Goal: Communication & Community: Answer question/provide support

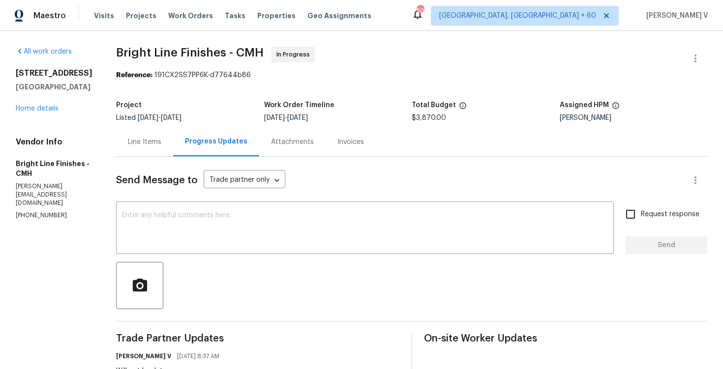
scroll to position [70, 0]
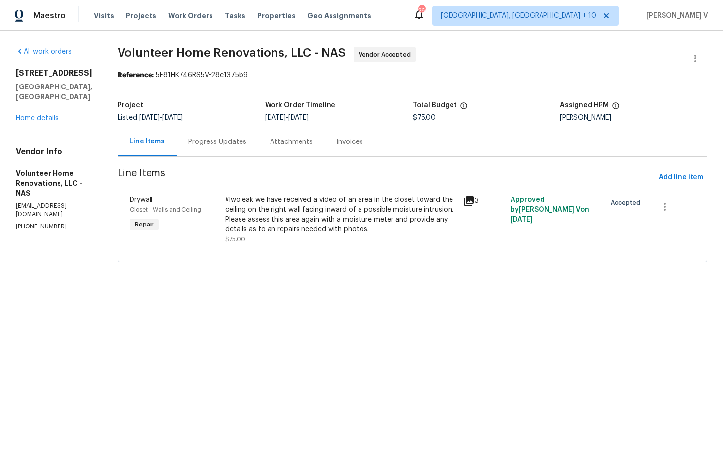
click at [248, 132] on div "Progress Updates" at bounding box center [217, 141] width 82 height 29
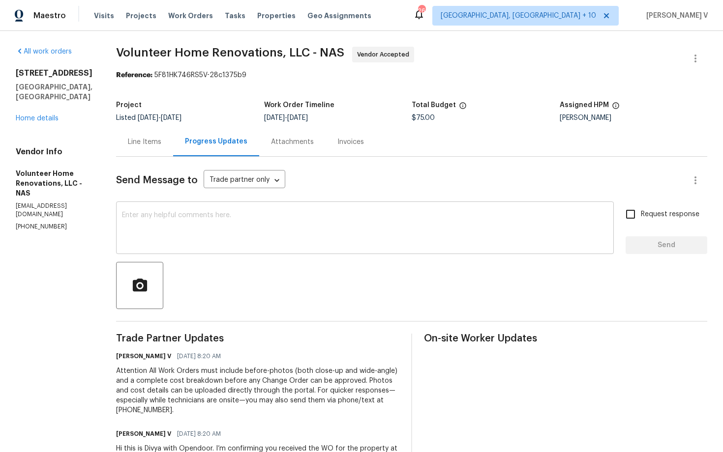
click at [242, 237] on textarea at bounding box center [365, 229] width 486 height 34
paste textarea "Hi team, Thank you for accepting the work order. Could you please provide a sch…"
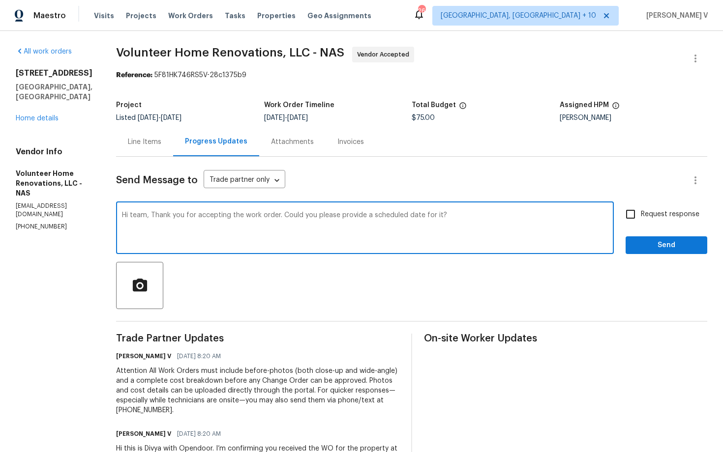
type textarea "Hi team, Thank you for accepting the work order. Could you please provide a sch…"
click at [636, 211] on input "Request response" at bounding box center [630, 214] width 21 height 21
checkbox input "true"
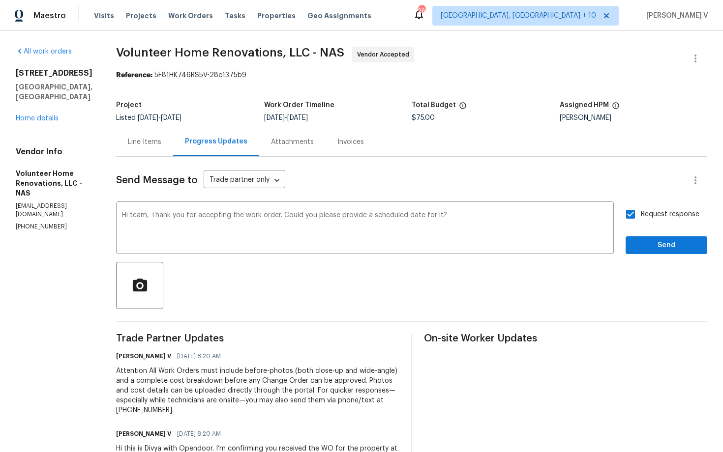
scroll to position [68, 0]
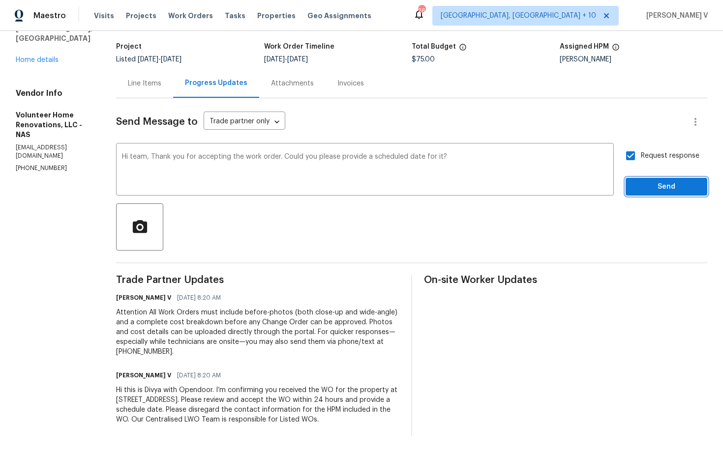
click at [645, 181] on span "Send" at bounding box center [666, 187] width 66 height 12
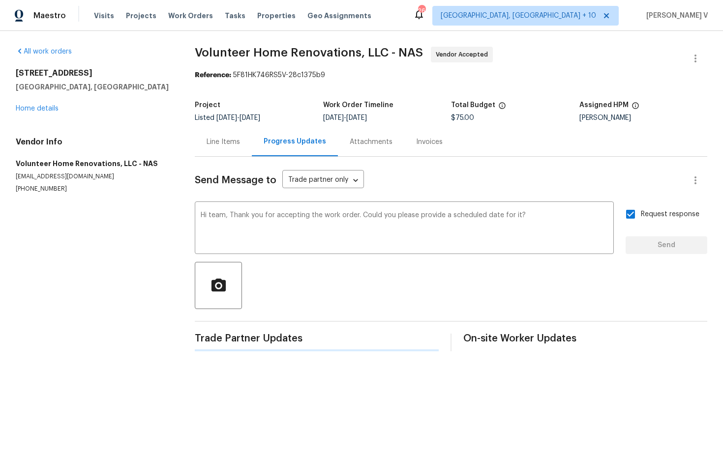
scroll to position [0, 0]
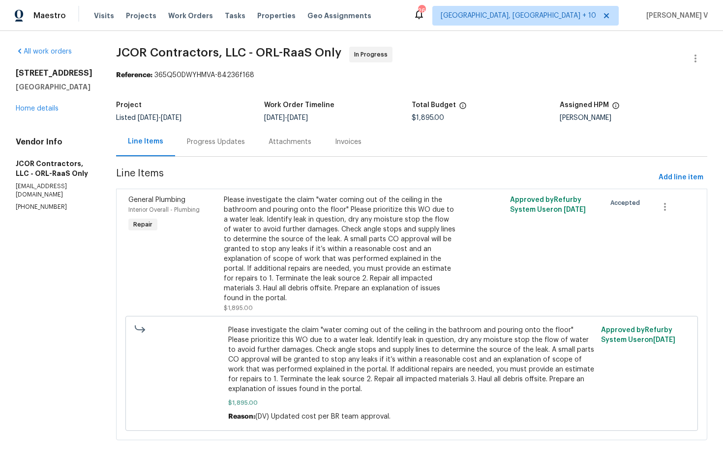
click at [210, 156] on div "Line Items Progress Updates Attachments Invoices" at bounding box center [411, 141] width 591 height 29
click at [206, 151] on div "Progress Updates" at bounding box center [216, 141] width 82 height 29
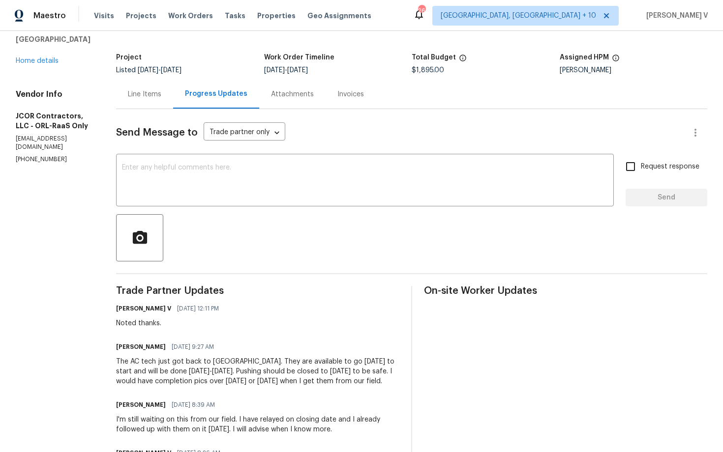
scroll to position [134, 0]
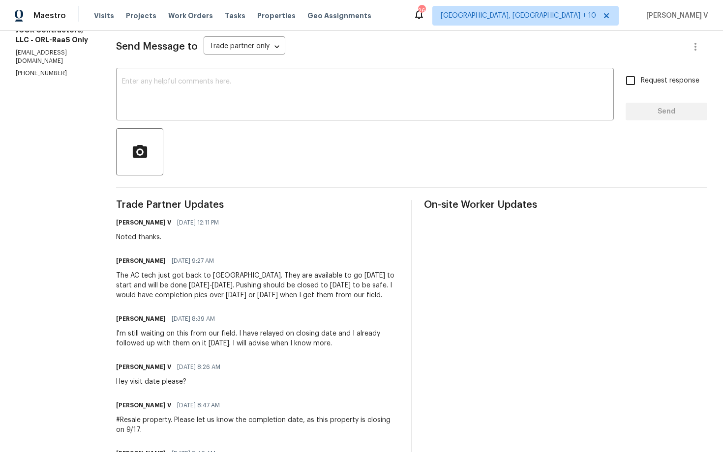
click at [440, 159] on div at bounding box center [411, 151] width 591 height 47
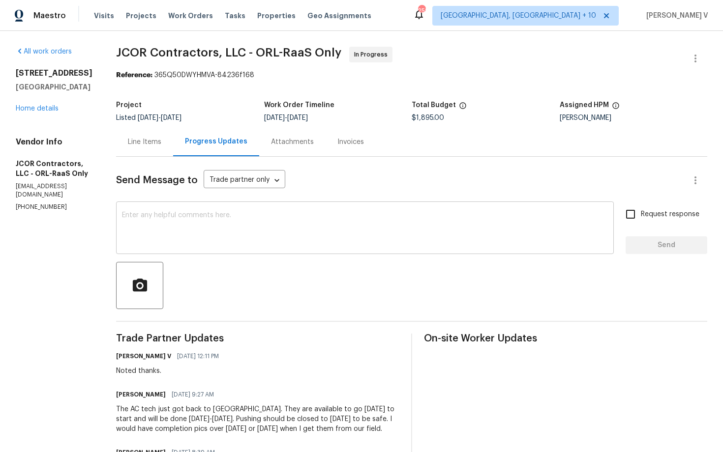
scroll to position [111, 0]
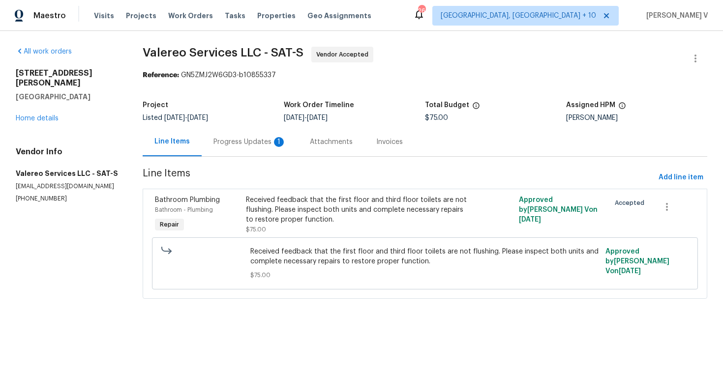
click at [231, 147] on div "Progress Updates 1" at bounding box center [250, 141] width 96 height 29
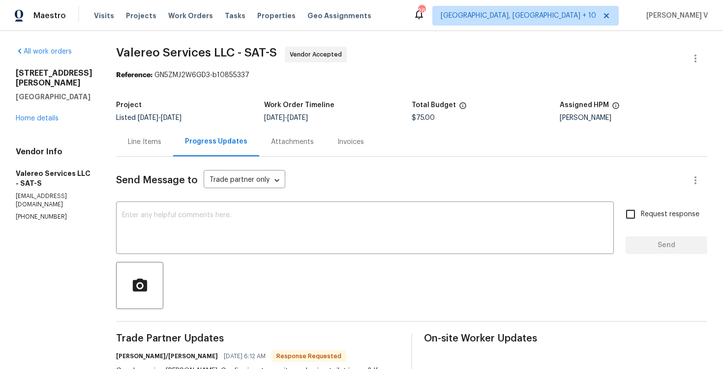
click at [141, 130] on div "Line Items" at bounding box center [144, 141] width 57 height 29
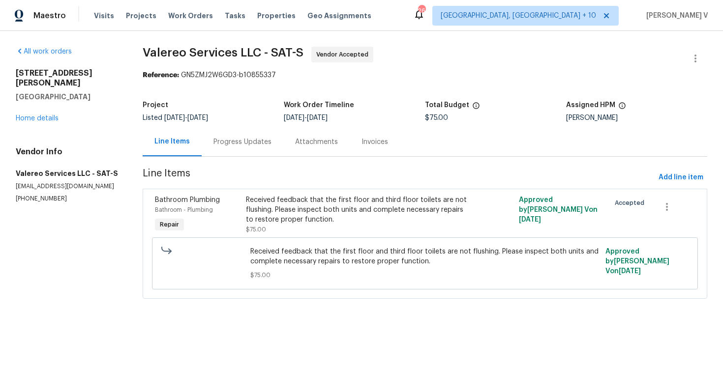
click at [250, 141] on div "Progress Updates" at bounding box center [242, 142] width 58 height 10
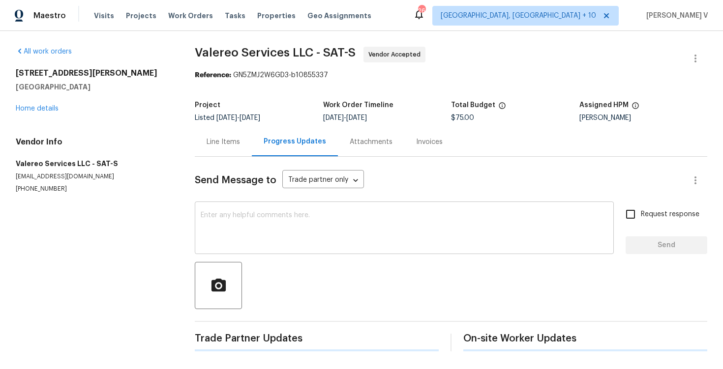
click at [253, 221] on textarea at bounding box center [404, 229] width 407 height 34
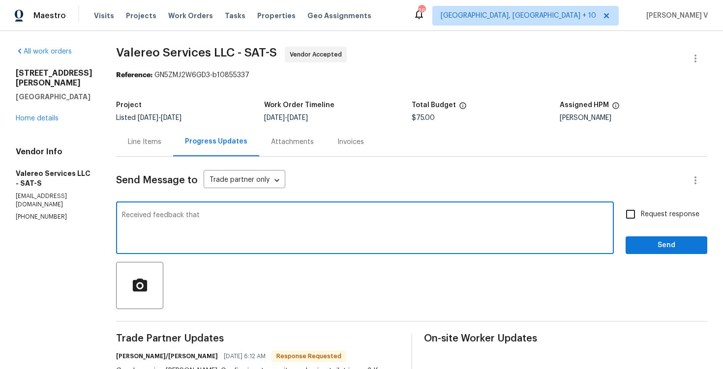
paste textarea "irst floor toilet not able to flush"
paste textarea "hird floor toilet not able to flush"
click at [311, 216] on textarea "Received feedback that irst floor toilet not able to flush and hird floor toile…" at bounding box center [365, 229] width 486 height 34
click at [0, 0] on span "the first-floor" at bounding box center [0, 0] width 0 height 0
click at [0, 0] on span "the third-floor" at bounding box center [0, 0] width 0 height 0
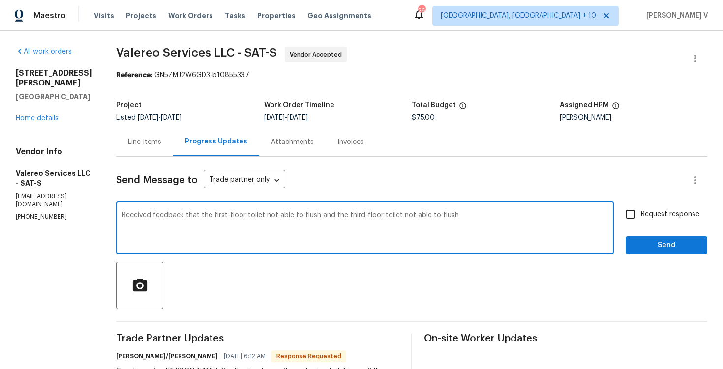
click at [510, 221] on textarea "Received feedback that the first-floor toilet not able to flush and the third-f…" at bounding box center [365, 229] width 486 height 34
click at [0, 0] on span "is" at bounding box center [0, 0] width 0 height 0
click at [0, 0] on qb-div "Add a word toilet is" at bounding box center [0, 0] width 0 height 0
type textarea "Received feedback that the first-floor toilet is not able to flush and the thir…"
click at [628, 216] on input "Request response" at bounding box center [630, 214] width 21 height 21
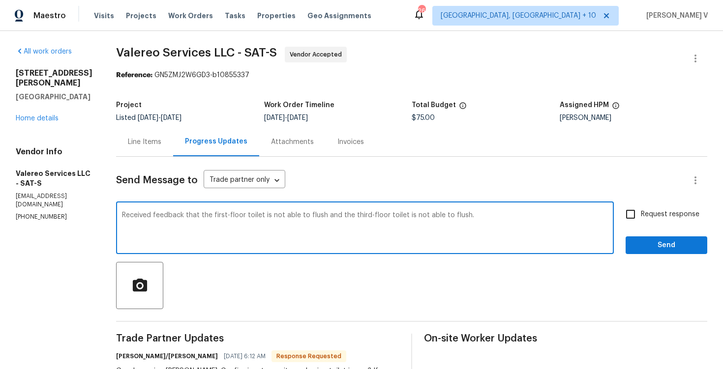
checkbox input "true"
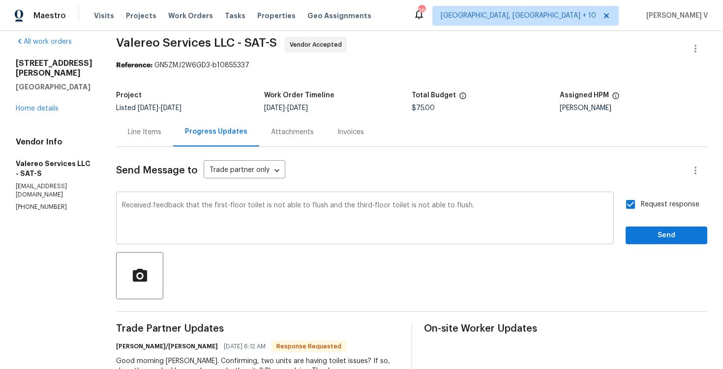
scroll to position [9, 0]
click at [652, 241] on span "Send" at bounding box center [666, 236] width 66 height 12
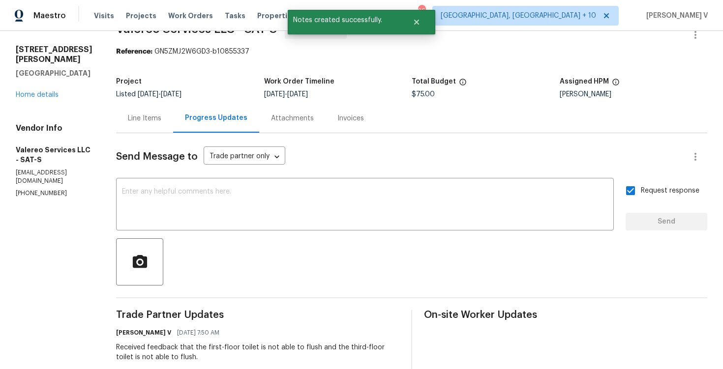
scroll to position [48, 0]
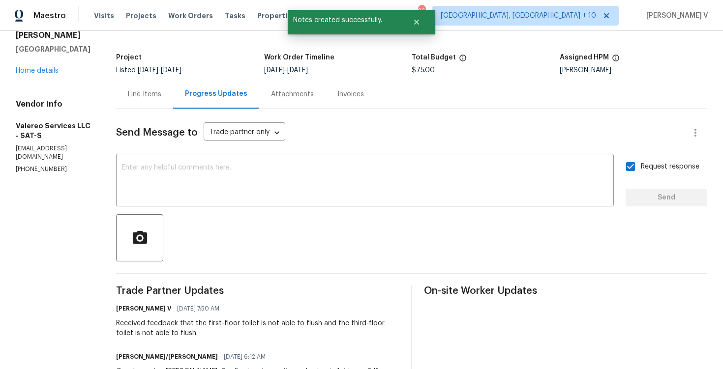
click at [199, 330] on div "Received feedback that the first-floor toilet is not able to flush and the thir…" at bounding box center [257, 329] width 283 height 20
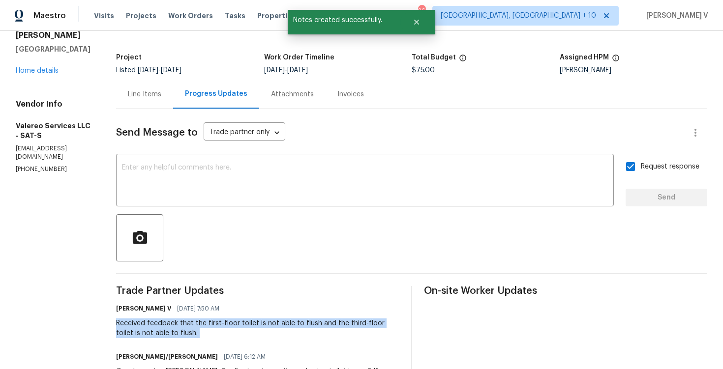
copy div "Received feedback that the first-floor toilet is not able to flush and the thir…"
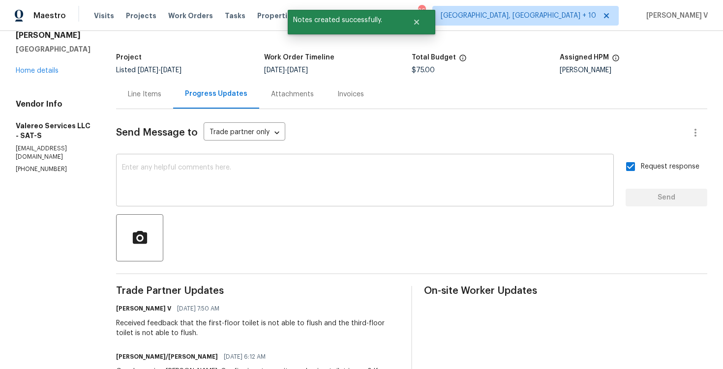
click at [243, 178] on textarea at bounding box center [365, 181] width 486 height 34
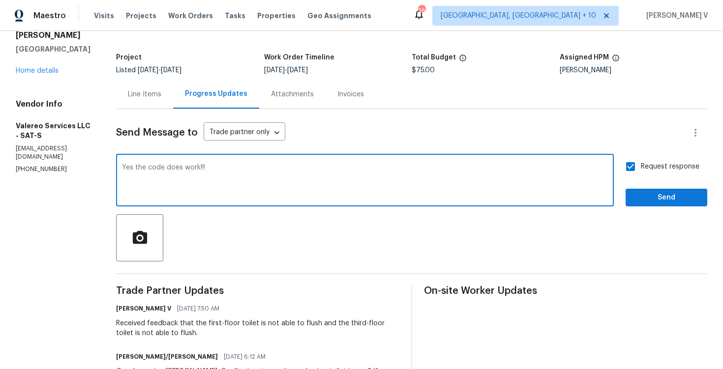
type textarea "Yes the code does work!!!"
click at [652, 203] on span "Send" at bounding box center [666, 198] width 66 height 12
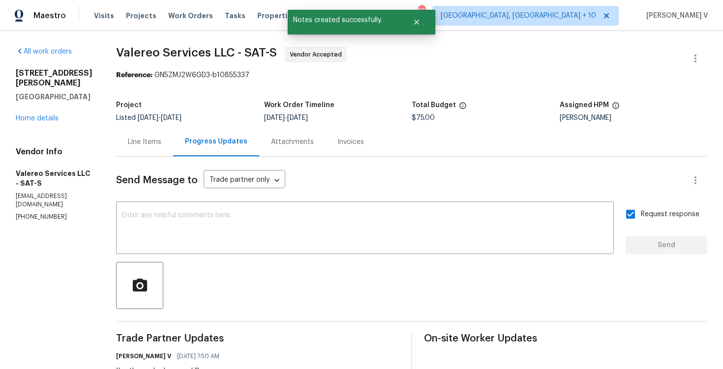
scroll to position [52, 0]
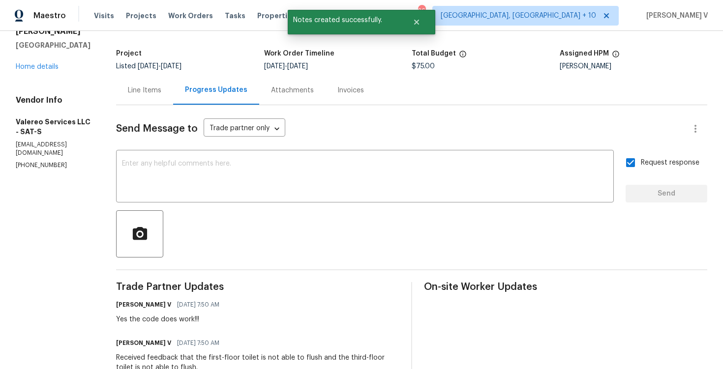
click at [161, 360] on div "Received feedback that the first-floor toilet is not able to flush and the thir…" at bounding box center [257, 363] width 283 height 20
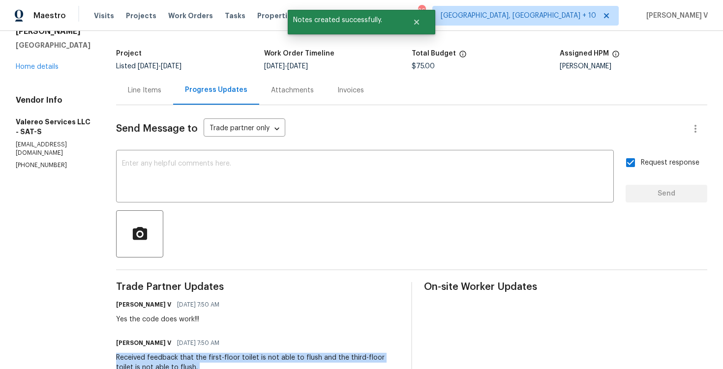
copy div "Received feedback that the first-floor toilet is not able to flush and the thir…"
click at [136, 317] on div "Yes the code does work!!!" at bounding box center [170, 320] width 109 height 10
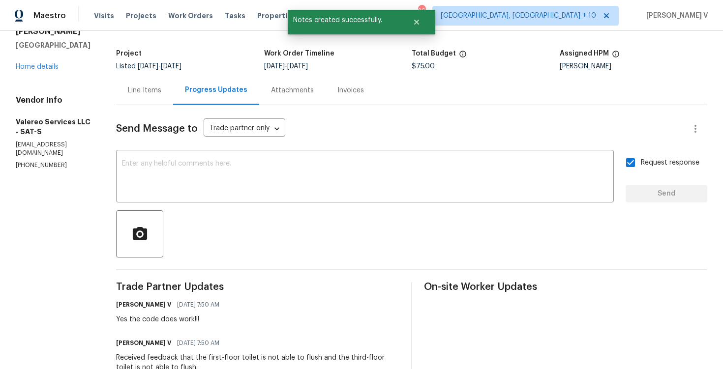
click at [136, 317] on div "Yes the code does work!!!" at bounding box center [170, 320] width 109 height 10
copy div "Yes the code does work!!!"
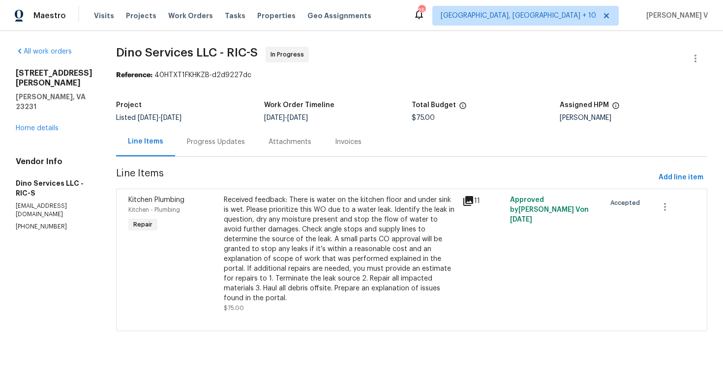
click at [219, 146] on div "Progress Updates" at bounding box center [216, 142] width 58 height 10
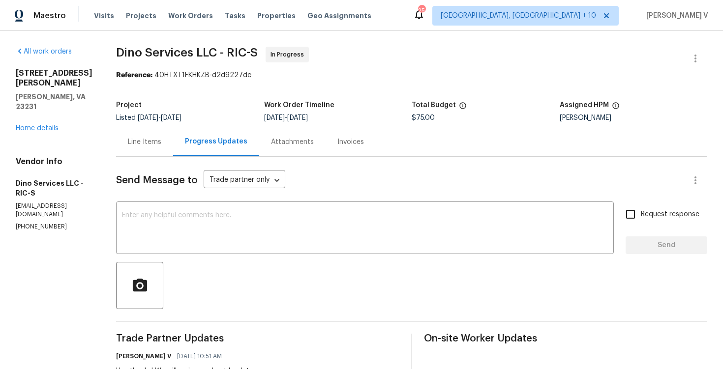
click at [141, 144] on div "Line Items" at bounding box center [144, 142] width 33 height 10
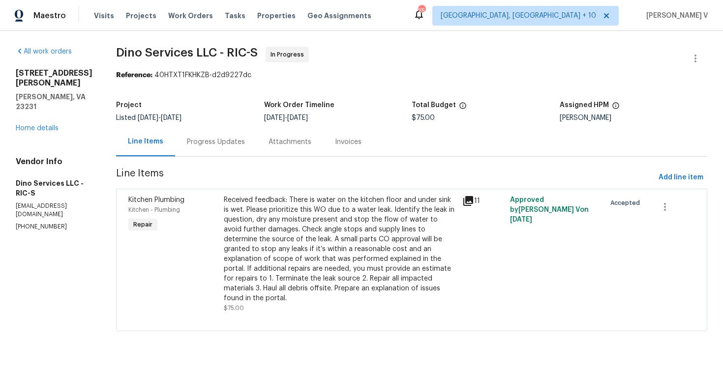
click at [251, 231] on div "Received feedback: There is water on the kitchen floor and under sink is wet. P…" at bounding box center [340, 249] width 233 height 108
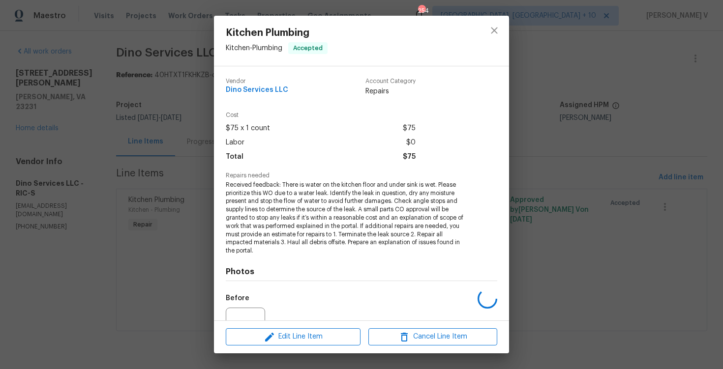
scroll to position [100, 0]
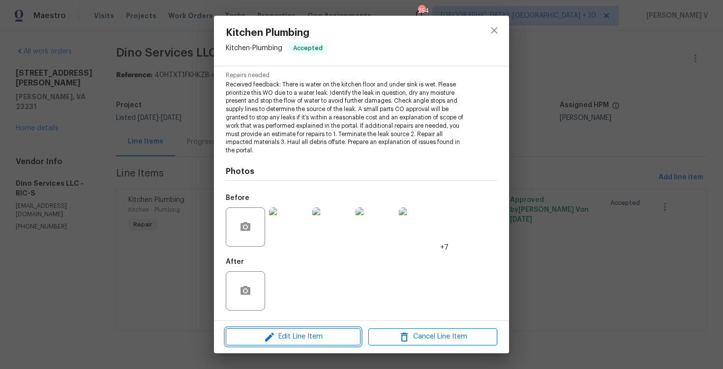
click at [311, 333] on span "Edit Line Item" at bounding box center [293, 337] width 129 height 12
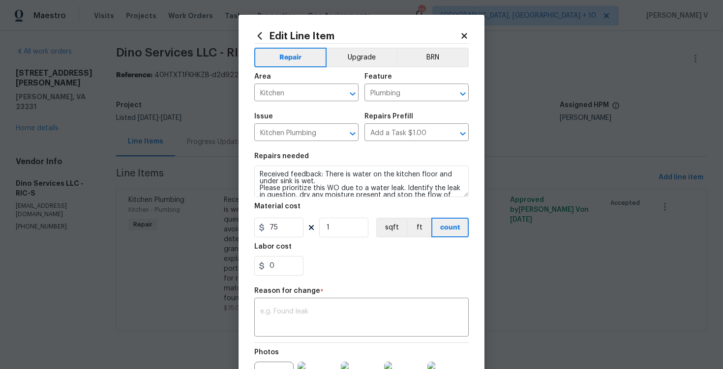
click at [94, 235] on body "Maestro Visits Projects Work Orders Tasks Properties Geo Assignments 254 Cincin…" at bounding box center [361, 179] width 723 height 359
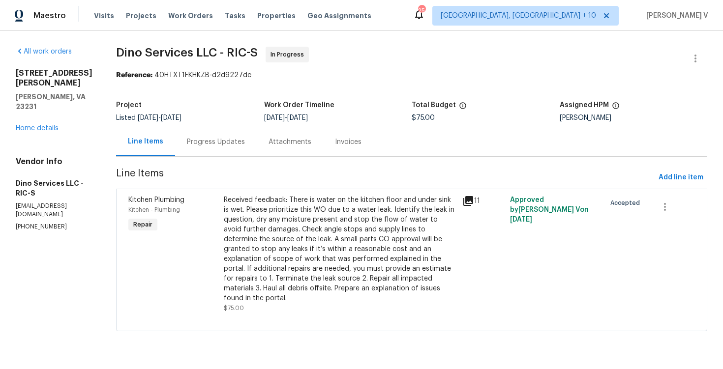
click at [349, 275] on div "Received feedback: There is water on the kitchen floor and under sink is wet. P…" at bounding box center [340, 249] width 233 height 108
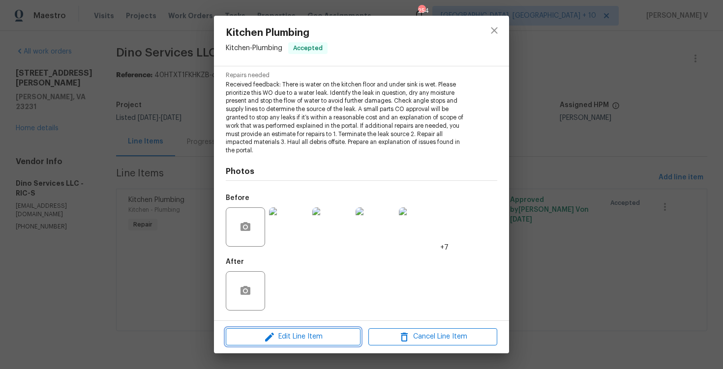
click at [296, 344] on button "Edit Line Item" at bounding box center [293, 336] width 135 height 17
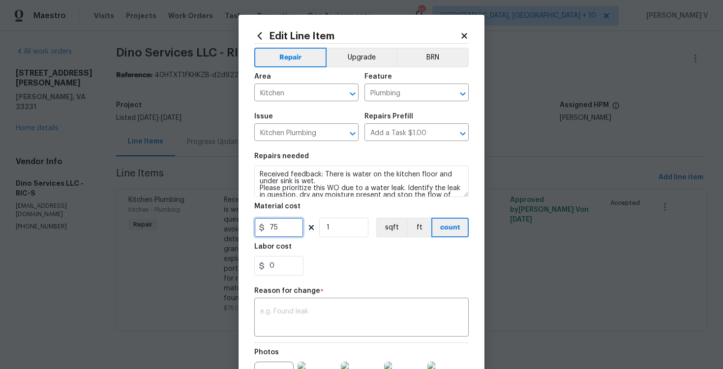
click at [272, 222] on input "75" at bounding box center [278, 228] width 49 height 20
paste input "45"
type input "450"
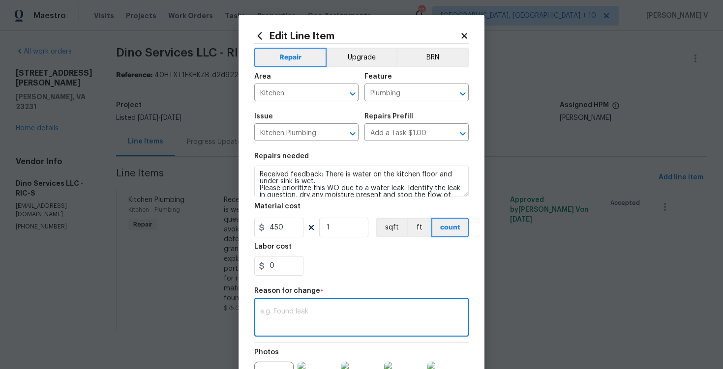
click at [292, 318] on textarea at bounding box center [361, 318] width 203 height 21
paste textarea "(DV) Updated cost per BR team approval."
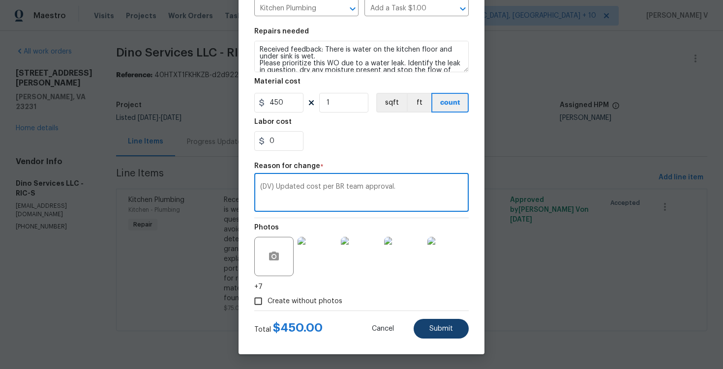
type textarea "(DV) Updated cost per BR team approval."
click at [448, 328] on span "Submit" at bounding box center [441, 328] width 24 height 7
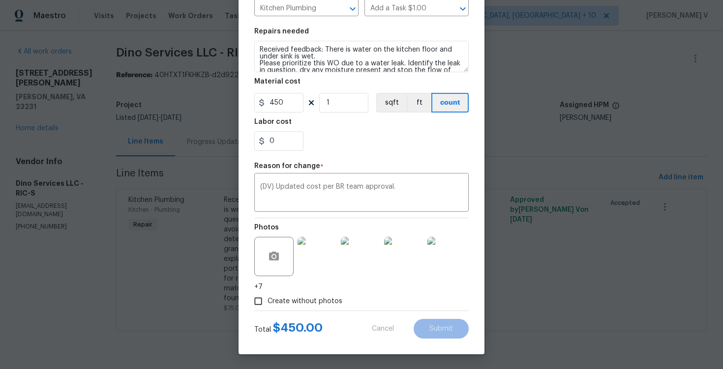
type input "75"
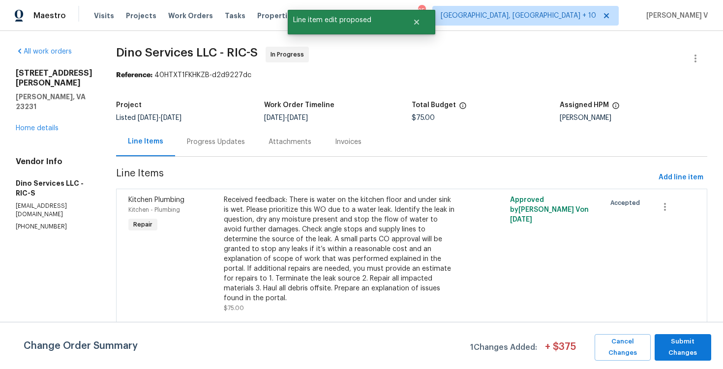
scroll to position [0, 0]
click at [706, 341] on button "Submit Changes" at bounding box center [682, 347] width 57 height 27
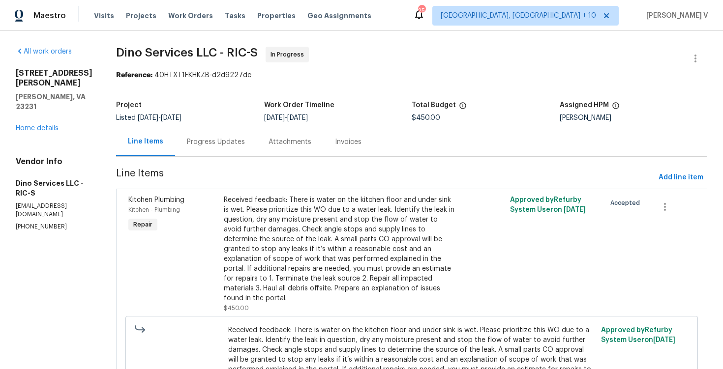
scroll to position [89, 0]
click at [257, 150] on div "Attachments" at bounding box center [290, 141] width 66 height 29
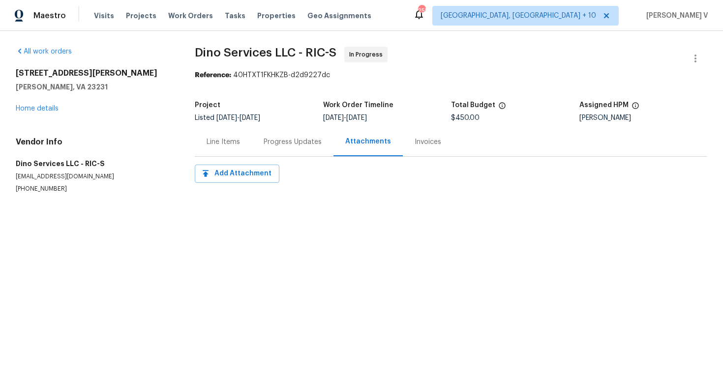
click at [250, 150] on div "Line Items" at bounding box center [223, 141] width 57 height 29
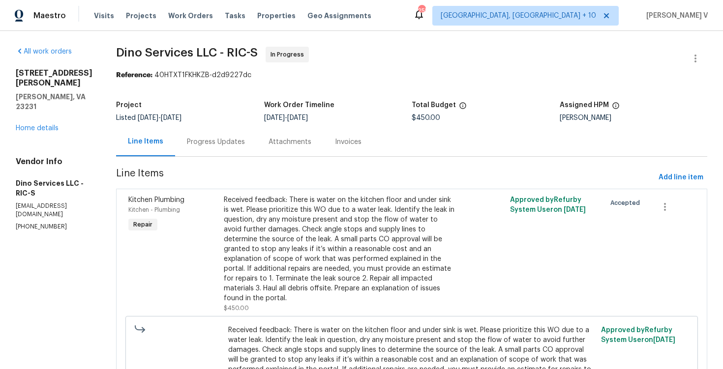
click at [233, 146] on div "Progress Updates" at bounding box center [216, 142] width 58 height 10
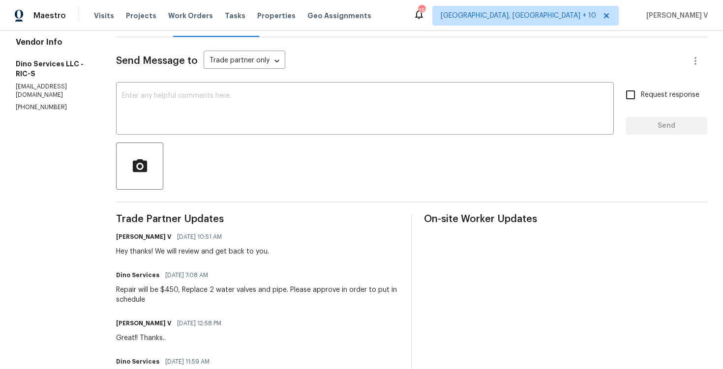
scroll to position [158, 0]
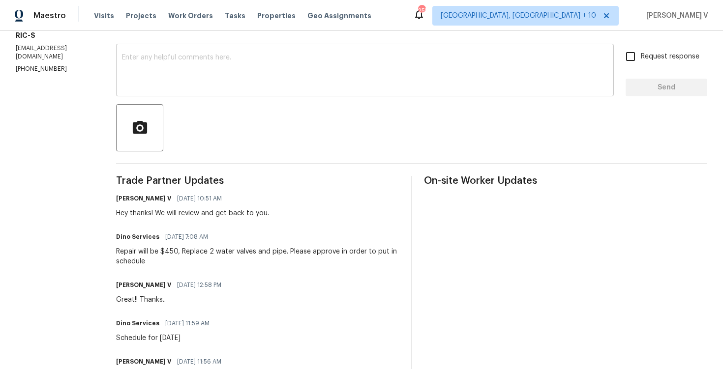
click at [227, 92] on div "x ​" at bounding box center [365, 71] width 498 height 50
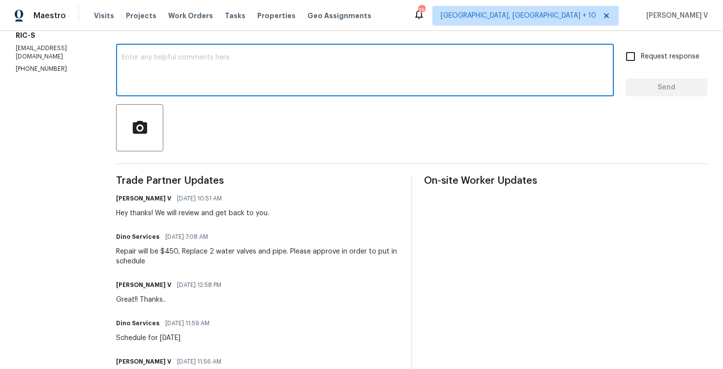
paste textarea "Hey, this is approved; we have updated the cost to $. Please let us know the co…"
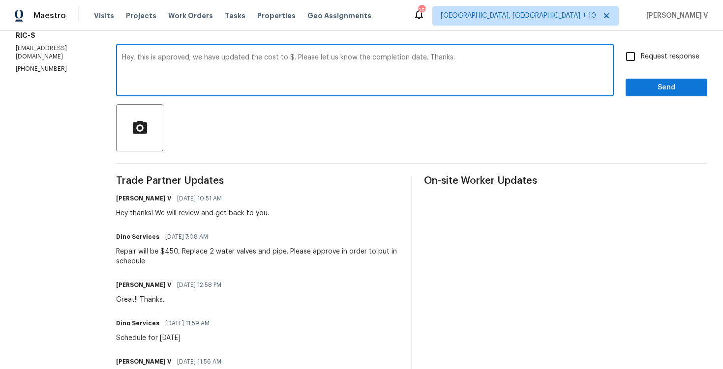
click at [285, 57] on textarea "Hey, this is approved; we have updated the cost to $. Please let us know the co…" at bounding box center [365, 71] width 486 height 34
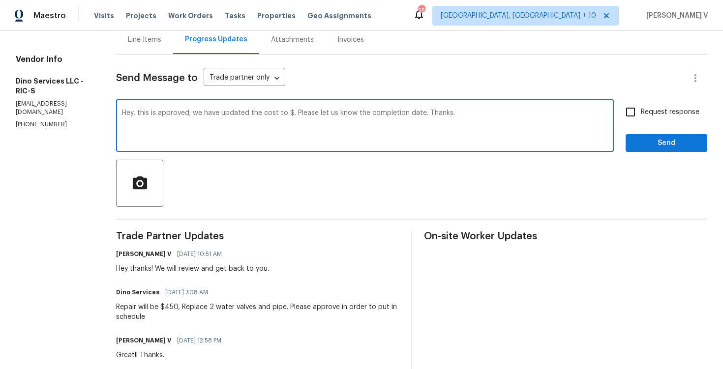
scroll to position [97, 0]
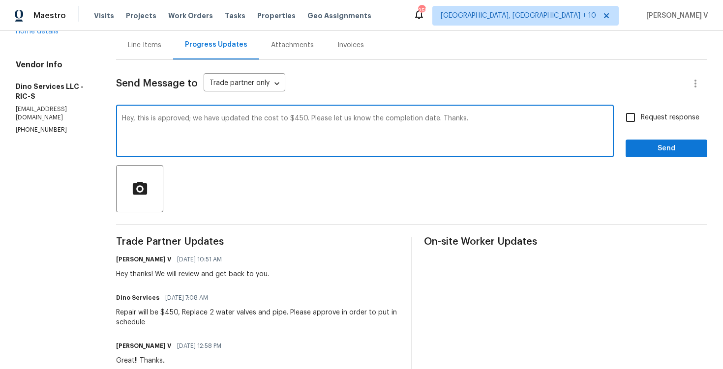
type textarea "Hey, this is approved; we have updated the cost to $450. Please let us know the…"
click at [640, 119] on input "Request response" at bounding box center [630, 117] width 21 height 21
checkbox input "true"
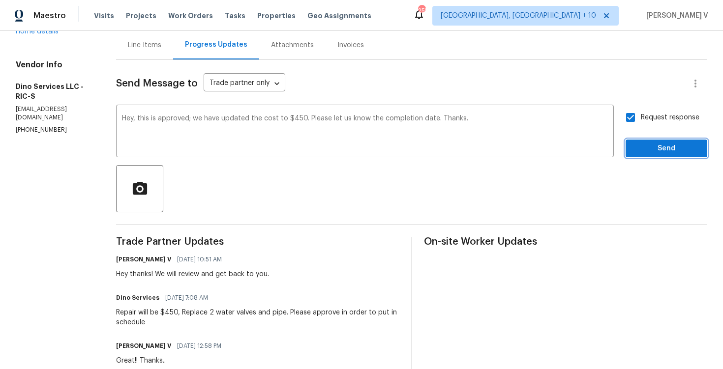
click at [648, 153] on span "Send" at bounding box center [666, 149] width 66 height 12
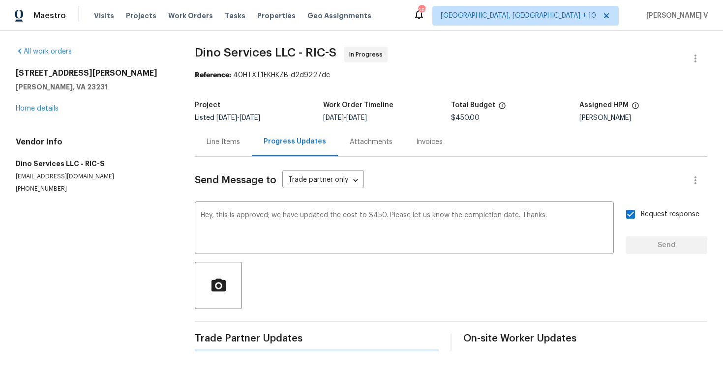
scroll to position [0, 0]
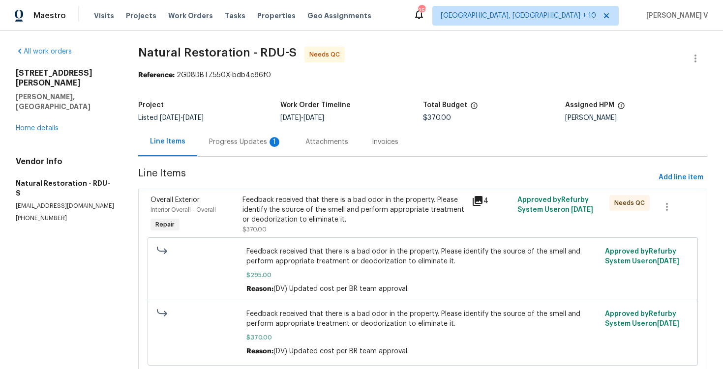
click at [229, 154] on div "Progress Updates 1" at bounding box center [245, 141] width 96 height 29
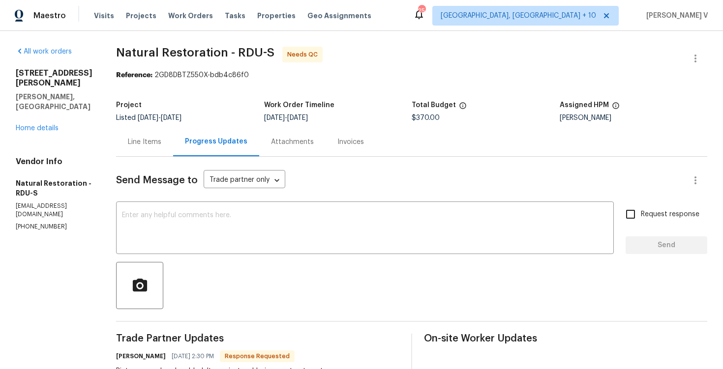
scroll to position [137, 0]
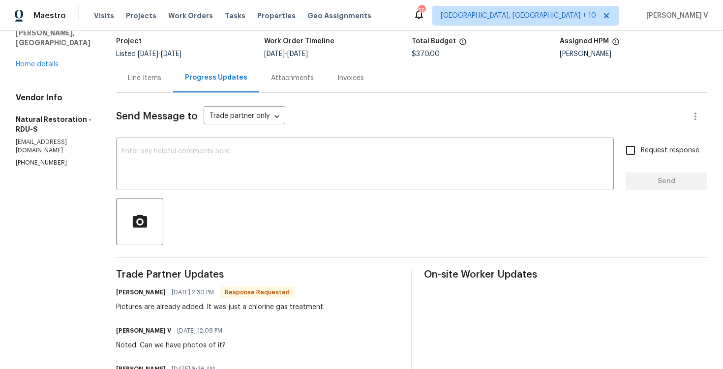
click at [157, 76] on div "Line Items" at bounding box center [144, 78] width 33 height 10
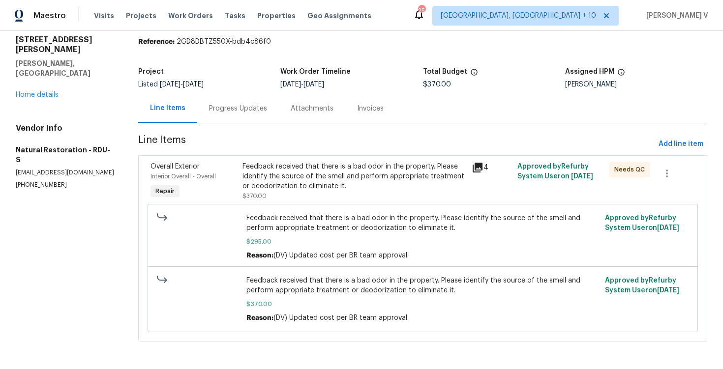
click at [331, 248] on div "Feedback received that there is a bad odor in the property. Please identify the…" at bounding box center [422, 236] width 353 height 47
click at [328, 172] on div "Feedback received that there is a bad odor in the property. Please identify the…" at bounding box center [353, 176] width 223 height 29
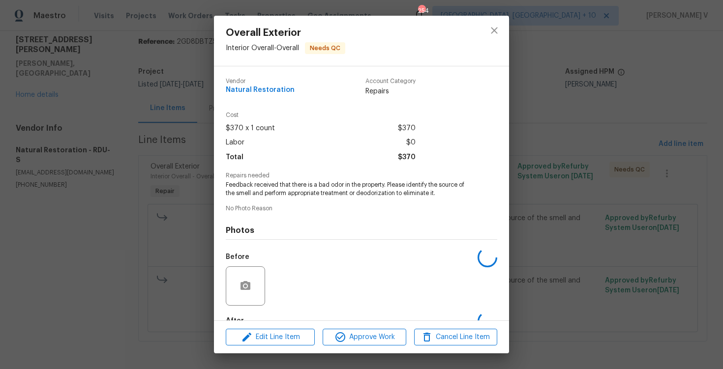
scroll to position [59, 0]
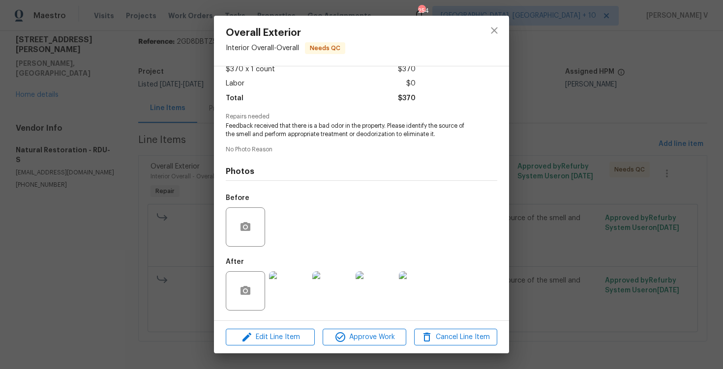
click at [380, 311] on div at bounding box center [374, 290] width 43 height 51
click at [368, 286] on img at bounding box center [374, 290] width 39 height 39
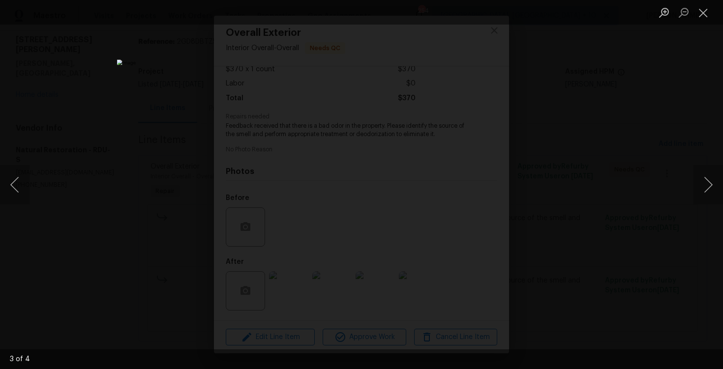
click at [97, 149] on div "Lightbox" at bounding box center [361, 184] width 723 height 369
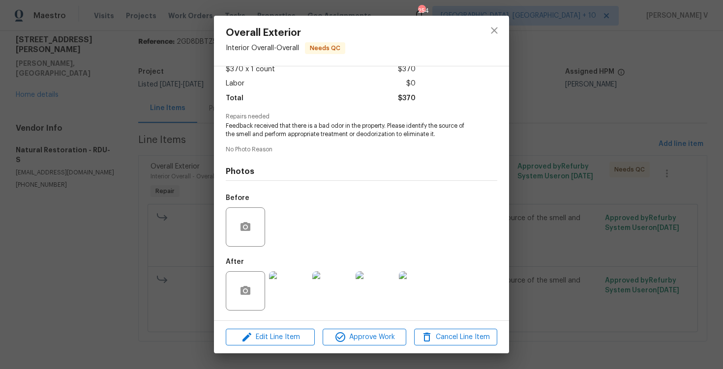
click at [97, 149] on div "Overall Exterior Interior Overall - Overall Needs QC Vendor Natural Restoration…" at bounding box center [361, 184] width 723 height 369
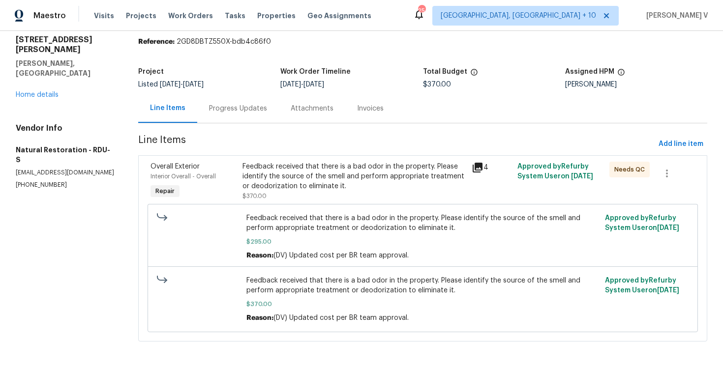
click at [200, 121] on div "Progress Updates" at bounding box center [238, 108] width 82 height 29
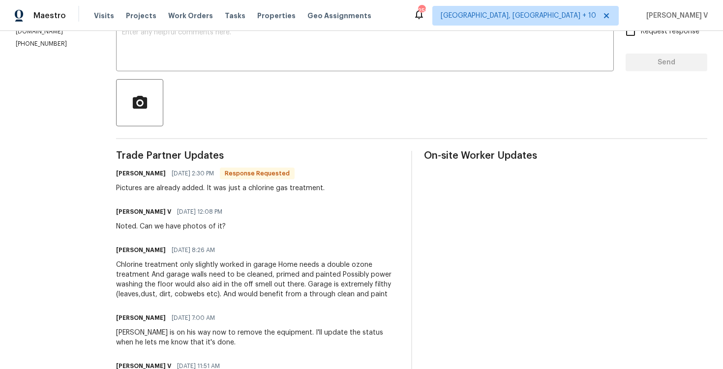
scroll to position [187, 0]
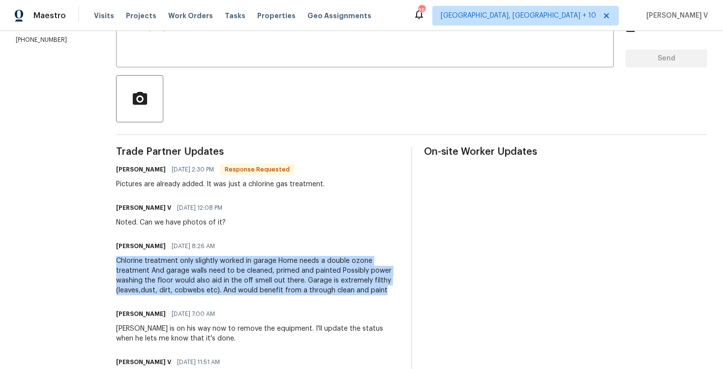
drag, startPoint x: 112, startPoint y: 254, endPoint x: 391, endPoint y: 292, distance: 281.3
copy div "Chlorine treatment only slightly worked in garage Home needs a double ozone tre…"
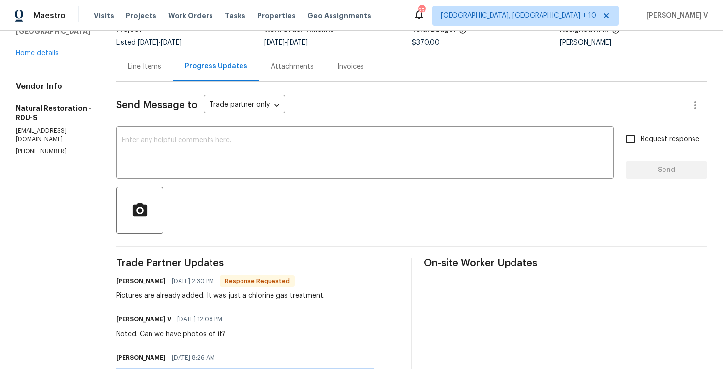
scroll to position [41, 0]
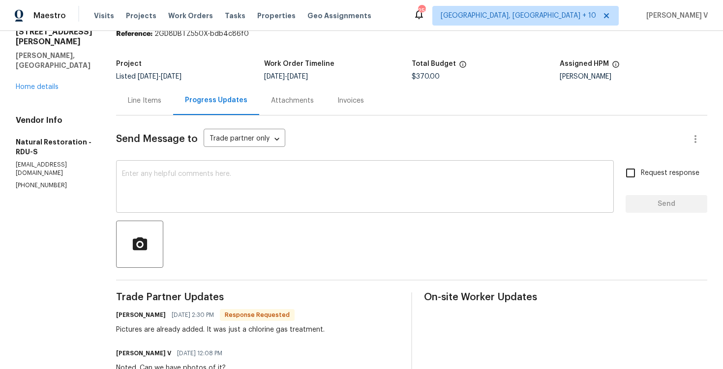
click at [205, 182] on textarea at bounding box center [365, 188] width 486 height 34
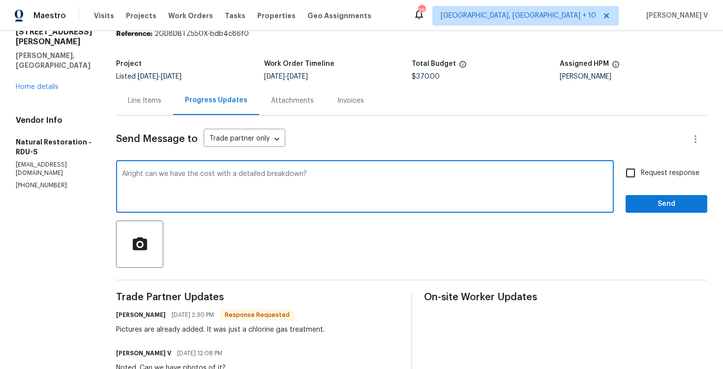
type textarea "Alright can we have the cost with a detailed breakdown?"
click at [648, 178] on label "Request response" at bounding box center [659, 173] width 79 height 21
click at [641, 178] on input "Request response" at bounding box center [630, 173] width 21 height 21
checkbox input "true"
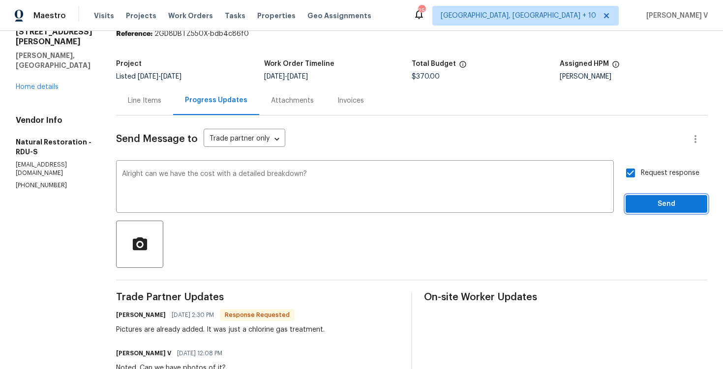
click at [648, 199] on span "Send" at bounding box center [666, 204] width 66 height 12
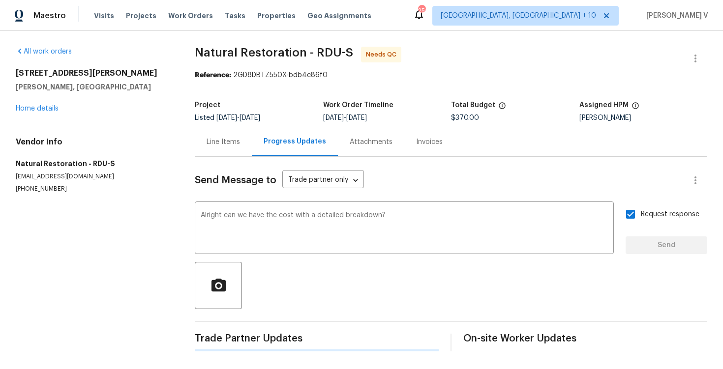
scroll to position [0, 0]
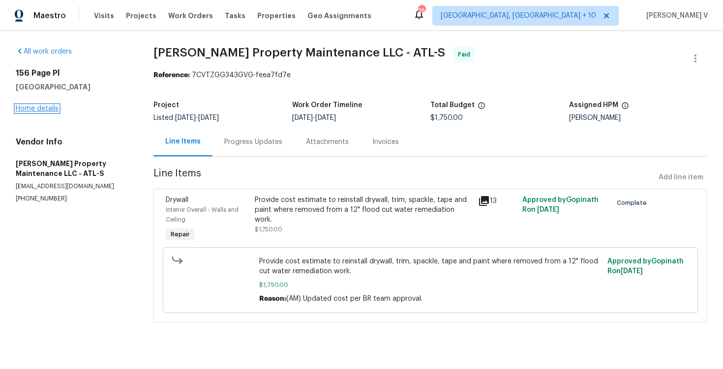
click at [44, 106] on link "Home details" at bounding box center [37, 108] width 43 height 7
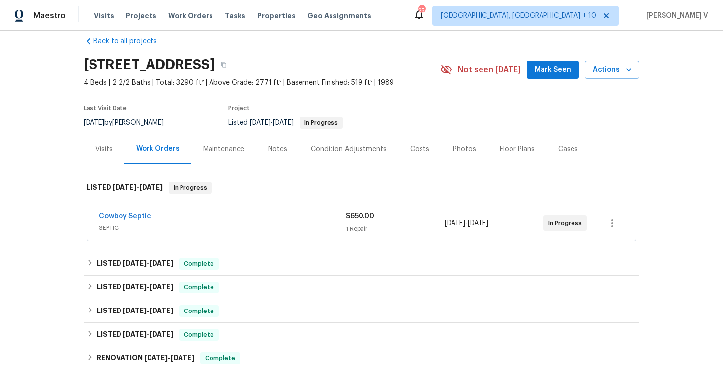
scroll to position [13, 0]
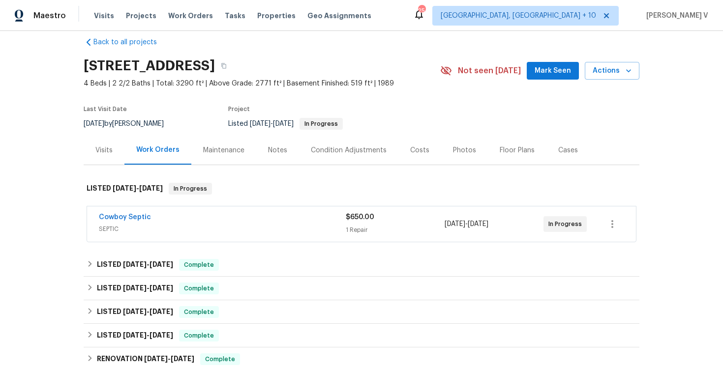
click at [278, 229] on span "SEPTIC" at bounding box center [222, 229] width 247 height 10
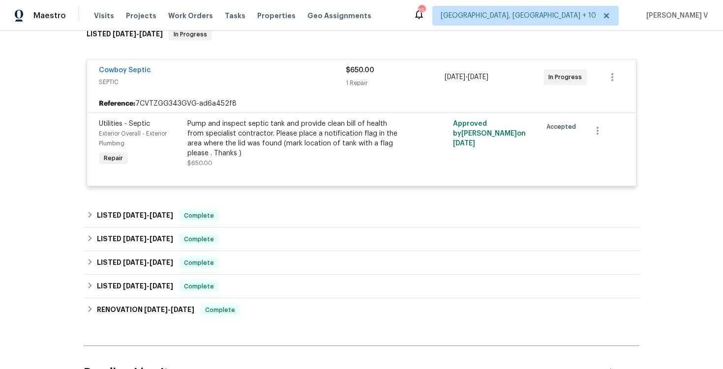
scroll to position [271, 0]
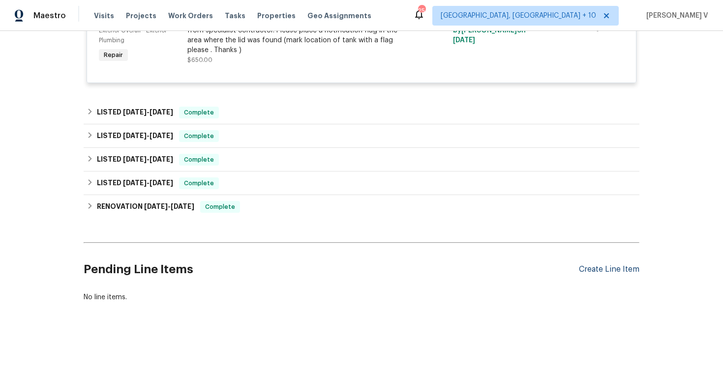
click at [612, 270] on div "Create Line Item" at bounding box center [609, 269] width 60 height 9
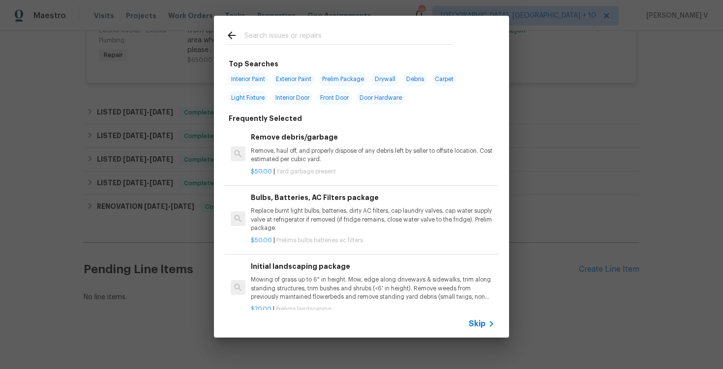
click at [477, 324] on span "Skip" at bounding box center [477, 324] width 17 height 10
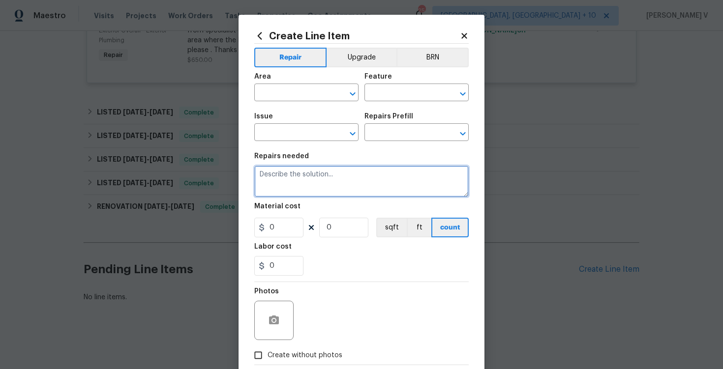
click at [295, 173] on textarea at bounding box center [361, 181] width 214 height 31
paste textarea "Received feedback that the front of house rails are not secure. Please inspect …"
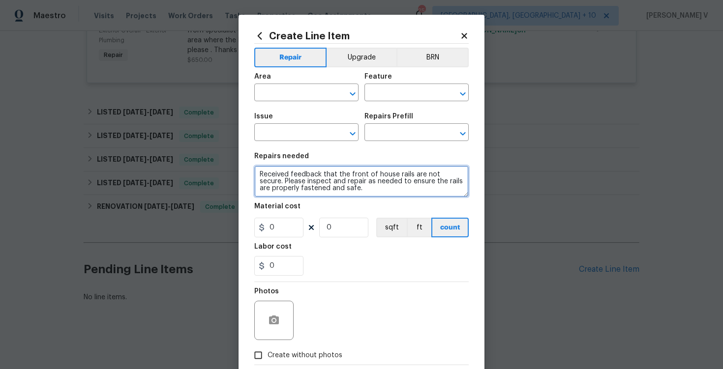
type textarea "Received feedback that the front of house rails are not secure. Please inspect …"
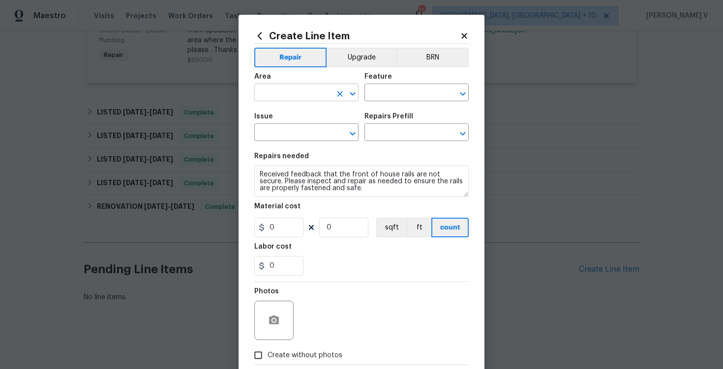
click at [292, 100] on input "text" at bounding box center [292, 93] width 77 height 15
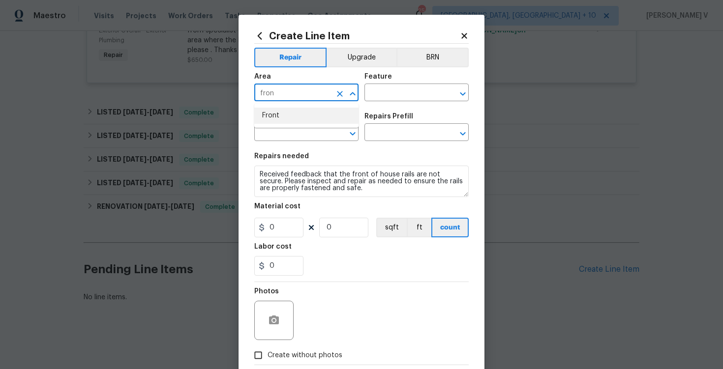
click at [292, 118] on li "Front" at bounding box center [306, 116] width 104 height 16
type input "Front"
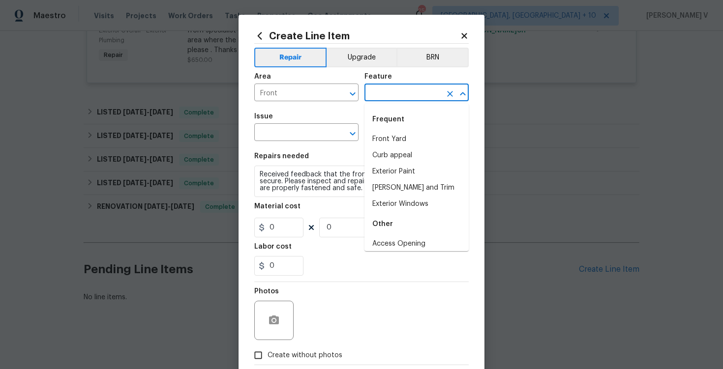
click at [380, 95] on input "text" at bounding box center [402, 93] width 77 height 15
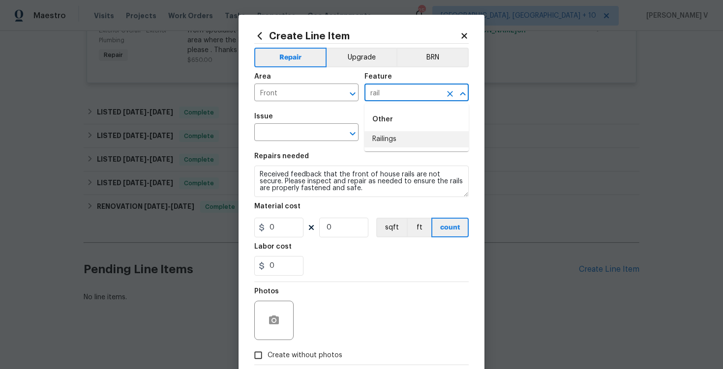
click at [387, 143] on li "Railings" at bounding box center [416, 139] width 104 height 16
type input "Railings"
click at [301, 140] on input "text" at bounding box center [292, 133] width 77 height 15
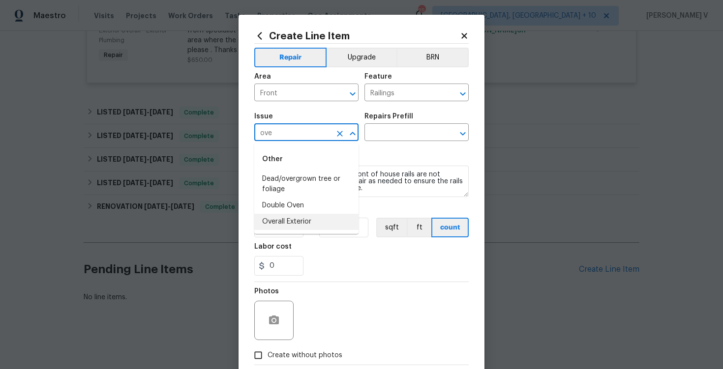
click at [294, 216] on li "Overall Exterior" at bounding box center [306, 222] width 104 height 16
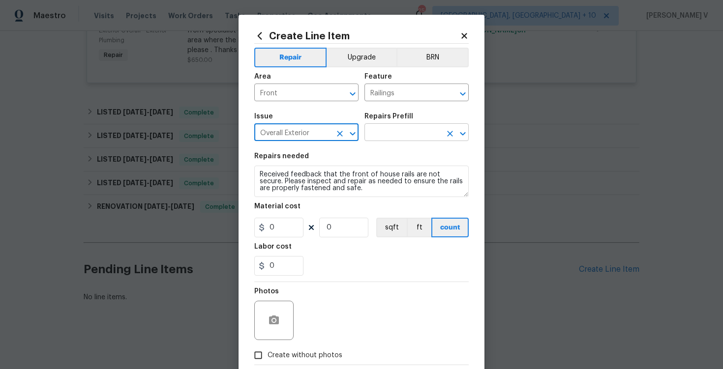
type input "Overall Exterior"
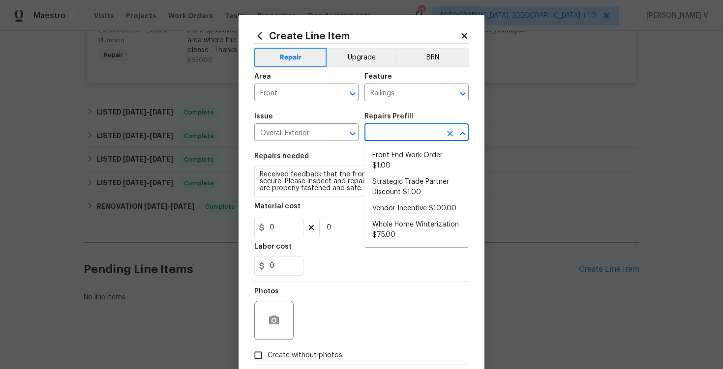
click at [415, 133] on input "text" at bounding box center [402, 133] width 77 height 15
click at [393, 161] on li "Front End Work Order $1.00" at bounding box center [416, 160] width 104 height 27
type input "Front End Work Order $1.00"
type textarea "Placeholder line item for the creation of front end work orders."
type input "1"
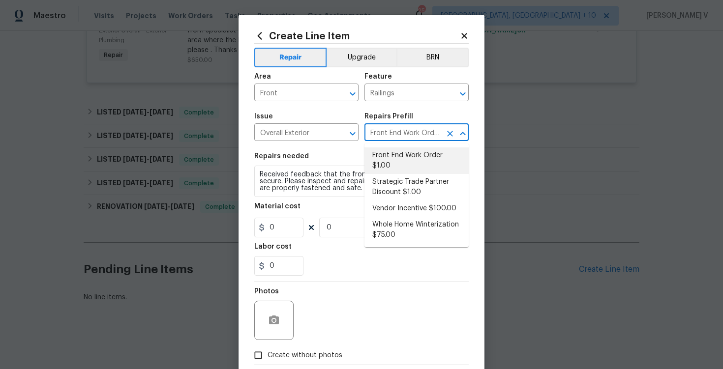
type input "1"
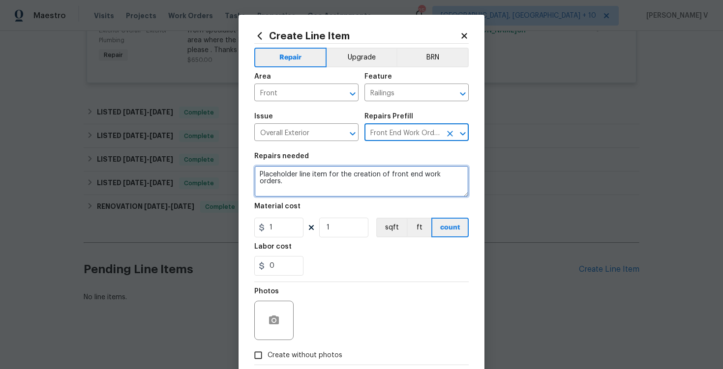
click at [319, 184] on textarea "Placeholder line item for the creation of front end work orders." at bounding box center [361, 181] width 214 height 31
paste textarea "Received feedback that the front of house rails are not secure. Please inspect …"
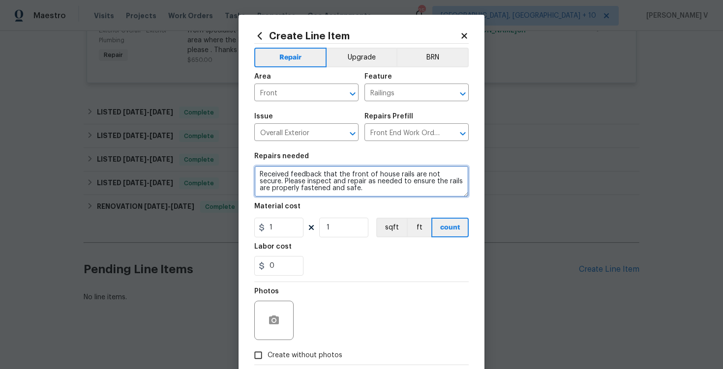
type textarea "Received feedback that the front of house rails are not secure. Please inspect …"
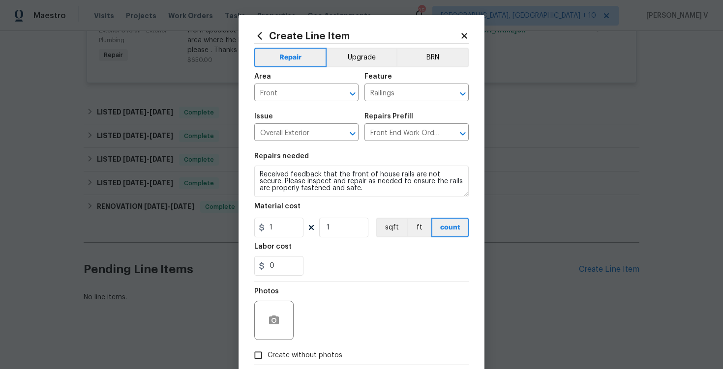
click at [272, 244] on h5 "Labor cost" at bounding box center [272, 246] width 37 height 7
click at [278, 237] on input "1" at bounding box center [278, 228] width 49 height 20
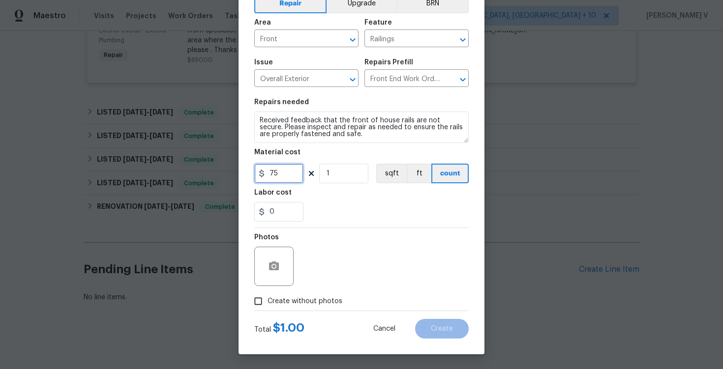
type input "75"
click at [254, 304] on input "Create without photos" at bounding box center [258, 301] width 19 height 19
checkbox input "true"
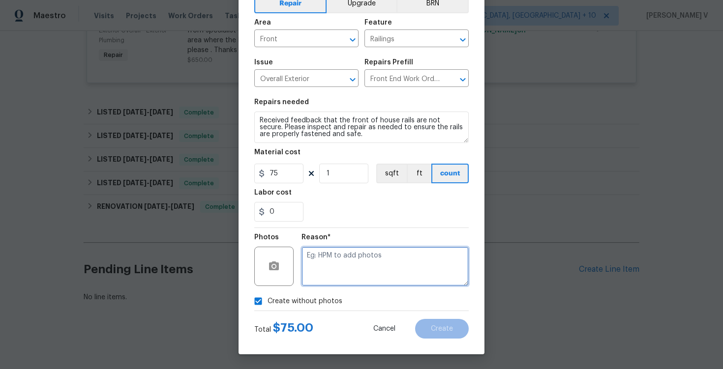
click at [365, 260] on textarea at bounding box center [384, 266] width 167 height 39
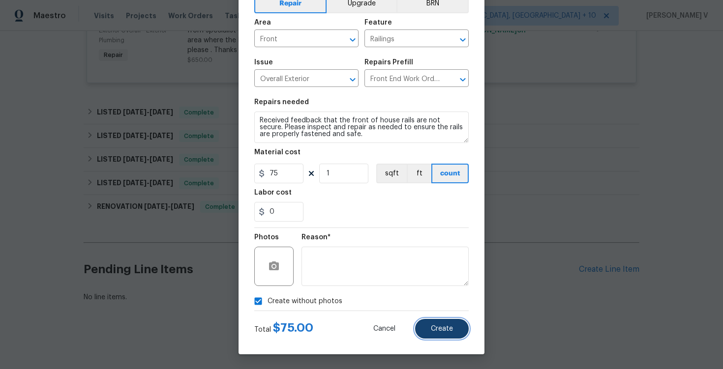
click at [458, 325] on button "Create" at bounding box center [442, 329] width 54 height 20
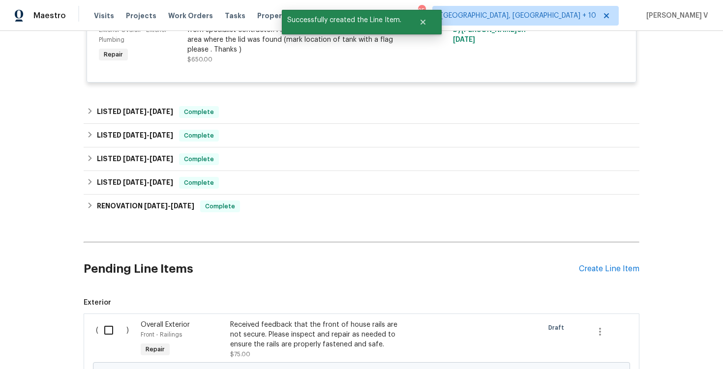
click at [103, 341] on input "checkbox" at bounding box center [112, 330] width 28 height 21
checkbox input "true"
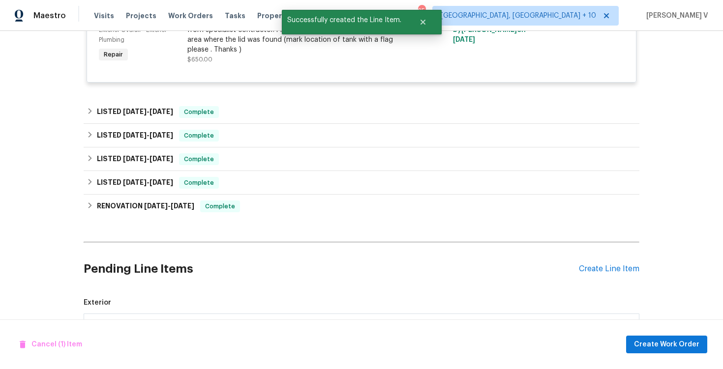
scroll to position [393, 0]
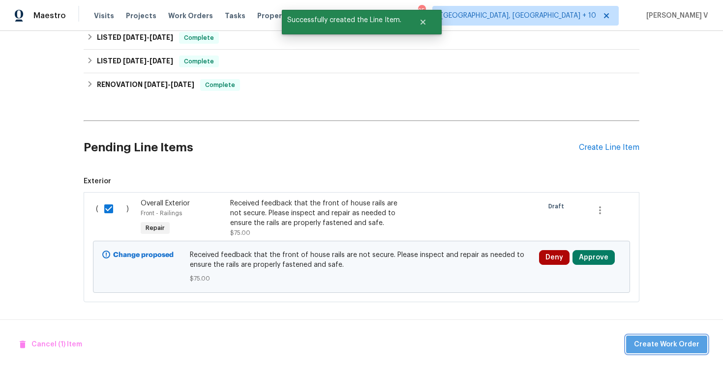
click at [684, 345] on span "Create Work Order" at bounding box center [666, 345] width 65 height 12
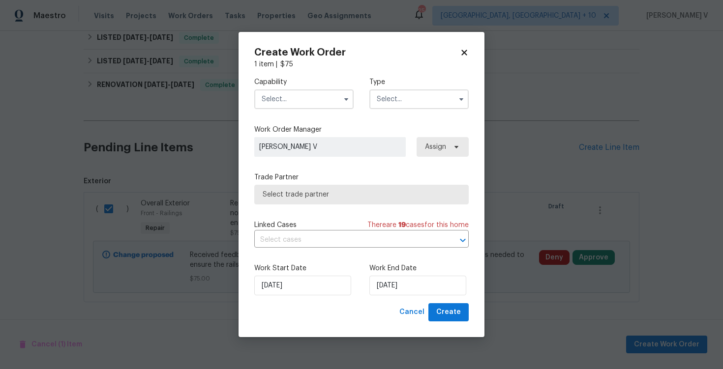
click at [304, 98] on input "text" at bounding box center [303, 99] width 99 height 20
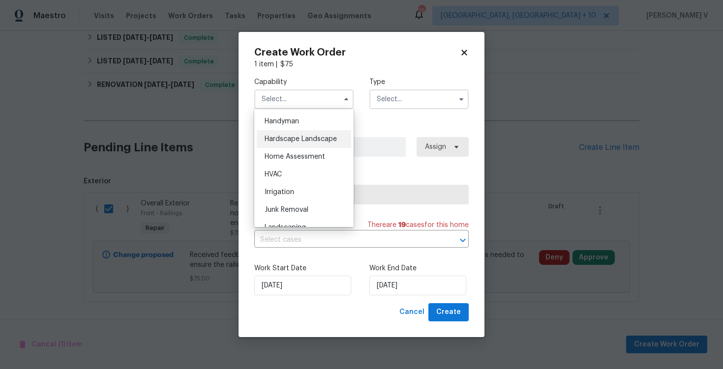
scroll to position [533, 0]
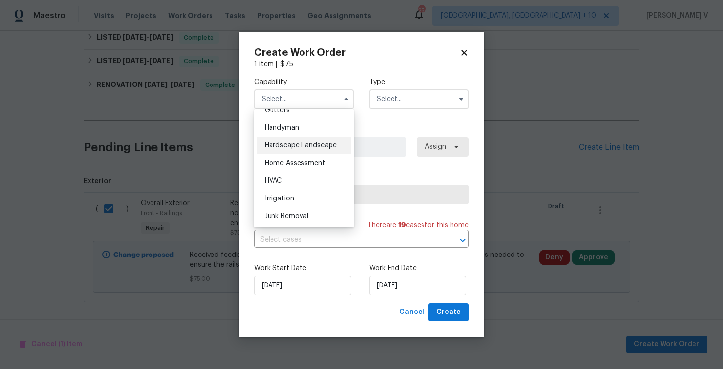
click at [295, 128] on span "Handyman" at bounding box center [282, 127] width 34 height 7
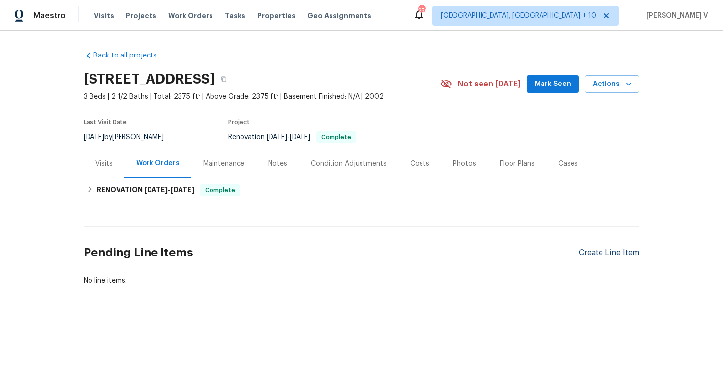
click at [590, 248] on div "Create Line Item" at bounding box center [609, 252] width 60 height 9
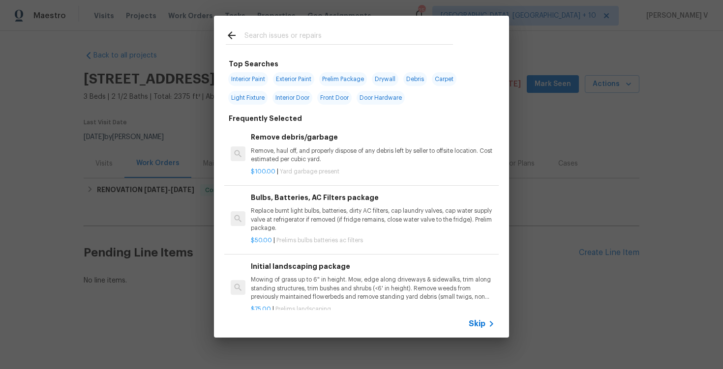
click at [470, 324] on span "Skip" at bounding box center [477, 324] width 17 height 10
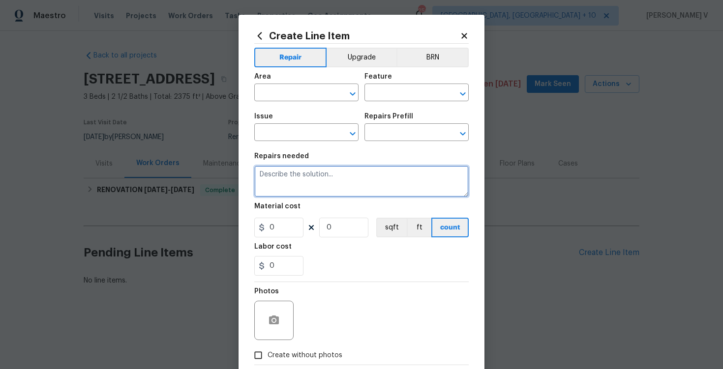
click at [294, 196] on textarea at bounding box center [361, 181] width 214 height 31
paste textarea "Front, back and side yards. Tree needs trimmed in front near porch. Large [PERS…"
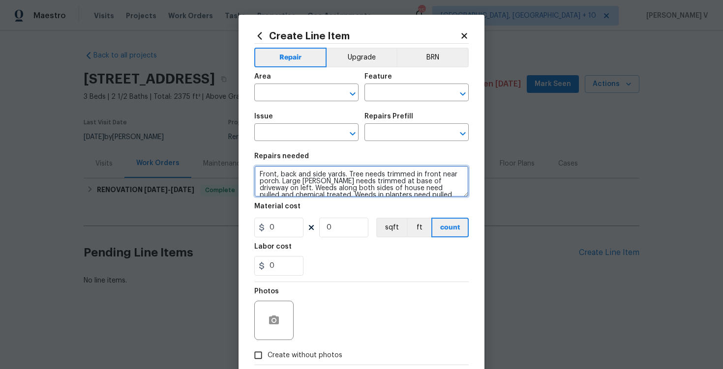
type textarea "Front, back and side yards. Tree needs trimmed in front near porch. Large [PERS…"
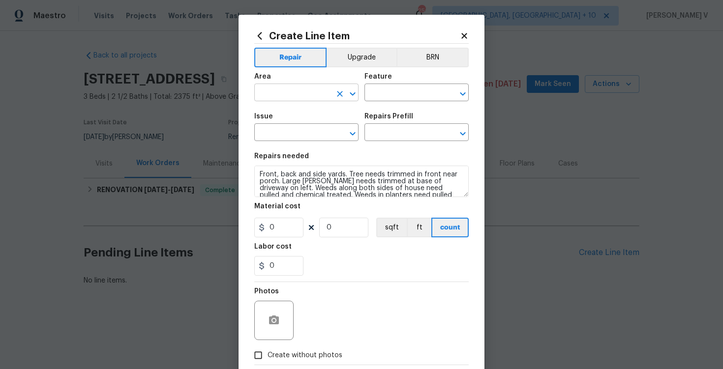
click at [288, 93] on input "text" at bounding box center [292, 93] width 77 height 15
click at [296, 107] on ul "Front" at bounding box center [306, 116] width 104 height 24
click at [296, 118] on li "Front" at bounding box center [306, 116] width 104 height 16
type input "Front"
click at [385, 91] on input "text" at bounding box center [402, 93] width 77 height 15
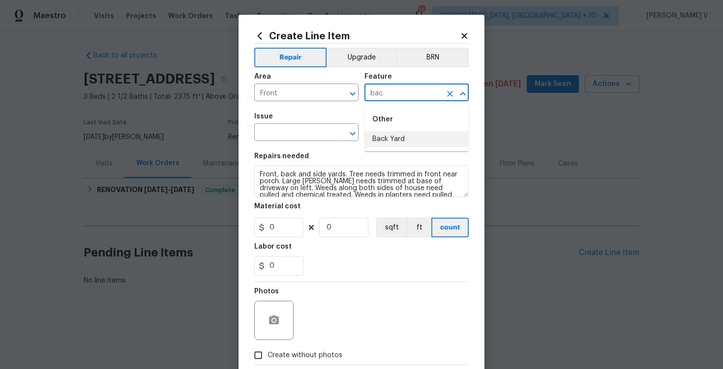
click at [389, 147] on li "Back Yard" at bounding box center [416, 139] width 104 height 16
type input "Back Yard"
click at [291, 129] on input "text" at bounding box center [292, 133] width 77 height 15
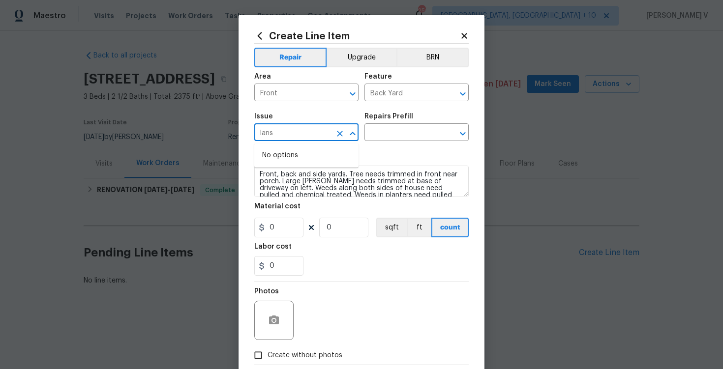
click at [292, 138] on input "lans" at bounding box center [292, 133] width 77 height 15
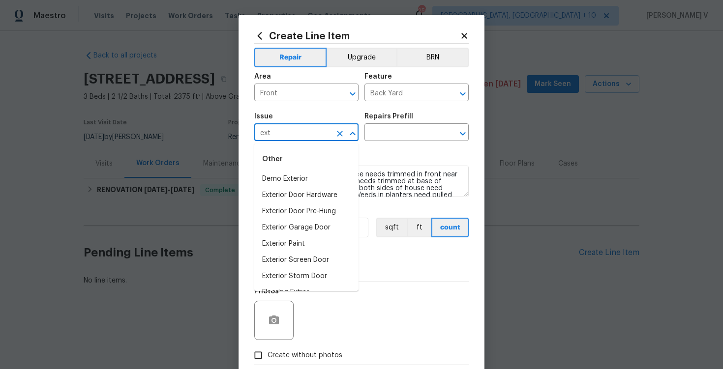
scroll to position [46, 0]
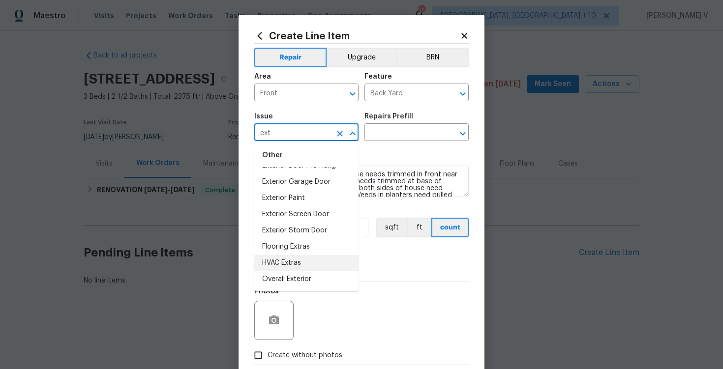
click at [289, 276] on li "Overall Exterior" at bounding box center [306, 279] width 104 height 16
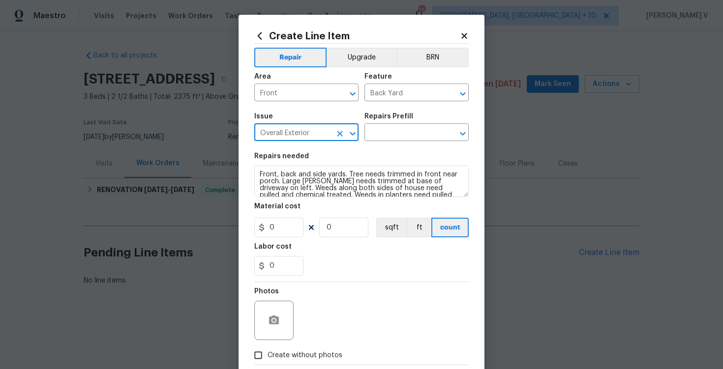
type input "Overall Exterior"
drag, startPoint x: 389, startPoint y: 158, endPoint x: 390, endPoint y: 148, distance: 9.4
click at [389, 158] on div "Repairs needed" at bounding box center [361, 159] width 214 height 13
click at [390, 144] on div "Issue Overall Exterior ​ Repairs Prefill ​" at bounding box center [361, 127] width 214 height 40
click at [403, 130] on input "text" at bounding box center [402, 133] width 77 height 15
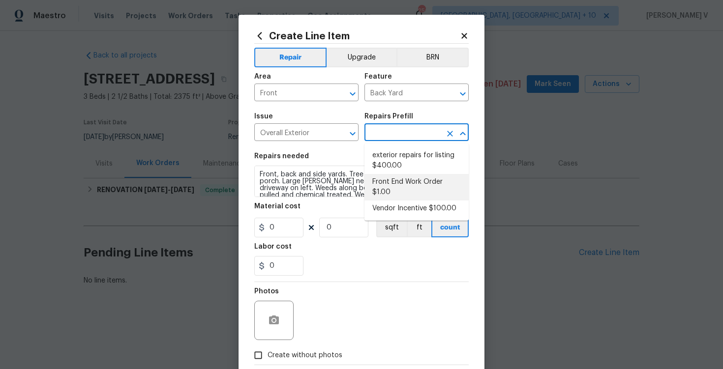
click at [392, 180] on li "Front End Work Order $1.00" at bounding box center [416, 187] width 104 height 27
type input "Front End Work Order $1.00"
type textarea "Placeholder line item for the creation of front end work orders."
type input "1"
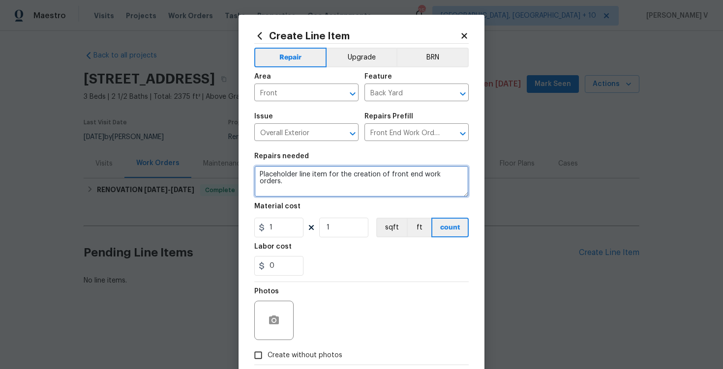
click at [392, 180] on textarea "Placeholder line item for the creation of front end work orders." at bounding box center [361, 181] width 214 height 31
paste textarea "Front, back and side yards. Tree needs trimmed in front near porch. Large bush …"
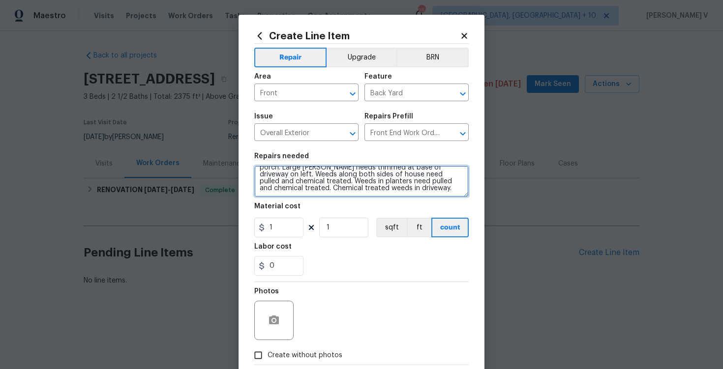
scroll to position [0, 0]
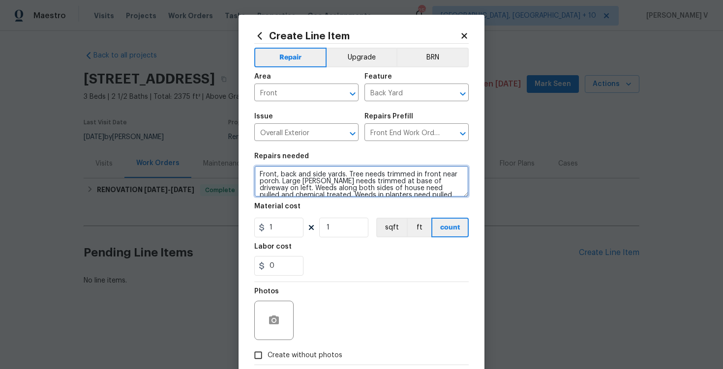
type textarea "Front, back and side yards. Tree needs trimmed in front near porch. Large bush …"
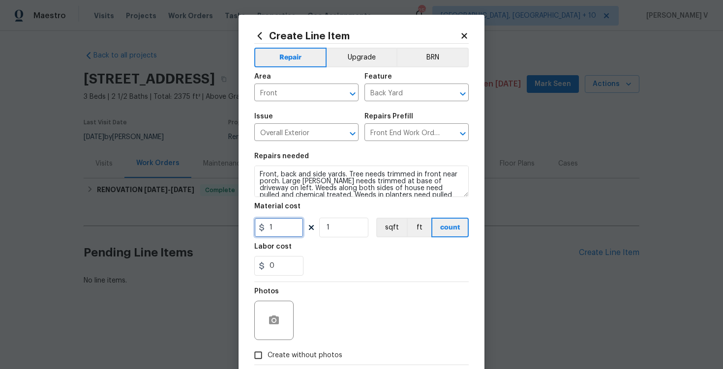
click at [278, 234] on input "1" at bounding box center [278, 228] width 49 height 20
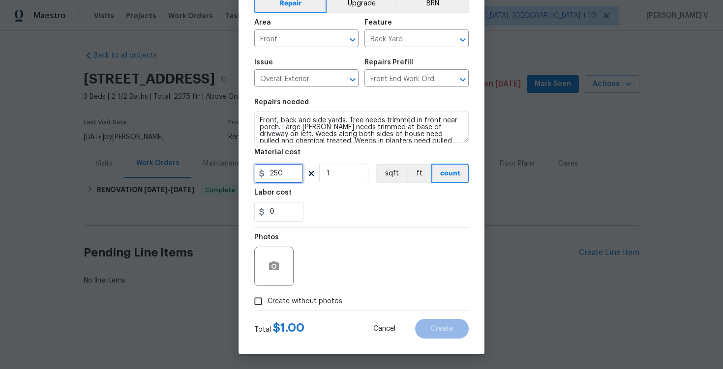
type input "250"
click at [262, 302] on input "Create without photos" at bounding box center [258, 301] width 19 height 19
checkbox input "true"
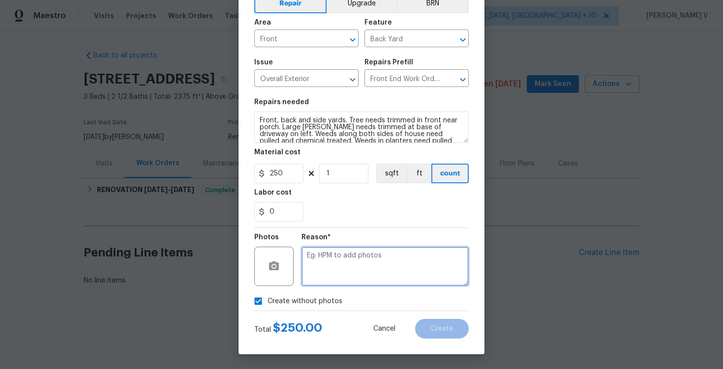
click at [384, 251] on textarea at bounding box center [384, 266] width 167 height 39
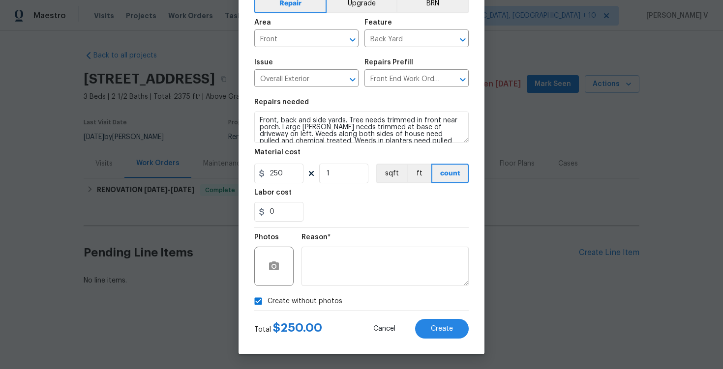
click at [438, 315] on div "Total $ 250.00 Cancel Create" at bounding box center [361, 325] width 214 height 28
click at [438, 323] on button "Create" at bounding box center [442, 329] width 54 height 20
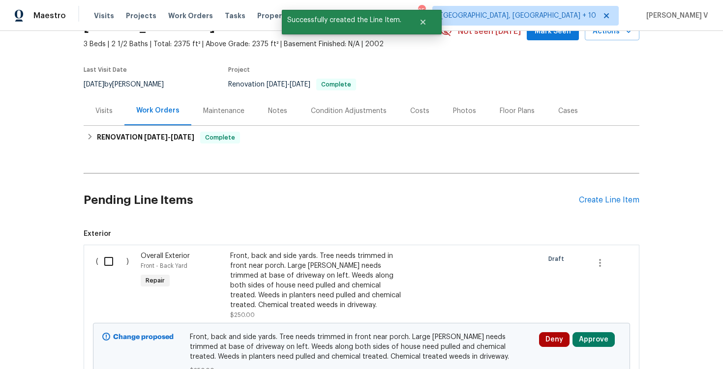
click at [105, 259] on input "checkbox" at bounding box center [112, 261] width 28 height 21
checkbox input "true"
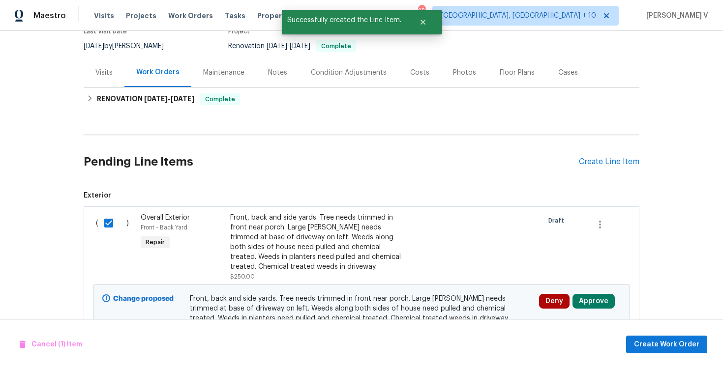
scroll to position [125, 0]
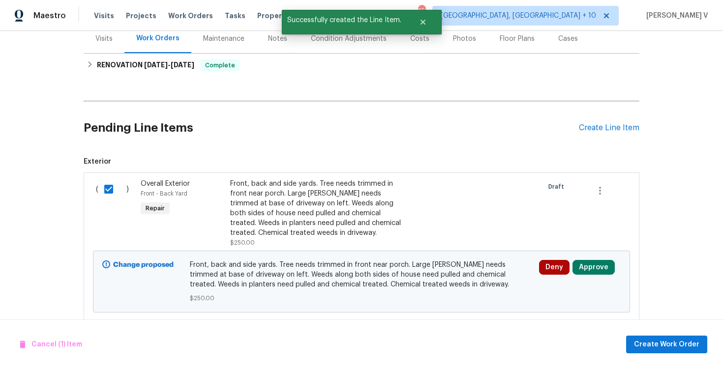
click at [656, 354] on div "Cancel (1) Item Create Work Order" at bounding box center [361, 345] width 723 height 50
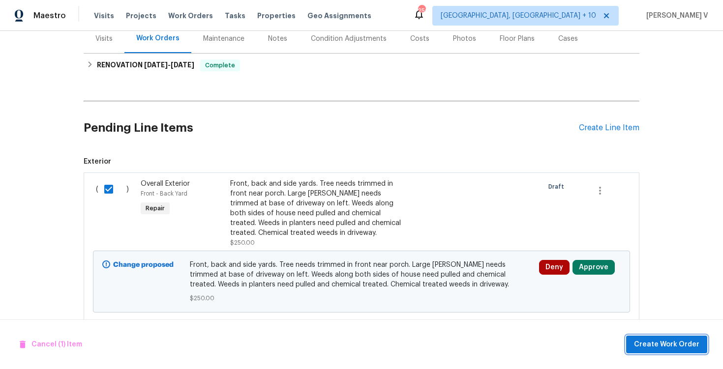
click at [659, 349] on span "Create Work Order" at bounding box center [666, 345] width 65 height 12
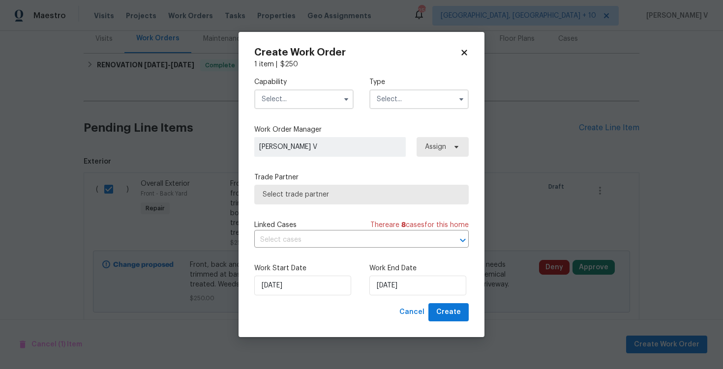
click at [312, 102] on input "text" at bounding box center [303, 99] width 99 height 20
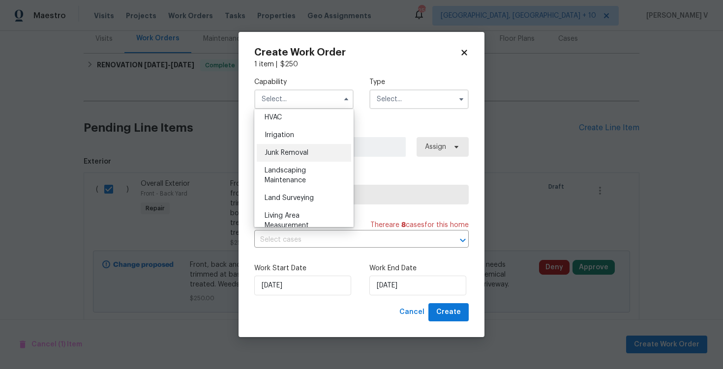
scroll to position [587, 0]
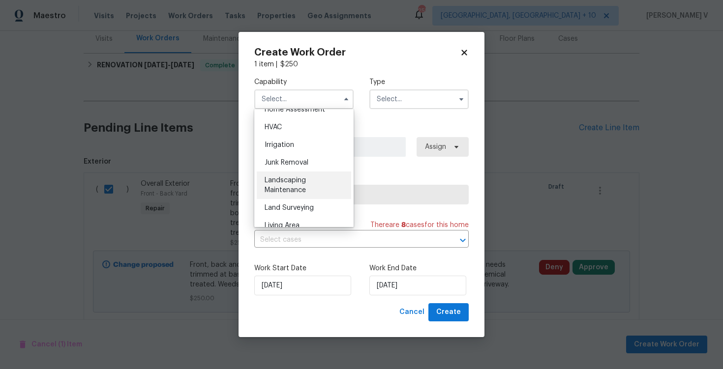
click at [295, 185] on div "Landscaping Maintenance" at bounding box center [304, 186] width 94 height 28
type input "Landscaping Maintenance"
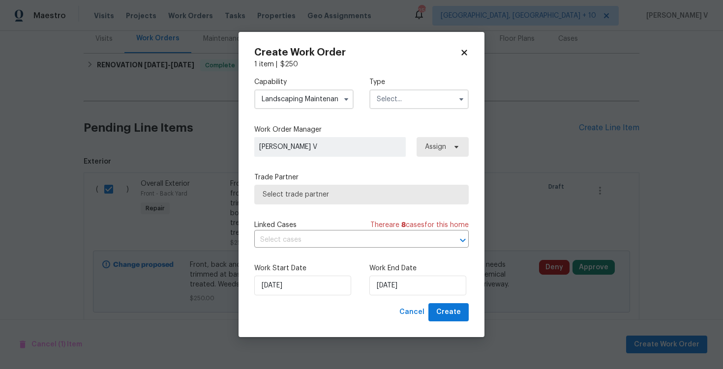
click at [430, 97] on input "text" at bounding box center [418, 99] width 99 height 20
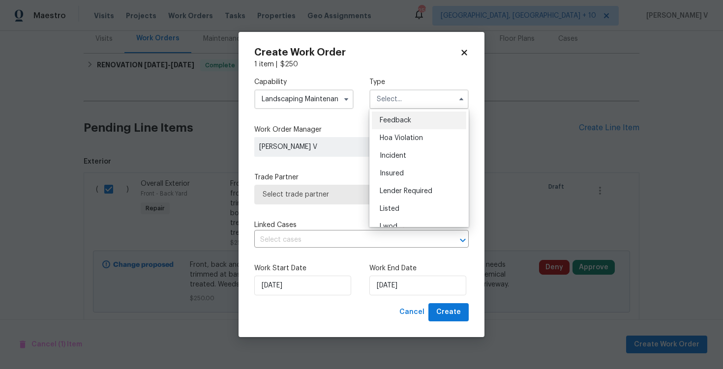
click at [386, 119] on span "Feedback" at bounding box center [395, 120] width 31 height 7
type input "Feedback"
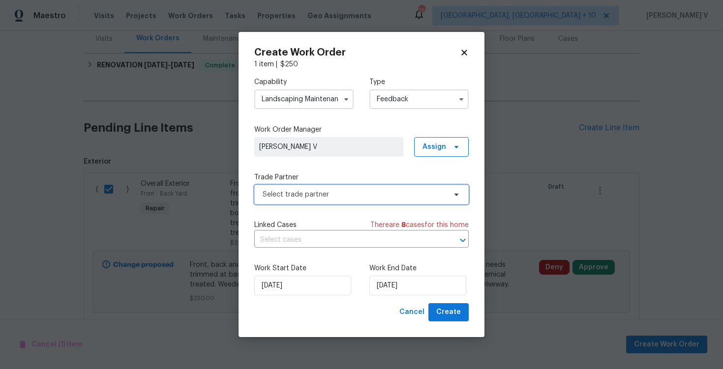
click at [309, 191] on span "Select trade partner" at bounding box center [354, 195] width 183 height 10
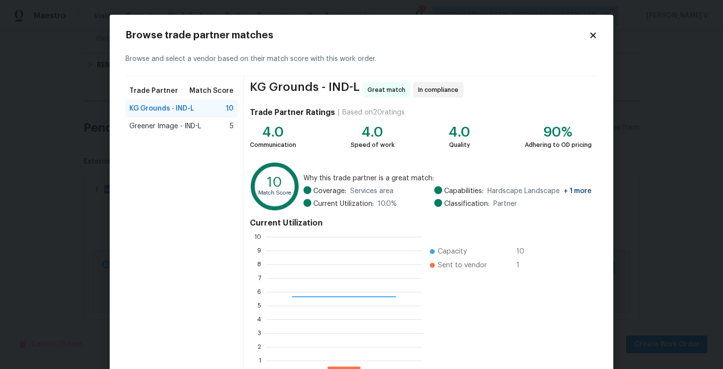
scroll to position [64, 0]
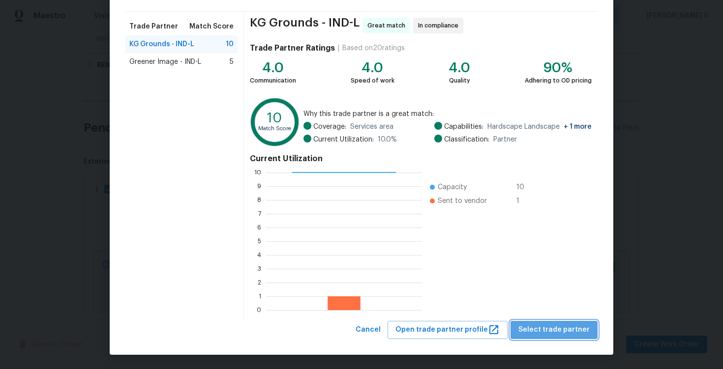
click at [562, 328] on span "Select trade partner" at bounding box center [553, 330] width 71 height 12
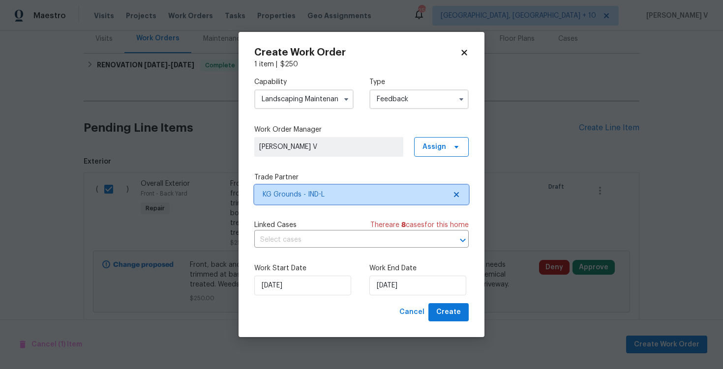
scroll to position [0, 0]
click at [395, 268] on label "Work End Date" at bounding box center [418, 269] width 99 height 10
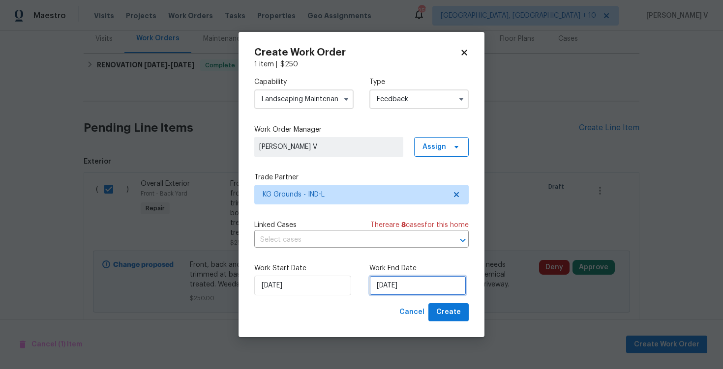
click at [395, 284] on input "16/09/2025" at bounding box center [417, 286] width 97 height 20
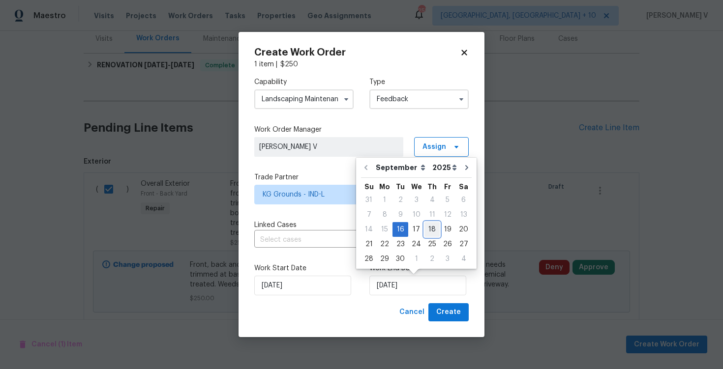
click at [431, 231] on div "18" at bounding box center [431, 230] width 15 height 14
type input "18/09/2025"
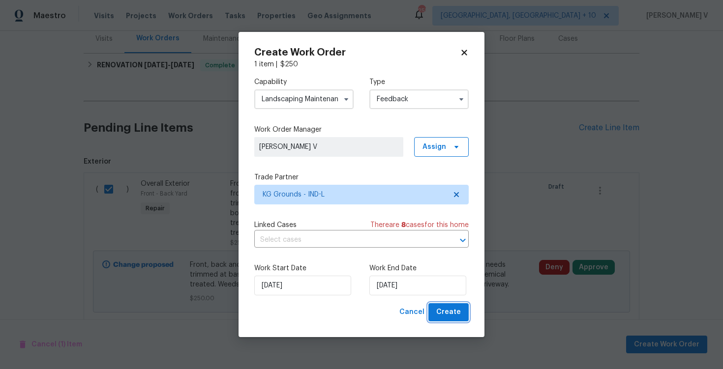
click at [457, 316] on span "Create" at bounding box center [448, 312] width 25 height 12
checkbox input "false"
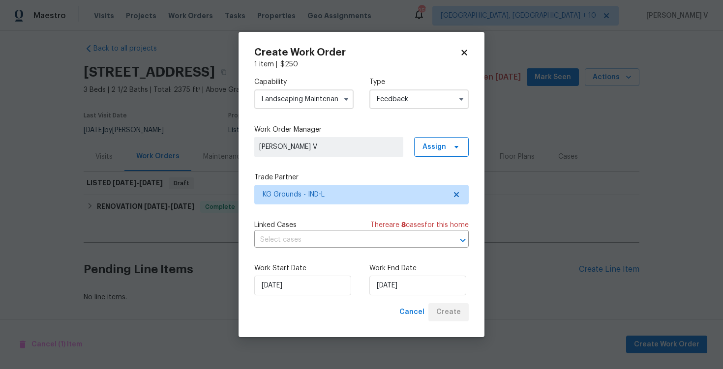
scroll to position [7, 0]
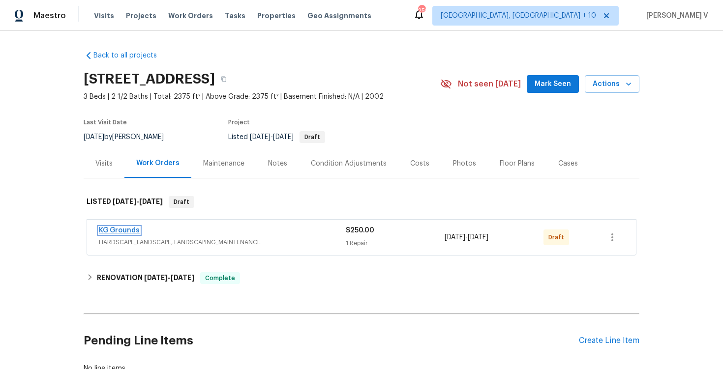
click at [107, 229] on link "KG Grounds" at bounding box center [119, 230] width 41 height 7
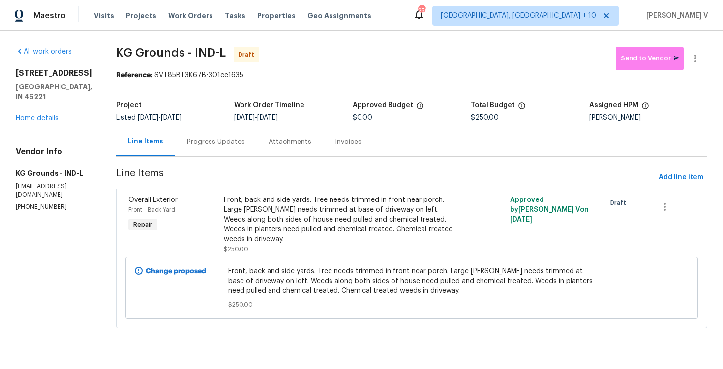
click at [222, 151] on div "Progress Updates" at bounding box center [216, 141] width 82 height 29
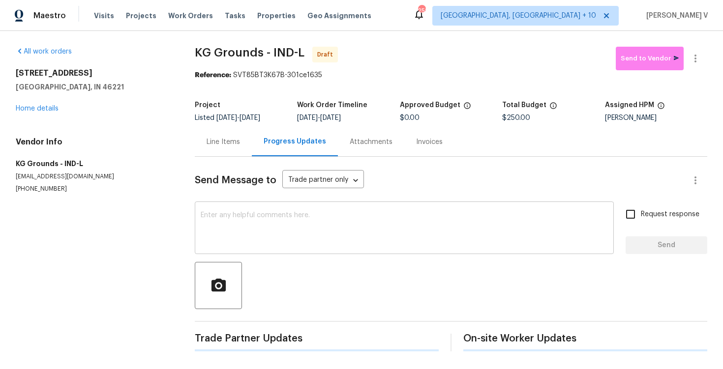
click at [227, 225] on textarea at bounding box center [404, 229] width 407 height 34
paste textarea "Hi this is Divya with Opendoor. I’m confirming you received the WO for the prop…"
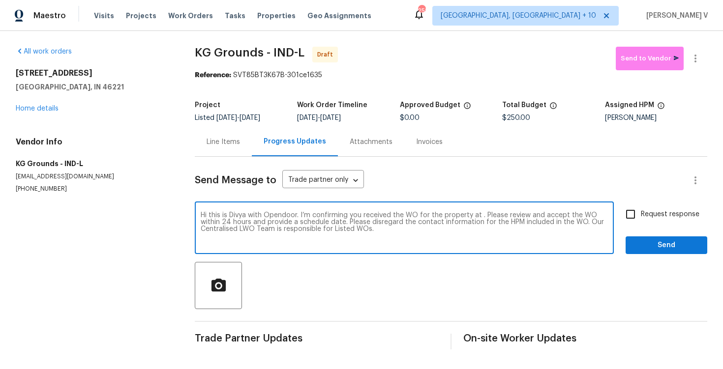
click at [477, 214] on textarea "Hi this is Divya with Opendoor. I’m confirming you received the WO for the prop…" at bounding box center [404, 229] width 407 height 34
paste textarea "[STREET_ADDRESS]"
click at [608, 214] on textarea "Hi this is Divya with Opendoor. I’m confirming you received the WO for the prop…" at bounding box center [404, 229] width 407 height 34
type textarea "Hi this is Divya with Opendoor. I’m confirming you received the WO for the prop…"
click at [644, 216] on span "Request response" at bounding box center [670, 214] width 59 height 10
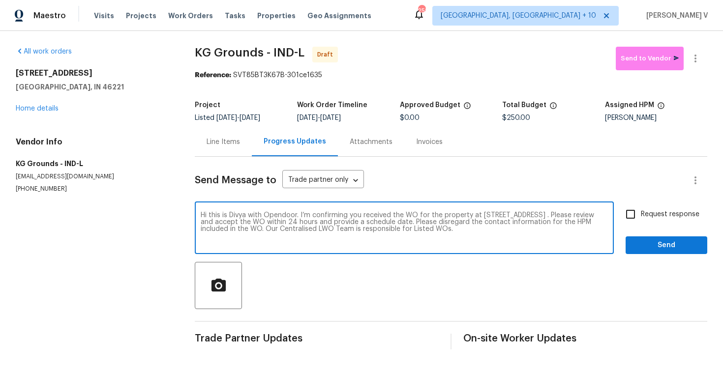
click at [641, 216] on input "Request response" at bounding box center [630, 214] width 21 height 21
checkbox input "true"
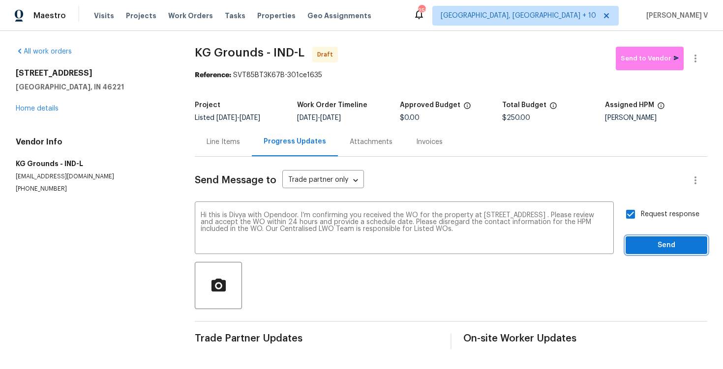
click at [658, 239] on span "Send" at bounding box center [666, 245] width 66 height 12
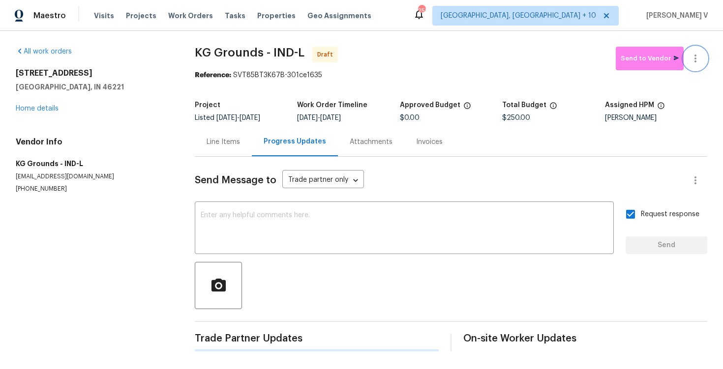
click at [701, 58] on icon "button" at bounding box center [695, 59] width 12 height 12
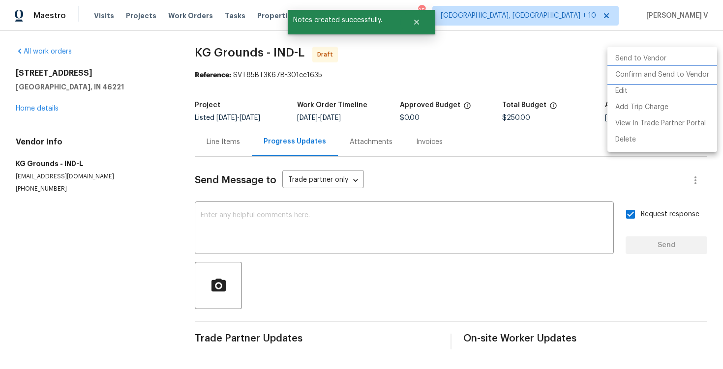
click at [641, 71] on li "Confirm and Send to Vendor" at bounding box center [662, 75] width 110 height 16
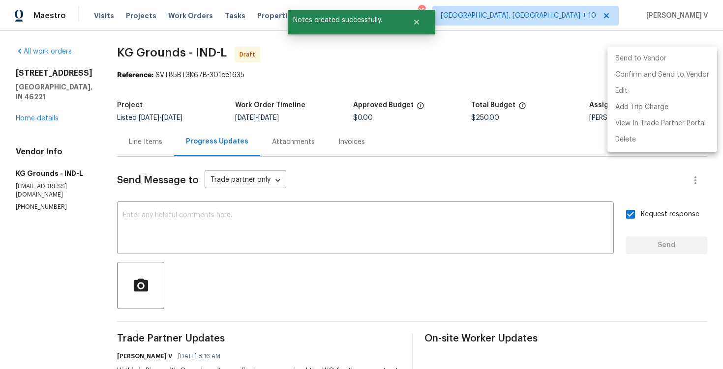
click at [217, 91] on div at bounding box center [361, 184] width 723 height 369
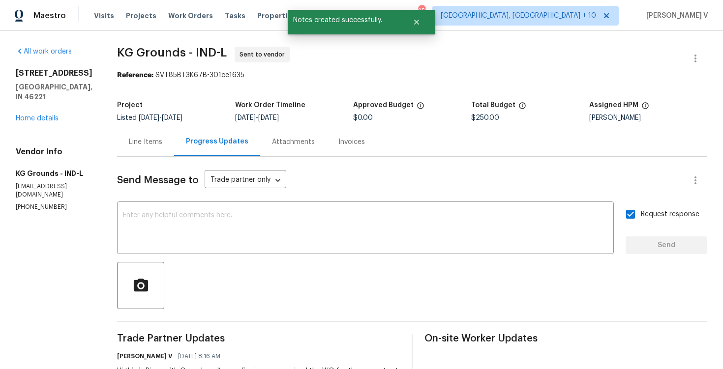
drag, startPoint x: 158, startPoint y: 76, endPoint x: 372, endPoint y: 76, distance: 213.9
click at [372, 76] on div "Reference: SVT85BT3K67B-301ce1635" at bounding box center [412, 75] width 590 height 10
drag, startPoint x: 181, startPoint y: 77, endPoint x: 341, endPoint y: 77, distance: 160.3
click at [341, 77] on div "Reference: SVT85BT3K67B-301ce1635" at bounding box center [412, 75] width 590 height 10
drag, startPoint x: 160, startPoint y: 74, endPoint x: 288, endPoint y: 74, distance: 127.3
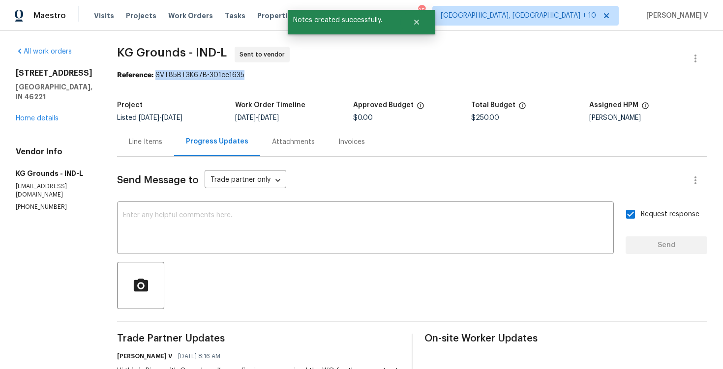
click at [288, 74] on div "Reference: SVT85BT3K67B-301ce1635" at bounding box center [412, 75] width 590 height 10
copy div "SVT85BT3K67B-301ce1635"
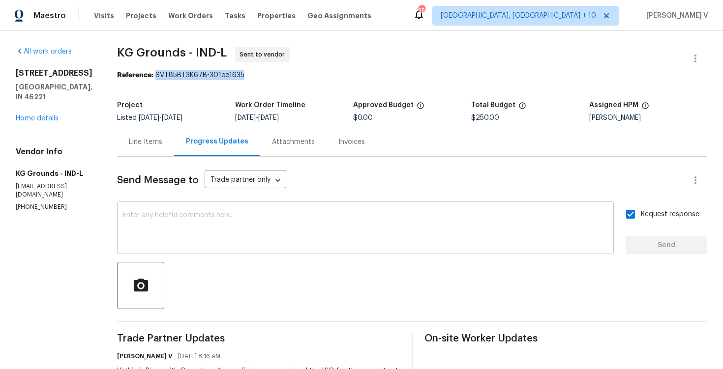
scroll to position [64, 0]
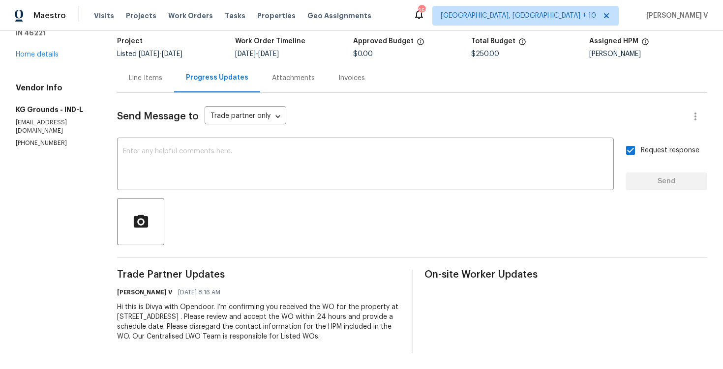
click at [149, 71] on div "Line Items" at bounding box center [145, 77] width 57 height 29
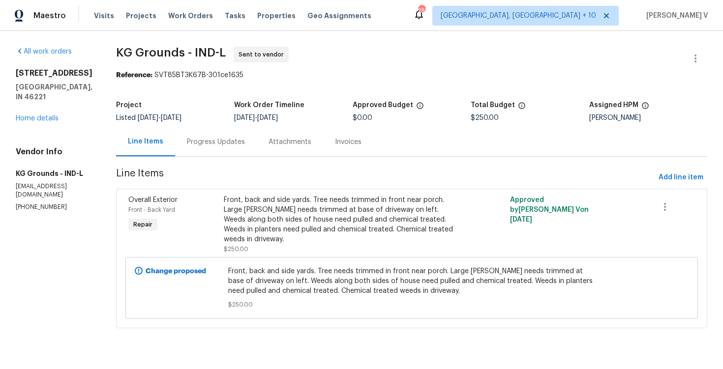
click at [217, 113] on div "Project" at bounding box center [175, 108] width 118 height 13
click at [207, 140] on div "Progress Updates" at bounding box center [216, 142] width 58 height 10
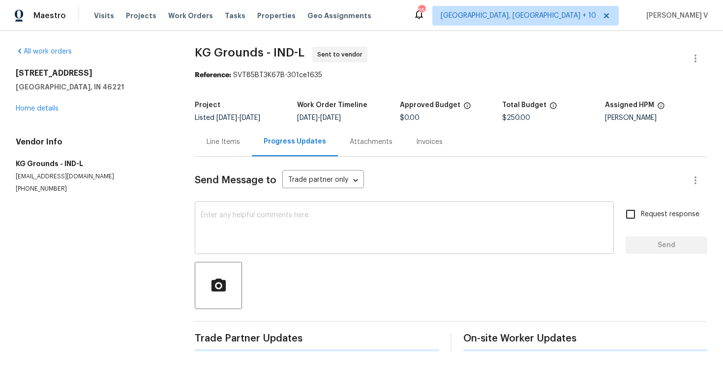
click at [233, 215] on textarea at bounding box center [404, 229] width 407 height 34
paste textarea "Attention All Work Orders must include before-photos (both close-up and wide-an…"
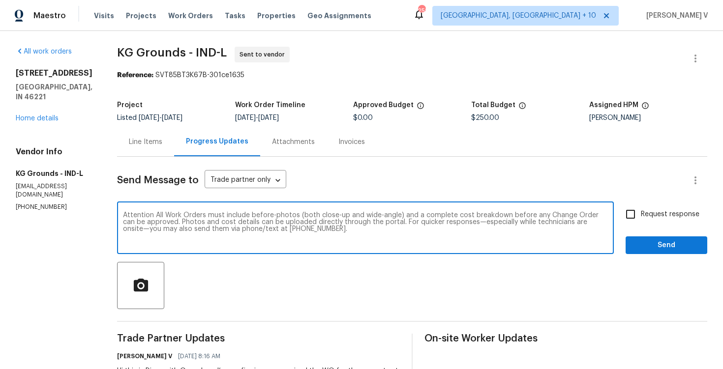
type textarea "Attention All Work Orders must include before-photos (both close-up and wide-an…"
click at [612, 212] on div "Attention All Work Orders must include before-photos (both close-up and wide-an…" at bounding box center [365, 229] width 497 height 50
click at [648, 211] on span "Request response" at bounding box center [670, 214] width 59 height 10
click at [641, 211] on input "Request response" at bounding box center [630, 214] width 21 height 21
checkbox input "true"
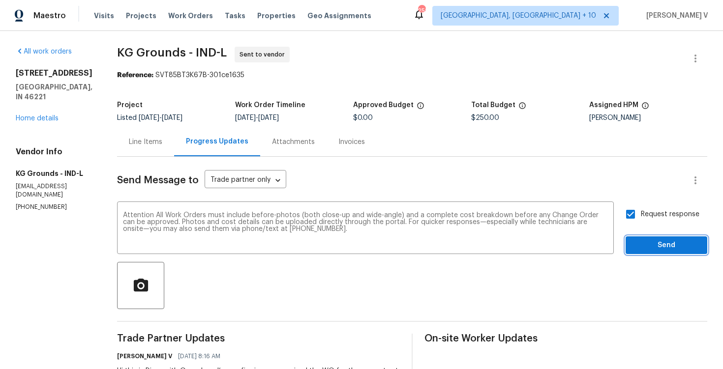
click at [665, 249] on span "Send" at bounding box center [666, 245] width 66 height 12
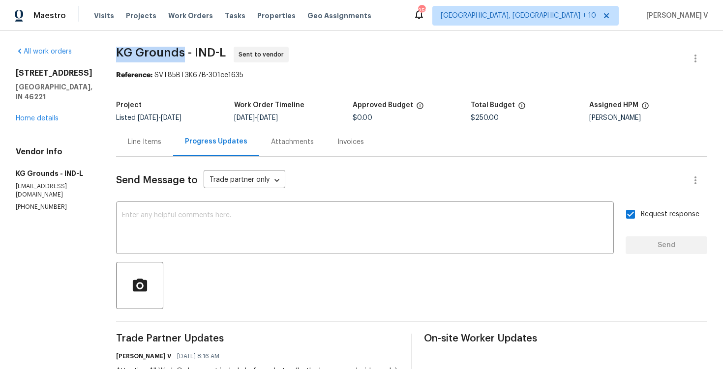
drag, startPoint x: 121, startPoint y: 50, endPoint x: 186, endPoint y: 51, distance: 65.4
click at [186, 51] on span "KG Grounds - IND-L" at bounding box center [171, 53] width 110 height 12
copy span "KG Grounds"
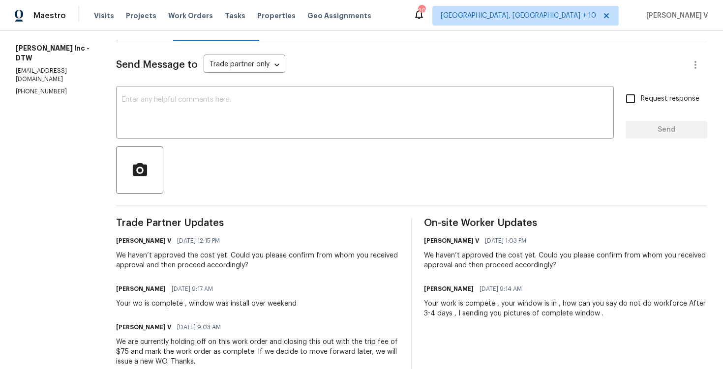
scroll to position [164, 0]
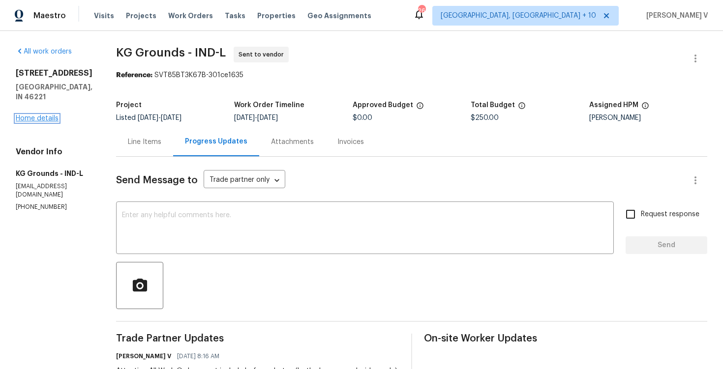
click at [25, 115] on link "Home details" at bounding box center [37, 118] width 43 height 7
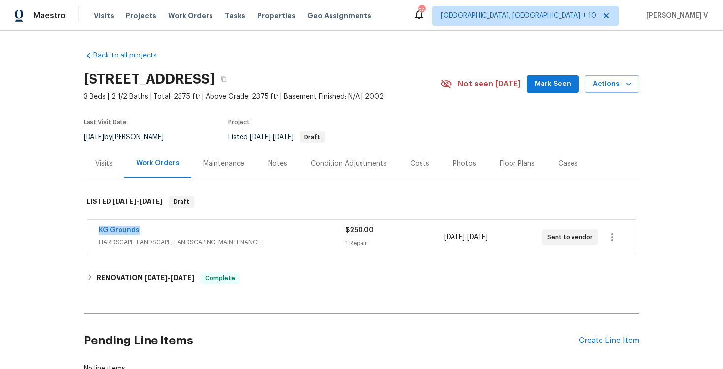
drag, startPoint x: 104, startPoint y: 231, endPoint x: 206, endPoint y: 231, distance: 101.3
click at [206, 231] on div "KG Grounds HARDSCAPE_LANDSCAPE, LANDSCAPING_MAINTENANCE $250.00 1 Repair [DATE]…" at bounding box center [361, 237] width 549 height 35
copy link "KG Grounds"
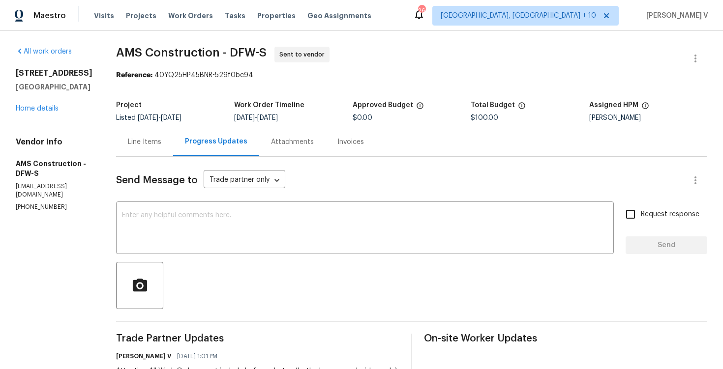
click at [27, 203] on p "[PHONE_NUMBER]" at bounding box center [54, 207] width 77 height 8
click at [27, 203] on p "(469) 363-1173" at bounding box center [54, 207] width 77 height 8
copy p "(469) 363-1173"
click at [323, 338] on span "Trade Partner Updates" at bounding box center [257, 339] width 283 height 10
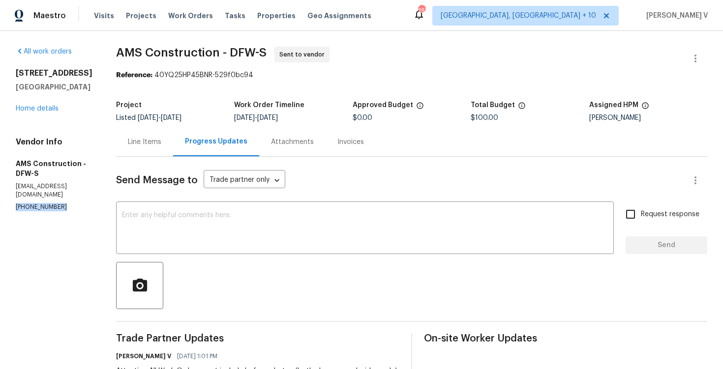
click at [323, 338] on span "Trade Partner Updates" at bounding box center [257, 339] width 283 height 10
click at [224, 212] on textarea at bounding box center [365, 229] width 486 height 34
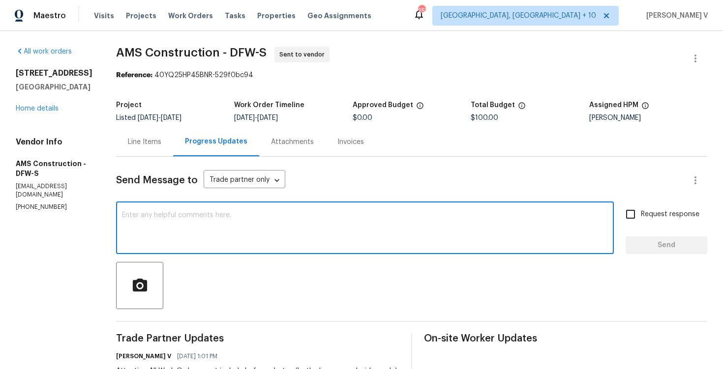
paste textarea "Hi Team, Could you please accept the work order and provide the progress status…"
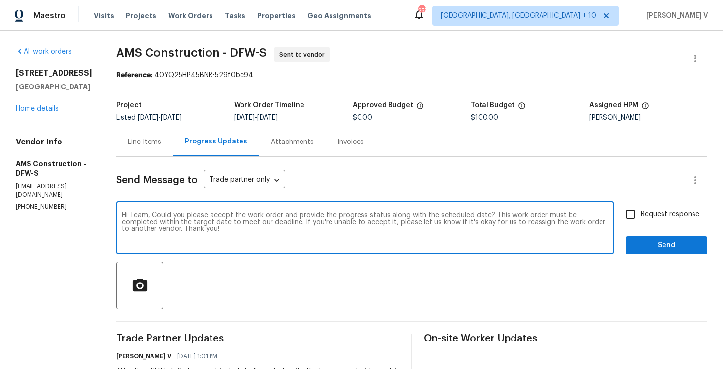
type textarea "Hi Team, Could you please accept the work order and provide the progress status…"
click at [630, 217] on input "Request response" at bounding box center [630, 214] width 21 height 21
checkbox input "true"
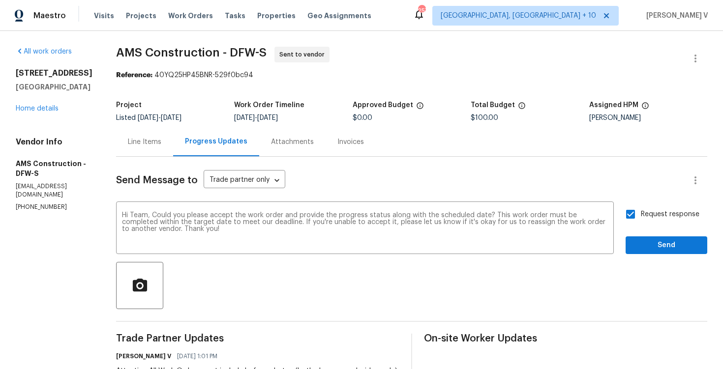
click at [649, 262] on div at bounding box center [411, 285] width 591 height 47
click at [645, 249] on span "Send" at bounding box center [666, 245] width 66 height 12
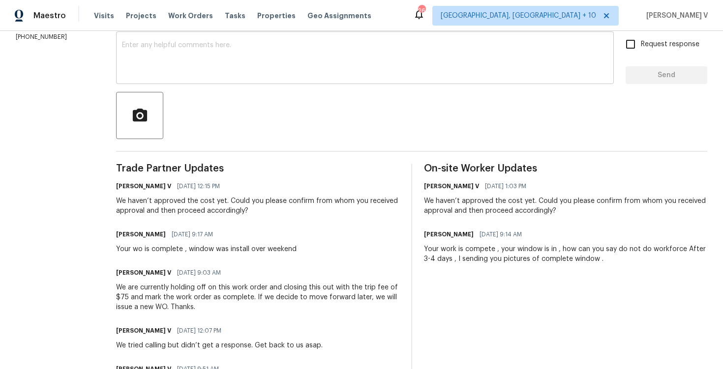
scroll to position [92, 0]
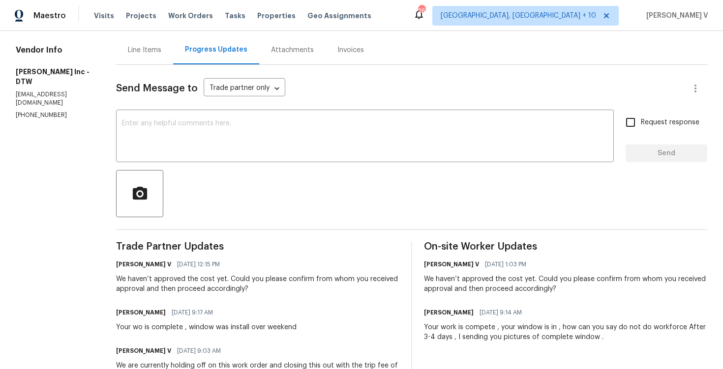
click at [148, 53] on div "Line Items" at bounding box center [144, 50] width 33 height 10
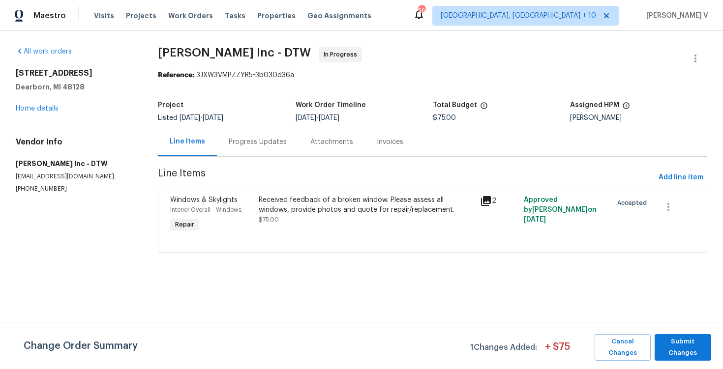
click at [312, 209] on div "Received feedback of a broken window. Please assess all windows, provide photos…" at bounding box center [366, 205] width 215 height 20
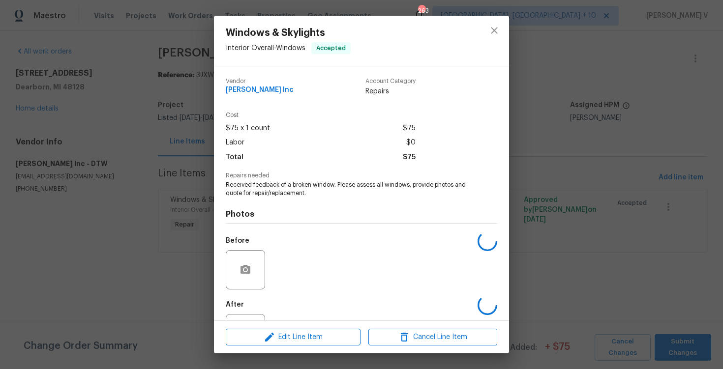
scroll to position [43, 0]
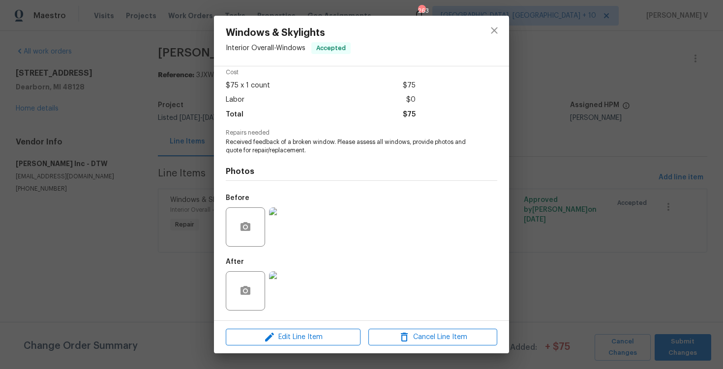
click at [181, 209] on div "Windows & Skylights Interior Overall - Windows Accepted Vendor [PERSON_NAME] In…" at bounding box center [361, 184] width 723 height 369
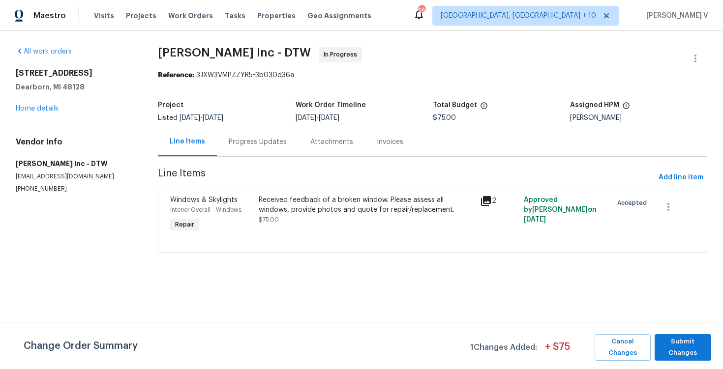
click at [266, 128] on div "Progress Updates" at bounding box center [258, 141] width 82 height 29
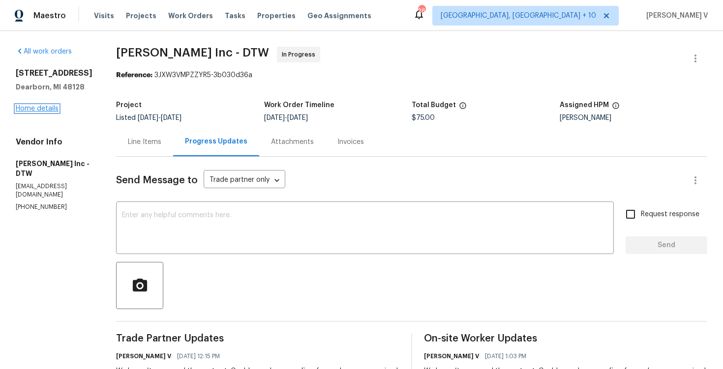
click at [42, 108] on link "Home details" at bounding box center [37, 108] width 43 height 7
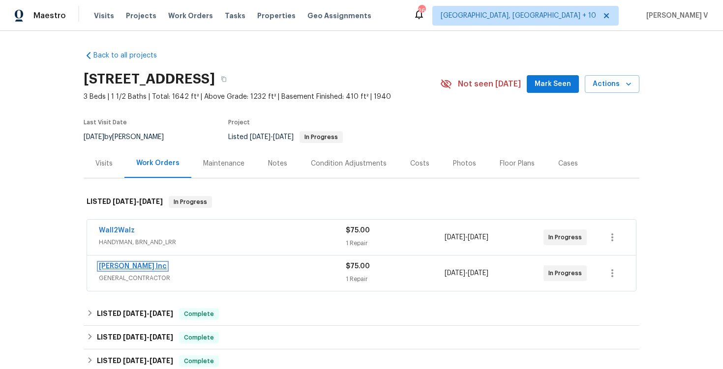
click at [128, 263] on link "[PERSON_NAME] Inc" at bounding box center [133, 266] width 68 height 7
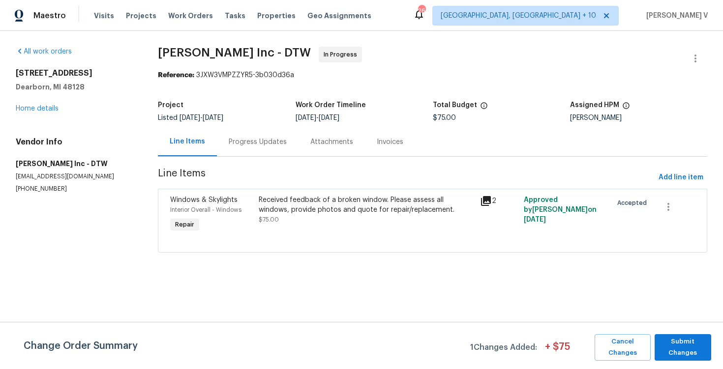
click at [264, 144] on div "Progress Updates" at bounding box center [258, 142] width 58 height 10
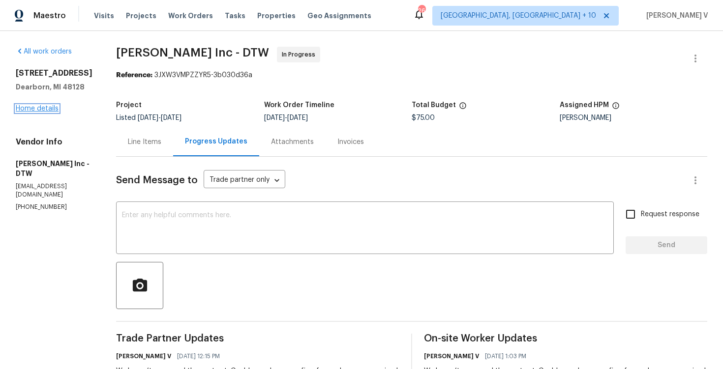
click at [31, 106] on link "Home details" at bounding box center [37, 108] width 43 height 7
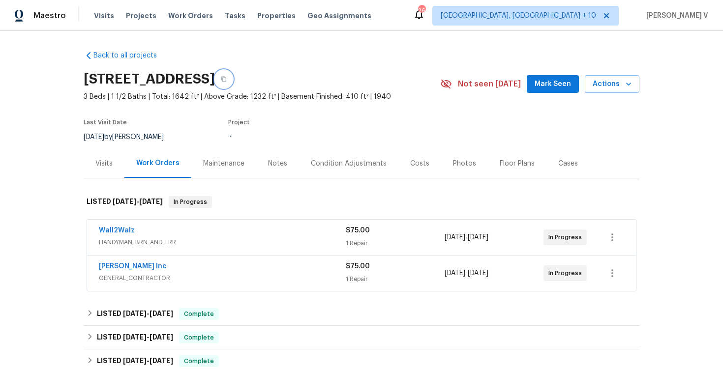
click at [233, 84] on button "button" at bounding box center [224, 79] width 18 height 18
click at [122, 266] on link "Michael Radney Inc" at bounding box center [133, 266] width 68 height 7
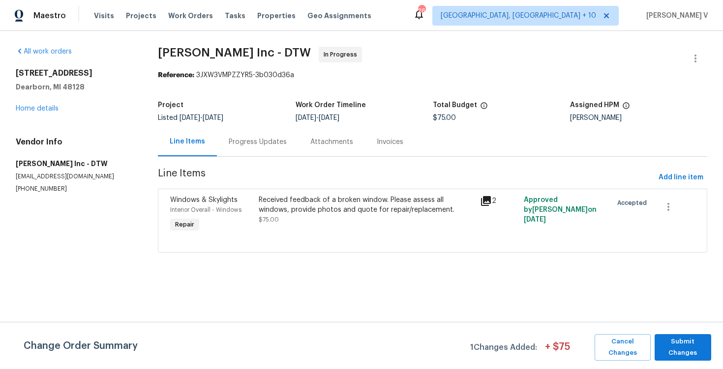
click at [249, 148] on div "Progress Updates" at bounding box center [258, 141] width 82 height 29
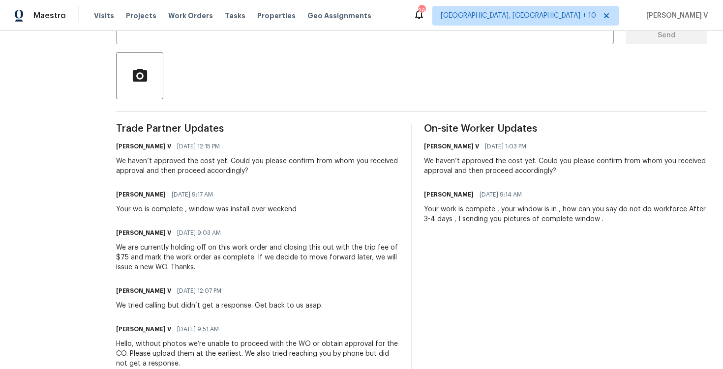
scroll to position [229, 0]
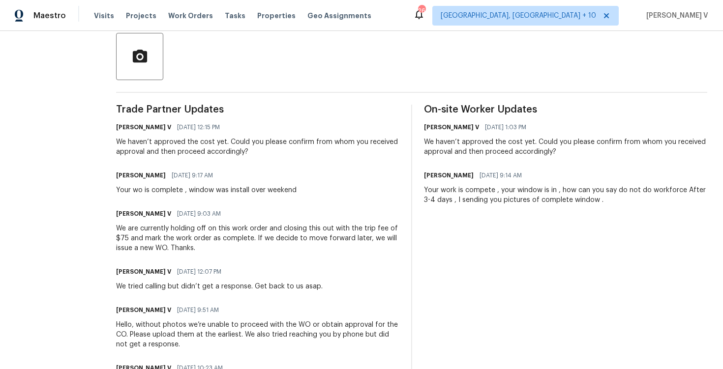
click at [471, 197] on div "Your work is compete , your window is in , how can you say do not do workforce …" at bounding box center [565, 195] width 283 height 20
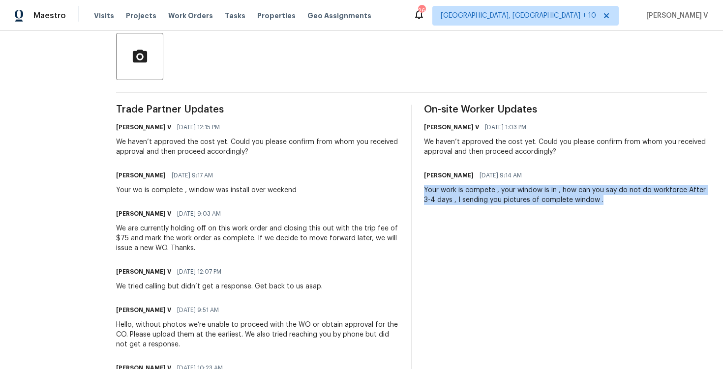
copy div "Your work is compete , your window is in , how can you say do not do workforce …"
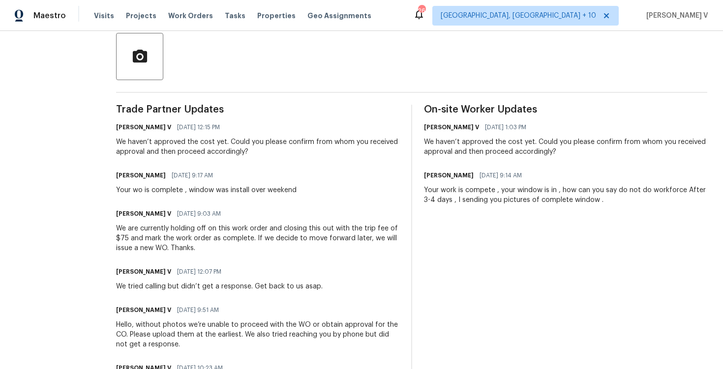
click at [160, 193] on div "Your wo is complete , window was install over weekend" at bounding box center [206, 190] width 180 height 10
copy div "Your wo is complete , window was install over weekend"
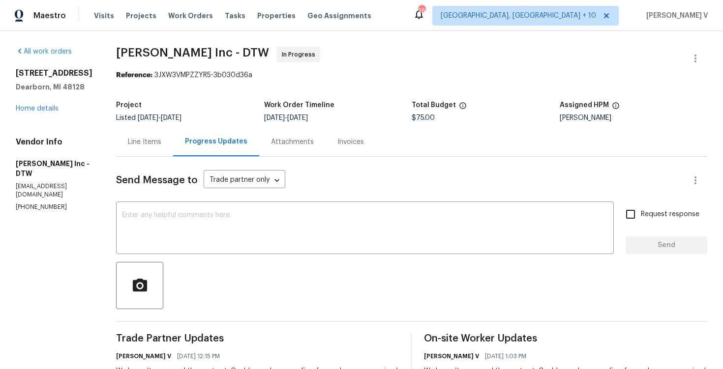
click at [39, 203] on p "(313) 308-7400" at bounding box center [54, 207] width 77 height 8
copy p "(313) 308-7400"
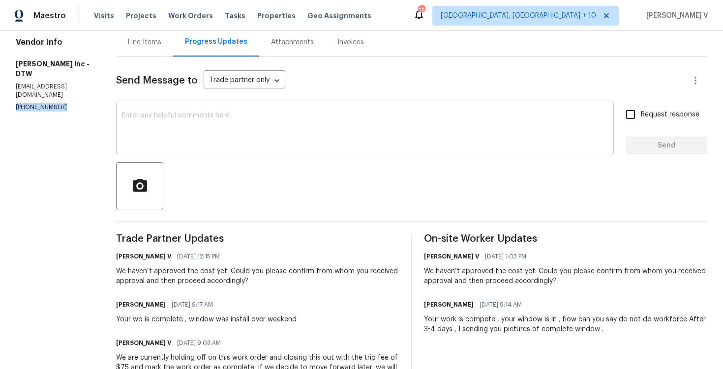
click at [213, 114] on textarea at bounding box center [365, 129] width 486 height 34
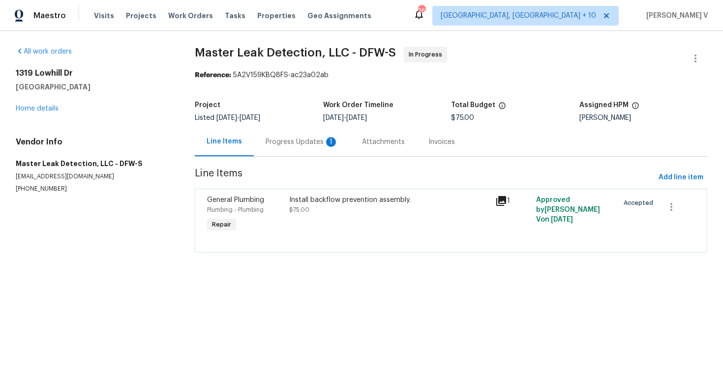
click at [269, 132] on div "Progress Updates 1" at bounding box center [302, 141] width 96 height 29
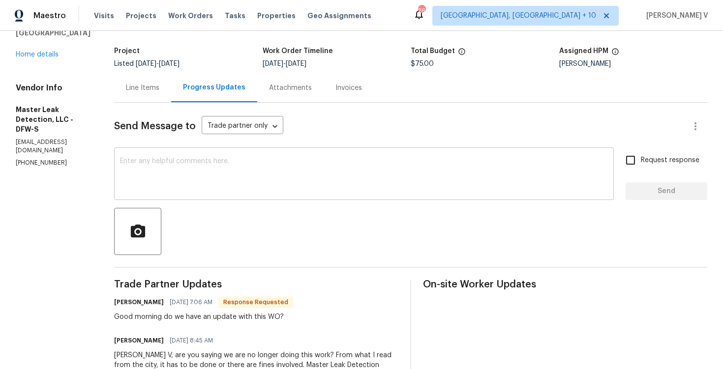
scroll to position [106, 0]
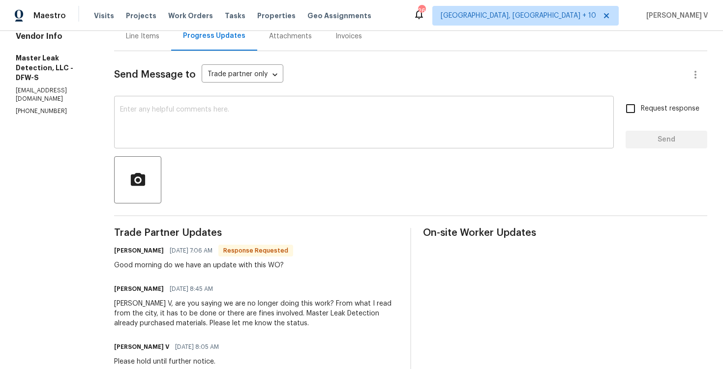
click at [211, 127] on textarea at bounding box center [364, 123] width 488 height 34
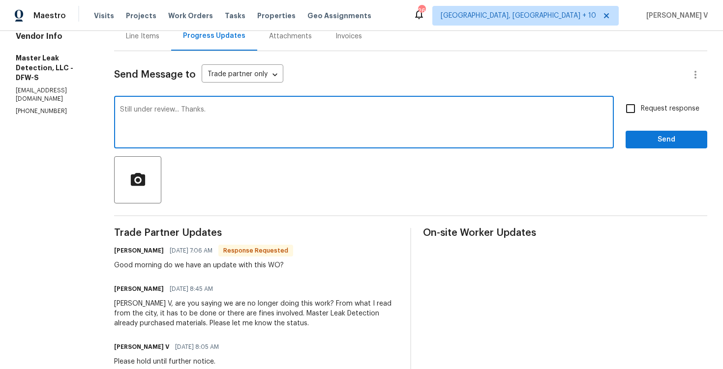
type textarea "Still under review... Thanks."
click at [664, 144] on span "Send" at bounding box center [666, 140] width 66 height 12
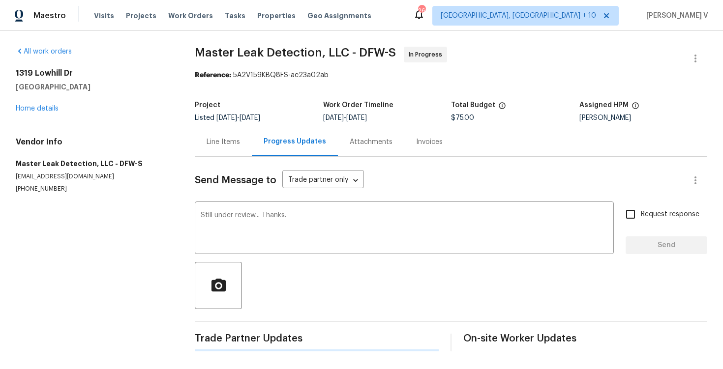
scroll to position [0, 0]
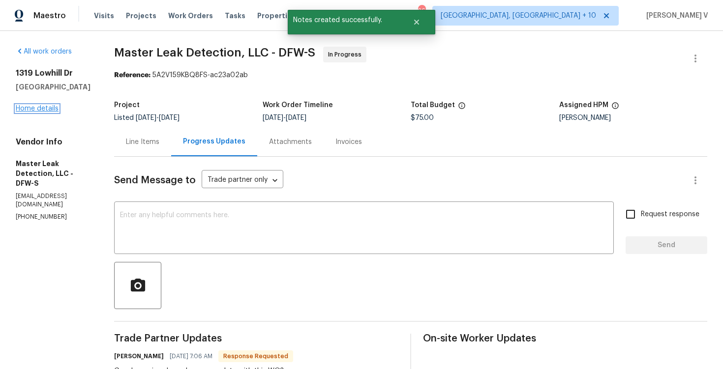
click at [29, 111] on link "Home details" at bounding box center [37, 108] width 43 height 7
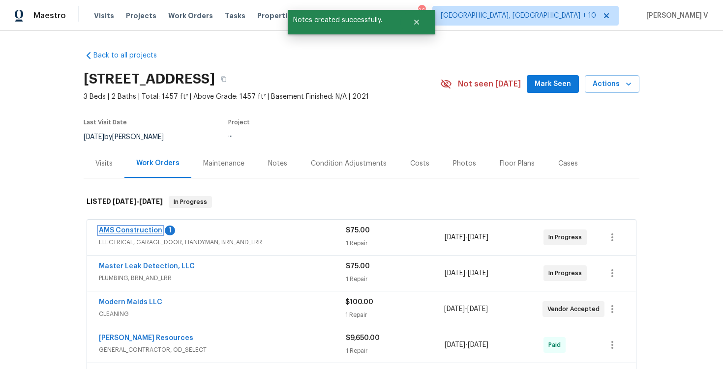
click at [155, 231] on link "AMS Construction" at bounding box center [130, 230] width 63 height 7
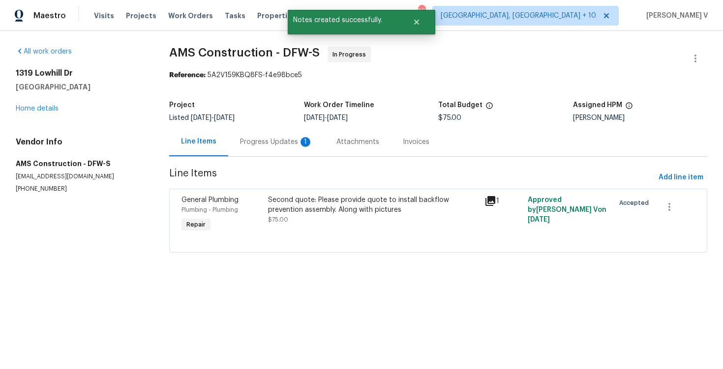
click at [284, 142] on div "Progress Updates 1" at bounding box center [276, 142] width 73 height 10
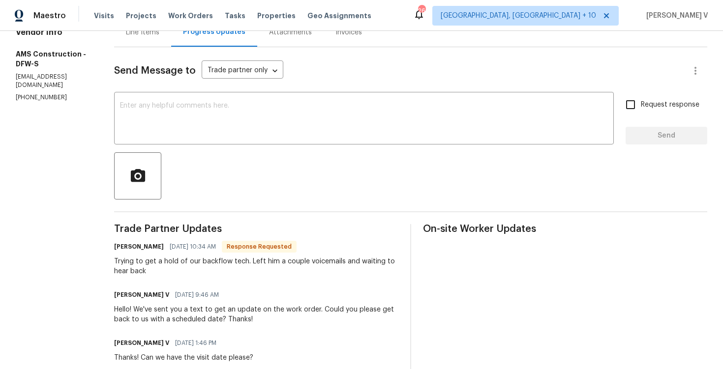
scroll to position [144, 0]
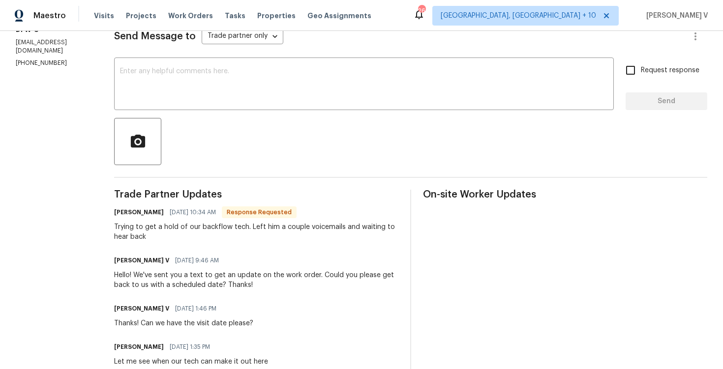
click at [159, 228] on div "Trying to get a hold of our backflow tech. Left him a couple voicemails and wai…" at bounding box center [256, 232] width 284 height 20
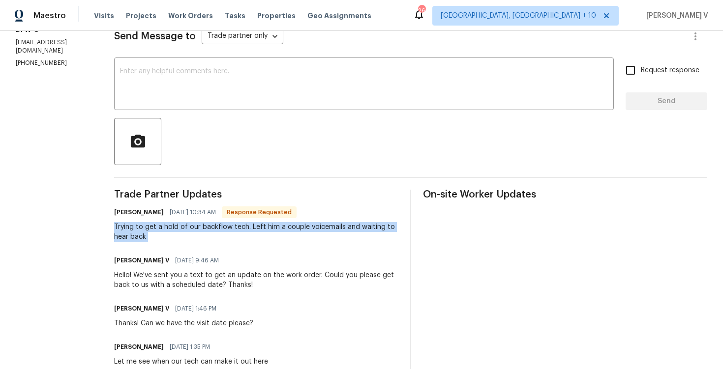
copy div "Trying to get a hold of our backflow tech. Left him a couple voicemails and wai…"
click at [206, 88] on textarea at bounding box center [364, 85] width 488 height 34
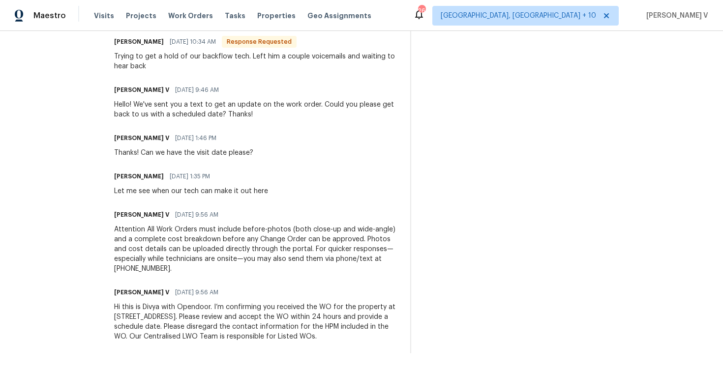
scroll to position [0, 0]
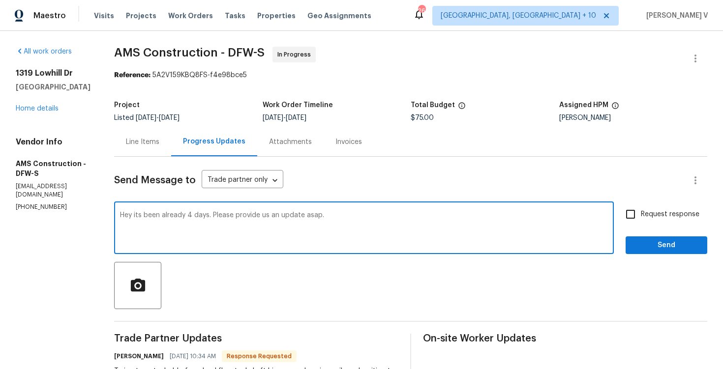
click at [0, 0] on div ", it's" at bounding box center [0, 0] width 0 height 0
click at [169, 216] on textarea "Hey, it's already 4 days. Please provide us an update asap." at bounding box center [364, 229] width 488 height 34
click at [0, 0] on span "ASAP." at bounding box center [0, 0] width 0 height 0
type textarea "Hey, it's already been 4 days. Please provide us an update ASAP."
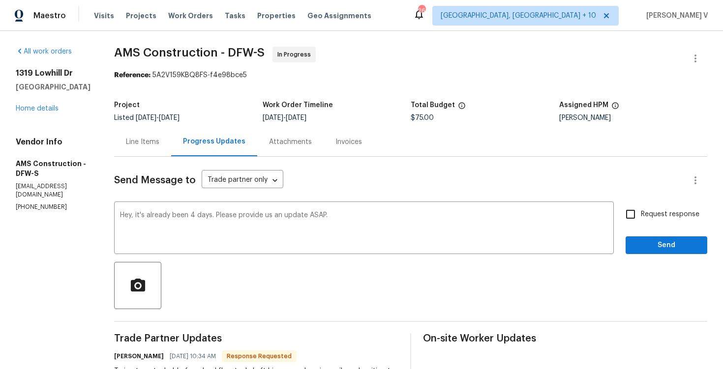
click at [642, 209] on span "Request response" at bounding box center [670, 214] width 59 height 10
click at [641, 209] on input "Request response" at bounding box center [630, 214] width 21 height 21
checkbox input "true"
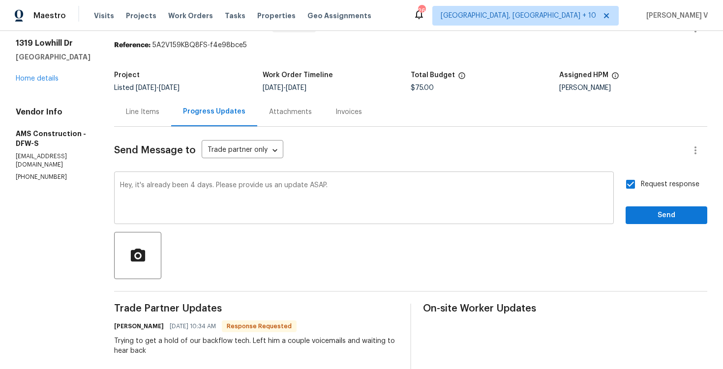
scroll to position [49, 0]
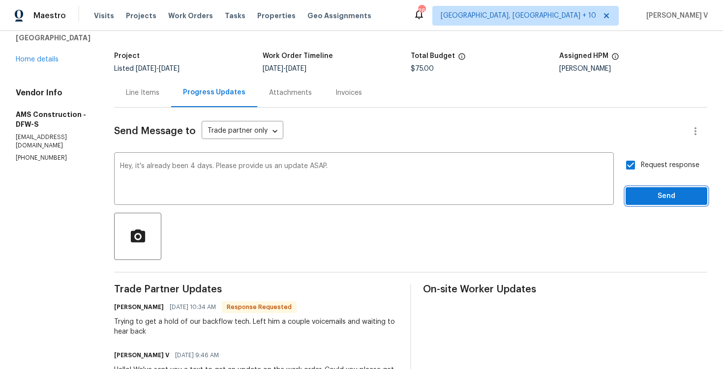
click at [638, 204] on button "Send" at bounding box center [666, 196] width 82 height 18
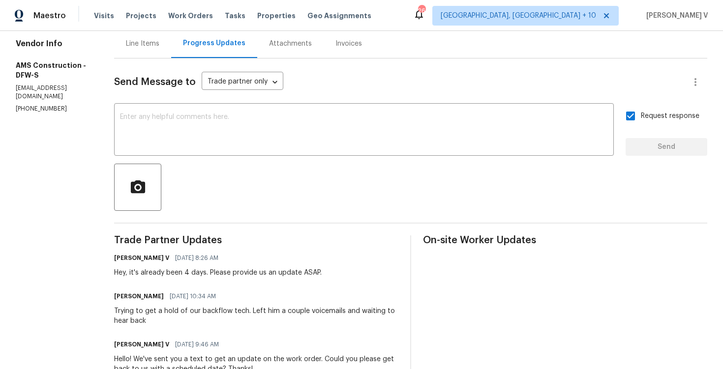
scroll to position [159, 0]
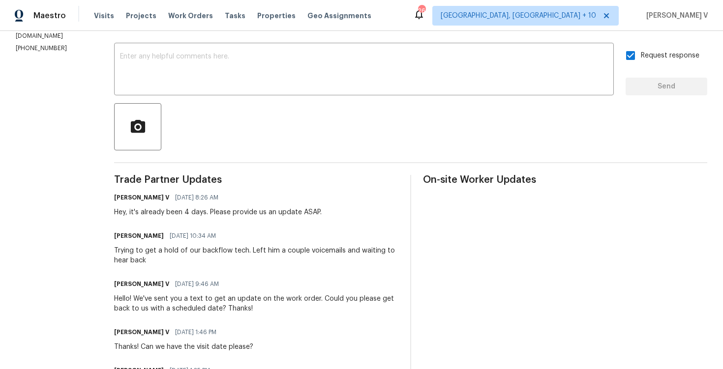
click at [136, 255] on div "Trying to get a hold of our backflow tech. Left him a couple voicemails and wai…" at bounding box center [256, 256] width 284 height 20
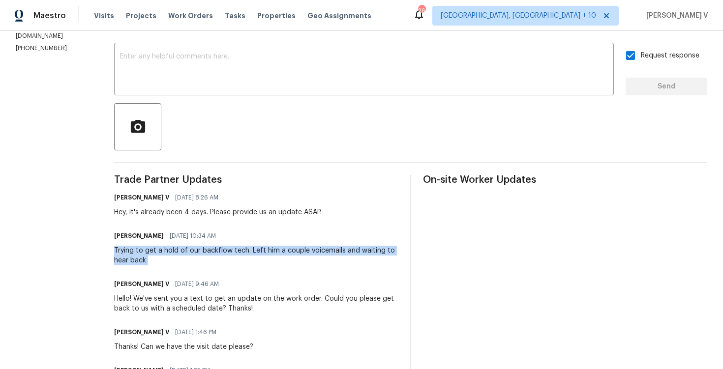
copy div "Trying to get a hold of our backflow tech. Left him a couple voicemails and wai…"
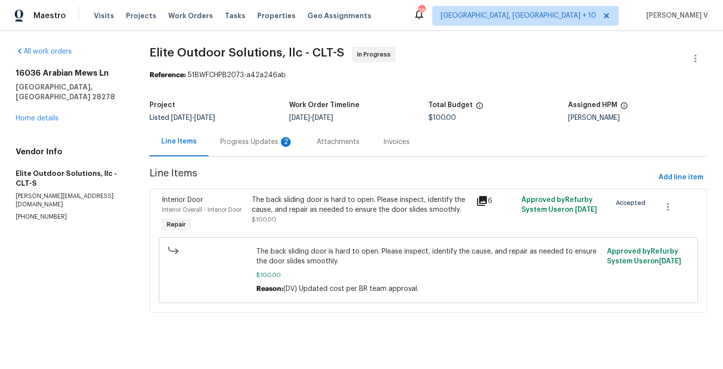
click at [240, 137] on div "Progress Updates 2" at bounding box center [256, 141] width 96 height 29
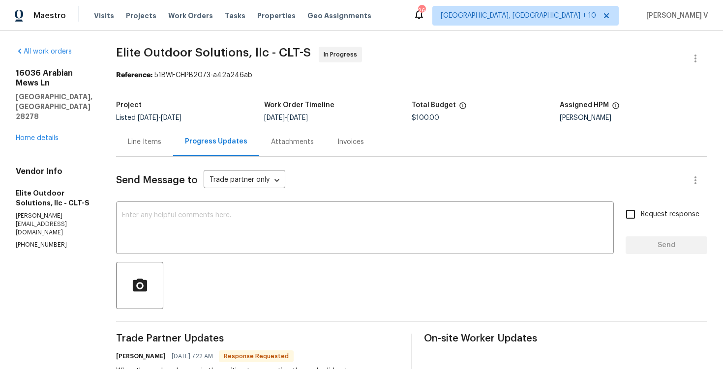
click at [136, 136] on div "Line Items" at bounding box center [144, 141] width 57 height 29
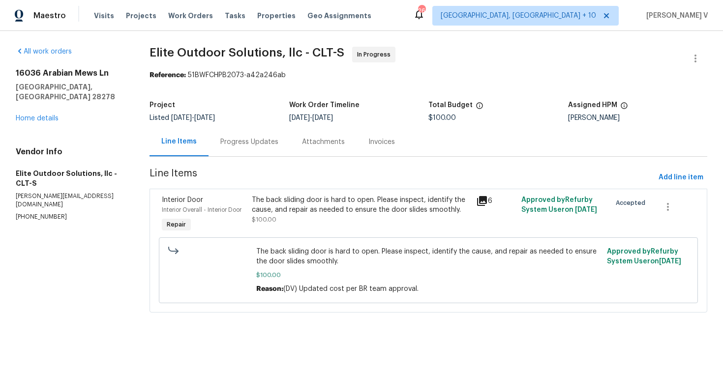
click at [213, 150] on div "Progress Updates" at bounding box center [249, 141] width 82 height 29
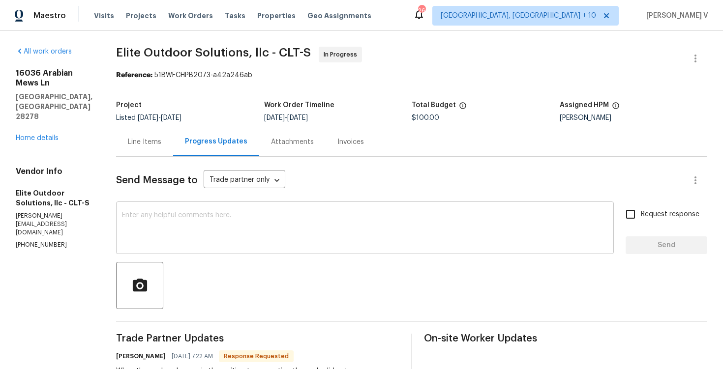
click at [165, 217] on textarea at bounding box center [365, 229] width 486 height 34
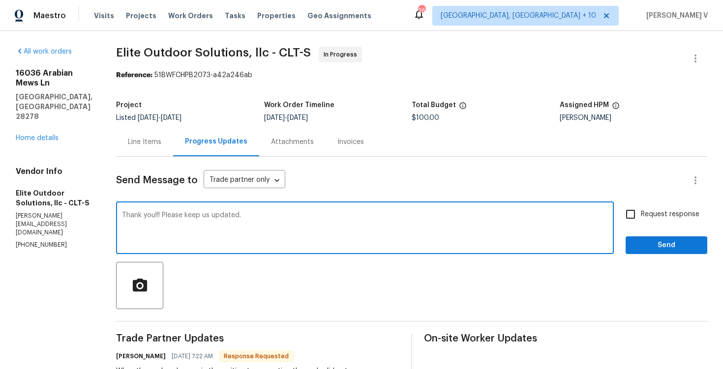
type textarea "Thank you!!! Please keep us updated."
click at [661, 242] on span "Send" at bounding box center [666, 245] width 66 height 12
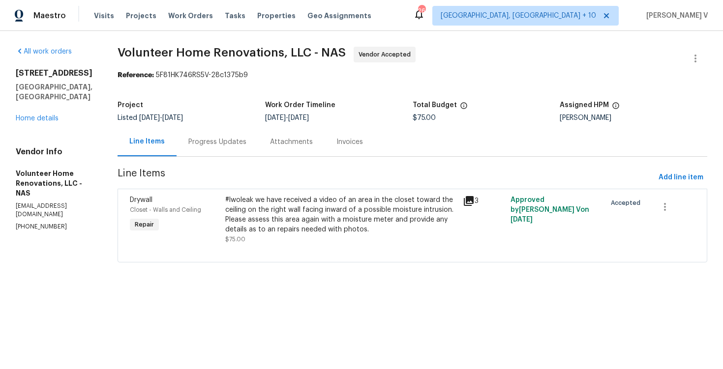
click at [256, 157] on section "Volunteer Home Renovations, LLC - NAS Vendor Accepted Reference: 5F81HK746RS5V-…" at bounding box center [412, 161] width 589 height 228
click at [256, 151] on div "Progress Updates" at bounding box center [217, 141] width 82 height 29
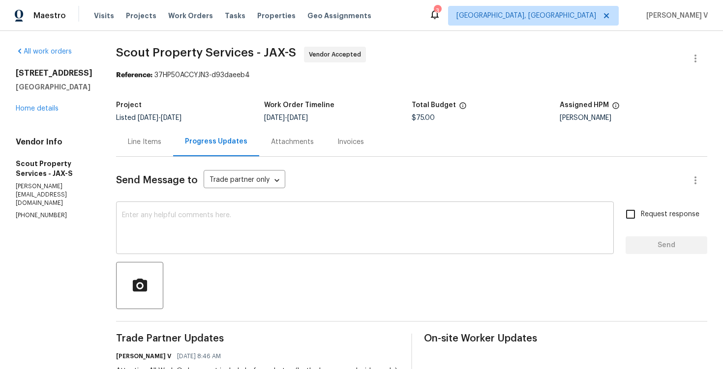
click at [241, 239] on textarea at bounding box center [365, 229] width 486 height 34
paste textarea "Hi team, Thank you for accepting the work order. Could you please provide a sch…"
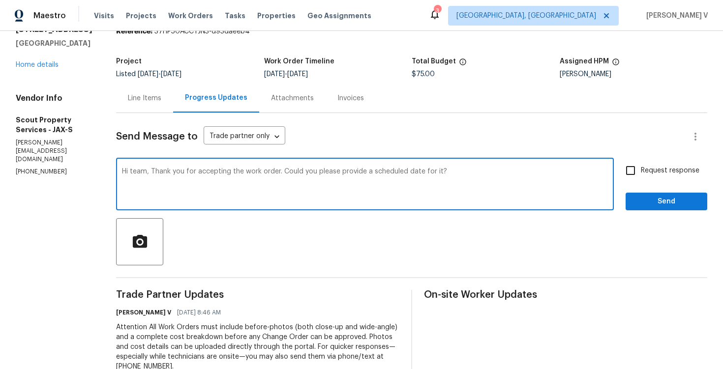
type textarea "Hi team, Thank you for accepting the work order. Could you please provide a sch…"
click at [648, 172] on span "Request response" at bounding box center [670, 171] width 59 height 10
click at [641, 172] on input "Request response" at bounding box center [630, 170] width 21 height 21
checkbox input "true"
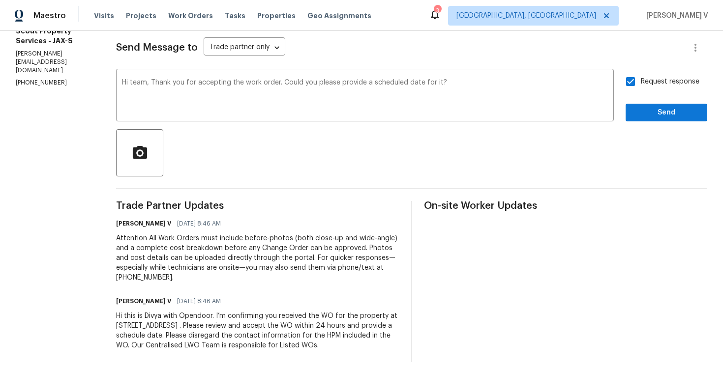
scroll to position [142, 0]
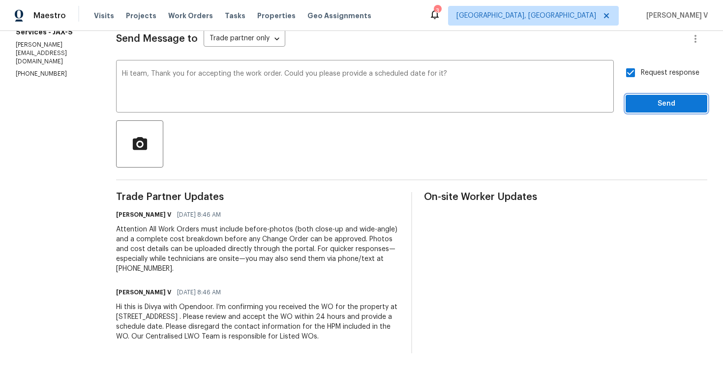
click at [662, 109] on span "Send" at bounding box center [666, 104] width 66 height 12
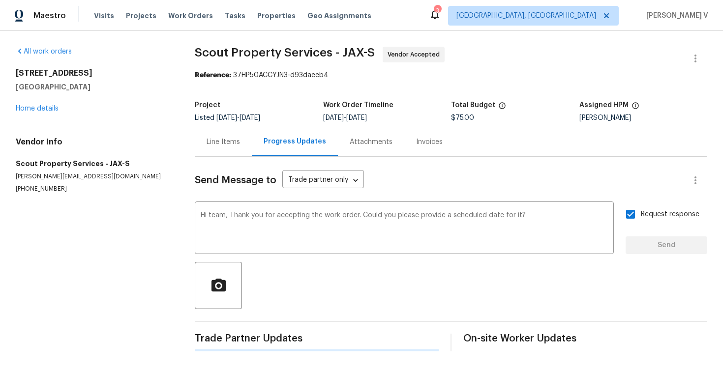
scroll to position [0, 0]
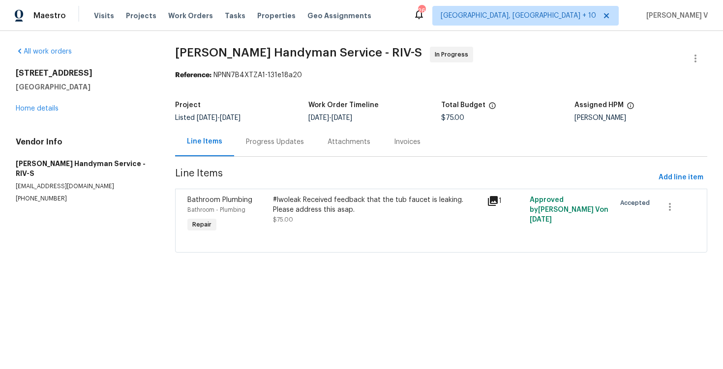
click at [256, 136] on div "Progress Updates" at bounding box center [275, 141] width 82 height 29
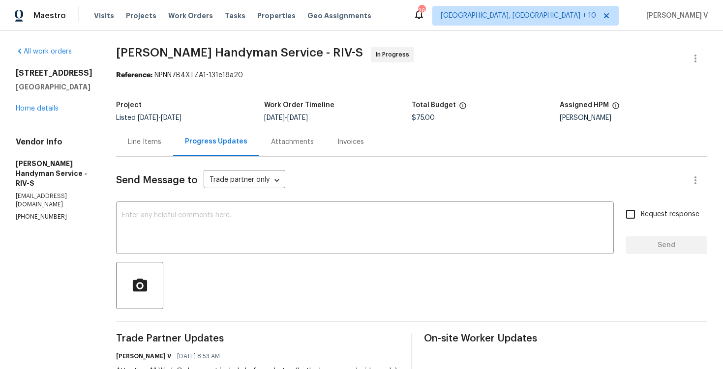
click at [282, 254] on div "Send Message to Trade partner only Trade partner only ​ x ​ Request response Se…" at bounding box center [411, 326] width 591 height 338
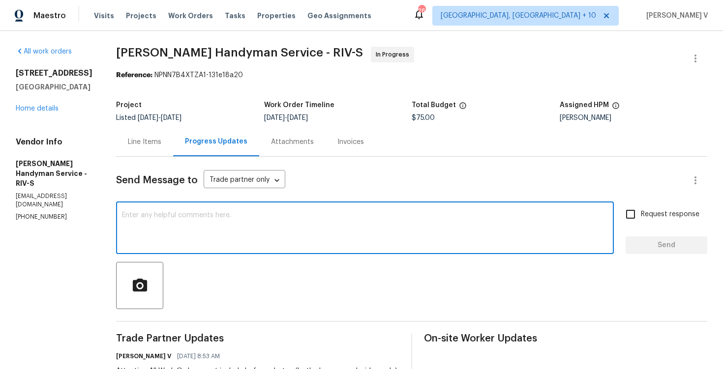
click at [281, 243] on textarea at bounding box center [365, 229] width 486 height 34
paste textarea "Hi team, Thank you for accepting the work order. Could you please provide a sch…"
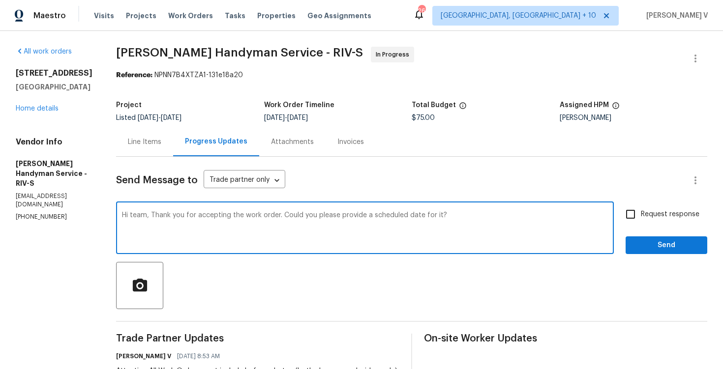
scroll to position [65, 0]
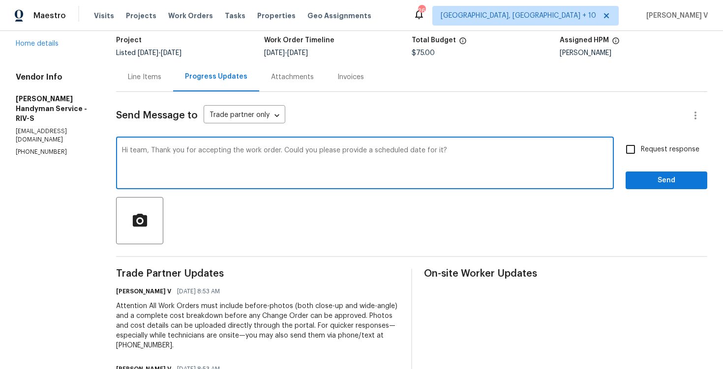
type textarea "Hi team, Thank you for accepting the work order. Could you please provide a sch…"
click at [653, 150] on span "Request response" at bounding box center [670, 150] width 59 height 10
click at [641, 150] on input "Request response" at bounding box center [630, 149] width 21 height 21
checkbox input "true"
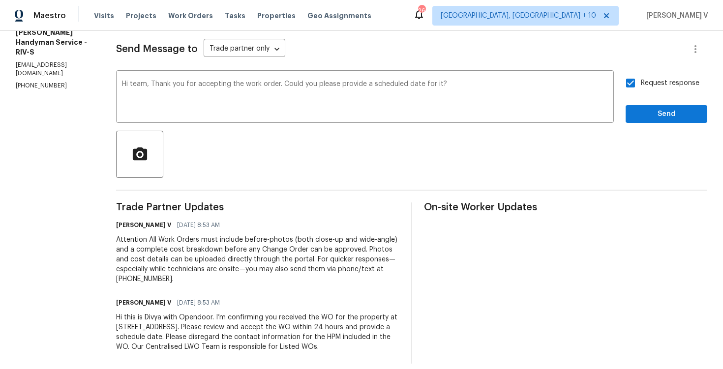
scroll to position [134, 0]
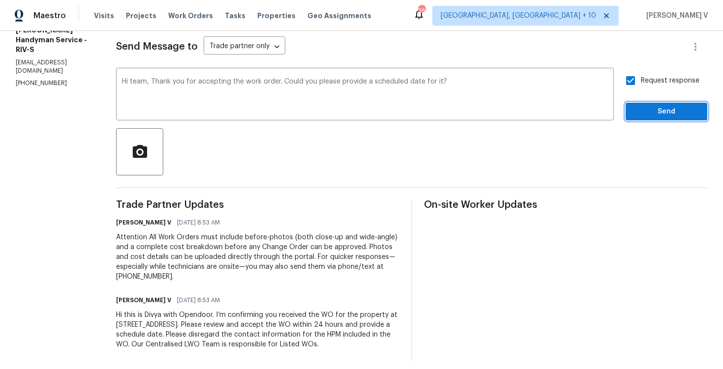
click at [657, 117] on span "Send" at bounding box center [666, 112] width 66 height 12
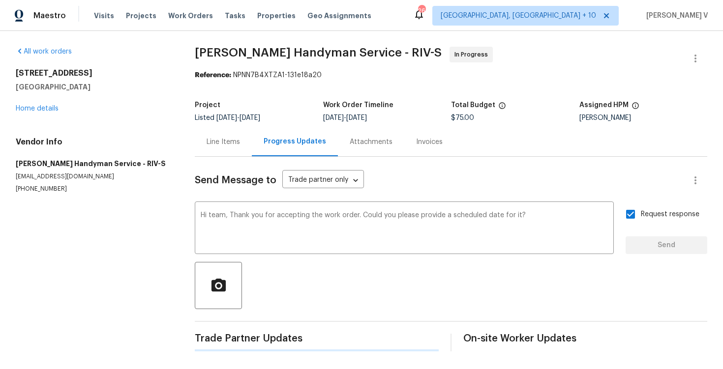
scroll to position [0, 0]
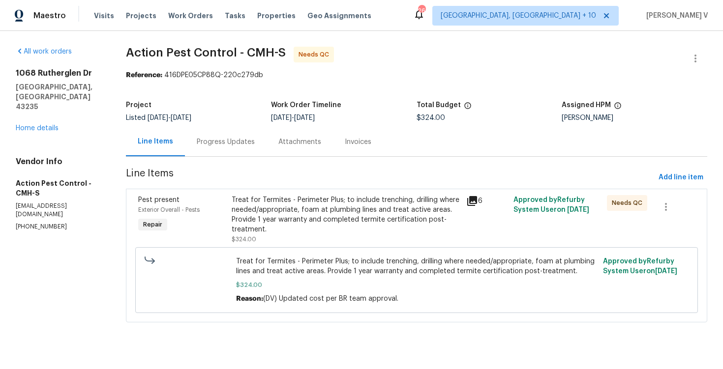
click at [227, 147] on div "Progress Updates" at bounding box center [226, 142] width 58 height 10
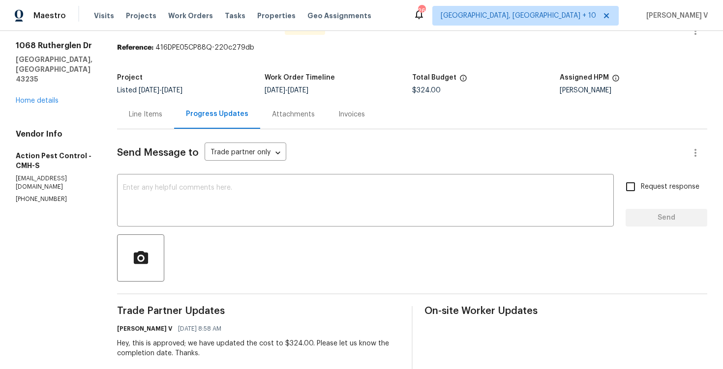
scroll to position [15, 0]
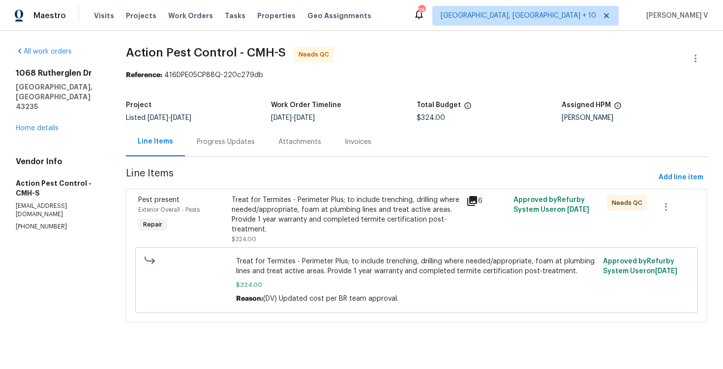
click at [215, 111] on div "Project" at bounding box center [199, 108] width 146 height 13
click at [215, 139] on div "Progress Updates" at bounding box center [226, 142] width 58 height 10
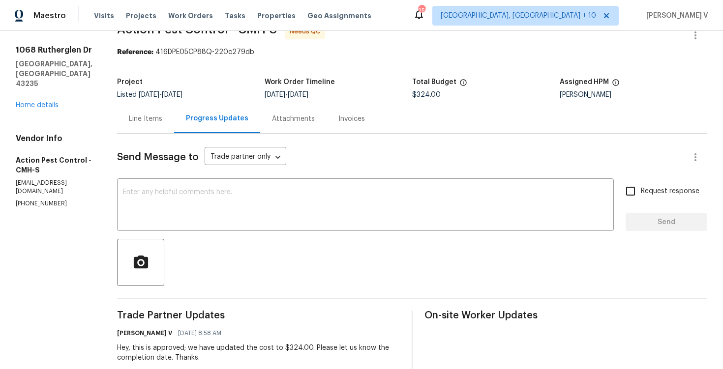
scroll to position [8, 0]
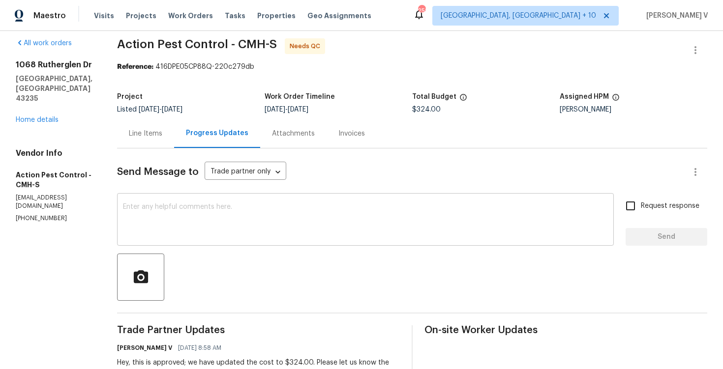
click at [174, 201] on div "x ​" at bounding box center [365, 221] width 497 height 50
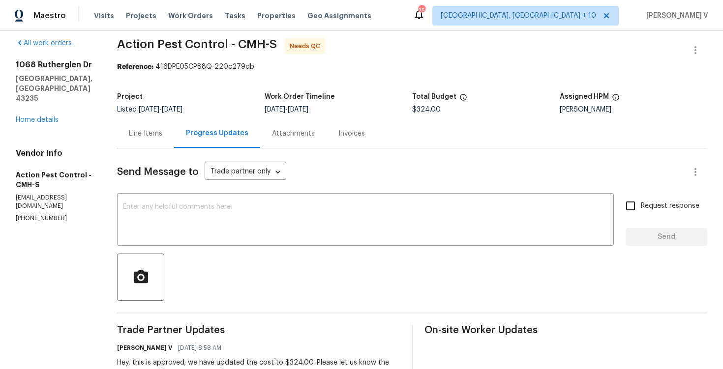
click at [153, 141] on div "Line Items" at bounding box center [145, 133] width 57 height 29
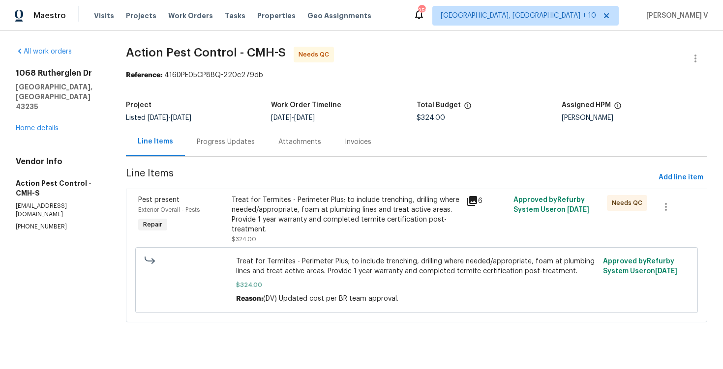
click at [679, 168] on section "Action Pest Control - CMH-S Needs QC Reference: 416DPE05CP88Q-220c279db Project…" at bounding box center [416, 191] width 581 height 288
click at [677, 180] on span "Add line item" at bounding box center [680, 178] width 45 height 12
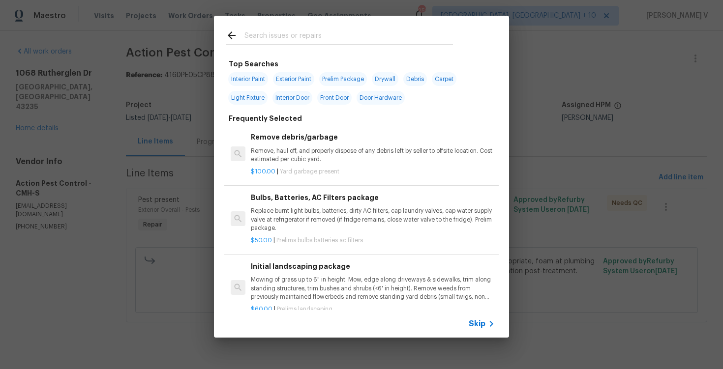
click at [475, 319] on div "Skip" at bounding box center [483, 324] width 29 height 12
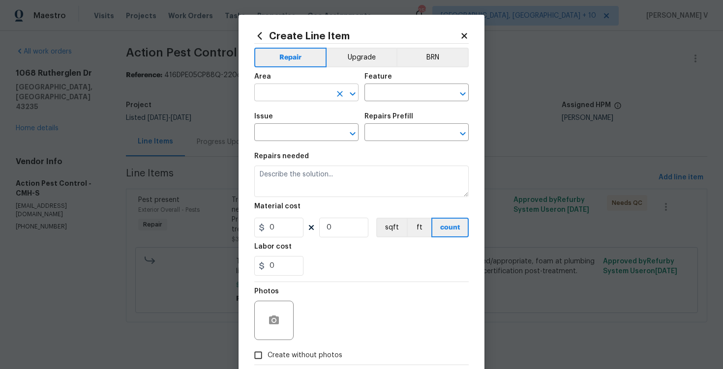
click at [304, 87] on input "text" at bounding box center [292, 93] width 77 height 15
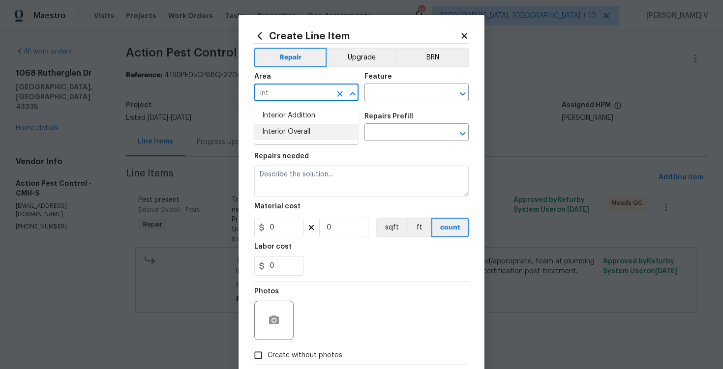
click at [318, 128] on li "Interior Overall" at bounding box center [306, 132] width 104 height 16
type input "Interior Overall"
click at [407, 104] on div "Area Interior Overall ​ Feature ​" at bounding box center [361, 87] width 214 height 40
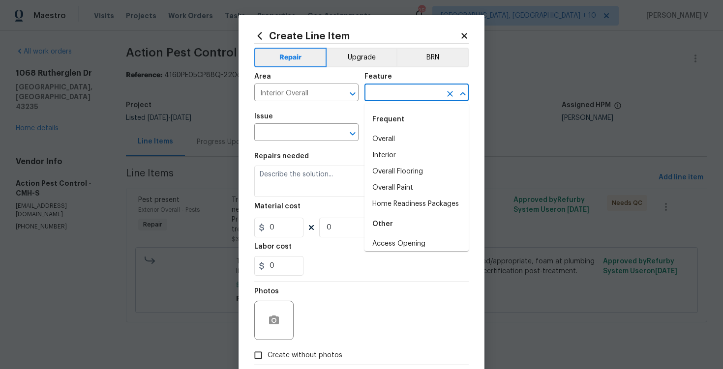
click at [405, 98] on input "text" at bounding box center [402, 93] width 77 height 15
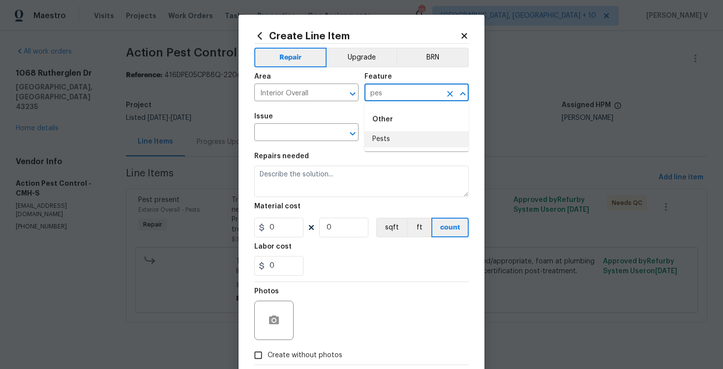
click at [388, 139] on li "Pests" at bounding box center [416, 139] width 104 height 16
type input "Pests"
click at [316, 141] on input "text" at bounding box center [292, 133] width 77 height 15
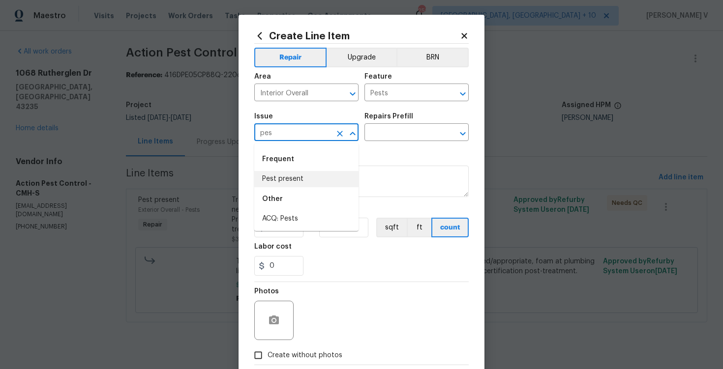
click at [319, 185] on li "Pest present" at bounding box center [306, 179] width 104 height 16
type input "Pest present"
click at [398, 135] on input "text" at bounding box center [402, 133] width 77 height 15
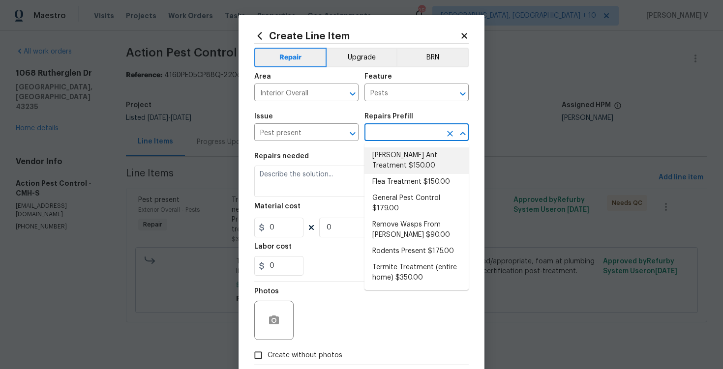
click at [386, 157] on li "Carpenter Ant Treatment $150.00" at bounding box center [416, 160] width 104 height 27
type input "Carpenter Ant Treatment $150.00"
type textarea "Treat for active carpenter ant infestation and provide a clear WDI report"
type input "150"
type input "1"
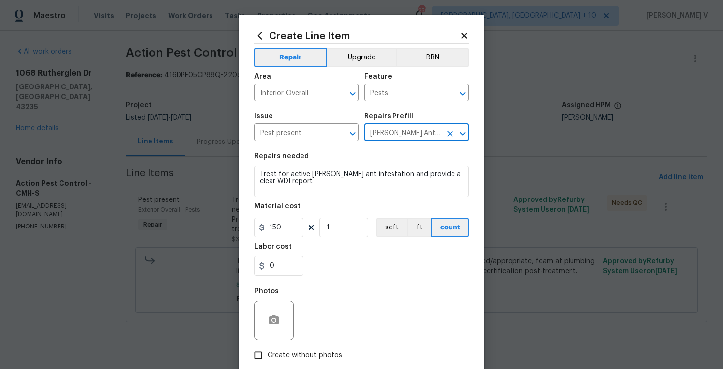
click at [453, 127] on div at bounding box center [456, 134] width 26 height 14
click at [451, 132] on icon "Clear" at bounding box center [450, 134] width 6 height 6
click at [459, 132] on icon "Open" at bounding box center [463, 134] width 12 height 12
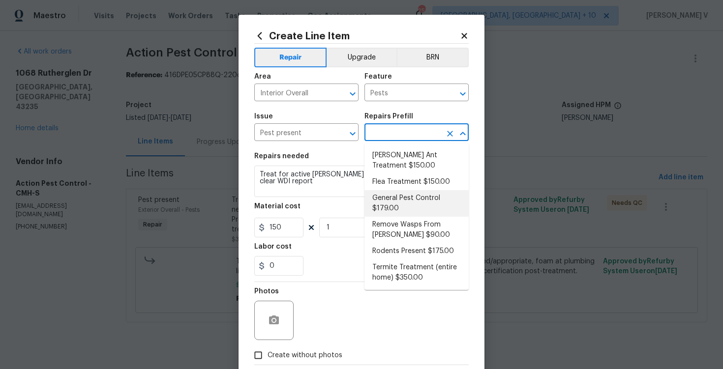
click at [401, 207] on li "General Pest Control $179.00" at bounding box center [416, 203] width 104 height 27
type input "General Pest Control $179.00"
type textarea "General pest treatment for active pest/insect infestation - non termite"
type input "179"
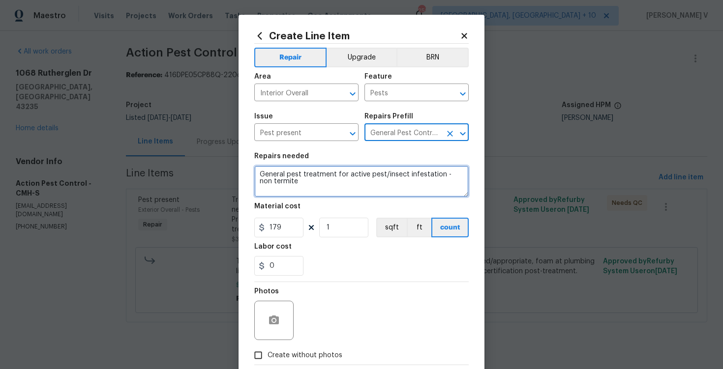
click at [342, 184] on textarea "General pest treatment for active pest/insect infestation - non termite" at bounding box center [361, 181] width 214 height 31
type textarea "A"
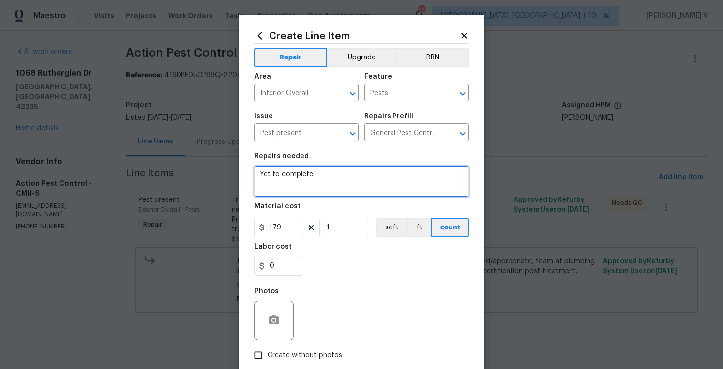
type textarea "Yet to complete."
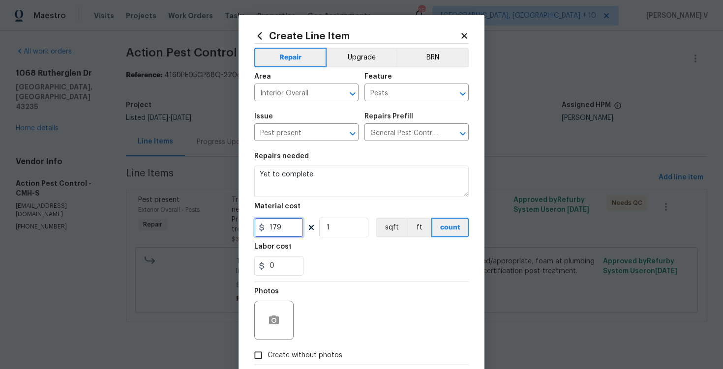
click at [277, 228] on input "179" at bounding box center [278, 228] width 49 height 20
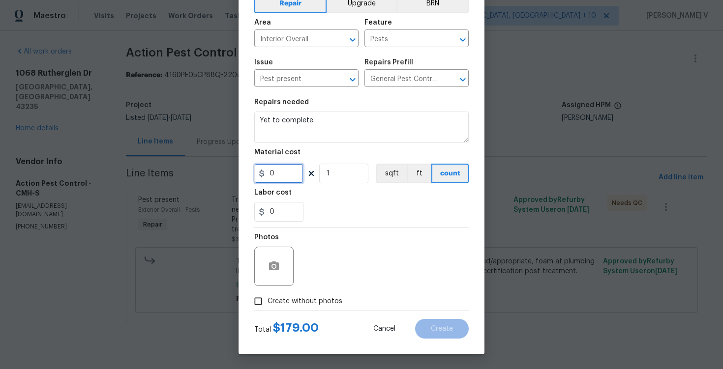
type input "0"
click at [257, 310] on input "Create without photos" at bounding box center [258, 301] width 19 height 19
checkbox input "true"
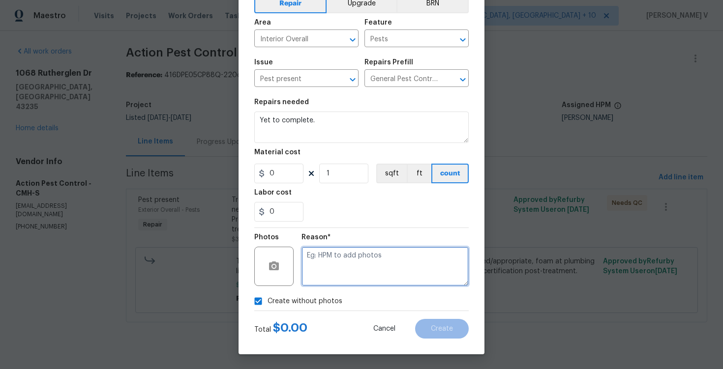
click at [352, 282] on textarea at bounding box center [384, 266] width 167 height 39
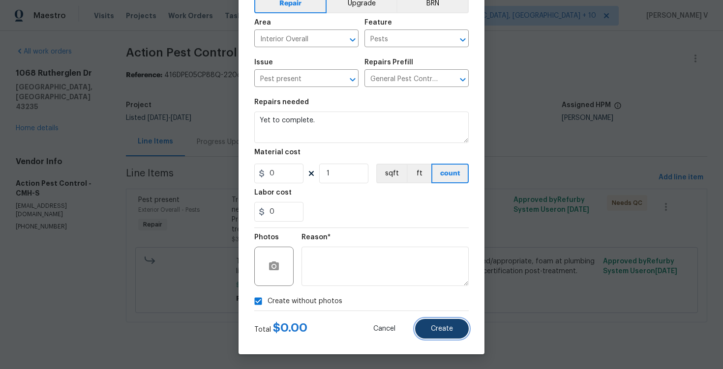
click at [434, 325] on span "Create" at bounding box center [442, 328] width 22 height 7
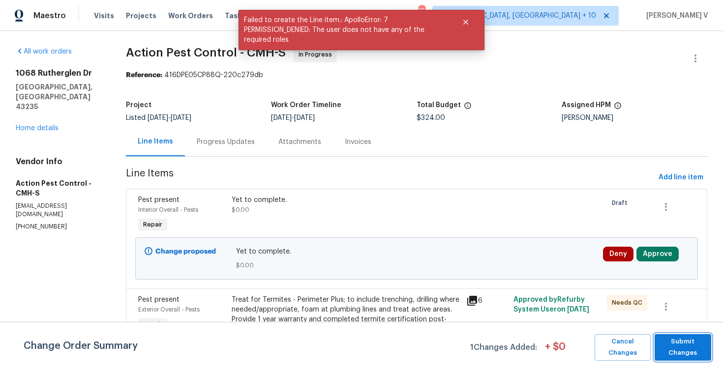
click at [690, 336] on span "Submit Changes" at bounding box center [682, 347] width 47 height 23
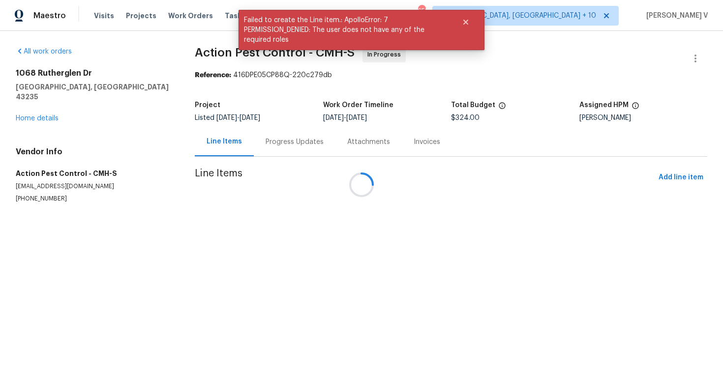
click at [210, 145] on div at bounding box center [361, 184] width 723 height 369
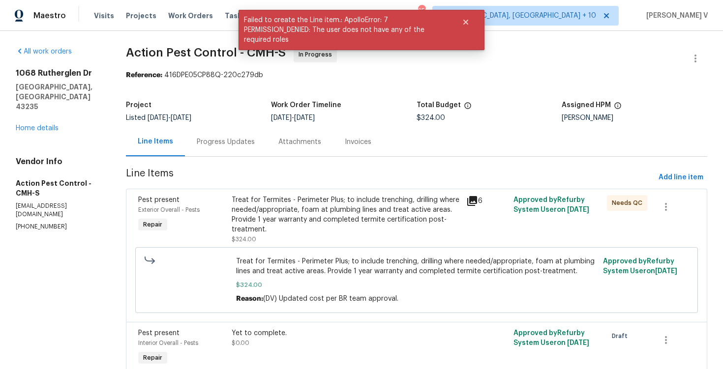
click at [227, 145] on div "Progress Updates" at bounding box center [226, 142] width 58 height 10
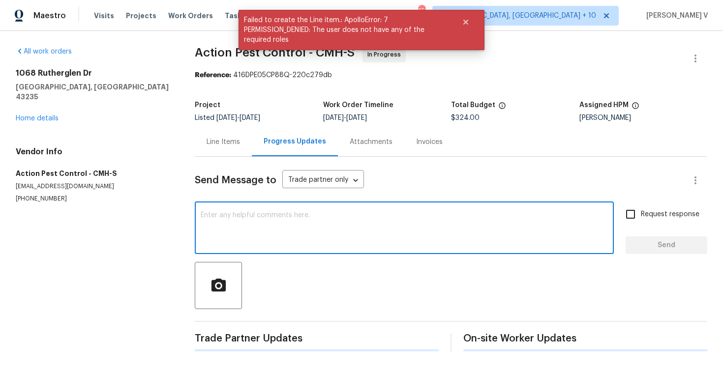
click at [239, 215] on textarea at bounding box center [404, 229] width 407 height 34
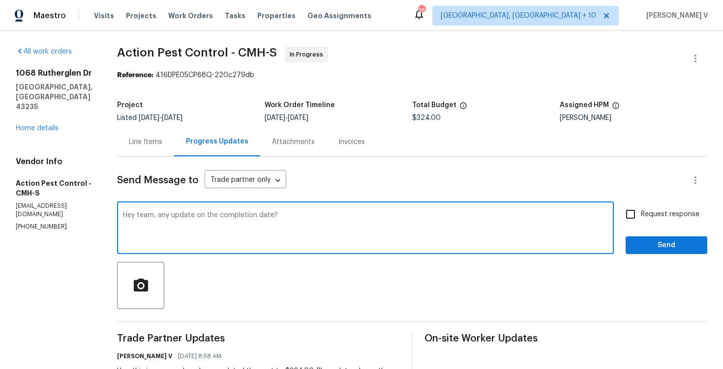
type textarea "Hey team, any update on the completion date?"
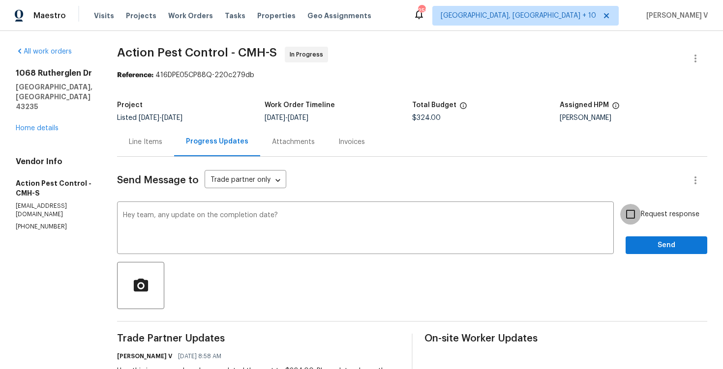
click at [627, 214] on input "Request response" at bounding box center [630, 214] width 21 height 21
checkbox input "true"
click at [653, 242] on span "Send" at bounding box center [666, 245] width 66 height 12
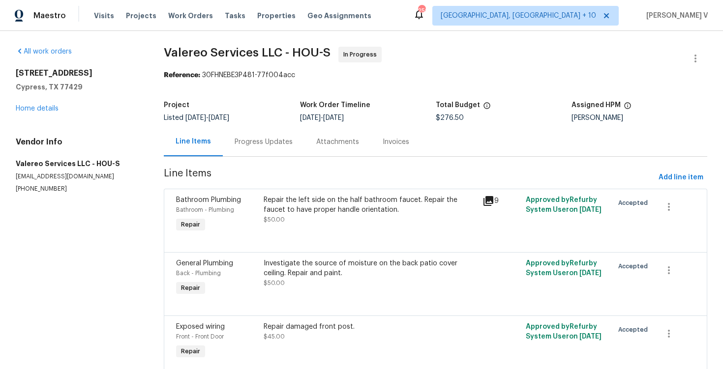
click at [249, 144] on div "Progress Updates" at bounding box center [264, 142] width 58 height 10
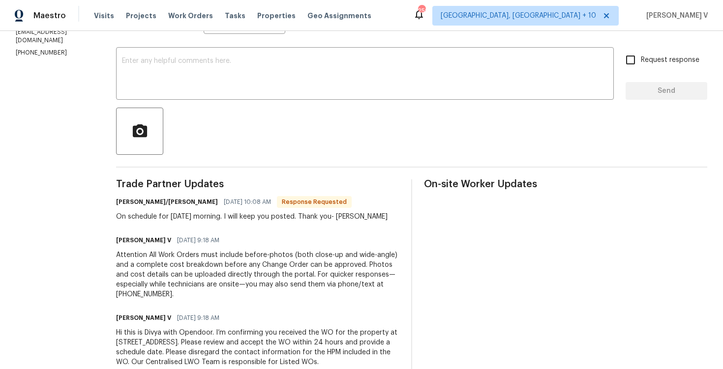
scroll to position [180, 0]
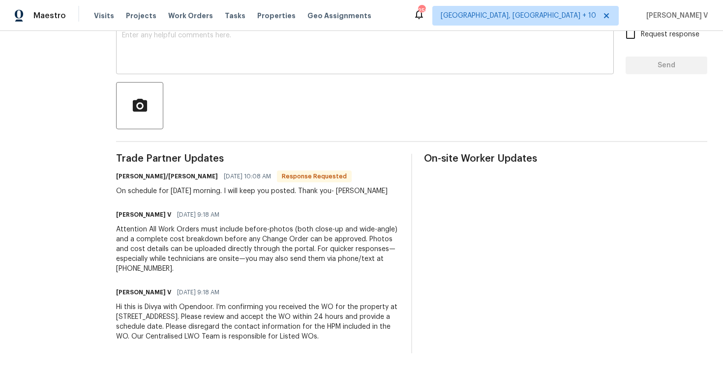
click at [213, 47] on textarea at bounding box center [365, 49] width 486 height 34
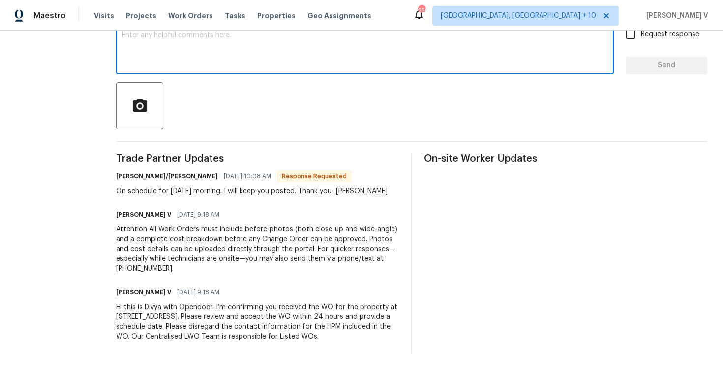
paste textarea "Hi, hope everything is on track with the WO scheduled for [DATE]. Please let us…"
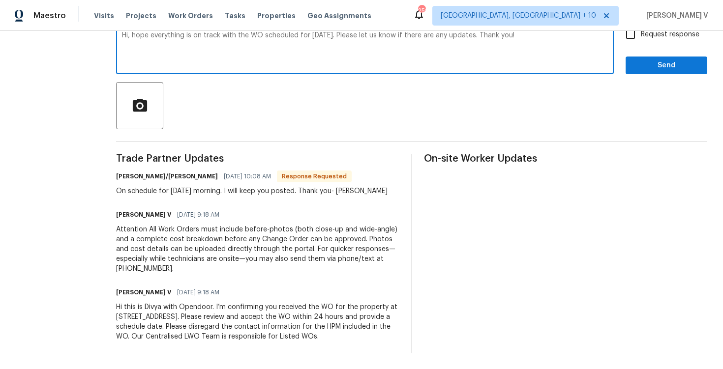
type textarea "Hi, hope everything is on track with the WO scheduled for [DATE]. Please let us…"
click at [644, 39] on span "Request response" at bounding box center [670, 34] width 59 height 10
click at [641, 39] on input "Request response" at bounding box center [630, 34] width 21 height 21
checkbox input "true"
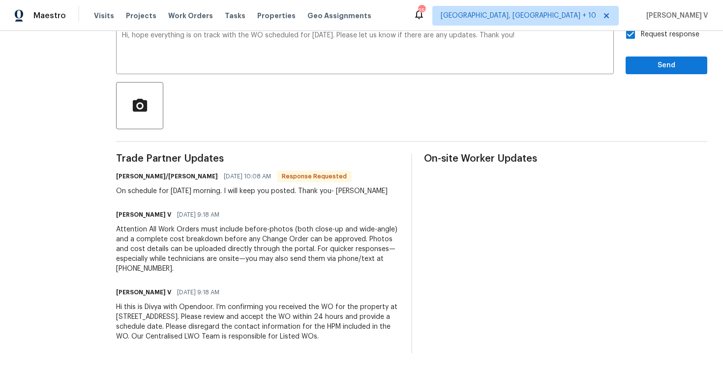
scroll to position [173, 0]
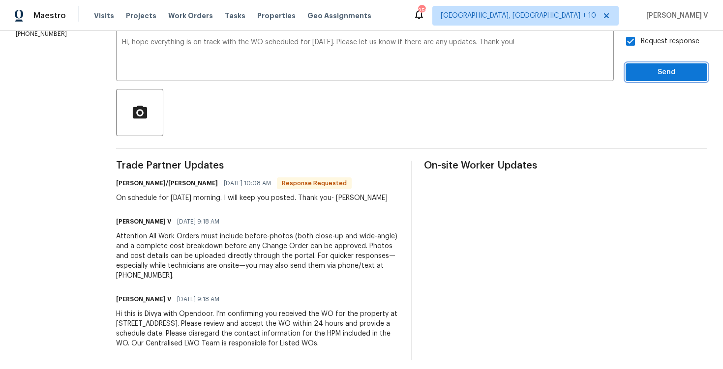
click at [645, 69] on span "Send" at bounding box center [666, 72] width 66 height 12
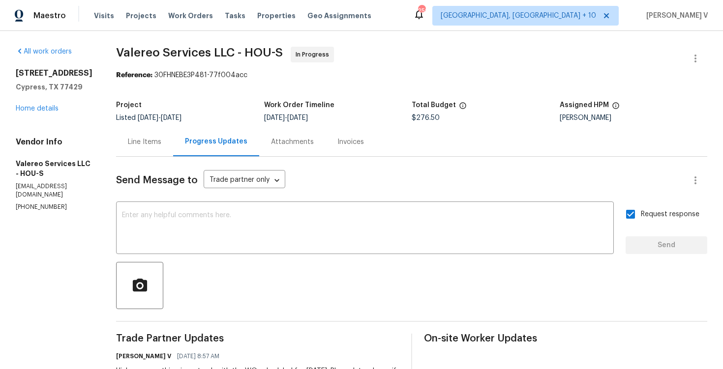
scroll to position [83, 0]
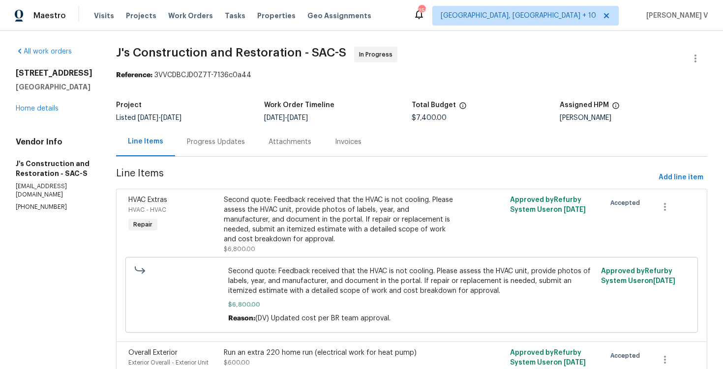
click at [219, 166] on section "J's Construction and Restoration - SAC-S In Progress Reference: 3VVCDBCJD0Z7T-7…" at bounding box center [411, 232] width 591 height 371
click at [221, 150] on div "Progress Updates" at bounding box center [216, 141] width 82 height 29
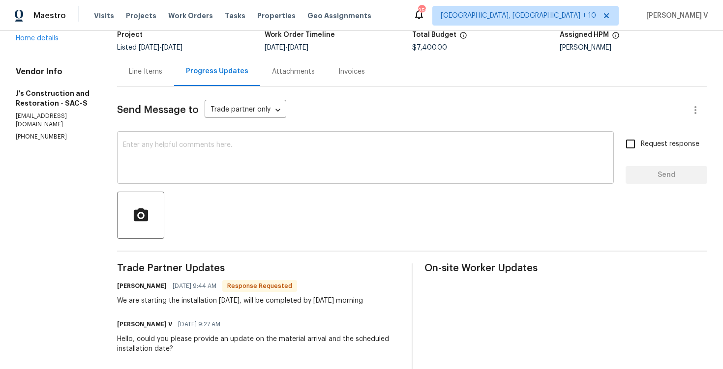
scroll to position [161, 0]
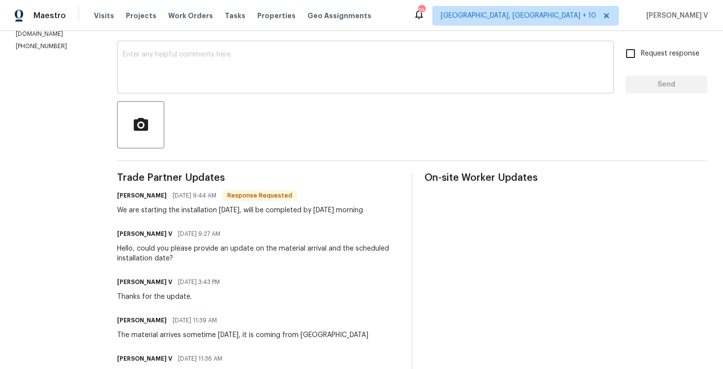
click at [207, 70] on textarea at bounding box center [365, 68] width 485 height 34
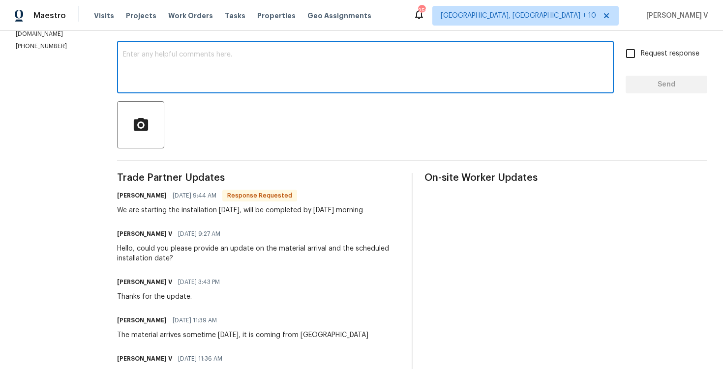
paste textarea "Hi, hope everything is on track with the WO scheduled for [DATE]. Please let us…"
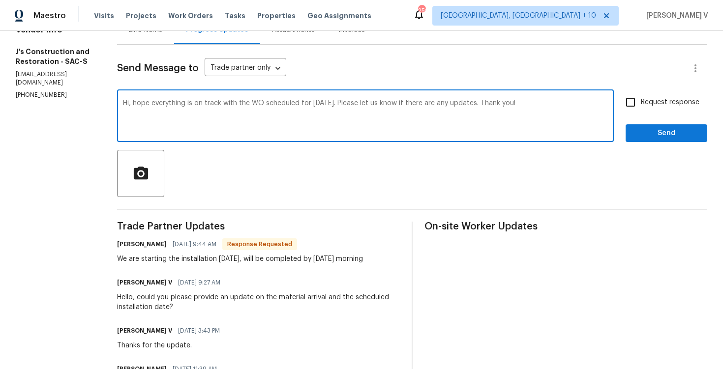
scroll to position [95, 0]
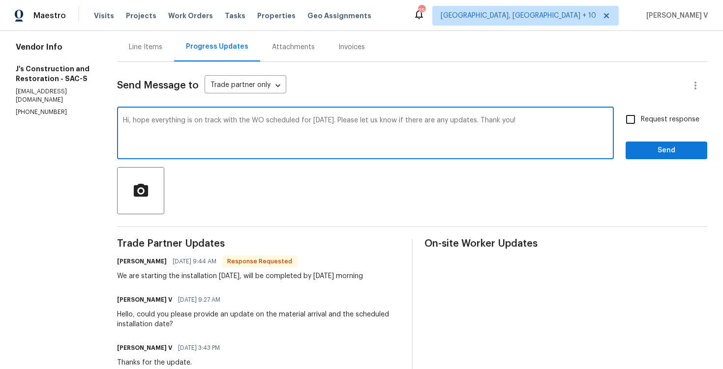
type textarea "Hi, hope everything is on track with the WO scheduled for [DATE]. Please let us…"
click at [643, 124] on span "Request response" at bounding box center [670, 120] width 59 height 10
click at [641, 124] on input "Request response" at bounding box center [630, 119] width 21 height 21
checkbox input "true"
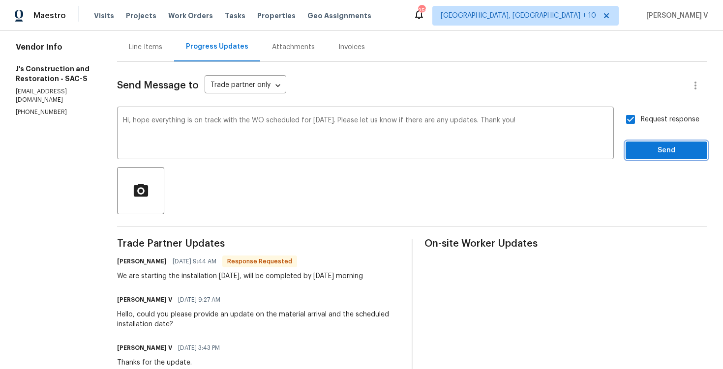
click at [648, 156] on span "Send" at bounding box center [666, 151] width 66 height 12
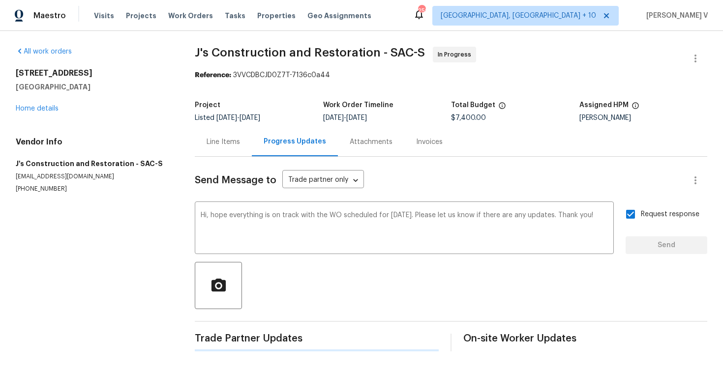
scroll to position [0, 0]
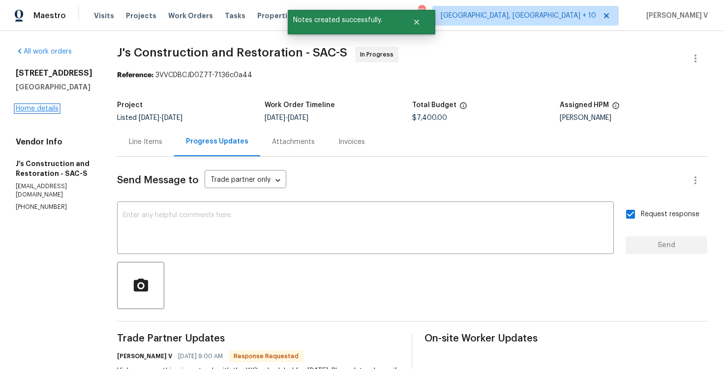
click at [35, 112] on link "Home details" at bounding box center [37, 108] width 43 height 7
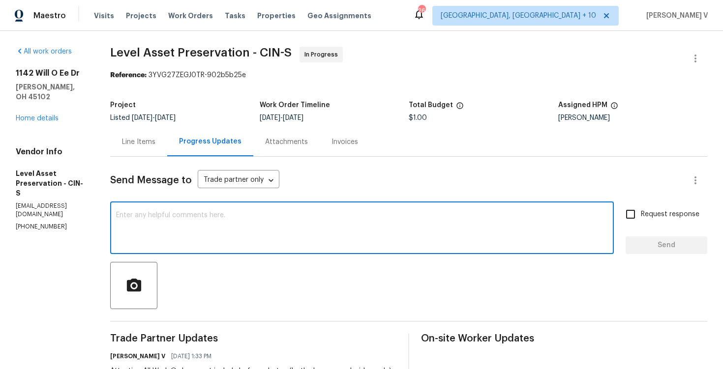
click at [211, 221] on textarea at bounding box center [362, 229] width 492 height 34
paste textarea "Hi team, Thank you for accepting the work order. Could you please provide a sch…"
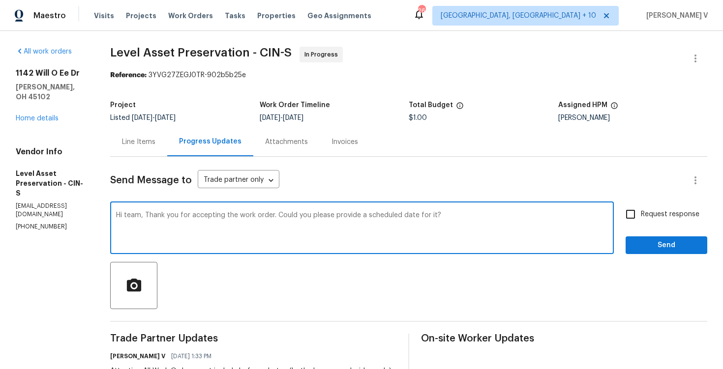
type textarea "Hi team, Thank you for accepting the work order. Could you please provide a sch…"
click at [640, 218] on input "Request response" at bounding box center [630, 214] width 21 height 21
checkbox input "true"
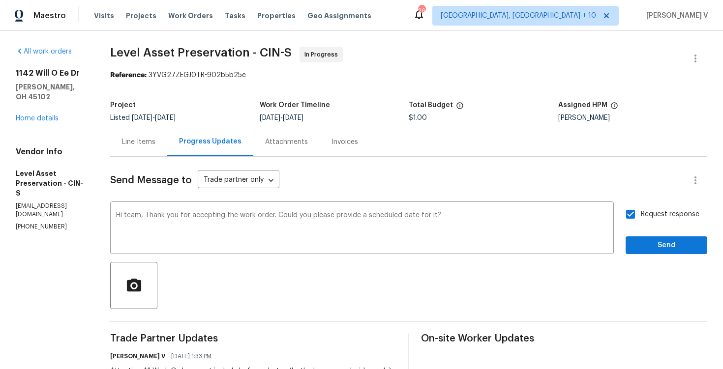
click at [640, 268] on div at bounding box center [408, 285] width 597 height 47
click at [632, 247] on button "Send" at bounding box center [666, 245] width 82 height 18
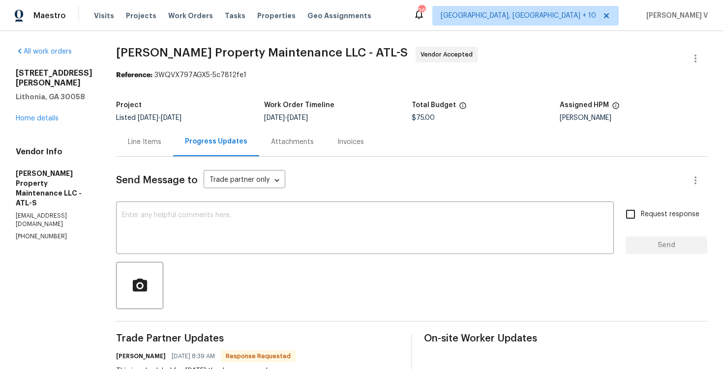
click at [144, 167] on div "Send Message to Trade partner only Trade partner only ​ x ​ Request response Se…" at bounding box center [411, 345] width 591 height 377
click at [154, 138] on div "Line Items" at bounding box center [144, 142] width 33 height 10
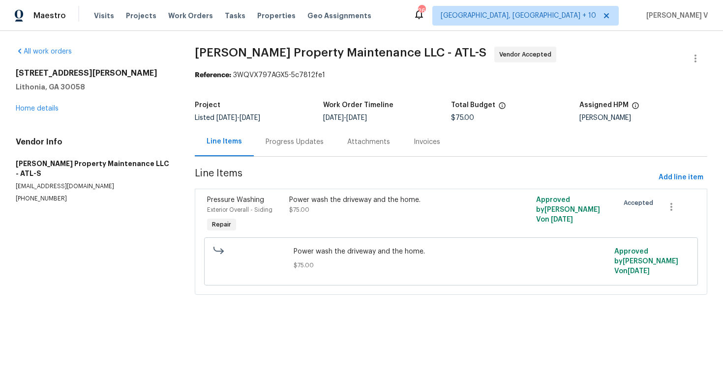
click at [245, 148] on div "Line Items" at bounding box center [224, 141] width 59 height 29
click at [274, 145] on div "Progress Updates" at bounding box center [294, 142] width 58 height 10
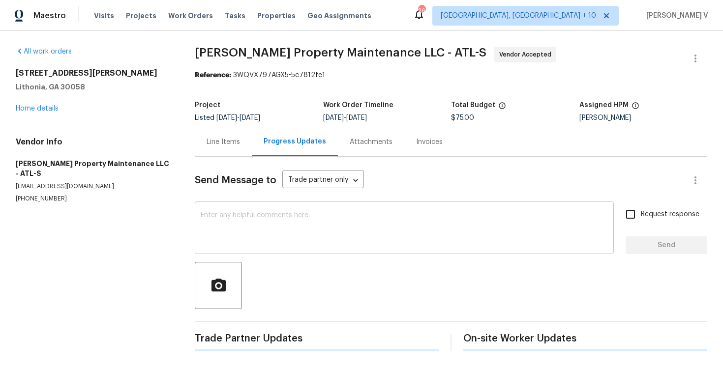
click at [245, 224] on textarea at bounding box center [404, 229] width 407 height 34
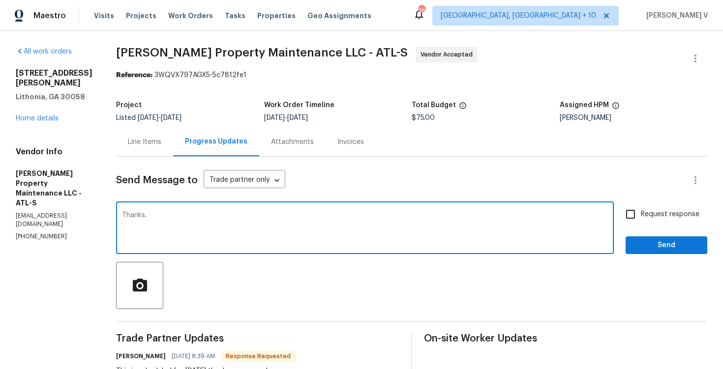
type textarea "Thanks."
click at [655, 241] on span "Send" at bounding box center [666, 245] width 66 height 12
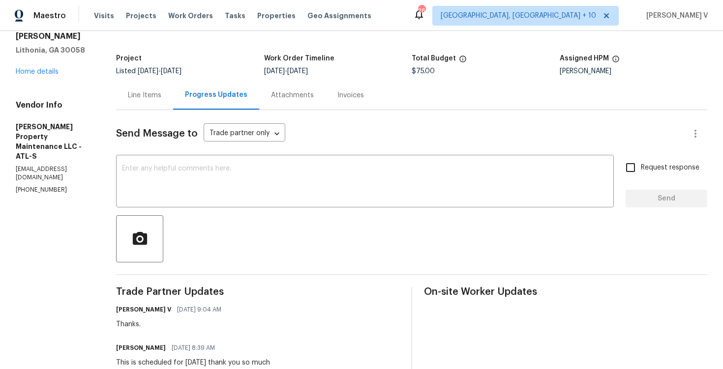
scroll to position [22, 0]
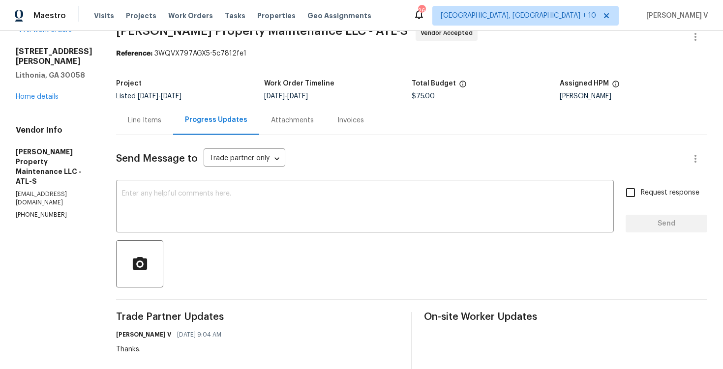
click at [47, 101] on div "[STREET_ADDRESS][PERSON_NAME] Home details" at bounding box center [54, 74] width 77 height 55
click at [48, 95] on link "Home details" at bounding box center [37, 96] width 43 height 7
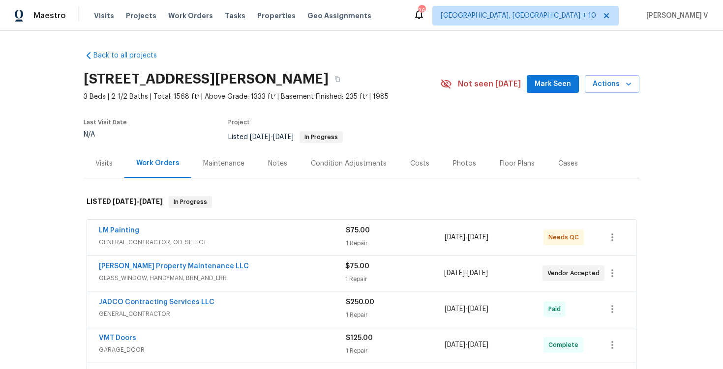
click at [178, 236] on div "LM Painting" at bounding box center [222, 232] width 247 height 12
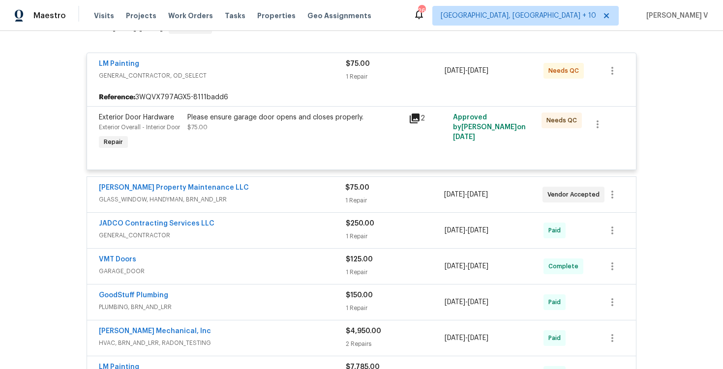
scroll to position [216, 0]
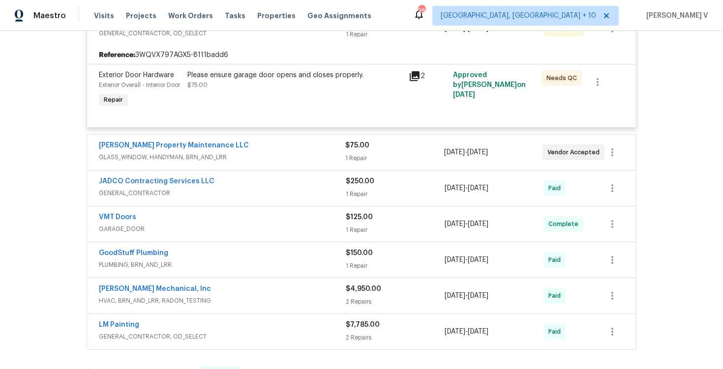
click at [235, 198] on span "GENERAL_CONTRACTOR" at bounding box center [222, 193] width 247 height 10
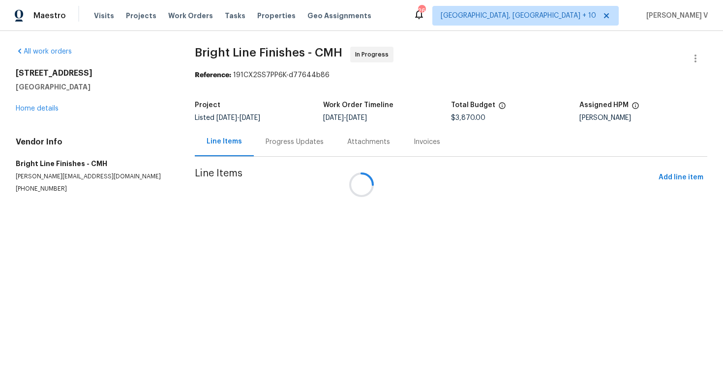
click at [258, 143] on div at bounding box center [361, 184] width 723 height 369
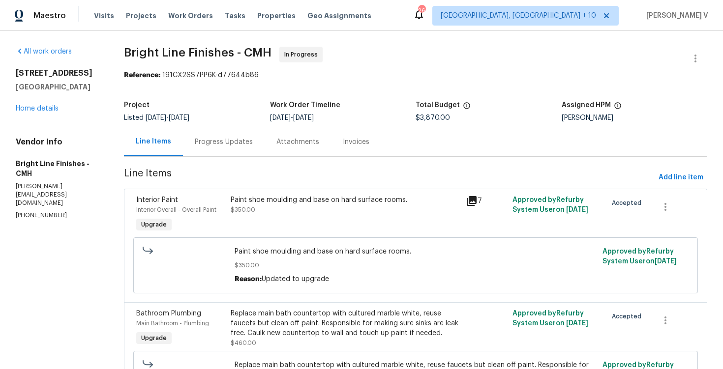
click at [258, 143] on div "Progress Updates" at bounding box center [224, 141] width 82 height 29
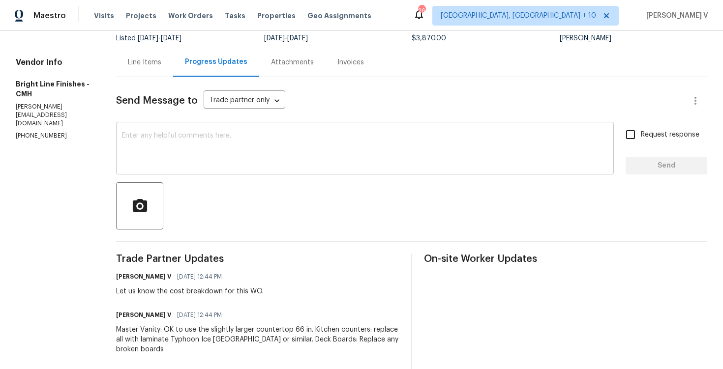
scroll to position [65, 0]
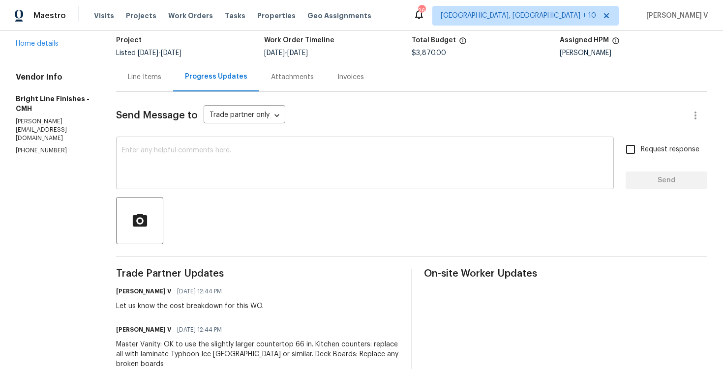
click at [152, 165] on textarea at bounding box center [365, 164] width 486 height 34
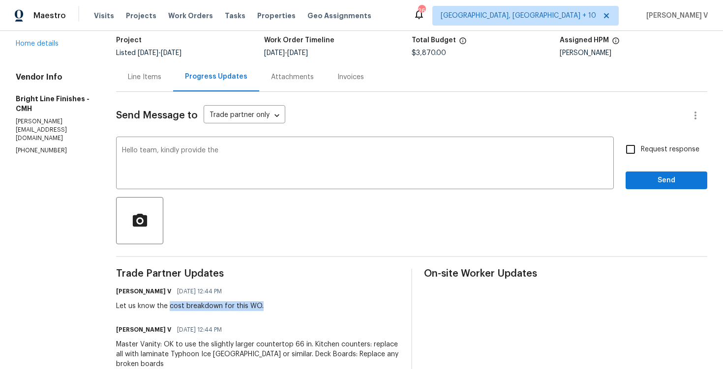
drag, startPoint x: 165, startPoint y: 309, endPoint x: 297, endPoint y: 309, distance: 132.3
click at [297, 309] on div "[PERSON_NAME] V [DATE] 12:44 PM Let us know the cost breakdown for this WO." at bounding box center [257, 298] width 283 height 27
copy div "cost breakdown for this WO."
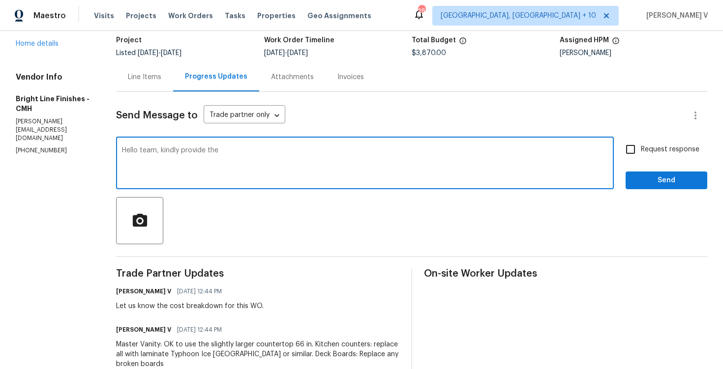
click at [290, 152] on textarea "Hello team, kindly provide the" at bounding box center [365, 164] width 486 height 34
paste textarea "cost breakdown for this WO."
type textarea "Hello team, kindly provide the cost breakdown for this WO."
drag, startPoint x: 647, startPoint y: 150, endPoint x: 652, endPoint y: 174, distance: 24.6
click at [647, 150] on span "Request response" at bounding box center [670, 150] width 59 height 10
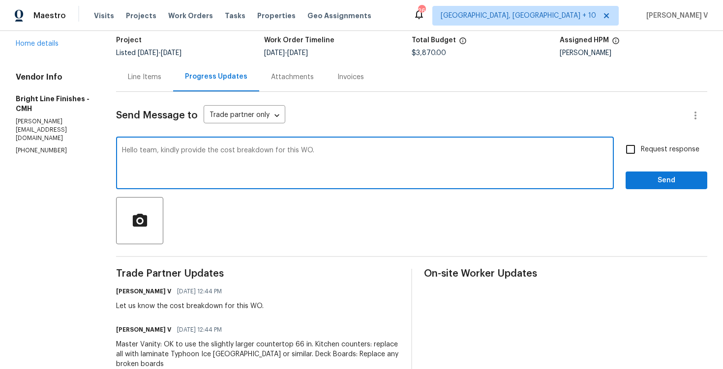
click at [641, 150] on input "Request response" at bounding box center [630, 149] width 21 height 21
checkbox input "true"
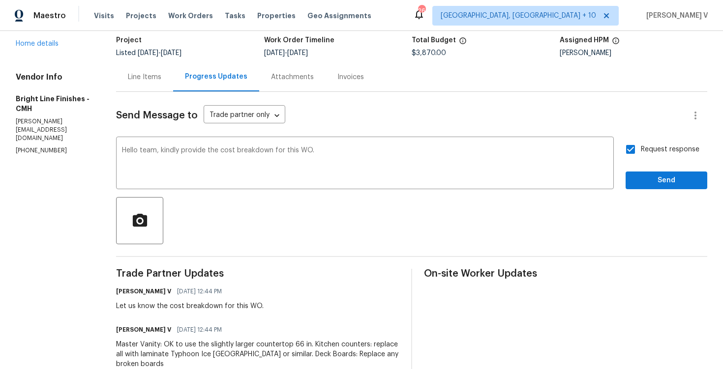
click at [648, 186] on span "Send" at bounding box center [666, 181] width 66 height 12
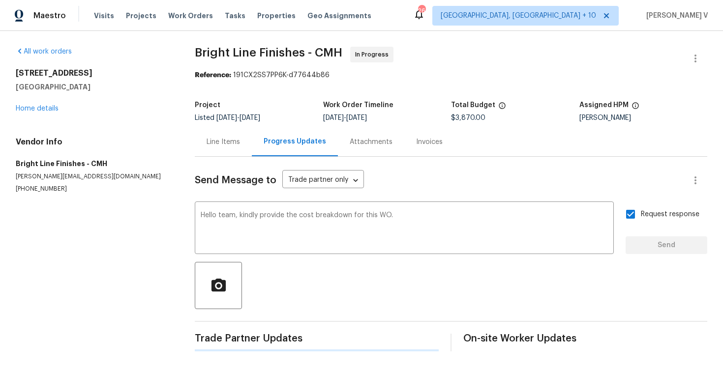
scroll to position [0, 0]
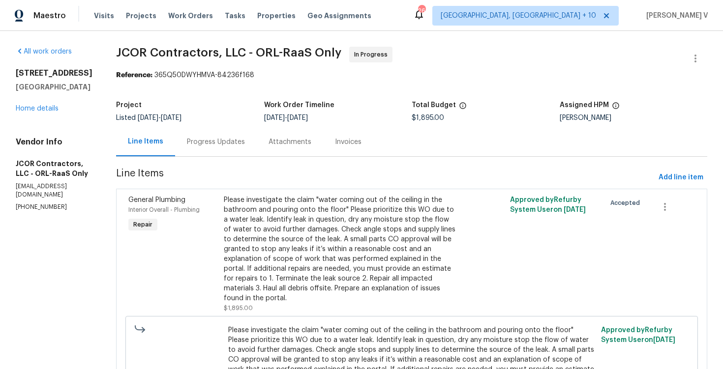
click at [208, 141] on div "Progress Updates" at bounding box center [216, 142] width 58 height 10
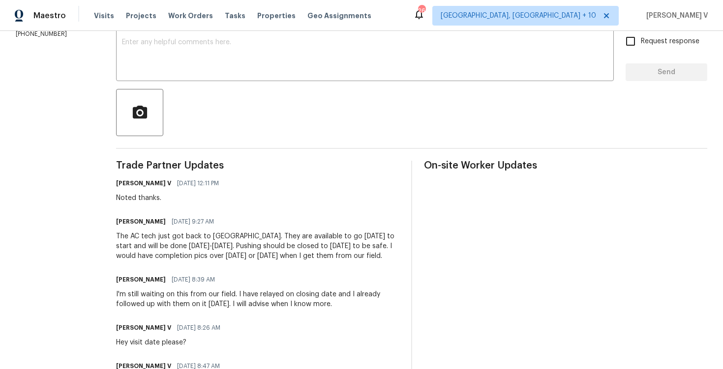
scroll to position [5, 0]
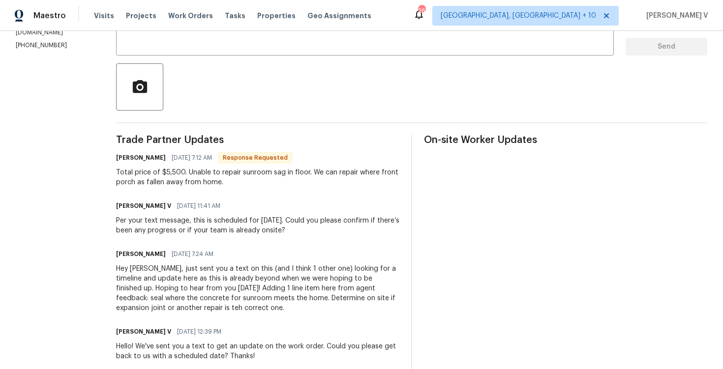
scroll to position [197, 0]
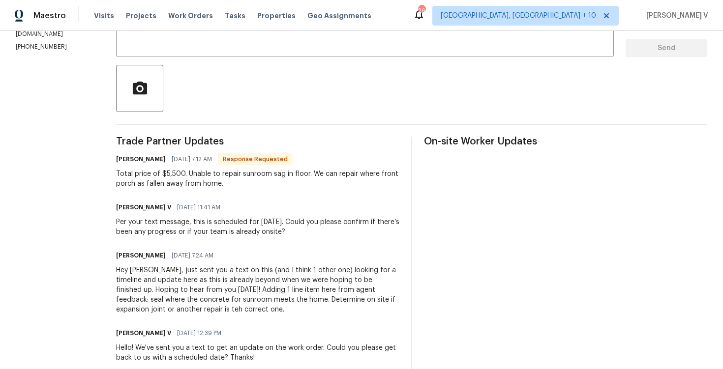
click at [106, 259] on div "All work orders [STREET_ADDRESS][PERSON_NAME] Home details Vendor Info My Homet…" at bounding box center [361, 243] width 723 height 818
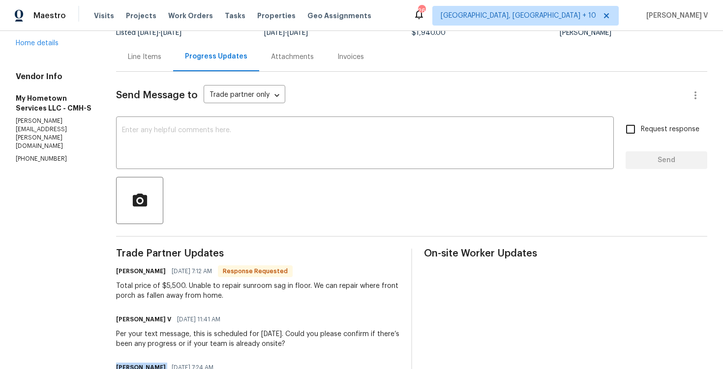
scroll to position [99, 0]
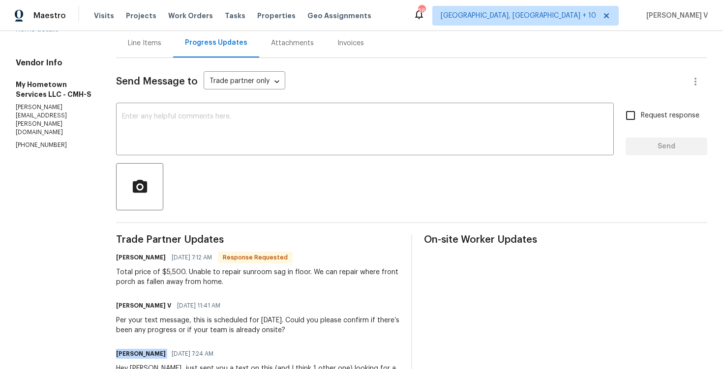
copy h6 "[PERSON_NAME]"
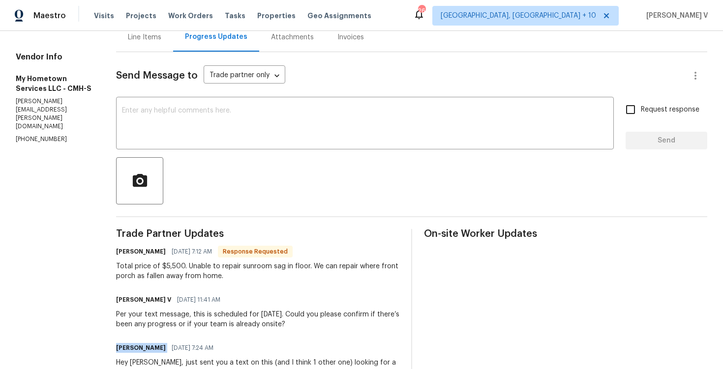
scroll to position [104, 0]
click at [198, 127] on textarea at bounding box center [365, 125] width 486 height 34
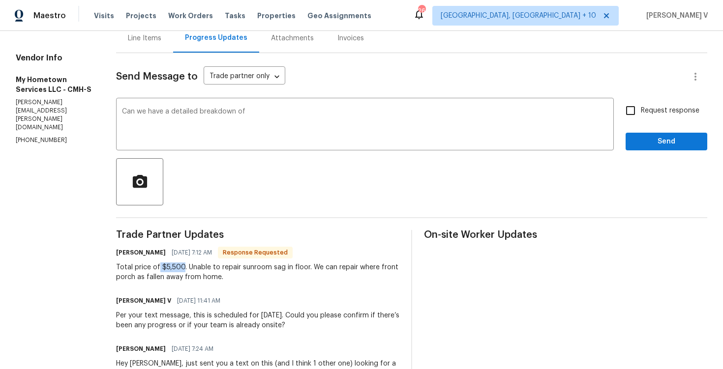
drag, startPoint x: 151, startPoint y: 266, endPoint x: 177, endPoint y: 266, distance: 25.6
click at [177, 266] on div "Total price of $5,500. Unable to repair sunroom sag in floor. We can repair whe…" at bounding box center [257, 273] width 283 height 20
copy div "$5,500"
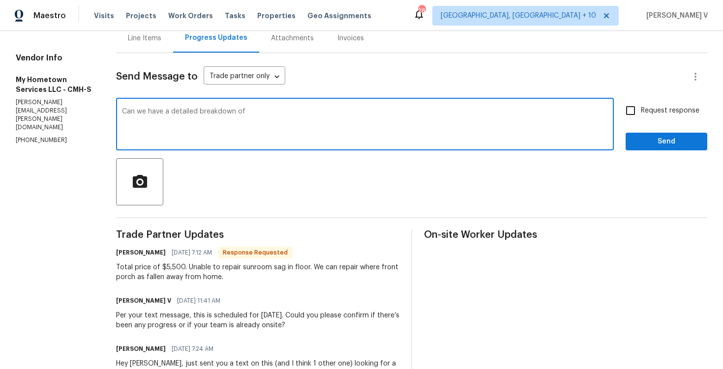
click at [354, 125] on textarea "Can we have a detailed breakdown of" at bounding box center [365, 125] width 486 height 34
paste textarea "$5,500"
click at [242, 109] on textarea "Can we have a detailed breakdown of $5,500. Please" at bounding box center [365, 125] width 486 height 34
click at [164, 112] on textarea "Can we have a detailed breakdown of $5,500. Please" at bounding box center [365, 125] width 486 height 34
click at [192, 111] on textarea "Can we have a detailed breakdown of $5,500. Please" at bounding box center [365, 125] width 486 height 34
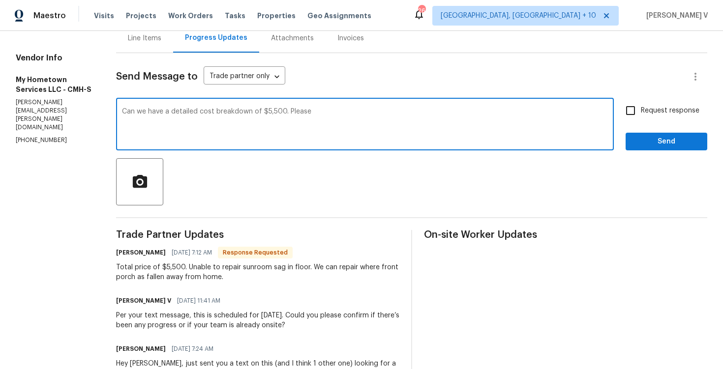
click at [0, 0] on div "$5,500?" at bounding box center [0, 0] width 0 height 0
click at [308, 113] on textarea "Can we have a detailed cost breakdown of $5,500? Please" at bounding box center [365, 125] width 486 height 34
type textarea "Can we have a detailed cost breakdown of $5,500? Please!!"
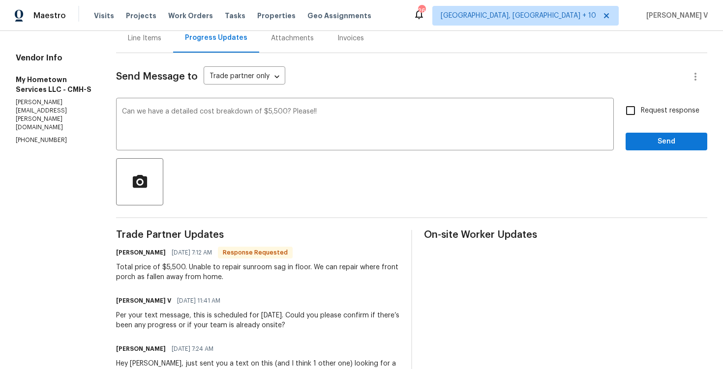
click at [659, 104] on label "Request response" at bounding box center [659, 110] width 79 height 21
click at [641, 104] on input "Request response" at bounding box center [630, 110] width 21 height 21
checkbox input "true"
click at [655, 147] on span "Send" at bounding box center [666, 142] width 66 height 12
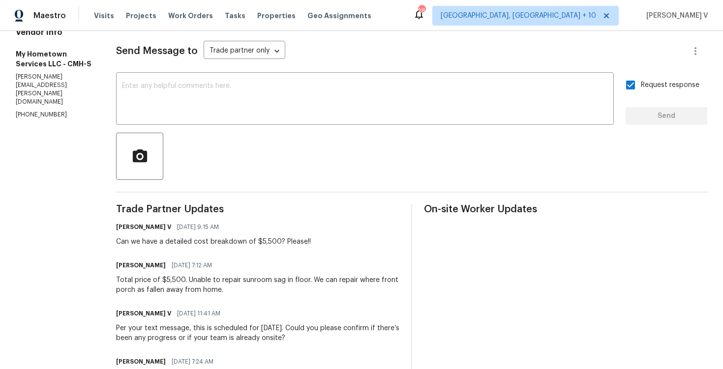
scroll to position [226, 0]
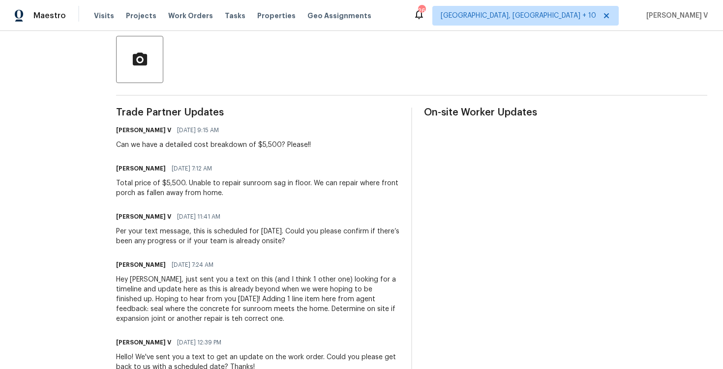
click at [150, 185] on div "Total price of $5,500. Unable to repair sunroom sag in floor. We can repair whe…" at bounding box center [257, 188] width 283 height 20
click at [133, 184] on div "Total price of $5,500. Unable to repair sunroom sag in floor. We can repair whe…" at bounding box center [257, 188] width 283 height 20
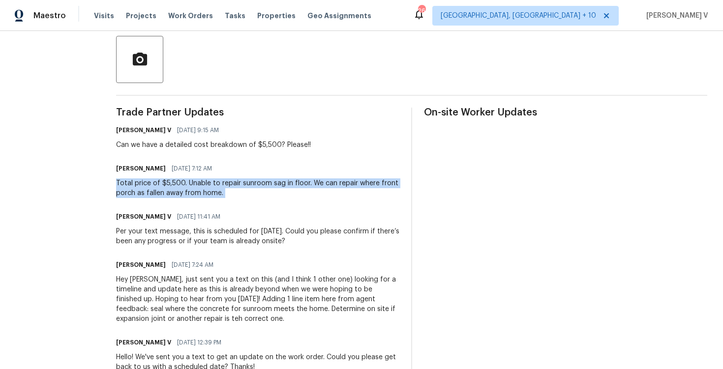
copy div "Total price of $5,500. Unable to repair sunroom sag in floor. We can repair whe…"
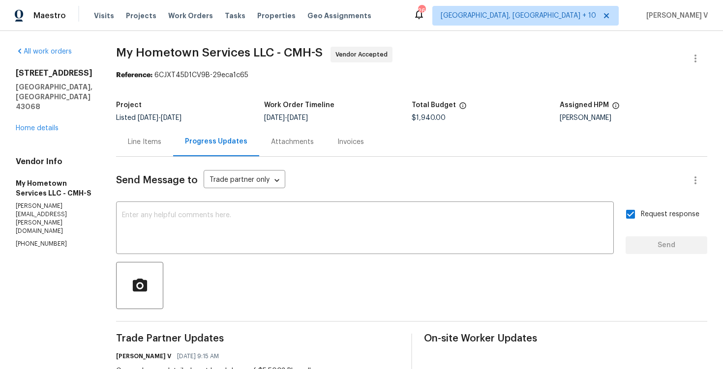
click at [130, 131] on div "Line Items" at bounding box center [144, 141] width 57 height 29
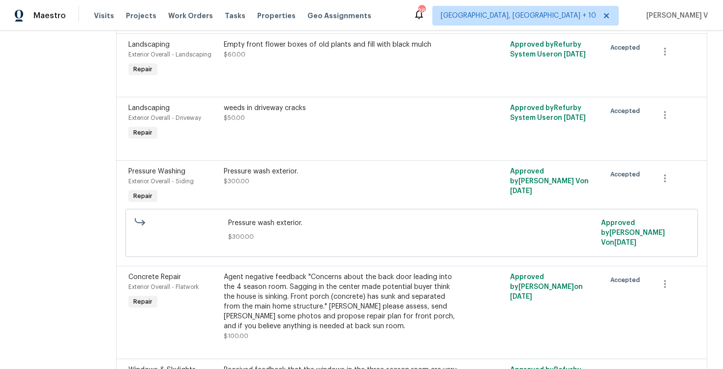
scroll to position [446, 0]
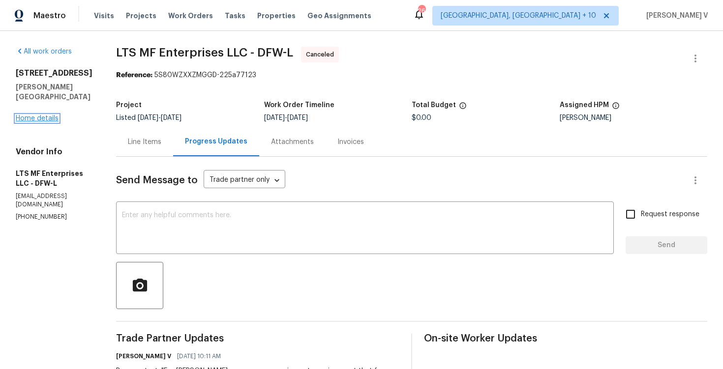
click at [31, 115] on link "Home details" at bounding box center [37, 118] width 43 height 7
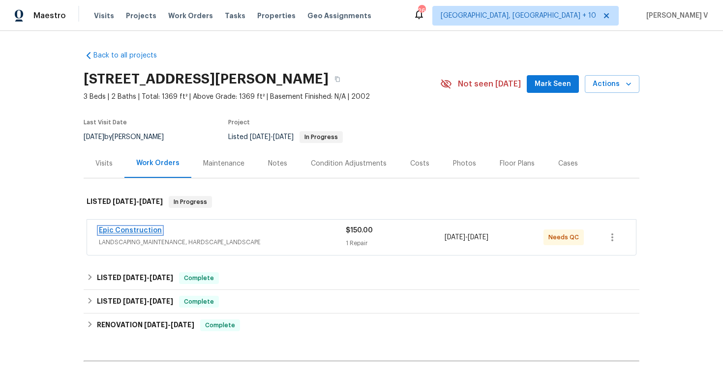
click at [132, 232] on link "Epic Construction" at bounding box center [130, 230] width 63 height 7
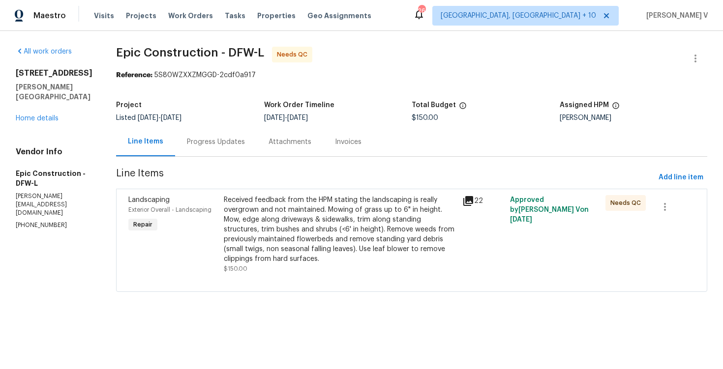
click at [199, 139] on div "Progress Updates" at bounding box center [216, 142] width 58 height 10
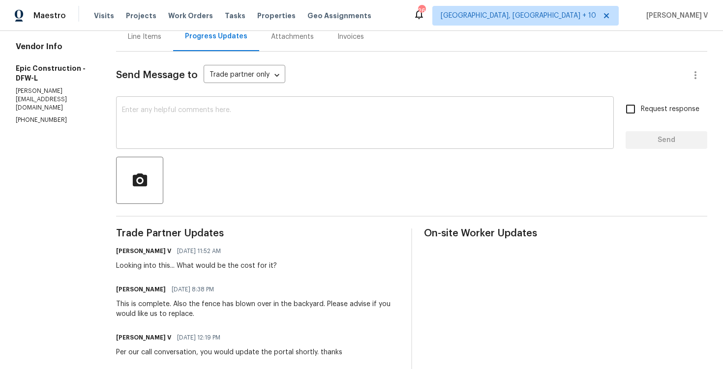
scroll to position [56, 0]
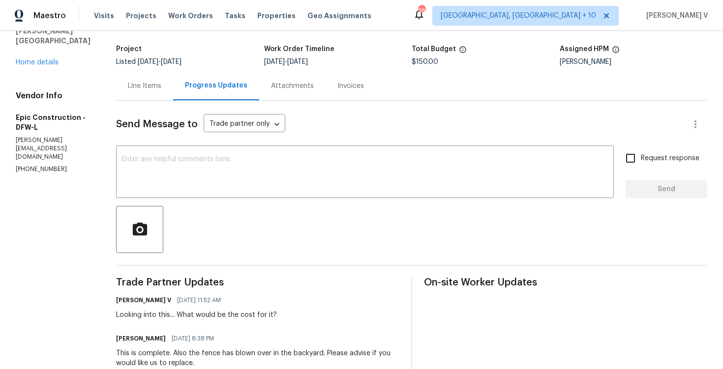
click at [44, 160] on section "All work orders [STREET_ADDRESS][PERSON_NAME] Home details Vendor Info Epic Con…" at bounding box center [54, 326] width 77 height 670
click at [42, 157] on section "All work orders [STREET_ADDRESS][PERSON_NAME] Home details Vendor Info Epic Con…" at bounding box center [54, 326] width 77 height 670
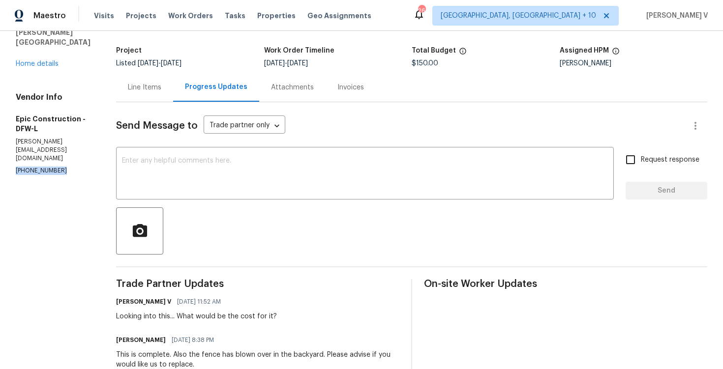
scroll to position [89, 0]
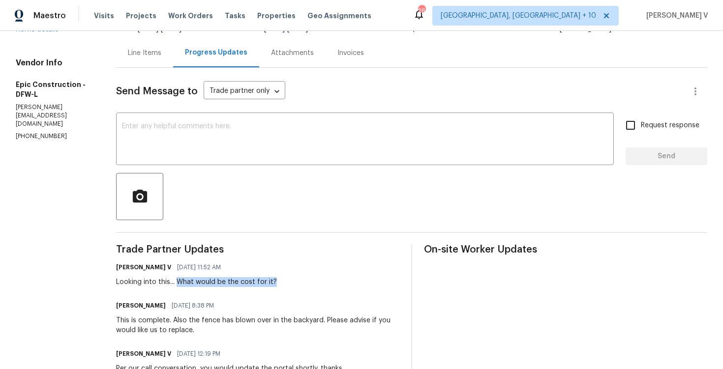
drag, startPoint x: 174, startPoint y: 280, endPoint x: 345, endPoint y: 277, distance: 171.1
click at [345, 279] on div "Divya Dharshini V 09/15/2025 11:52 AM Looking into this... What would be the co…" at bounding box center [257, 274] width 283 height 27
copy div "What would be the cost for it?"
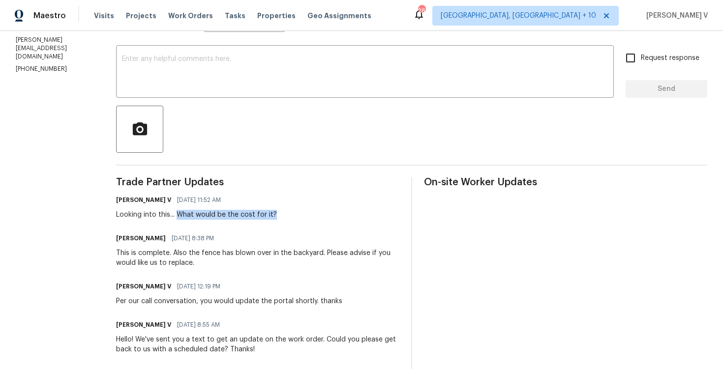
scroll to position [162, 0]
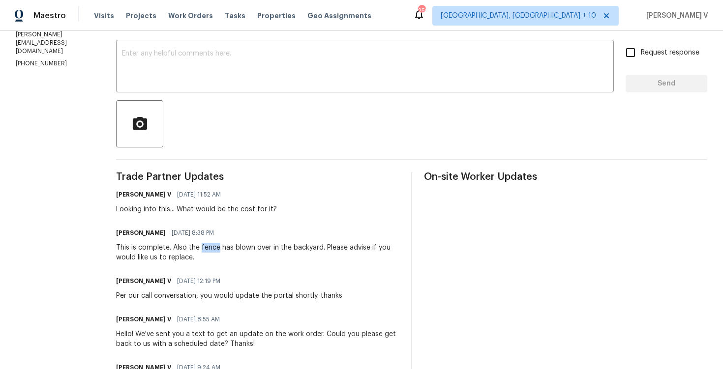
drag, startPoint x: 196, startPoint y: 249, endPoint x: 213, endPoint y: 249, distance: 16.7
click at [213, 249] on div "This is complete. Also the fence has blown over in the backyard. Please advise …" at bounding box center [257, 253] width 283 height 20
copy div "fence"
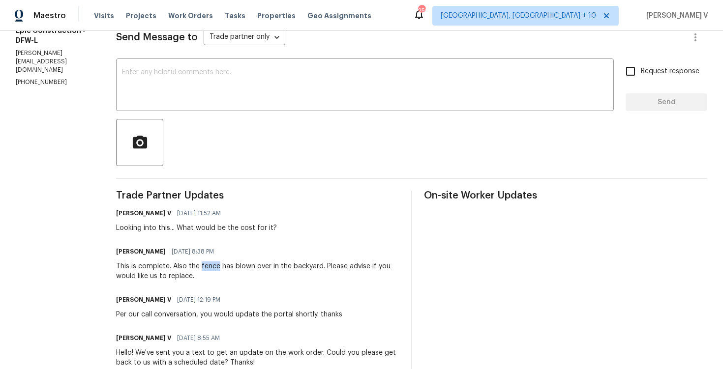
scroll to position [141, 0]
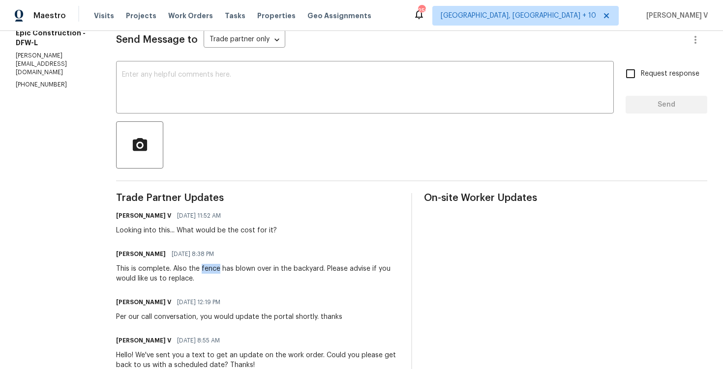
click at [146, 55] on div "Send Message to Trade partner only Trade partner only ​ x ​ Request response Se…" at bounding box center [411, 295] width 591 height 559
click at [144, 75] on textarea at bounding box center [365, 88] width 486 height 34
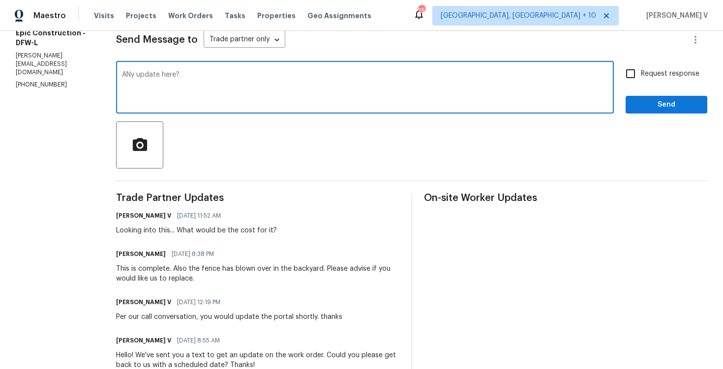
click at [125, 75] on textarea "ANy update here?" at bounding box center [365, 88] width 486 height 34
type textarea "Any update here?"
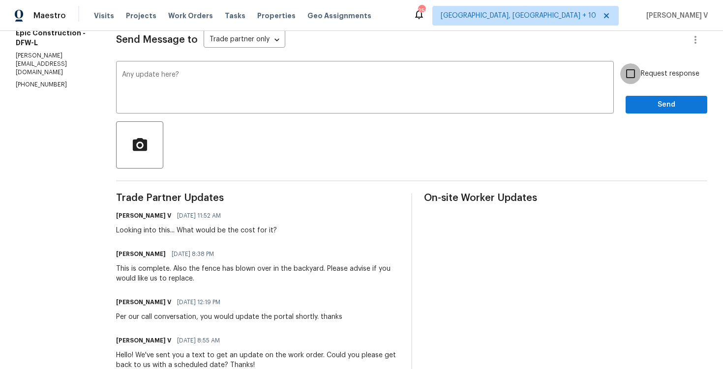
click at [631, 69] on input "Request response" at bounding box center [630, 73] width 21 height 21
checkbox input "true"
click at [643, 118] on div "Send Message to Trade partner only Trade partner only ​ Any update here? x ​ Re…" at bounding box center [411, 295] width 591 height 559
click at [640, 103] on span "Send" at bounding box center [666, 105] width 66 height 12
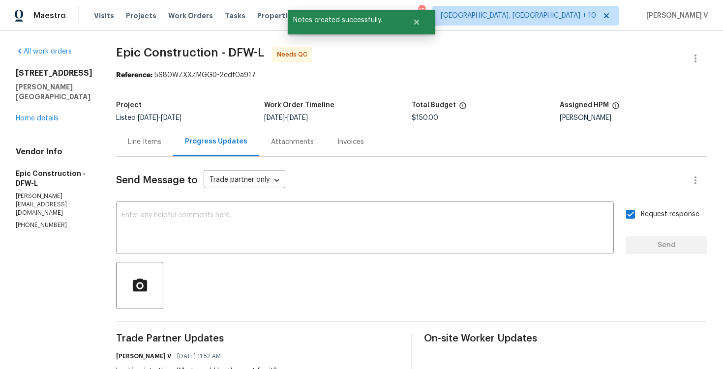
click at [128, 137] on div "Line Items" at bounding box center [144, 142] width 33 height 10
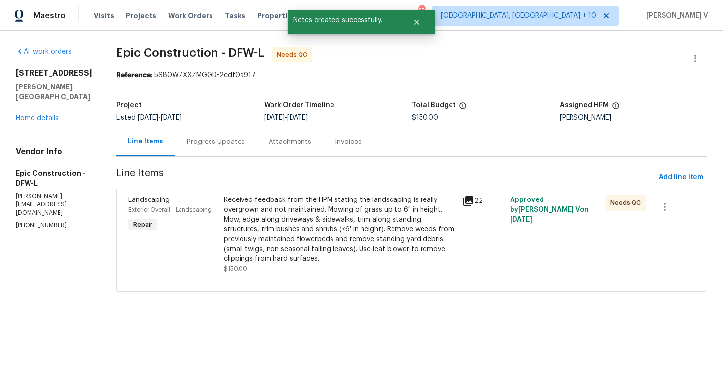
click at [308, 229] on div "Received feedback from the HPM stating the landscaping is really overgrown and …" at bounding box center [340, 229] width 233 height 69
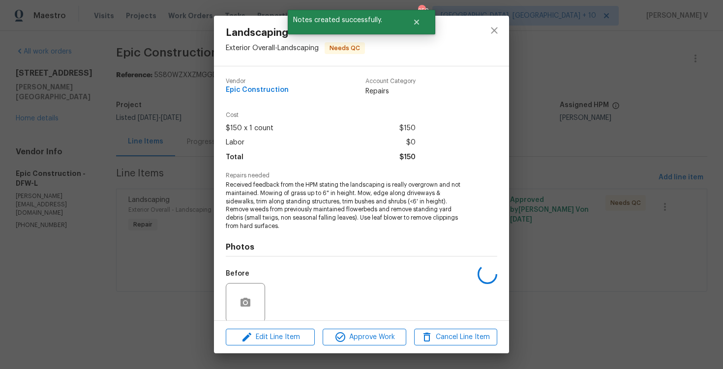
scroll to position [67, 0]
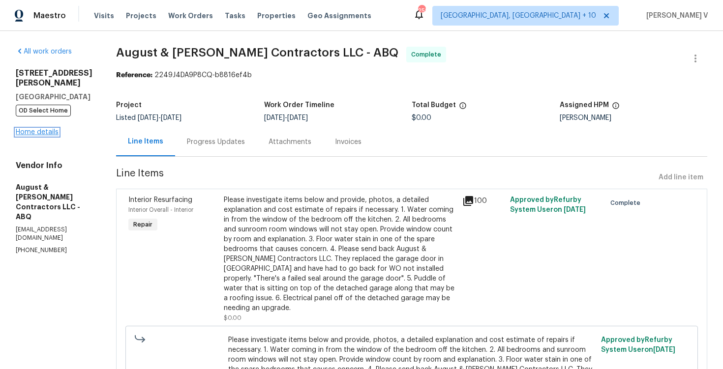
click at [34, 132] on link "Home details" at bounding box center [37, 132] width 43 height 7
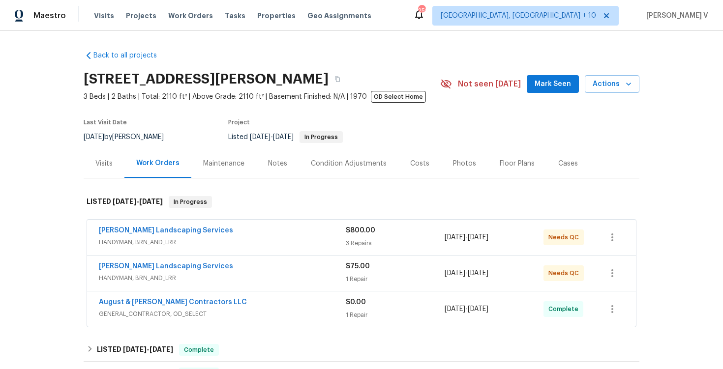
click at [273, 237] on span "HANDYMAN, BRN_AND_LRR" at bounding box center [222, 242] width 247 height 10
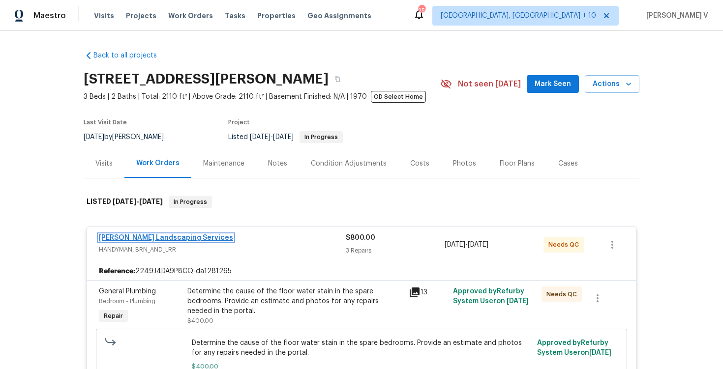
click at [186, 235] on link "[PERSON_NAME] Landscaping Services" at bounding box center [166, 238] width 134 height 7
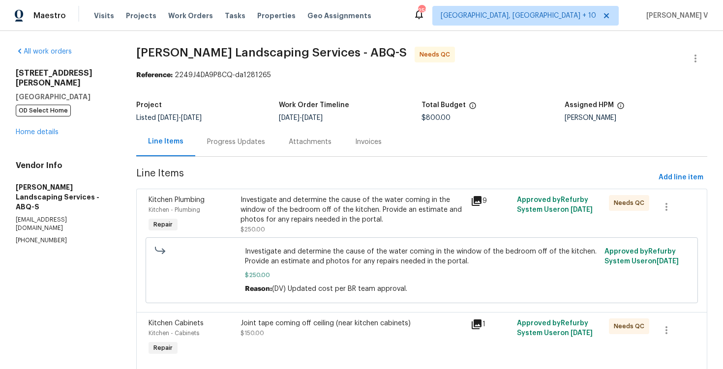
click at [260, 150] on div "Progress Updates" at bounding box center [236, 141] width 82 height 29
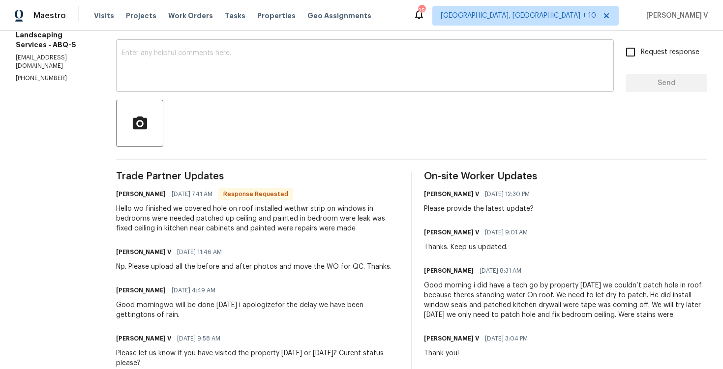
scroll to position [91, 0]
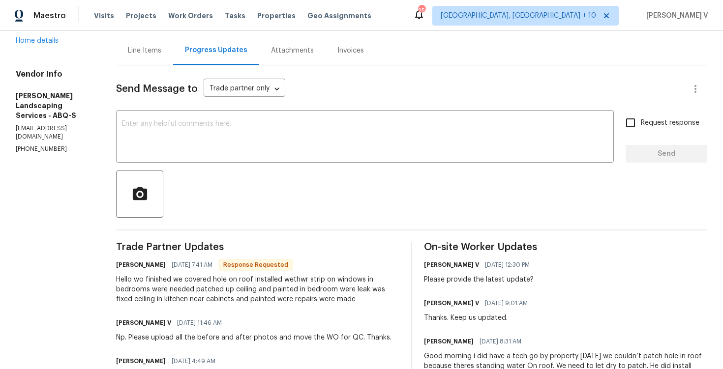
click at [172, 61] on div "Line Items" at bounding box center [144, 50] width 57 height 29
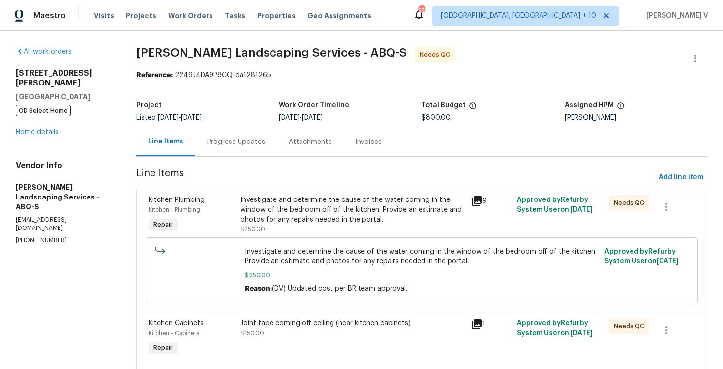
click at [251, 145] on div "Progress Updates" at bounding box center [236, 142] width 58 height 10
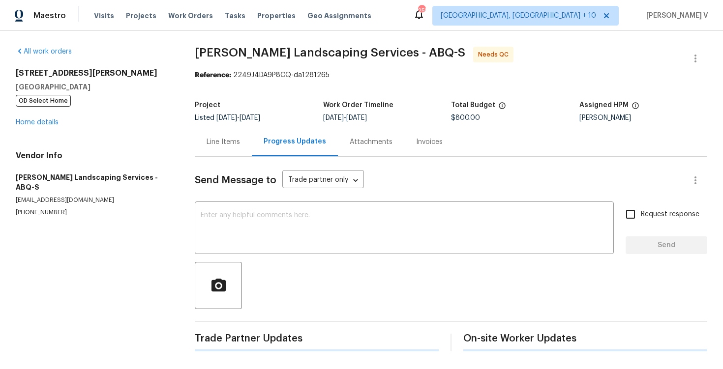
click at [204, 139] on div "Line Items Progress Updates Attachments Invoices" at bounding box center [451, 141] width 512 height 29
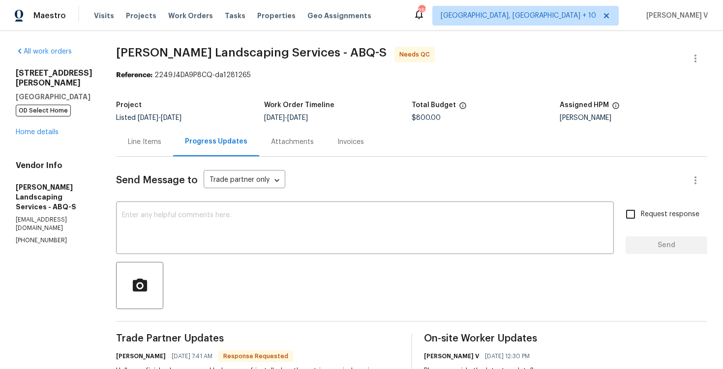
click at [142, 135] on div "Line Items" at bounding box center [144, 141] width 57 height 29
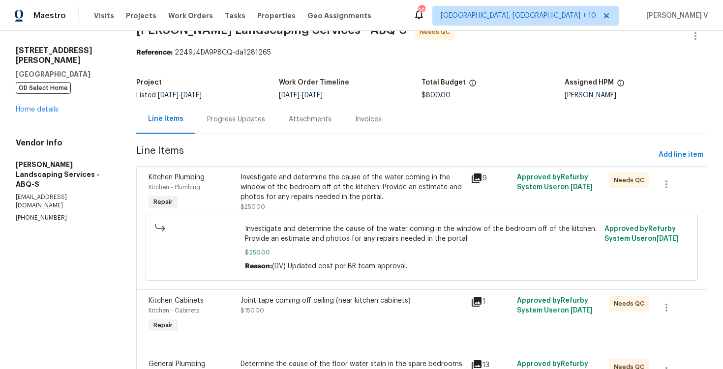
scroll to position [33, 0]
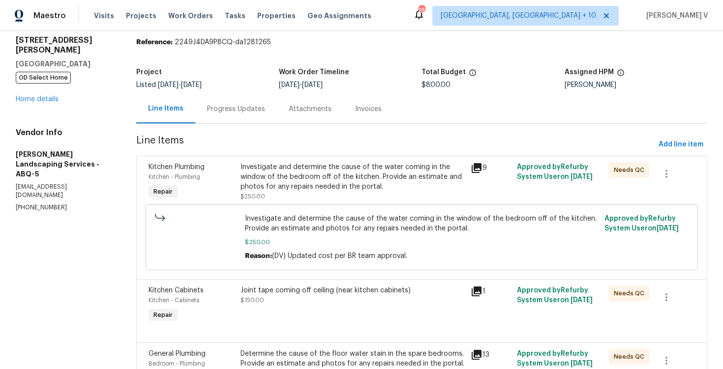
click at [298, 196] on div "Investigate and determine the cause of the water coming in the window of the be…" at bounding box center [352, 181] width 224 height 39
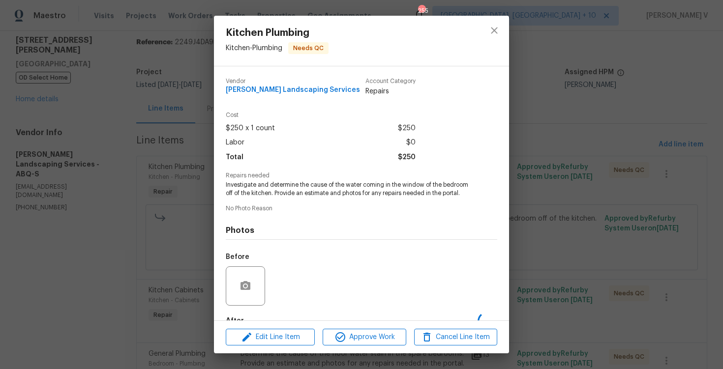
scroll to position [59, 0]
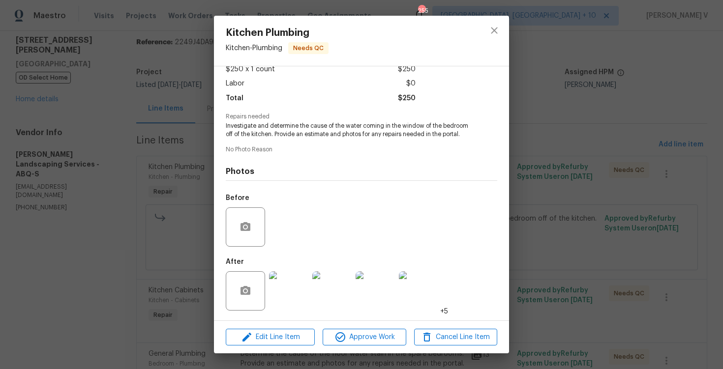
click at [289, 280] on img at bounding box center [288, 290] width 39 height 39
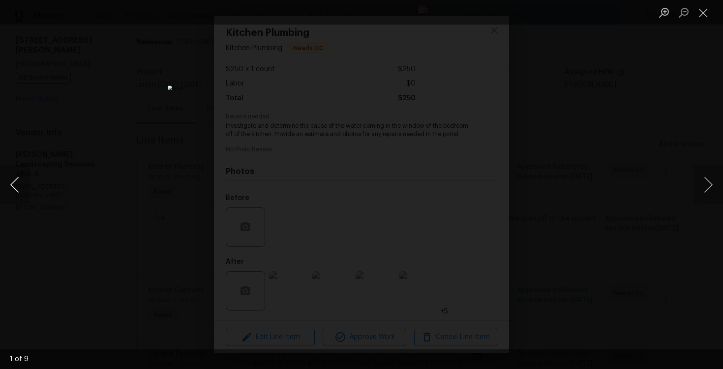
click at [20, 183] on button "Previous image" at bounding box center [14, 184] width 29 height 39
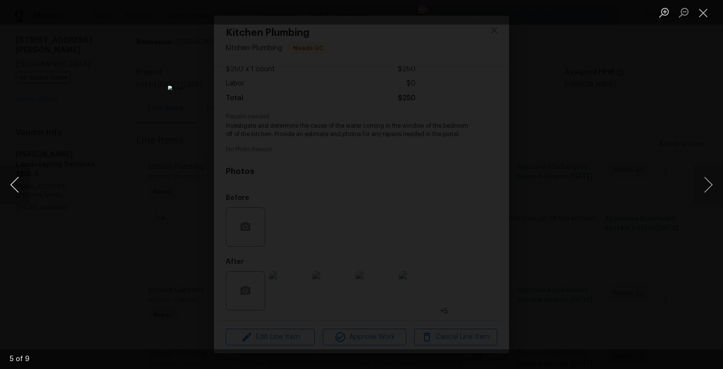
click at [20, 183] on button "Previous image" at bounding box center [14, 184] width 29 height 39
click at [59, 100] on div "Lightbox" at bounding box center [361, 184] width 723 height 369
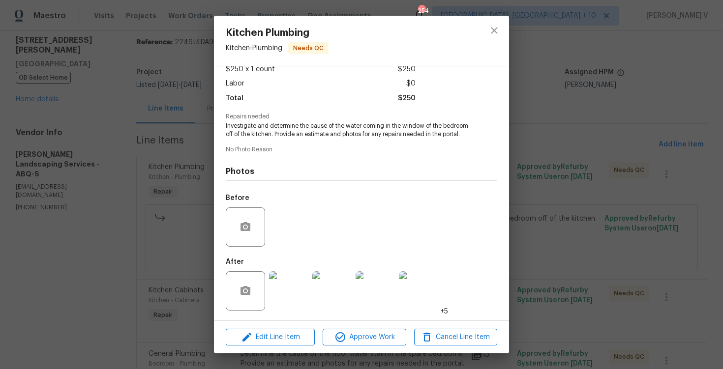
click at [59, 100] on div "Kitchen Plumbing Kitchen - Plumbing Needs QC Vendor Rodriguez Landscaping Servi…" at bounding box center [361, 184] width 723 height 369
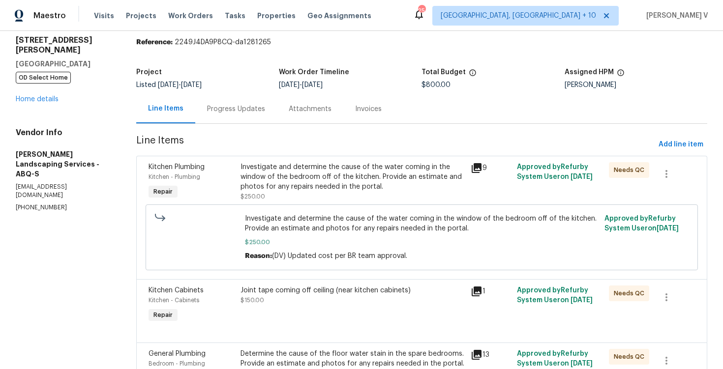
scroll to position [84, 0]
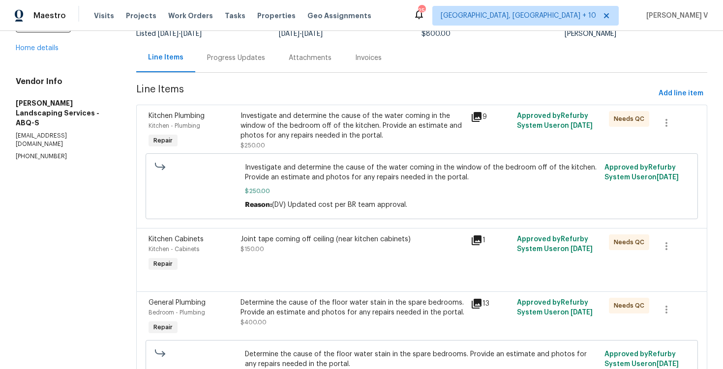
click at [297, 268] on div "Joint tape coming off ceiling (near kitchen cabinets) $150.00" at bounding box center [352, 254] width 230 height 45
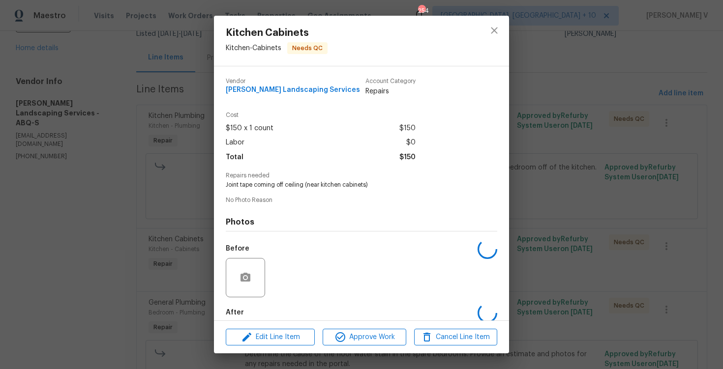
scroll to position [51, 0]
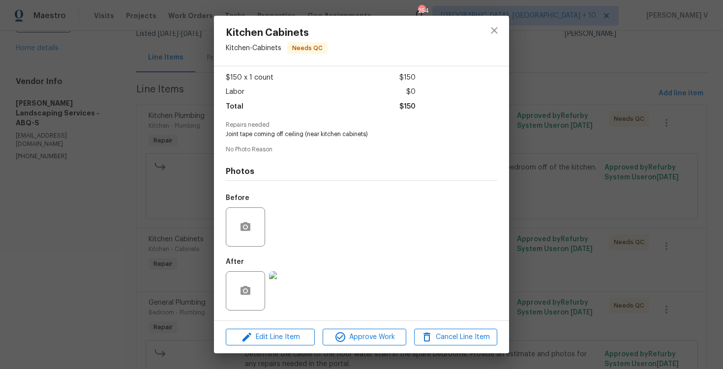
click at [276, 291] on img at bounding box center [288, 290] width 39 height 39
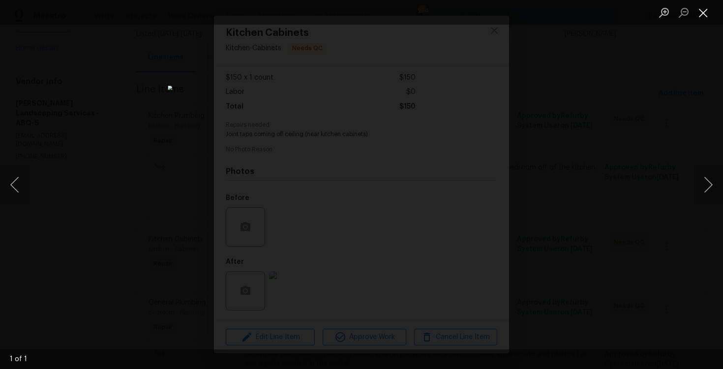
click at [703, 16] on button "Close lightbox" at bounding box center [703, 12] width 20 height 17
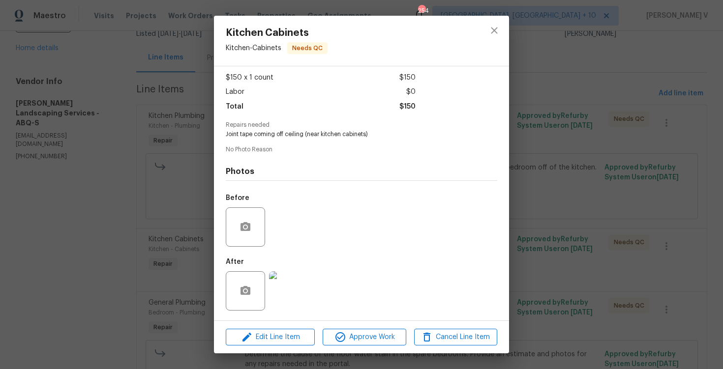
click at [620, 139] on div "Kitchen Cabinets Kitchen - Cabinets Needs QC Vendor Rodriguez Landscaping Servi…" at bounding box center [361, 184] width 723 height 369
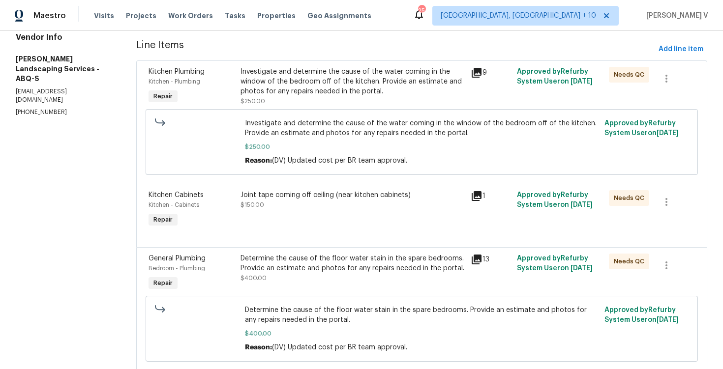
scroll to position [159, 0]
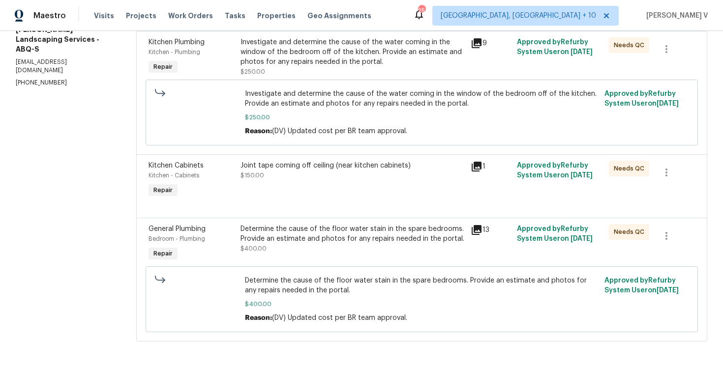
click at [339, 243] on div "Determine the cause of the floor water stain in the spare bedrooms. Provide an …" at bounding box center [352, 234] width 224 height 20
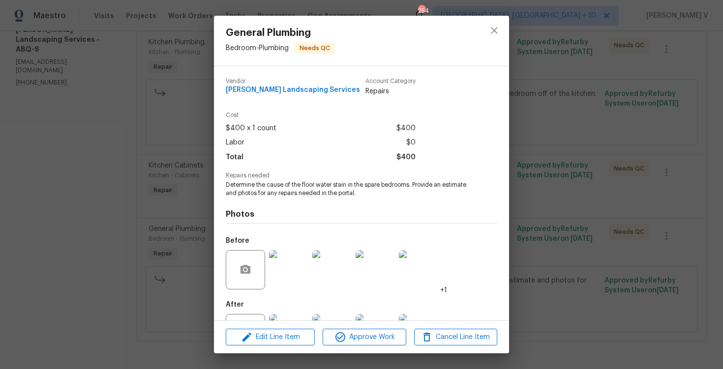
scroll to position [43, 0]
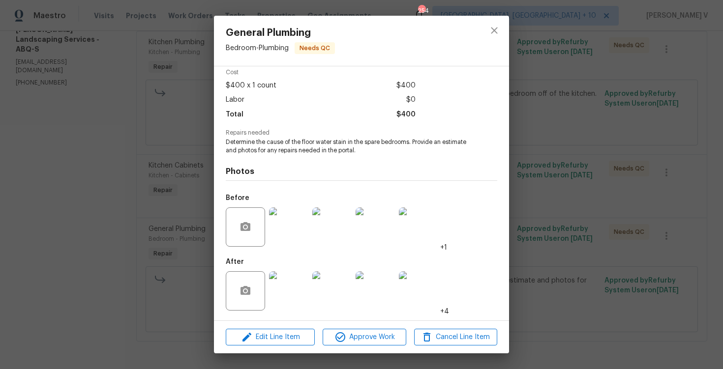
click at [292, 271] on img at bounding box center [288, 290] width 39 height 39
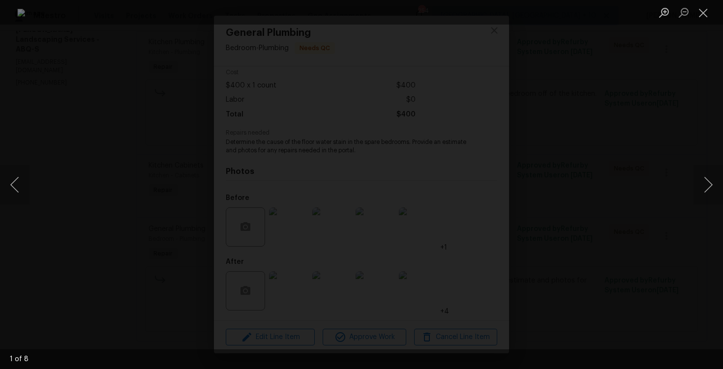
click at [46, 152] on div "Lightbox" at bounding box center [361, 184] width 723 height 369
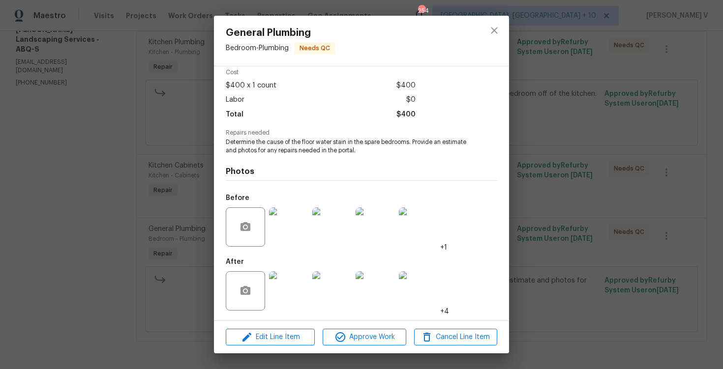
click at [281, 293] on img at bounding box center [288, 290] width 39 height 39
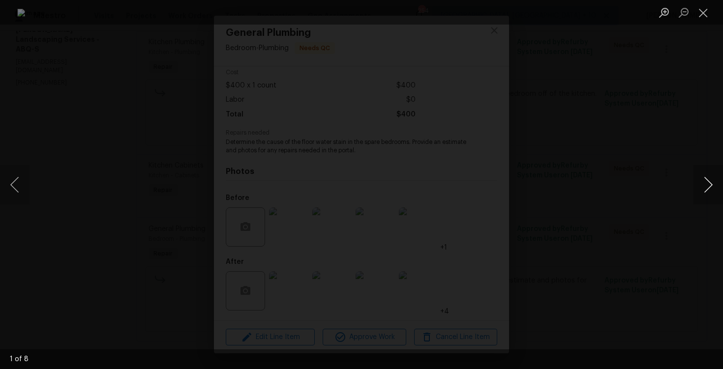
click at [707, 183] on button "Next image" at bounding box center [707, 184] width 29 height 39
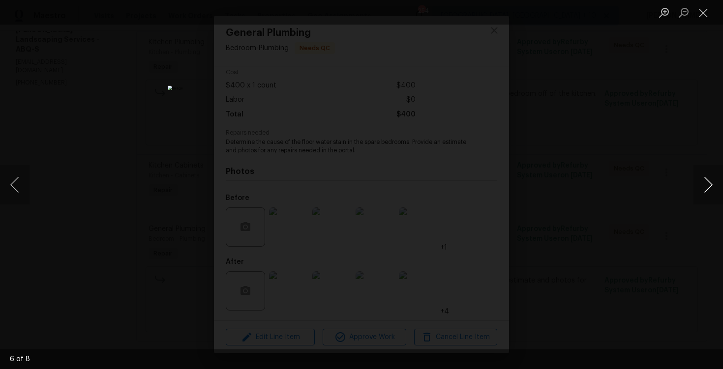
click at [707, 183] on button "Next image" at bounding box center [707, 184] width 29 height 39
click at [679, 107] on div "Lightbox" at bounding box center [361, 184] width 723 height 369
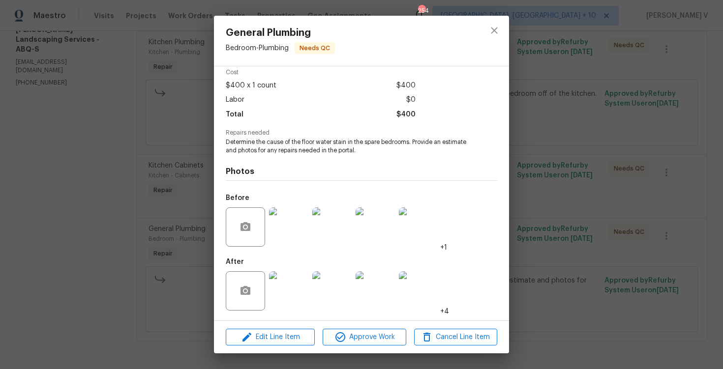
click at [679, 107] on div "General Plumbing Bedroom - Plumbing Needs QC Vendor Rodriguez Landscaping Servi…" at bounding box center [361, 184] width 723 height 369
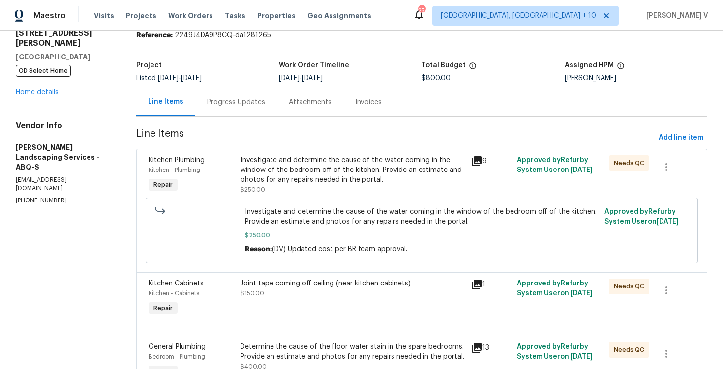
scroll to position [17, 0]
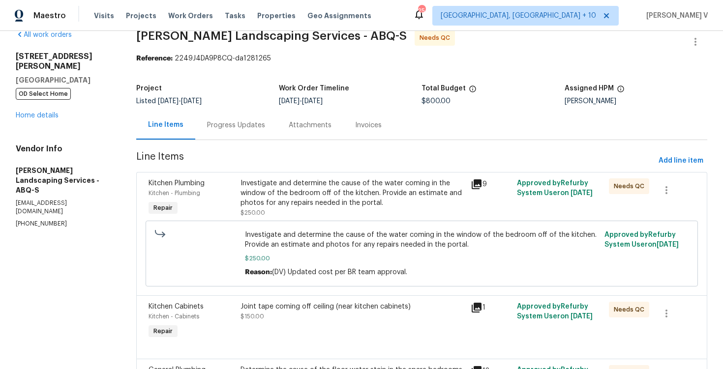
click at [247, 131] on div "Progress Updates" at bounding box center [236, 125] width 82 height 29
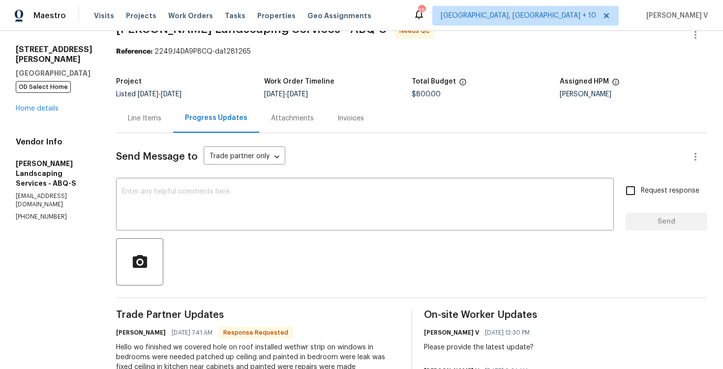
scroll to position [48, 0]
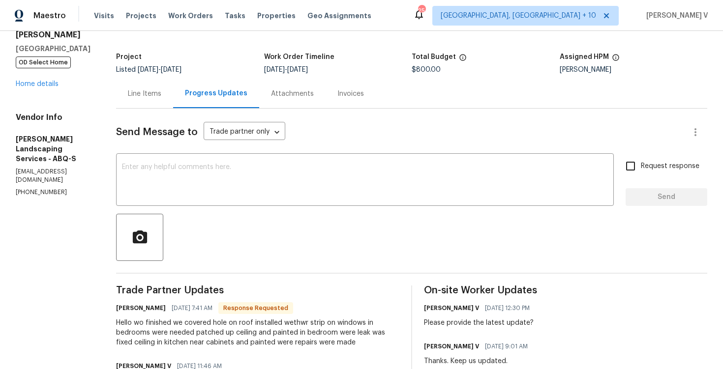
click at [146, 82] on div "Line Items" at bounding box center [144, 93] width 57 height 29
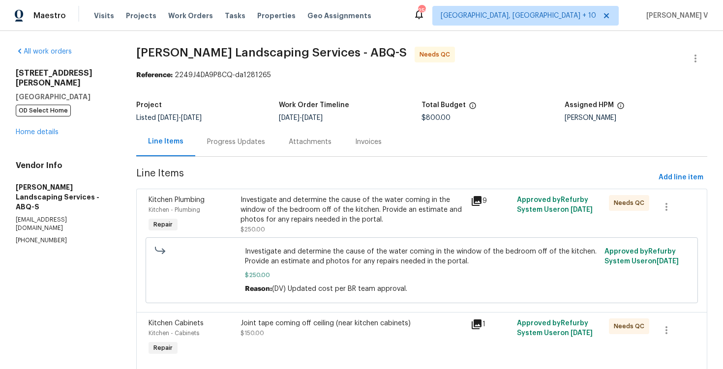
click at [247, 147] on div "Progress Updates" at bounding box center [236, 141] width 82 height 29
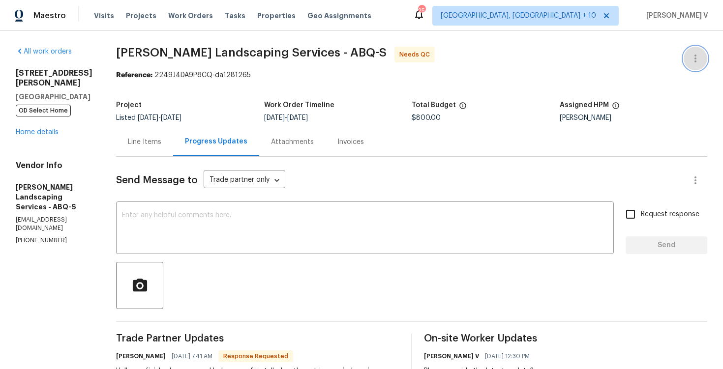
click at [694, 59] on icon "button" at bounding box center [695, 59] width 12 height 12
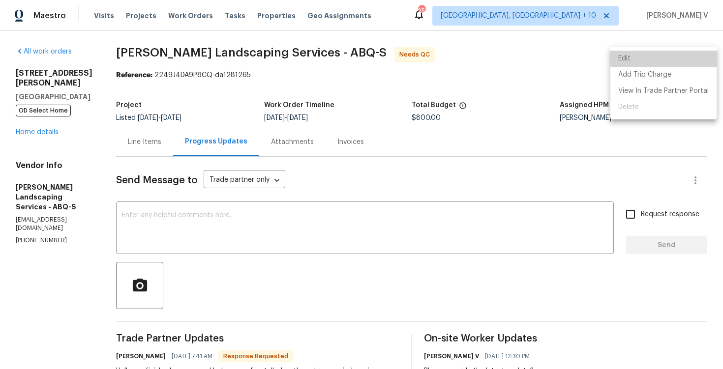
click at [668, 59] on li "Edit" at bounding box center [663, 59] width 106 height 16
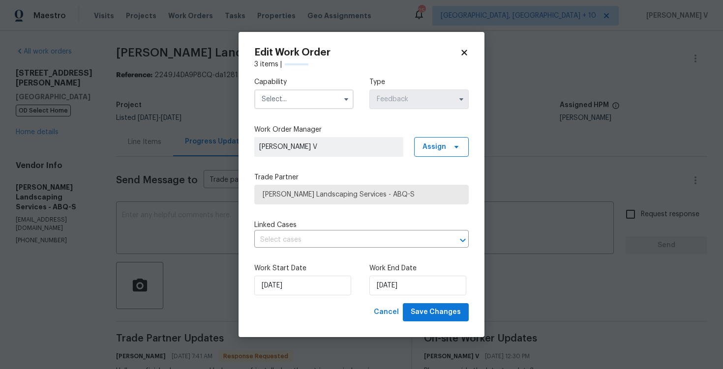
click at [275, 90] on input "text" at bounding box center [303, 99] width 99 height 20
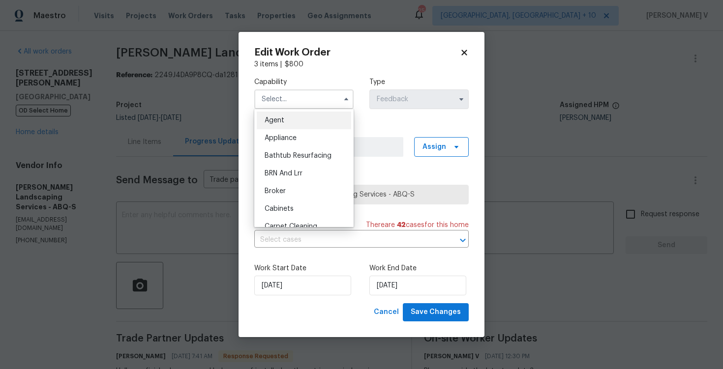
click at [270, 113] on div "Agent" at bounding box center [304, 121] width 94 height 18
type input "Agent"
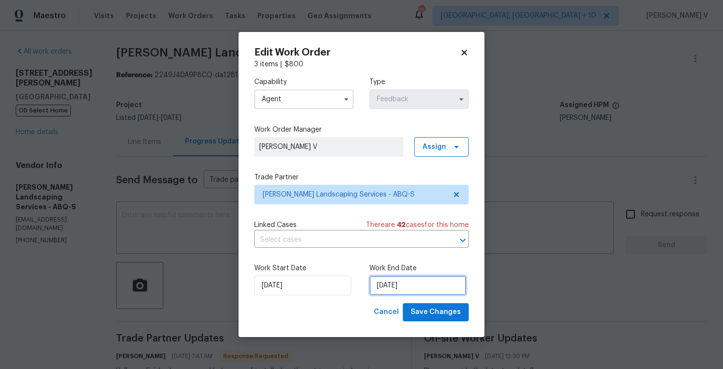
click at [397, 289] on input "02/09/2025" at bounding box center [417, 286] width 97 height 20
select select "8"
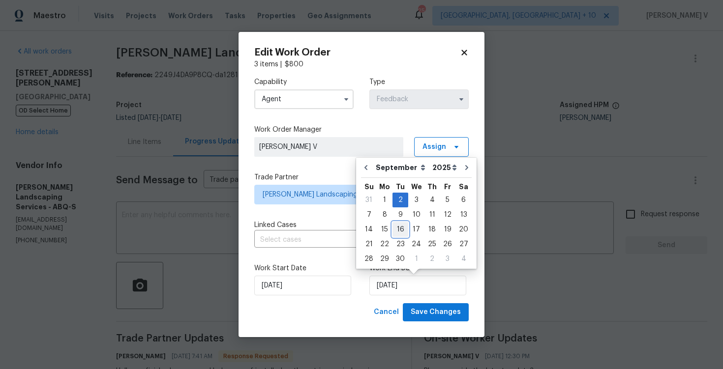
click at [392, 233] on div "16" at bounding box center [400, 230] width 16 height 14
type input "16/09/2025"
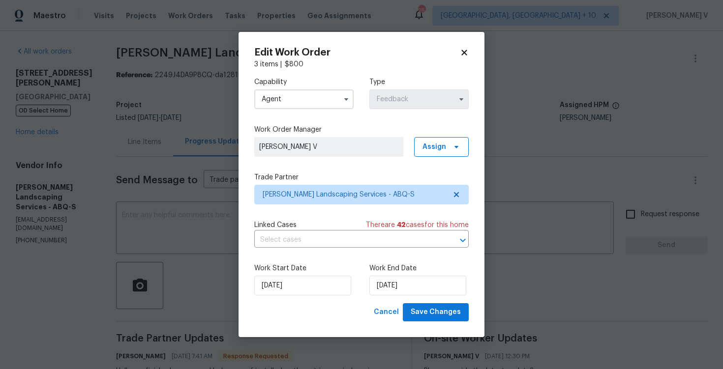
click at [294, 300] on div "Work Start Date 29/08/2025 Work End Date 16/09/2025" at bounding box center [361, 280] width 214 height 48
click at [287, 289] on input "29/08/2025" at bounding box center [302, 286] width 97 height 20
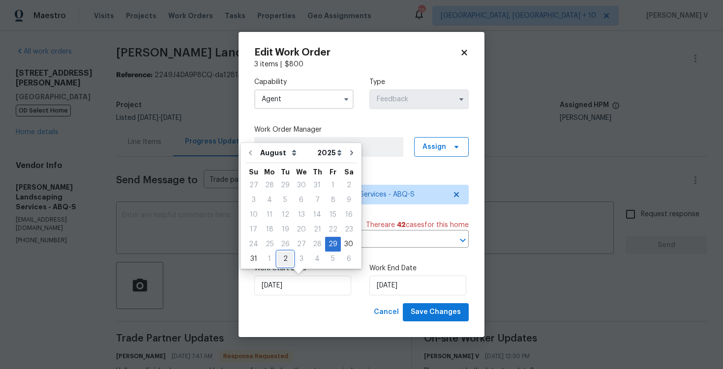
click at [277, 262] on div "2" at bounding box center [285, 259] width 16 height 14
type input "02/09/2025"
select select "8"
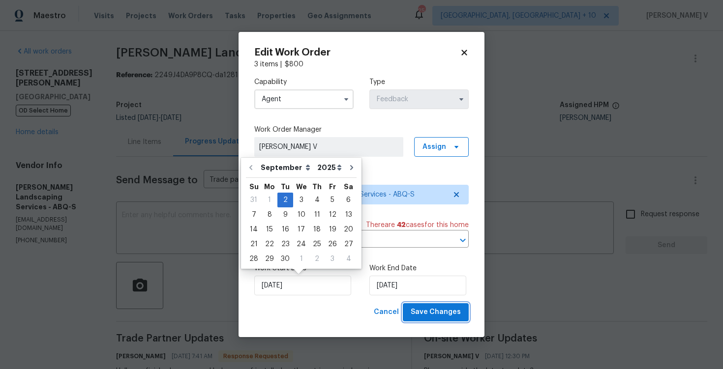
click at [434, 309] on span "Save Changes" at bounding box center [436, 312] width 50 height 12
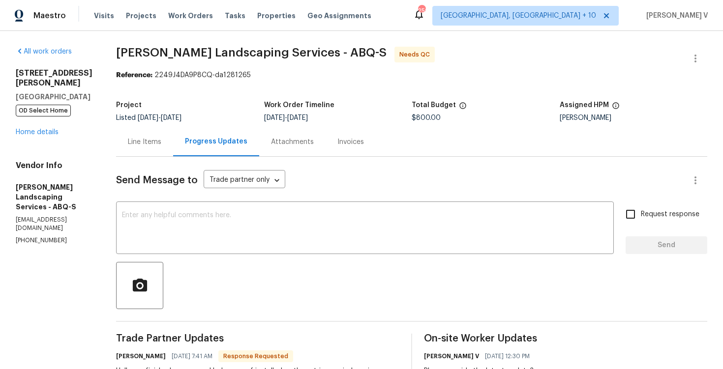
click at [161, 143] on div "Line Items" at bounding box center [144, 142] width 33 height 10
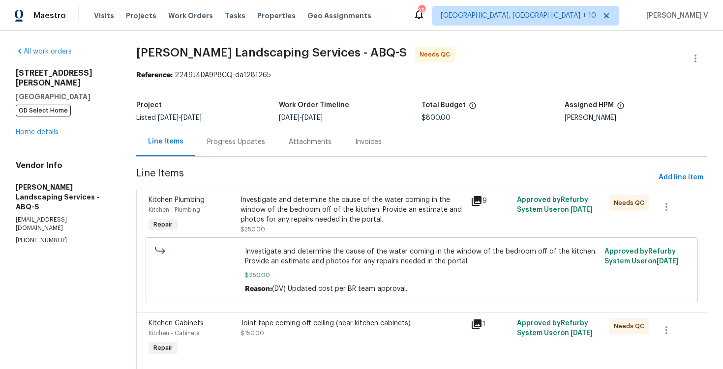
click at [347, 219] on div "Investigate and determine the cause of the water coming in the window of the be…" at bounding box center [352, 209] width 224 height 29
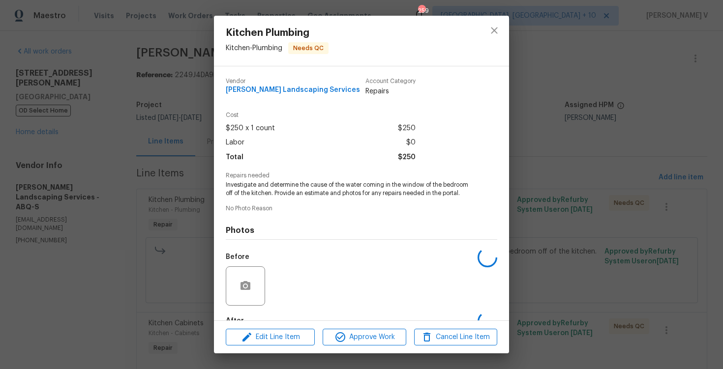
scroll to position [59, 0]
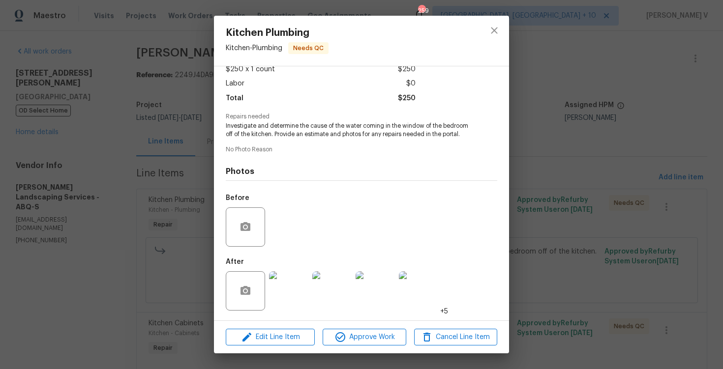
click at [176, 289] on div "Kitchen Plumbing Kitchen - Plumbing Needs QC Vendor [PERSON_NAME] Landscaping S…" at bounding box center [361, 184] width 723 height 369
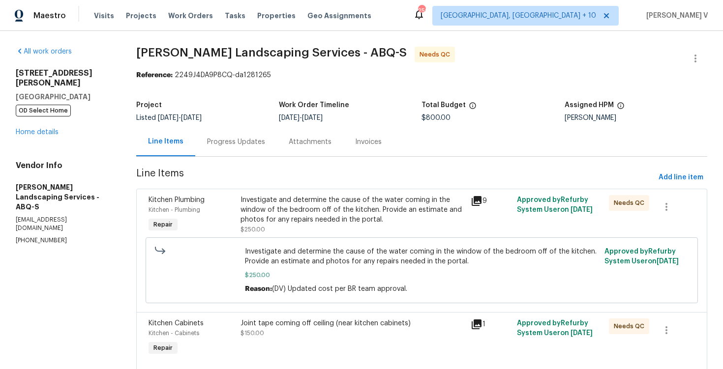
click at [336, 222] on div "Investigate and determine the cause of the water coming in the window of the be…" at bounding box center [352, 209] width 224 height 29
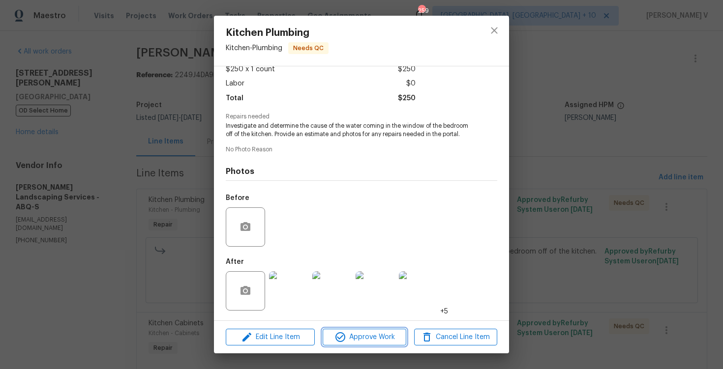
click at [384, 329] on button "Approve Work" at bounding box center [364, 337] width 83 height 17
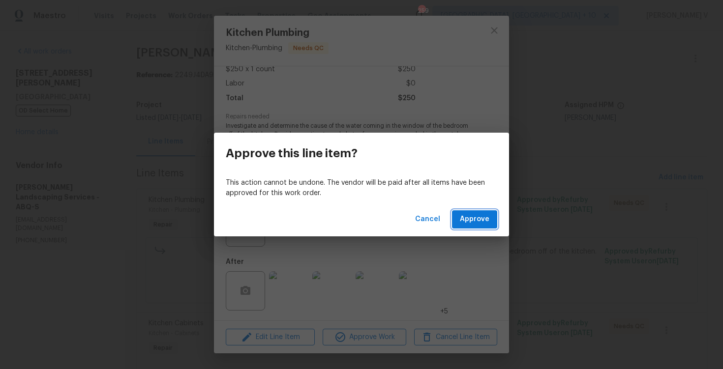
click at [476, 221] on span "Approve" at bounding box center [474, 219] width 29 height 12
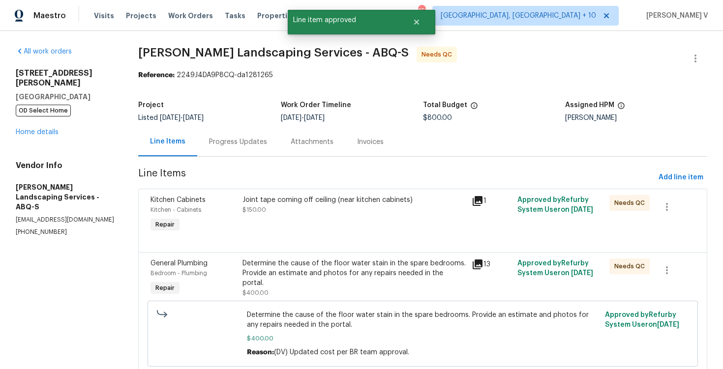
click at [315, 212] on div "Joint tape coming off ceiling (near kitchen cabinets) $150.00" at bounding box center [353, 205] width 223 height 20
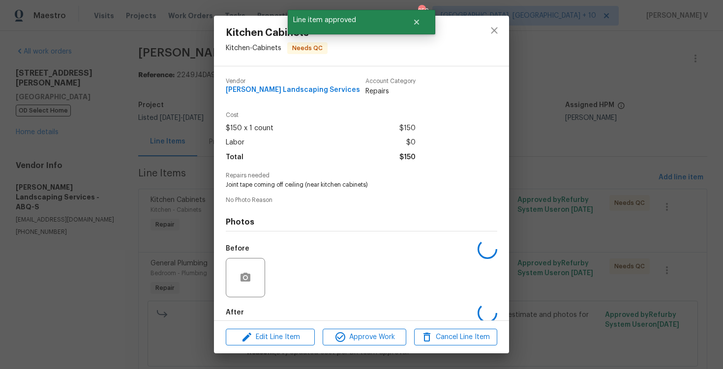
scroll to position [51, 0]
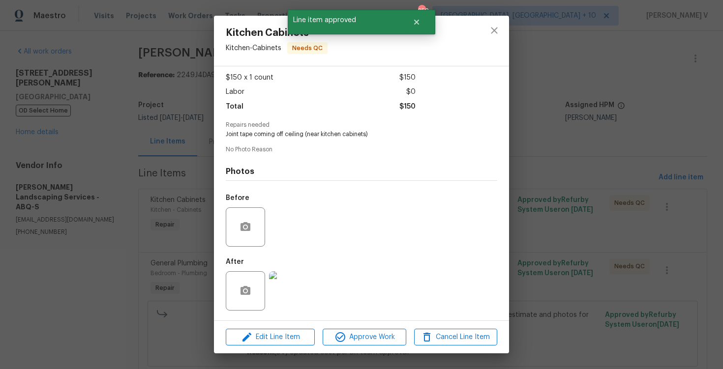
click at [289, 292] on img at bounding box center [288, 290] width 39 height 39
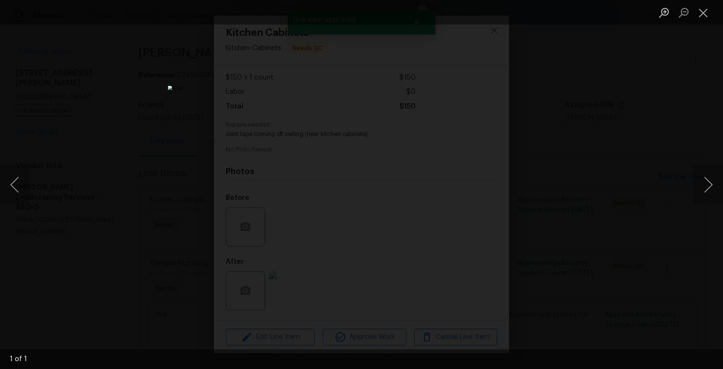
click at [641, 118] on div "Lightbox" at bounding box center [361, 184] width 723 height 369
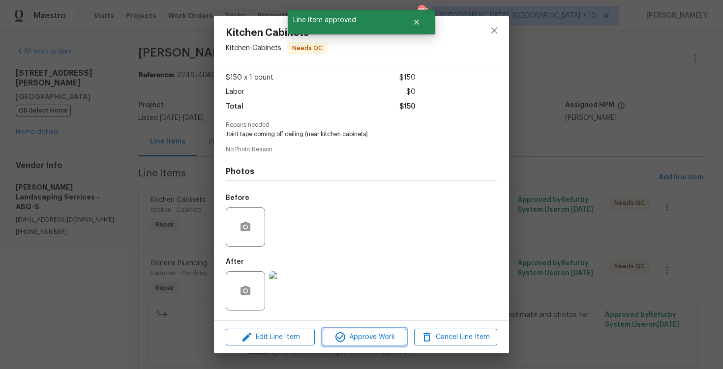
click at [359, 329] on button "Approve Work" at bounding box center [364, 337] width 83 height 17
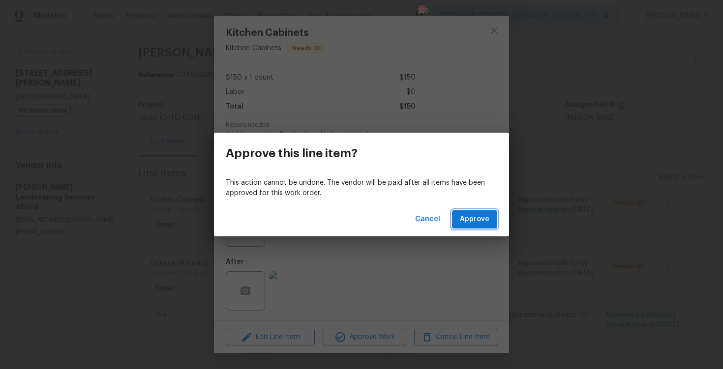
click at [475, 221] on span "Approve" at bounding box center [474, 219] width 29 height 12
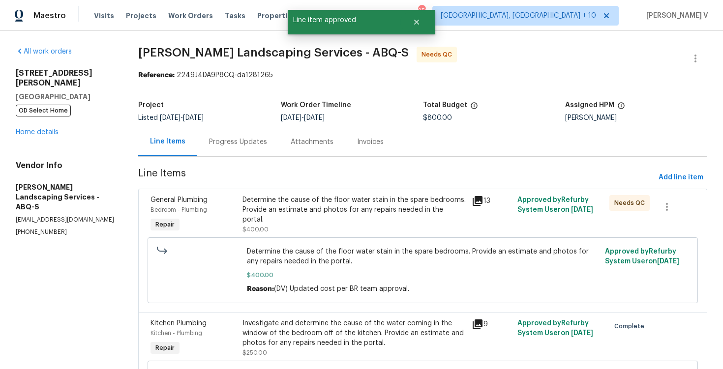
click at [352, 224] on div "Determine the cause of the floor water stain in the spare bedrooms. Provide an …" at bounding box center [353, 214] width 223 height 39
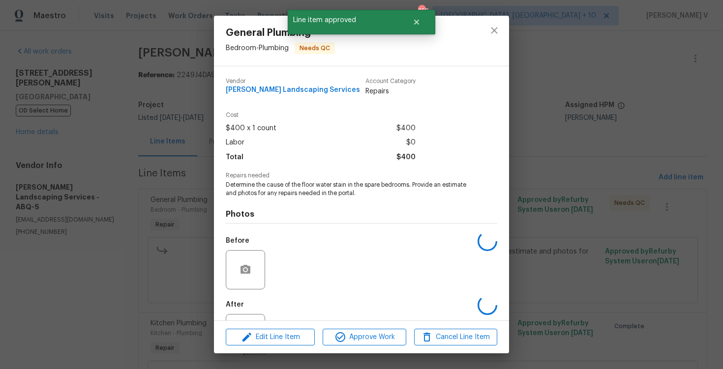
scroll to position [43, 0]
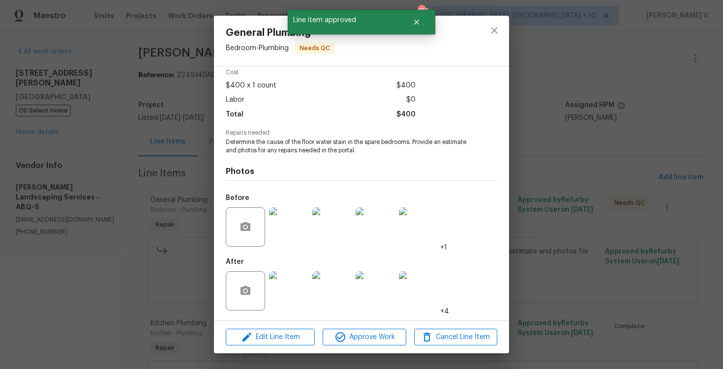
click at [294, 282] on img at bounding box center [288, 290] width 39 height 39
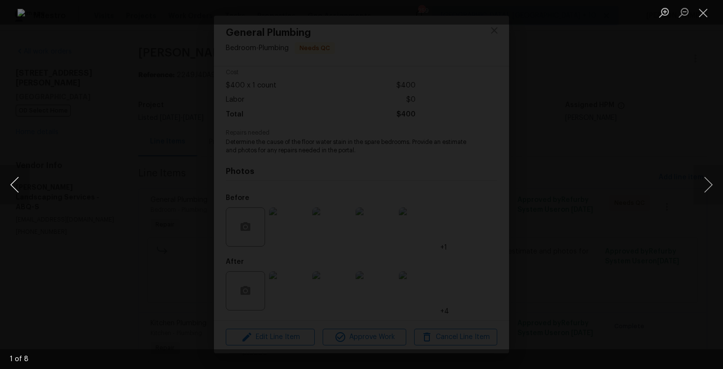
click at [15, 195] on button "Previous image" at bounding box center [14, 184] width 29 height 39
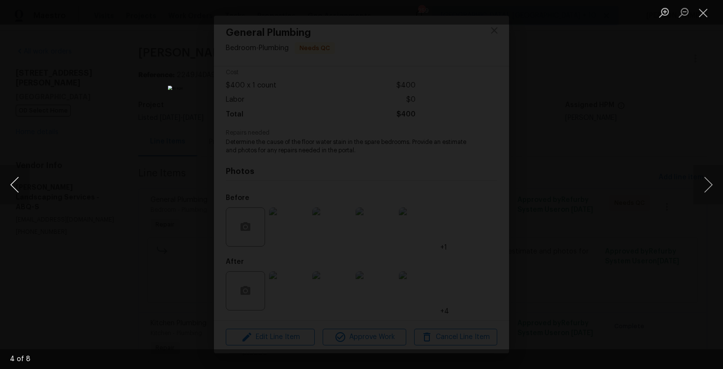
click at [15, 195] on button "Previous image" at bounding box center [14, 184] width 29 height 39
click at [88, 146] on div "Lightbox" at bounding box center [361, 184] width 723 height 369
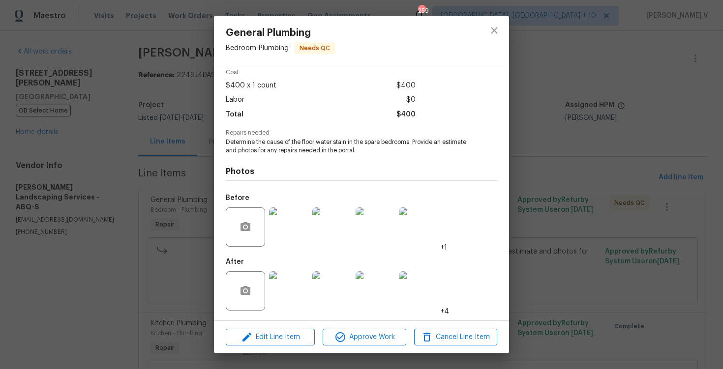
click at [298, 220] on img at bounding box center [288, 226] width 39 height 39
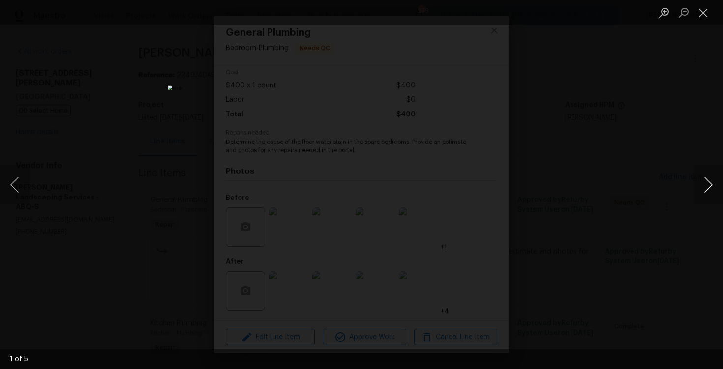
click at [713, 190] on button "Next image" at bounding box center [707, 184] width 29 height 39
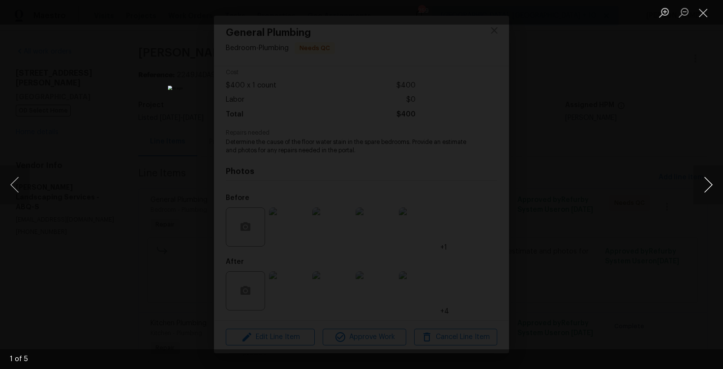
click at [713, 190] on button "Next image" at bounding box center [707, 184] width 29 height 39
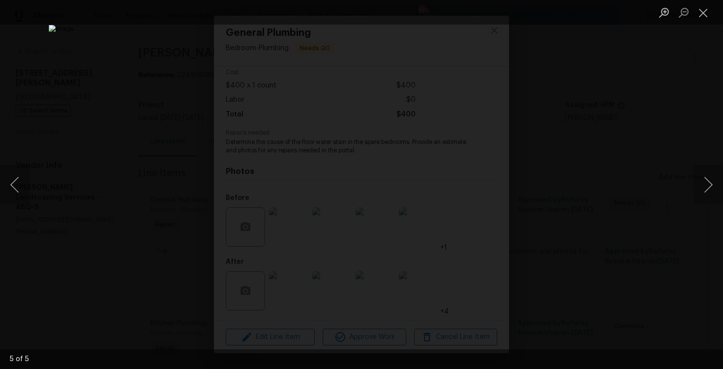
click at [678, 154] on div "Lightbox" at bounding box center [361, 184] width 723 height 369
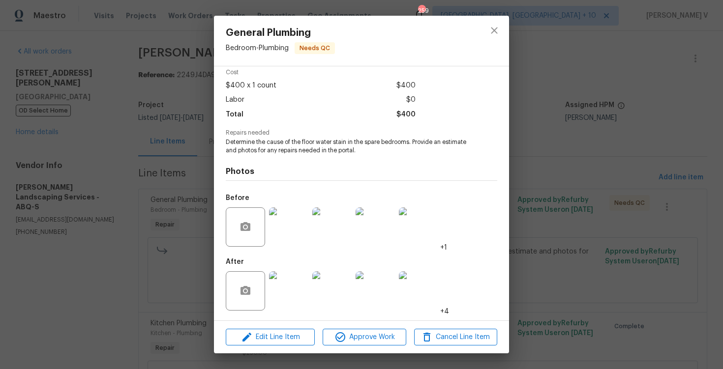
click at [569, 187] on div "General Plumbing Bedroom - Plumbing Needs QC Vendor [PERSON_NAME] Landscaping S…" at bounding box center [361, 184] width 723 height 369
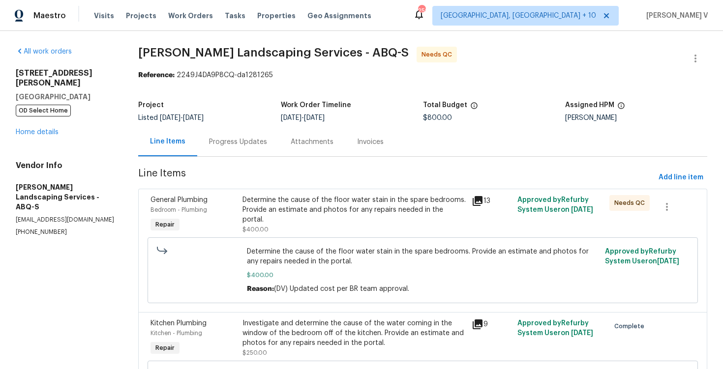
click at [250, 148] on div "Progress Updates" at bounding box center [238, 141] width 82 height 29
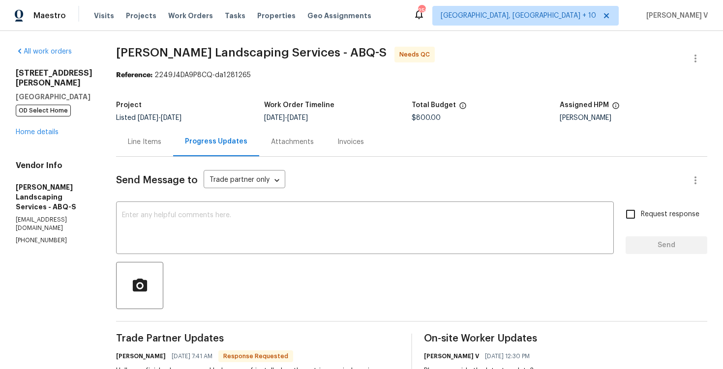
click at [173, 148] on div "Line Items" at bounding box center [144, 141] width 57 height 29
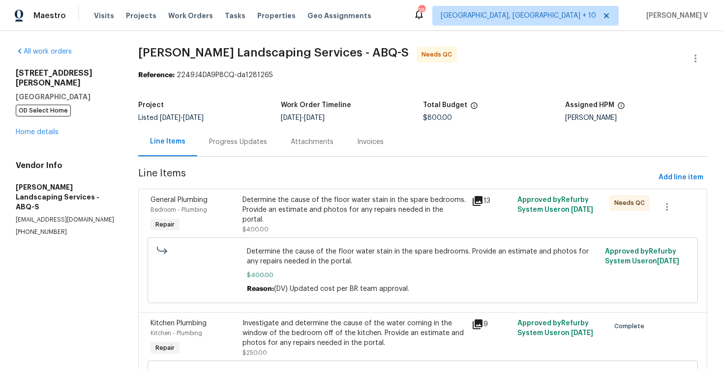
click at [377, 217] on div "Determine the cause of the floor water stain in the spare bedrooms. Provide an …" at bounding box center [353, 214] width 223 height 39
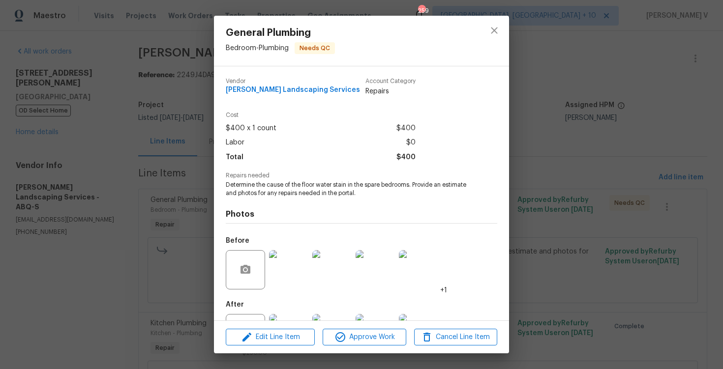
scroll to position [43, 0]
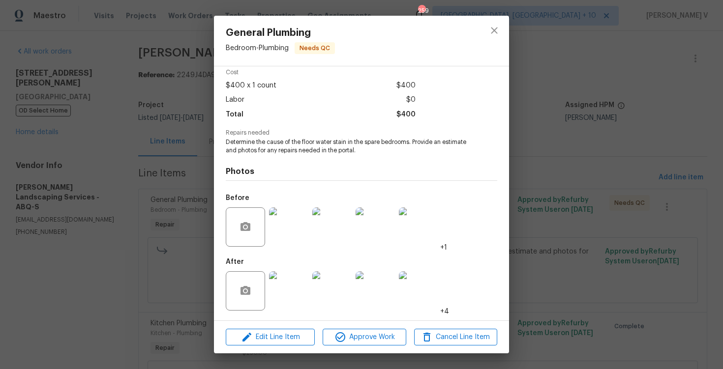
click at [294, 236] on img at bounding box center [288, 226] width 39 height 39
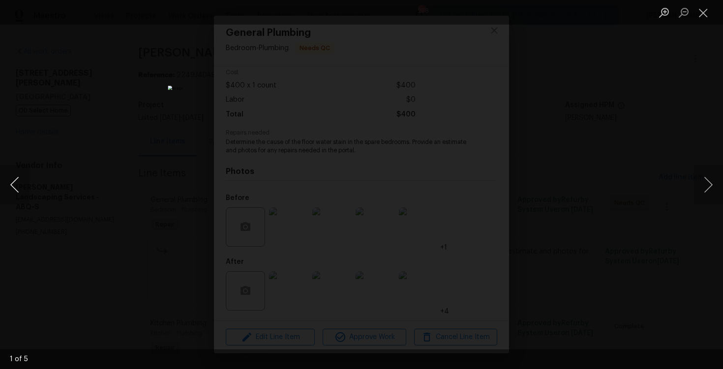
click at [14, 170] on button "Previous image" at bounding box center [14, 184] width 29 height 39
click at [76, 112] on div "Lightbox" at bounding box center [361, 184] width 723 height 369
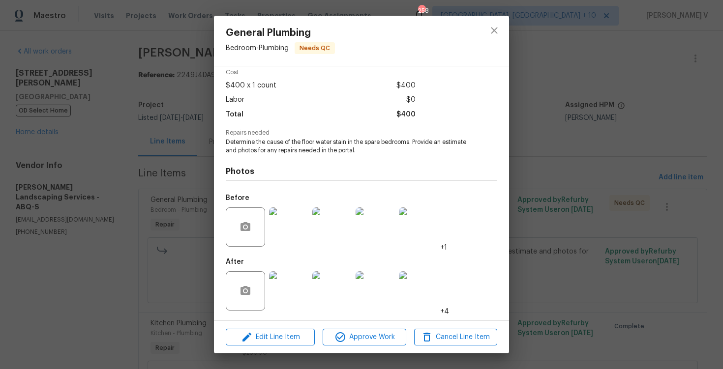
click at [286, 285] on img at bounding box center [288, 290] width 39 height 39
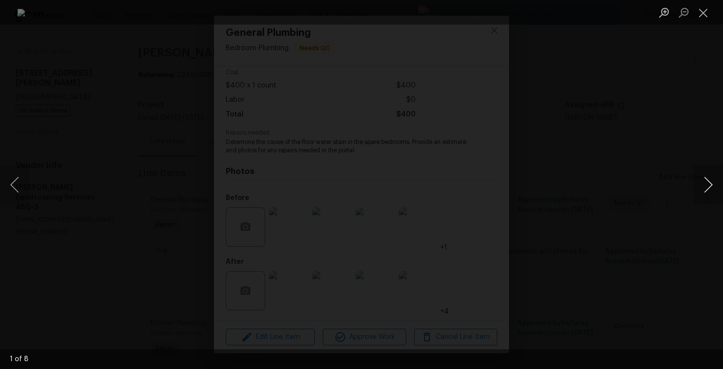
click at [707, 171] on button "Next image" at bounding box center [707, 184] width 29 height 39
click at [671, 77] on div "Lightbox" at bounding box center [361, 184] width 723 height 369
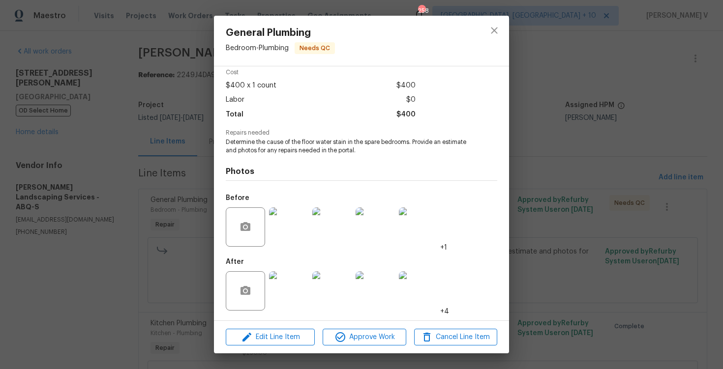
click at [419, 285] on img at bounding box center [418, 290] width 39 height 39
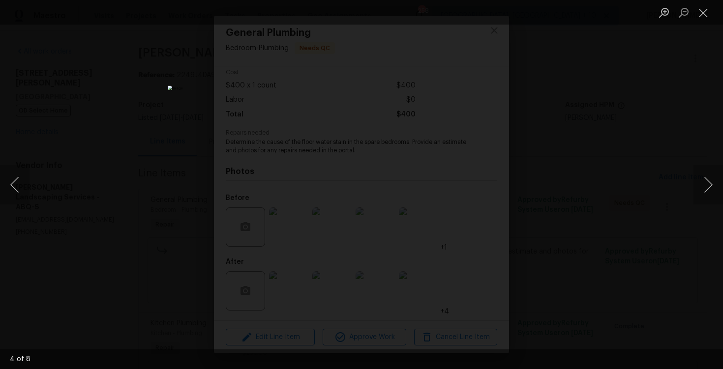
click at [645, 111] on div "Lightbox" at bounding box center [361, 184] width 723 height 369
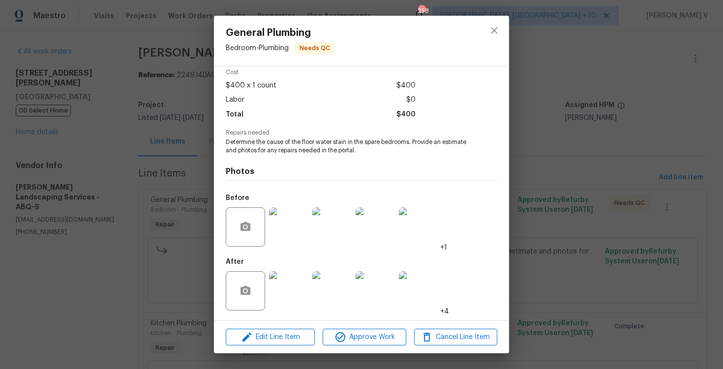
click at [645, 111] on div "General Plumbing Bedroom - Plumbing Needs QC Vendor [PERSON_NAME] Landscaping S…" at bounding box center [361, 184] width 723 height 369
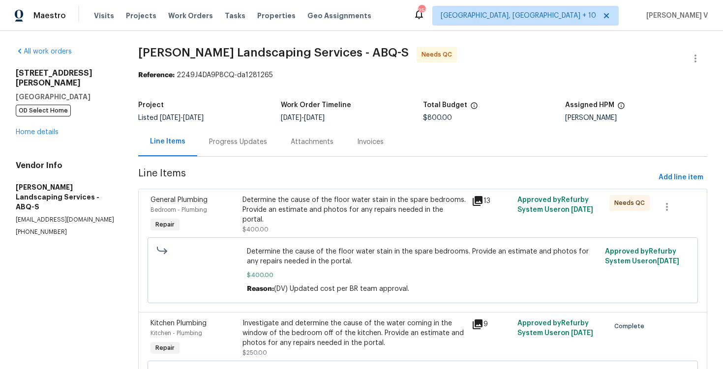
click at [247, 129] on div "Progress Updates" at bounding box center [238, 141] width 82 height 29
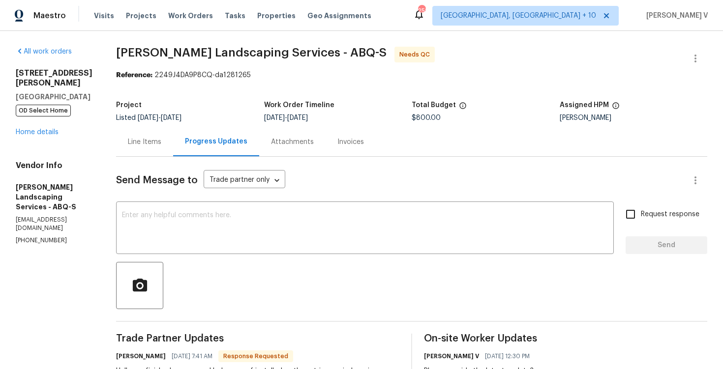
click at [173, 138] on div "Line Items" at bounding box center [144, 141] width 57 height 29
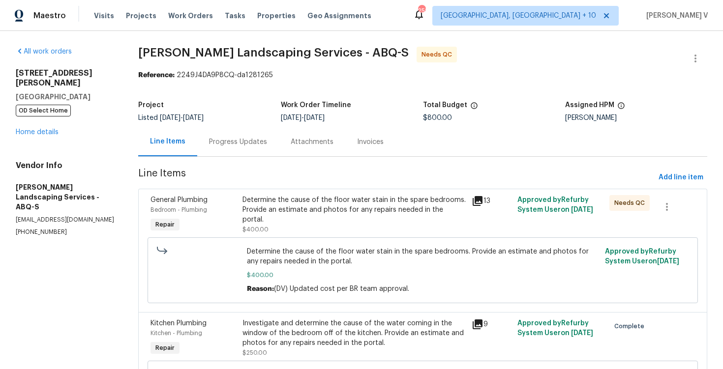
click at [255, 151] on div "Progress Updates" at bounding box center [238, 141] width 82 height 29
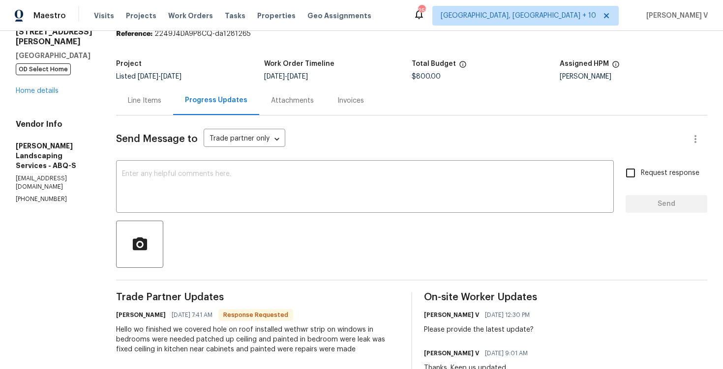
scroll to position [91, 0]
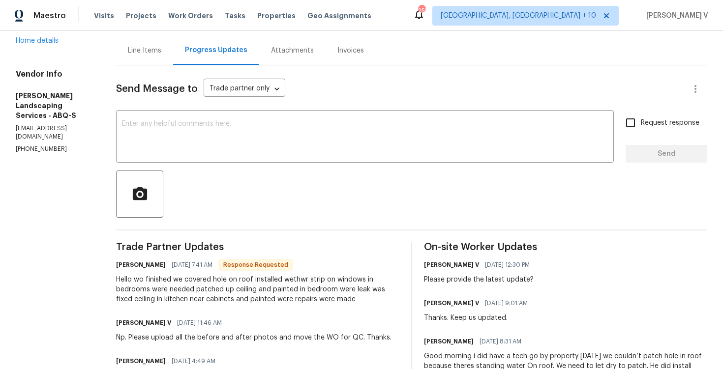
click at [164, 57] on div "Line Items" at bounding box center [144, 50] width 57 height 29
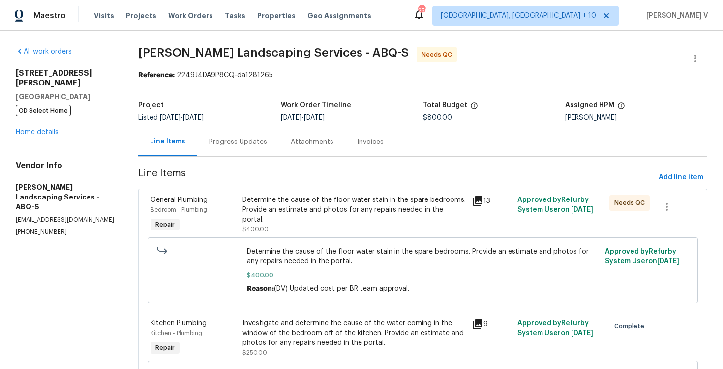
click at [235, 152] on div "Progress Updates" at bounding box center [238, 141] width 82 height 29
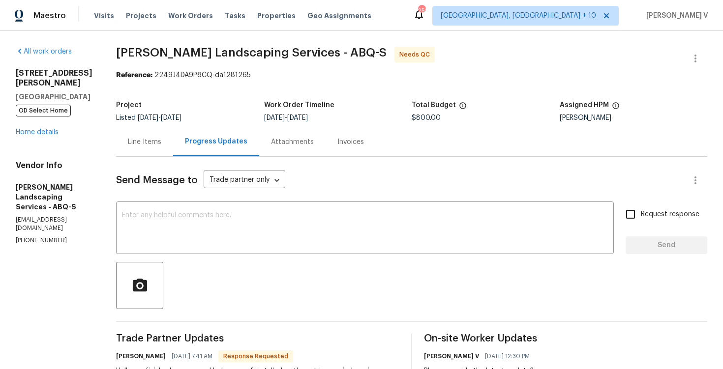
click at [172, 137] on div "Line Items" at bounding box center [144, 141] width 57 height 29
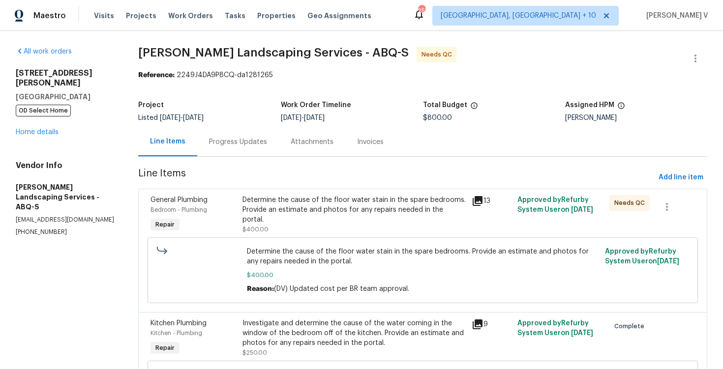
click at [335, 218] on div "Determine the cause of the floor water stain in the spare bedrooms. Provide an …" at bounding box center [353, 214] width 223 height 39
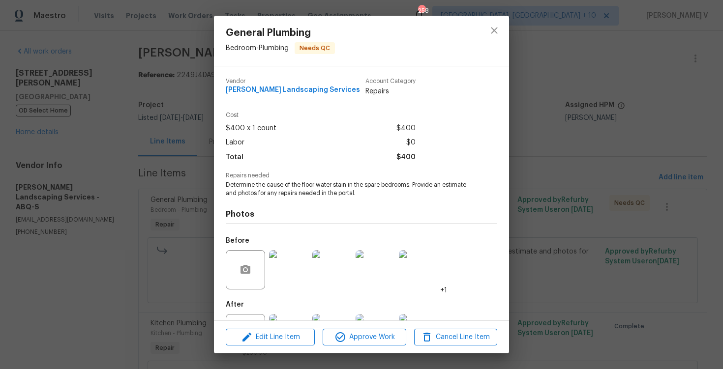
scroll to position [43, 0]
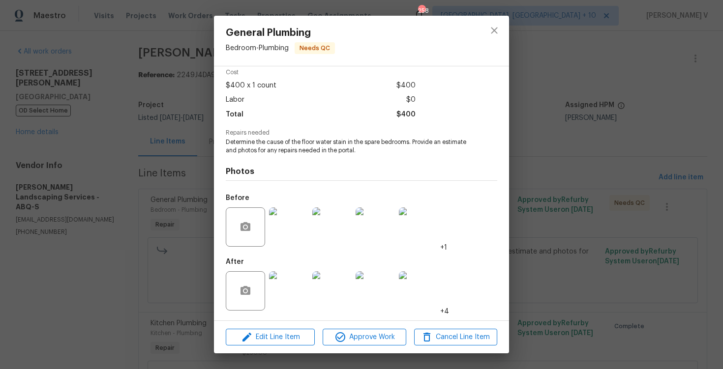
click at [147, 270] on div "General Plumbing Bedroom - Plumbing Needs QC Vendor [PERSON_NAME] Landscaping S…" at bounding box center [361, 184] width 723 height 369
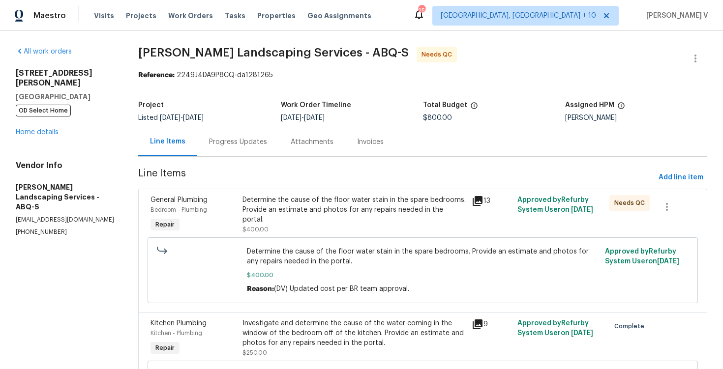
click at [261, 214] on div "Determine the cause of the floor water stain in the spare bedrooms. Provide an …" at bounding box center [353, 209] width 223 height 29
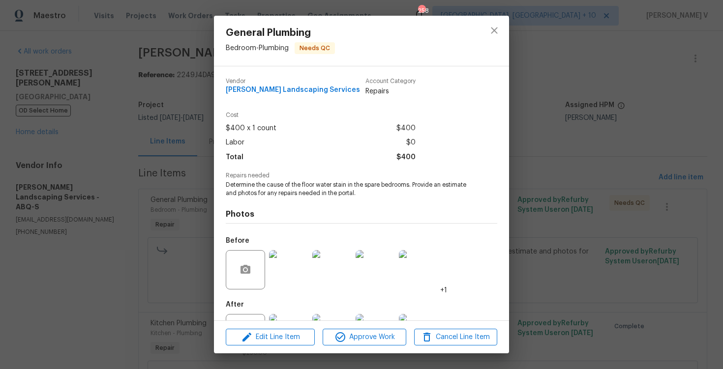
click at [193, 195] on div "General Plumbing Bedroom - Plumbing Needs QC Vendor [PERSON_NAME] Landscaping S…" at bounding box center [361, 184] width 723 height 369
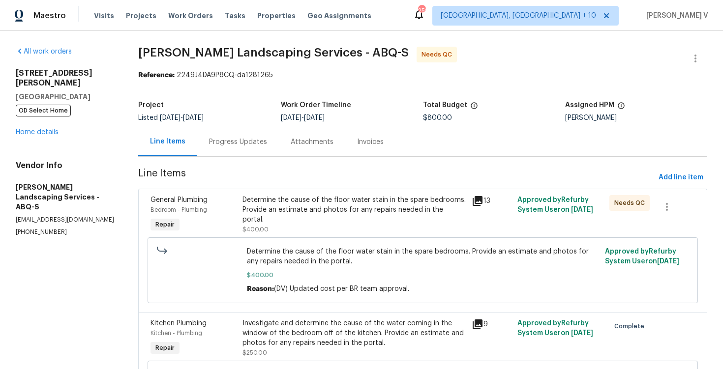
click at [228, 149] on div "Progress Updates" at bounding box center [238, 141] width 82 height 29
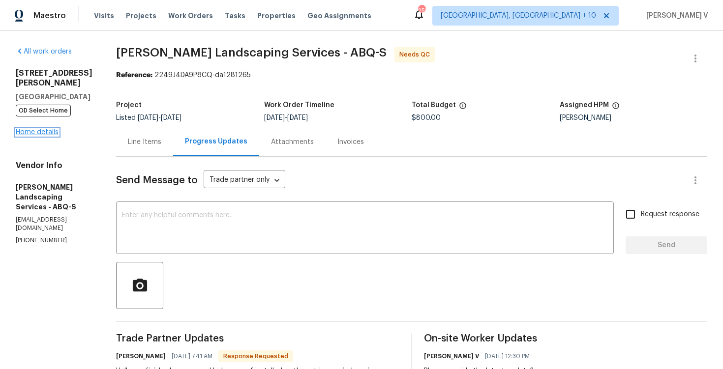
click at [41, 129] on link "Home details" at bounding box center [37, 132] width 43 height 7
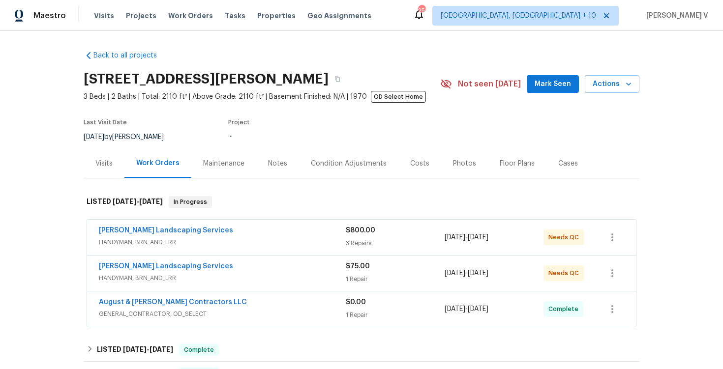
click at [249, 250] on div "[PERSON_NAME] Landscaping Services HANDYMAN, BRN_AND_LRR $800.00 3 Repairs [DAT…" at bounding box center [361, 237] width 549 height 35
click at [271, 281] on span "HANDYMAN, BRN_AND_LRR" at bounding box center [222, 278] width 247 height 10
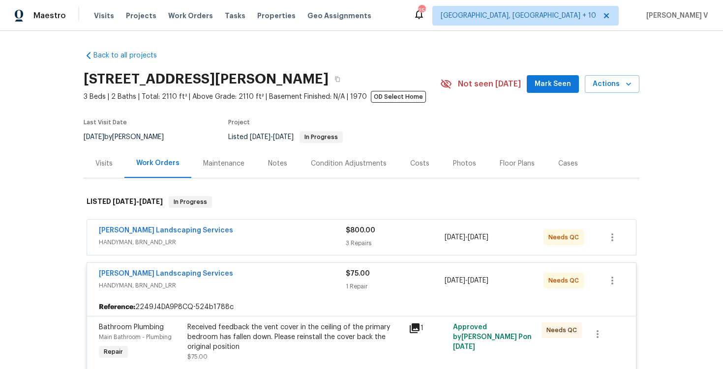
scroll to position [73, 0]
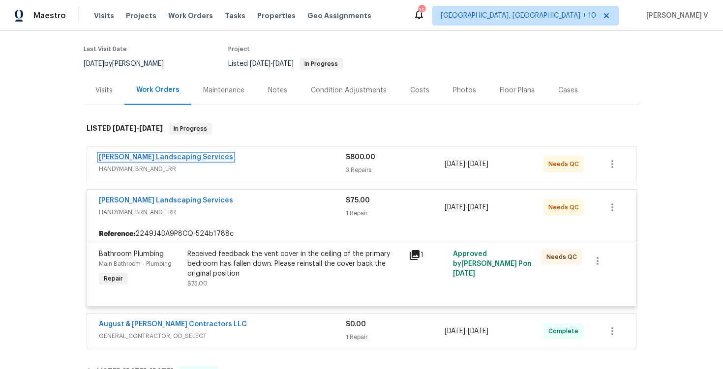
click at [156, 161] on link "[PERSON_NAME] Landscaping Services" at bounding box center [166, 157] width 134 height 7
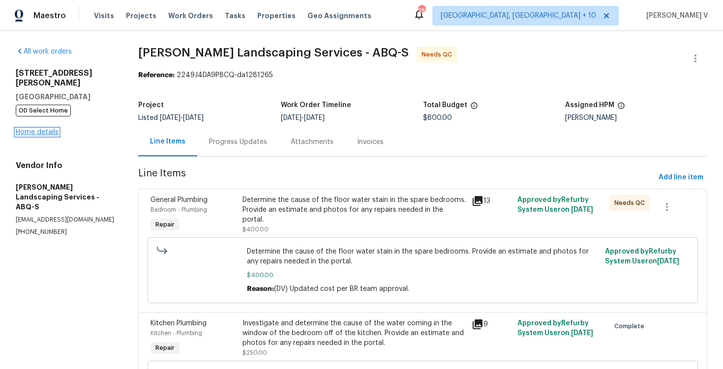
click at [29, 129] on link "Home details" at bounding box center [37, 132] width 43 height 7
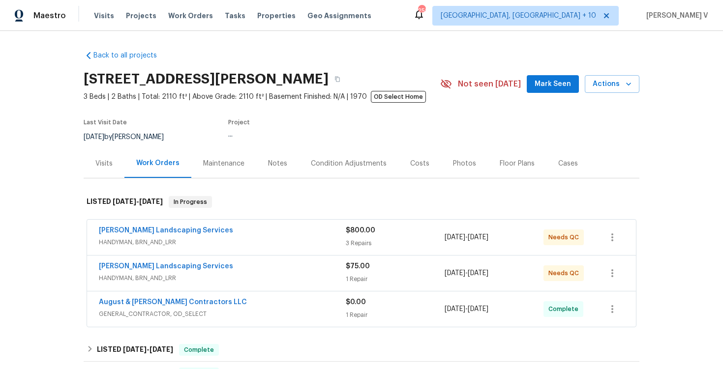
click at [265, 269] on div "[PERSON_NAME] Landscaping Services" at bounding box center [222, 268] width 247 height 12
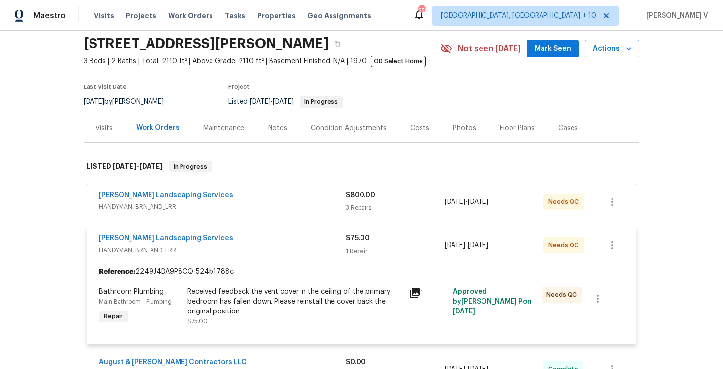
scroll to position [46, 0]
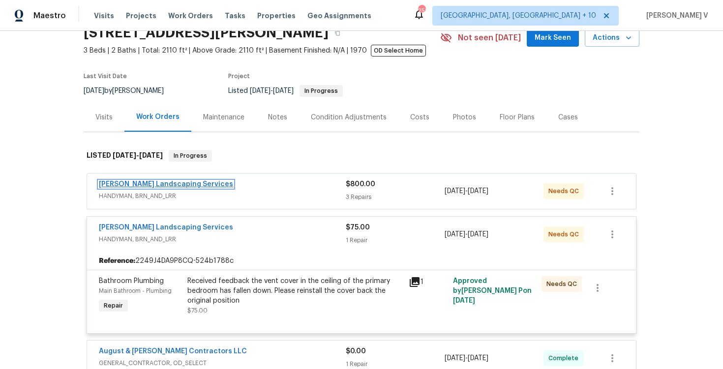
click at [169, 181] on link "[PERSON_NAME] Landscaping Services" at bounding box center [166, 184] width 134 height 7
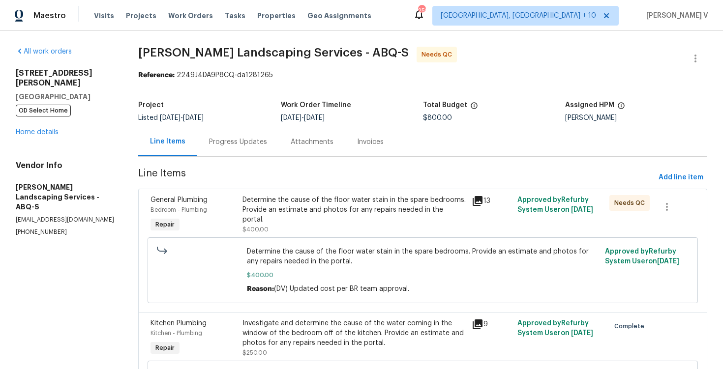
click at [247, 155] on div "Progress Updates" at bounding box center [238, 141] width 82 height 29
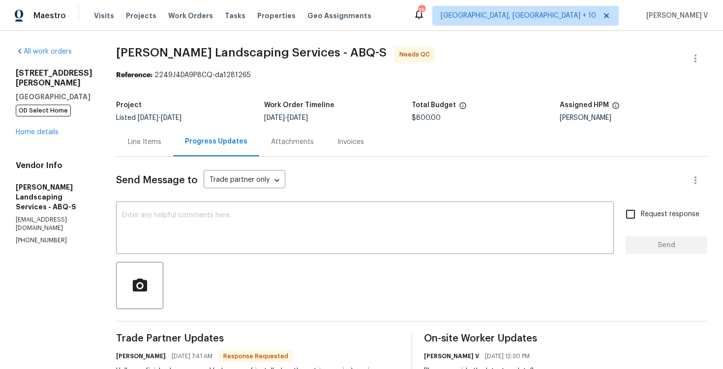
click at [163, 148] on div "Line Items" at bounding box center [144, 141] width 57 height 29
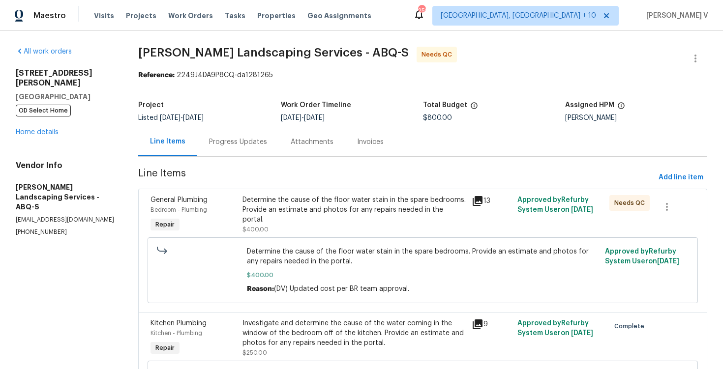
click at [317, 211] on div "Determine the cause of the floor water stain in the spare bedrooms. Provide an …" at bounding box center [353, 209] width 223 height 29
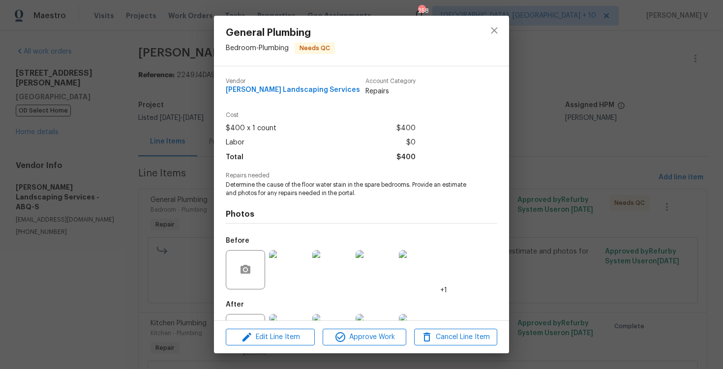
scroll to position [43, 0]
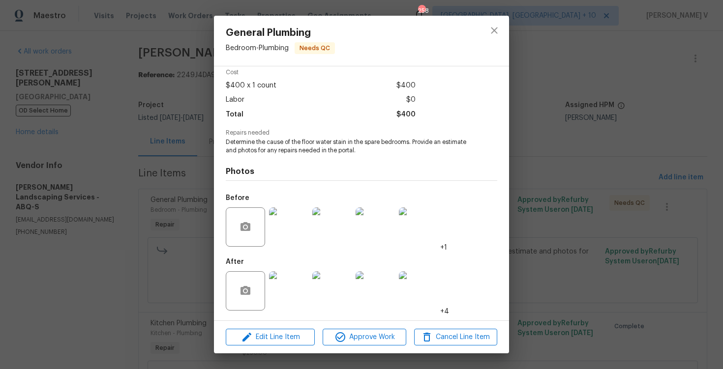
click at [287, 232] on img at bounding box center [288, 226] width 39 height 39
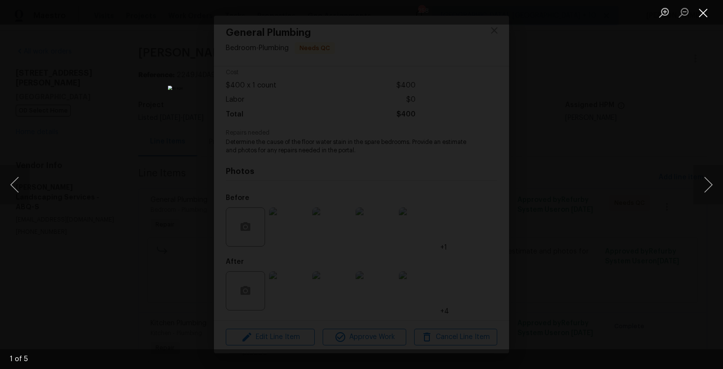
click at [704, 11] on button "Close lightbox" at bounding box center [703, 12] width 20 height 17
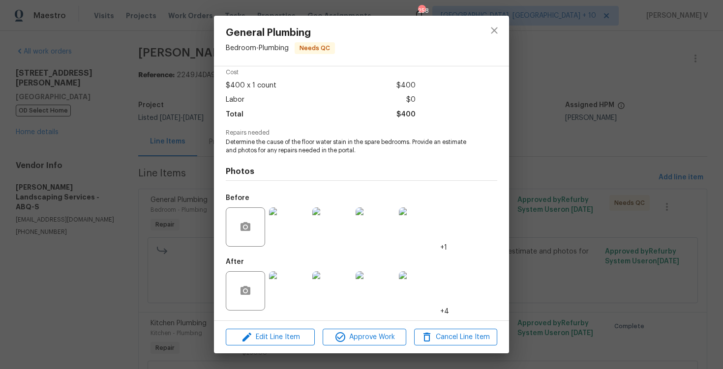
click at [416, 236] on img at bounding box center [418, 226] width 39 height 39
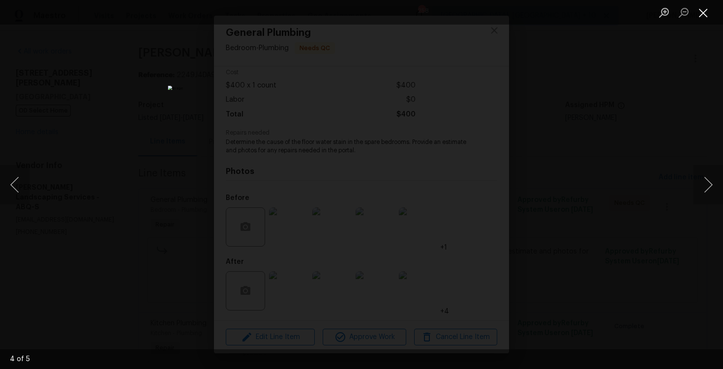
click at [700, 19] on button "Close lightbox" at bounding box center [703, 12] width 20 height 17
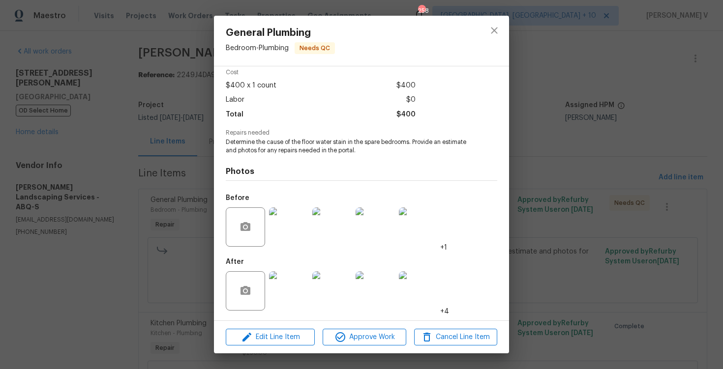
click at [282, 293] on img at bounding box center [288, 290] width 39 height 39
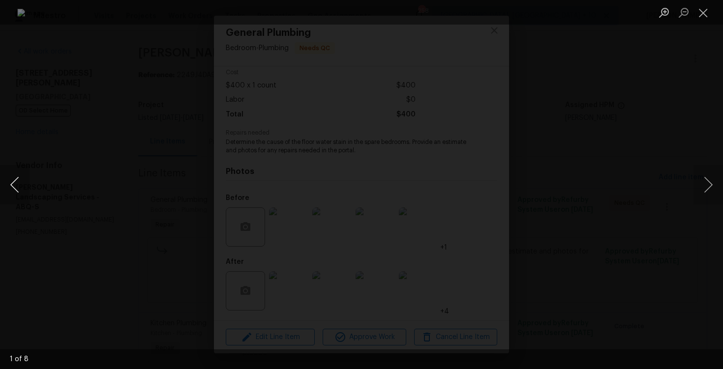
click at [21, 180] on button "Previous image" at bounding box center [14, 184] width 29 height 39
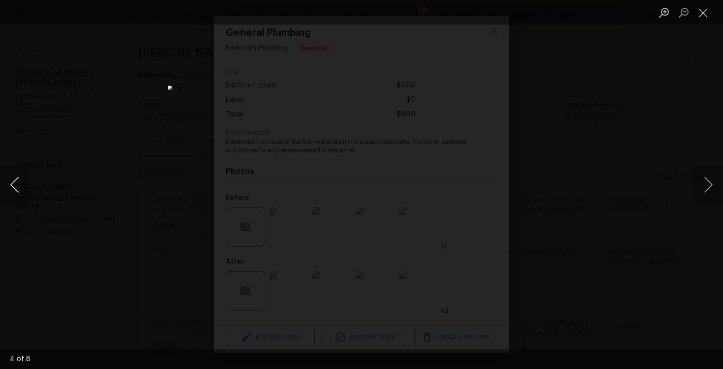
click at [21, 180] on button "Previous image" at bounding box center [14, 184] width 29 height 39
click at [136, 120] on div "Lightbox" at bounding box center [361, 184] width 723 height 369
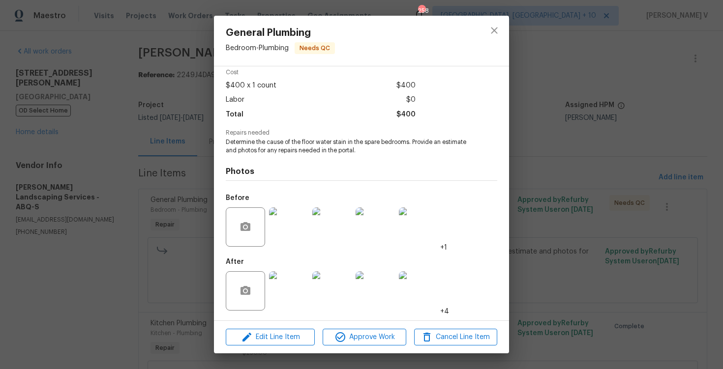
click at [136, 120] on div "General Plumbing Bedroom - Plumbing Needs QC Vendor [PERSON_NAME] Landscaping S…" at bounding box center [361, 184] width 723 height 369
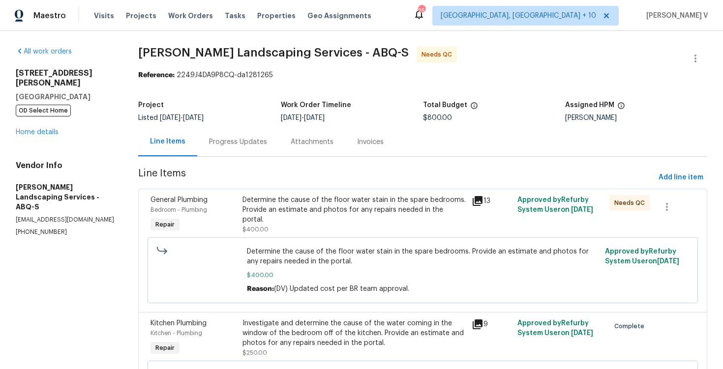
scroll to position [78, 0]
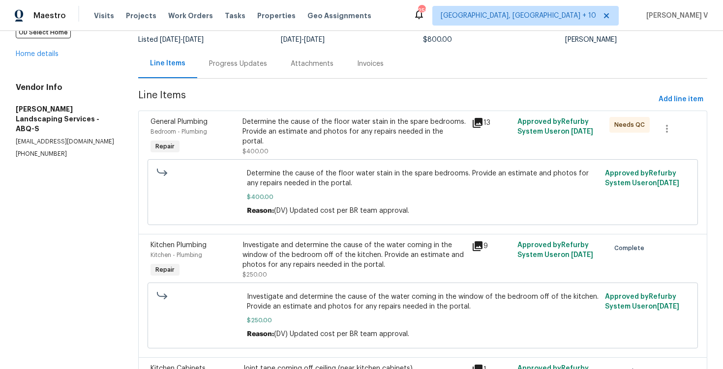
click at [235, 66] on div "Progress Updates" at bounding box center [238, 64] width 58 height 10
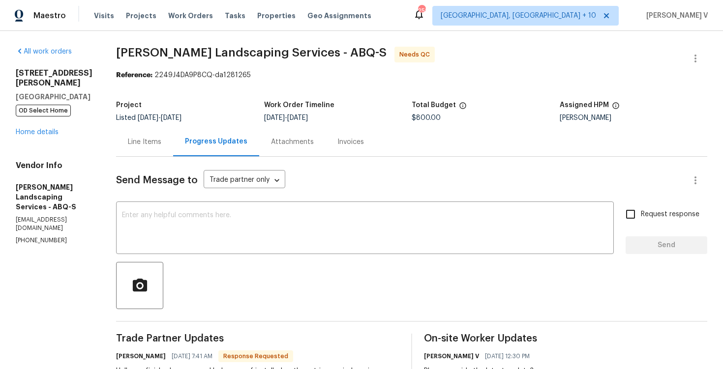
scroll to position [54, 0]
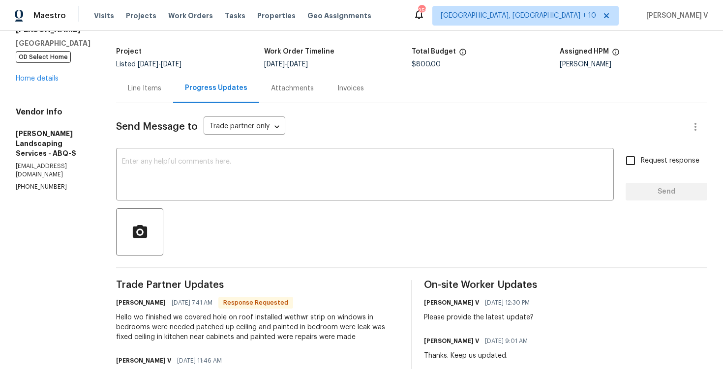
click at [173, 90] on div "Line Items" at bounding box center [144, 88] width 57 height 29
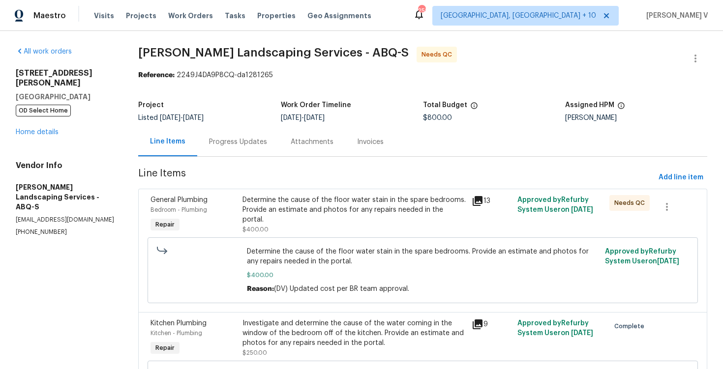
click at [278, 220] on div "Determine the cause of the floor water stain in the spare bedrooms. Provide an …" at bounding box center [353, 214] width 223 height 39
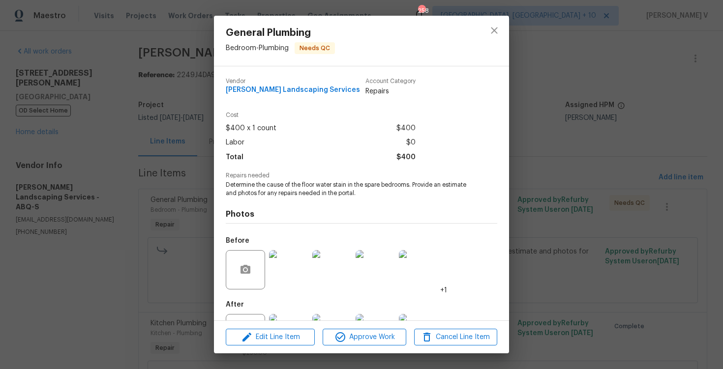
scroll to position [43, 0]
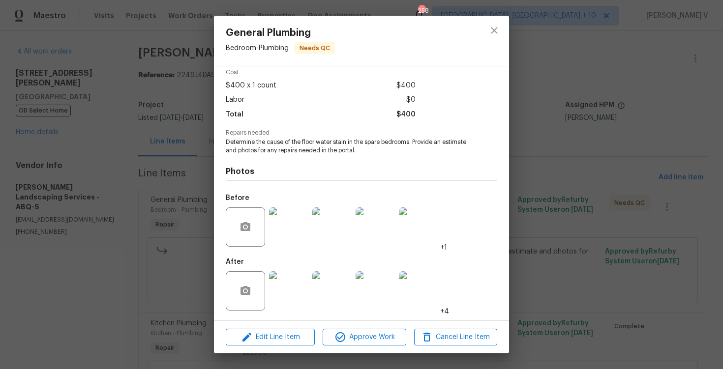
click at [105, 240] on div "General Plumbing Bedroom - Plumbing Needs QC Vendor [PERSON_NAME] Landscaping S…" at bounding box center [361, 184] width 723 height 369
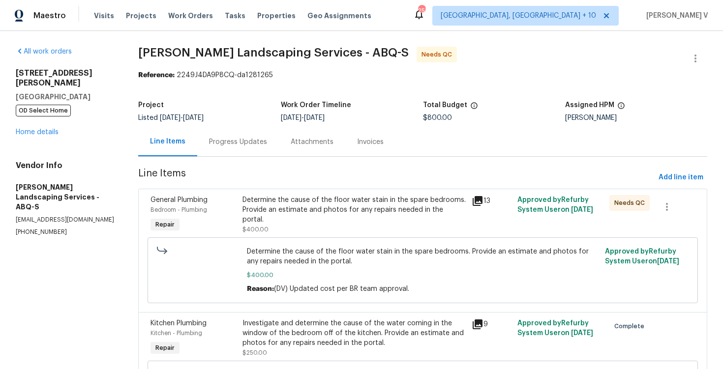
click at [193, 167] on section "[PERSON_NAME] Landscaping Services - ABQ-S Needs QC Reference: 2249J4DA9P8CQ-da…" at bounding box center [422, 279] width 569 height 465
click at [238, 144] on div "Progress Updates" at bounding box center [238, 142] width 58 height 10
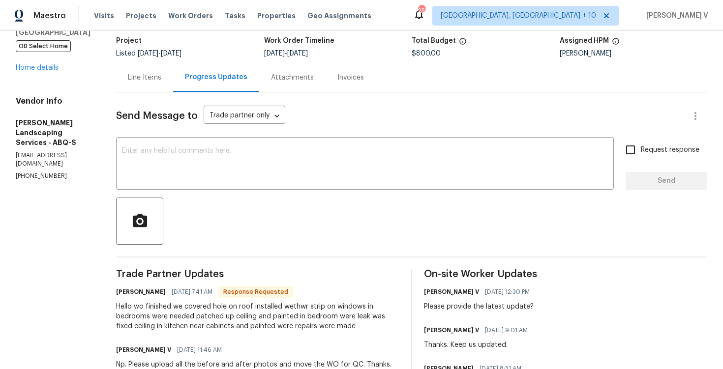
scroll to position [60, 0]
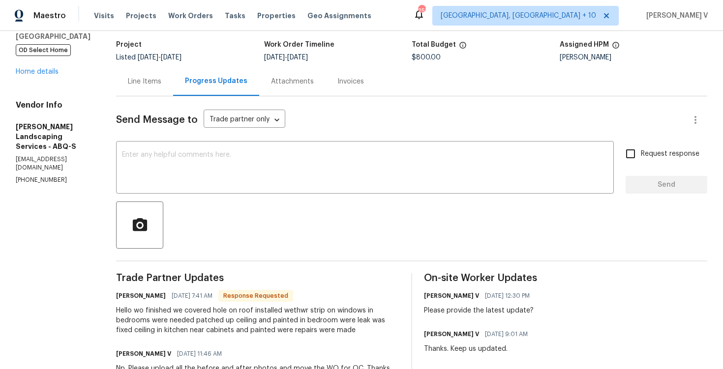
click at [161, 79] on div "Line Items" at bounding box center [144, 82] width 33 height 10
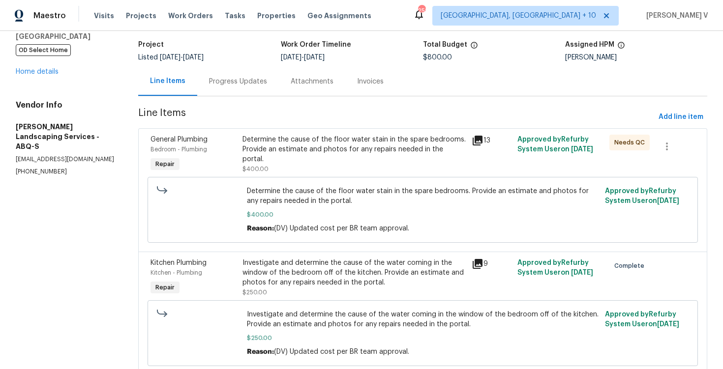
click at [317, 177] on div "Determine the cause of the floor water stain in the spare bedrooms. Provide an …" at bounding box center [422, 210] width 550 height 66
click at [323, 164] on div "Determine the cause of the floor water stain in the spare bedrooms. Provide an …" at bounding box center [353, 154] width 223 height 39
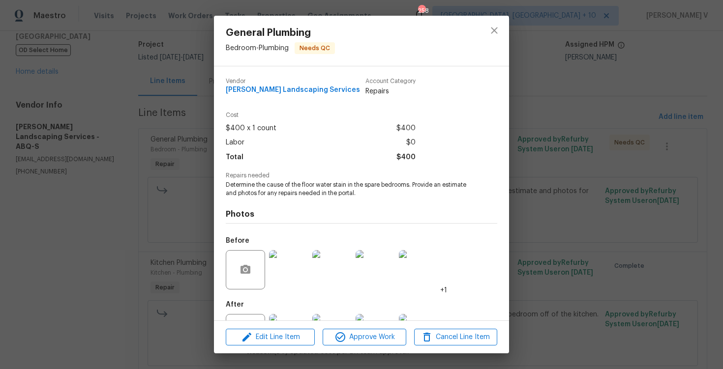
scroll to position [43, 0]
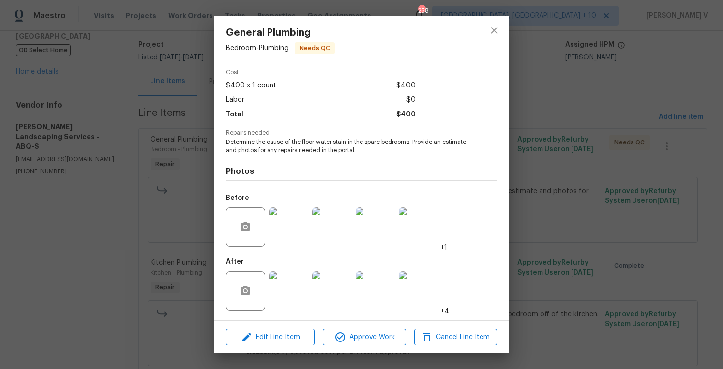
click at [175, 222] on div "General Plumbing Bedroom - Plumbing Needs QC Vendor [PERSON_NAME] Landscaping S…" at bounding box center [361, 184] width 723 height 369
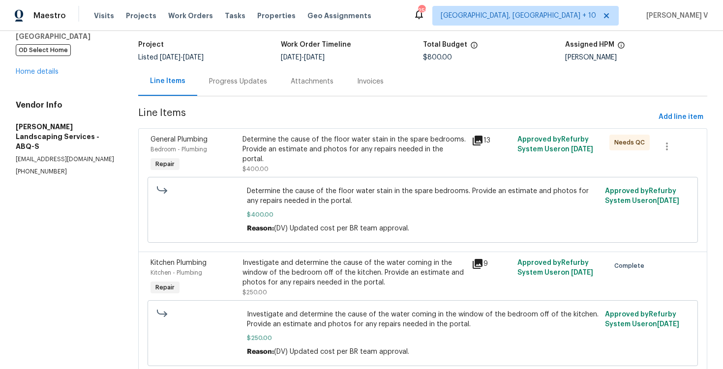
click at [230, 80] on div "Progress Updates" at bounding box center [238, 82] width 58 height 10
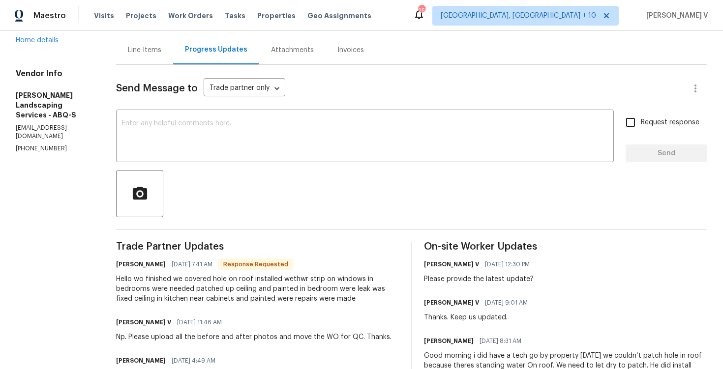
scroll to position [18, 0]
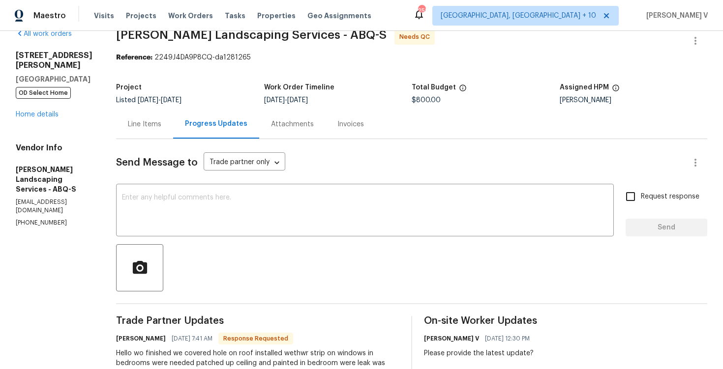
click at [161, 126] on div "Line Items" at bounding box center [144, 124] width 33 height 10
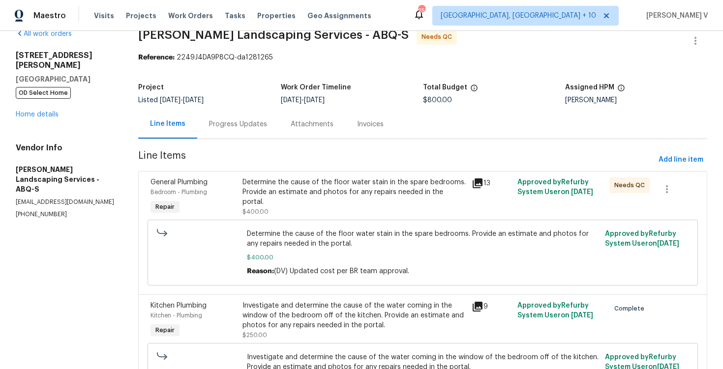
click at [245, 122] on div "Progress Updates" at bounding box center [238, 124] width 58 height 10
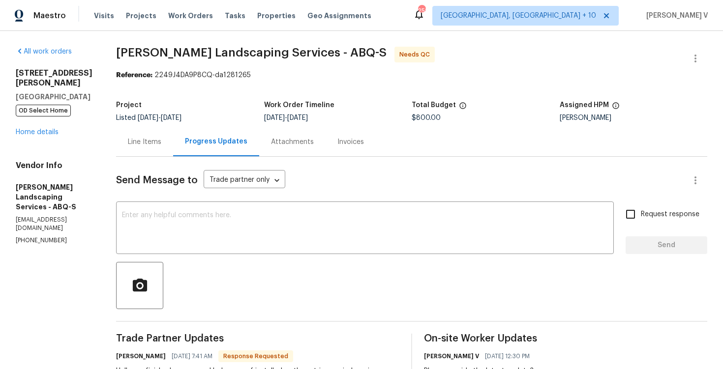
scroll to position [32, 0]
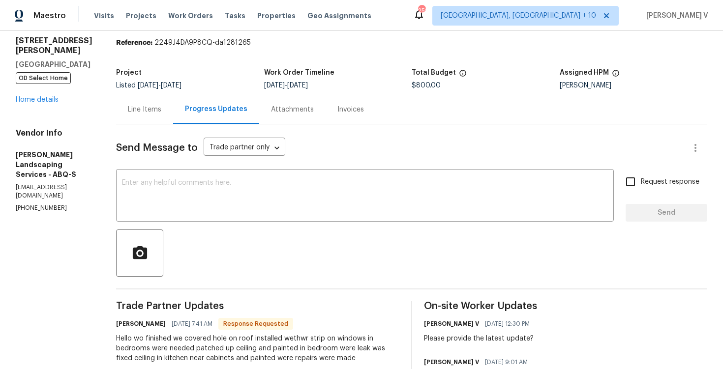
click at [161, 109] on div "Line Items" at bounding box center [144, 110] width 33 height 10
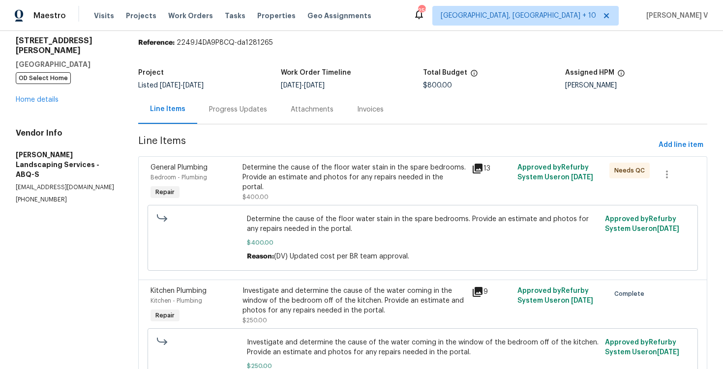
click at [309, 210] on div "Determine the cause of the floor water stain in the spare bedrooms. Provide an …" at bounding box center [422, 238] width 550 height 66
click at [331, 180] on div "Determine the cause of the floor water stain in the spare bedrooms. Provide an …" at bounding box center [353, 177] width 223 height 29
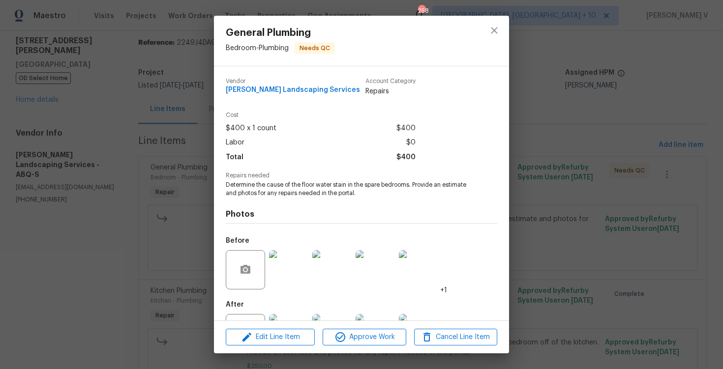
scroll to position [43, 0]
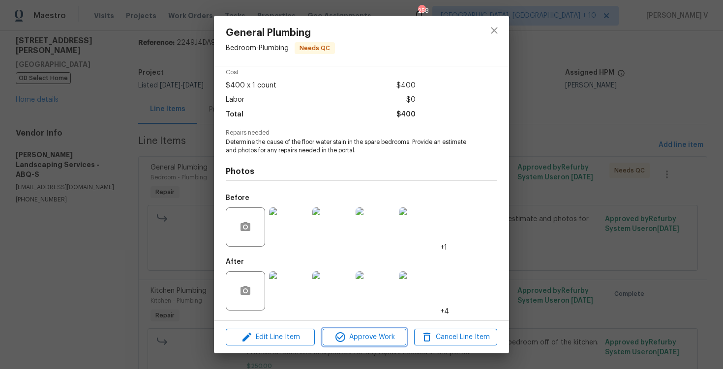
click at [359, 335] on span "Approve Work" at bounding box center [363, 337] width 77 height 12
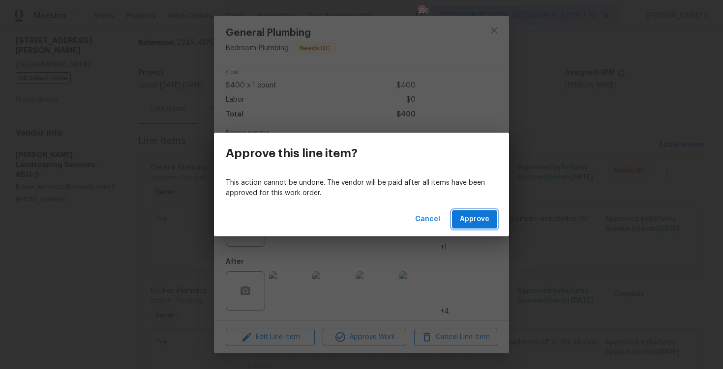
click at [470, 224] on span "Approve" at bounding box center [474, 219] width 29 height 12
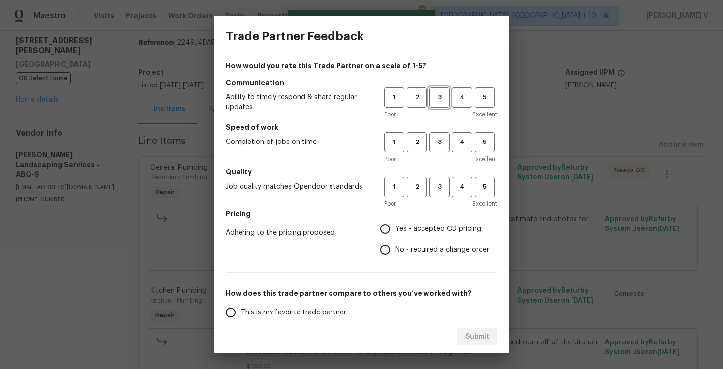
click at [433, 103] on button "3" at bounding box center [439, 98] width 20 height 20
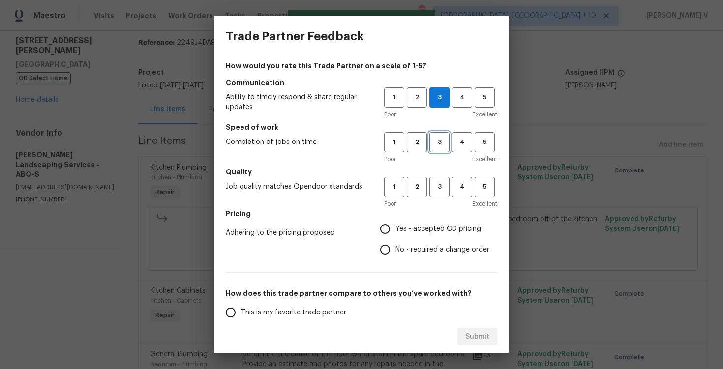
click at [436, 140] on span "3" at bounding box center [439, 142] width 18 height 11
click at [439, 179] on button "3" at bounding box center [439, 187] width 20 height 20
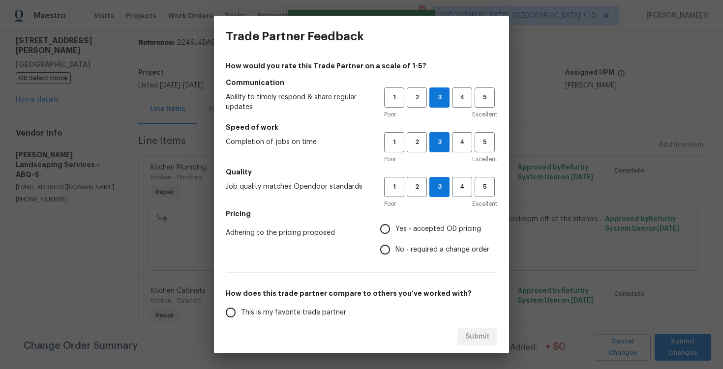
click at [387, 250] on input "No - required a change order" at bounding box center [385, 249] width 21 height 21
radio input "true"
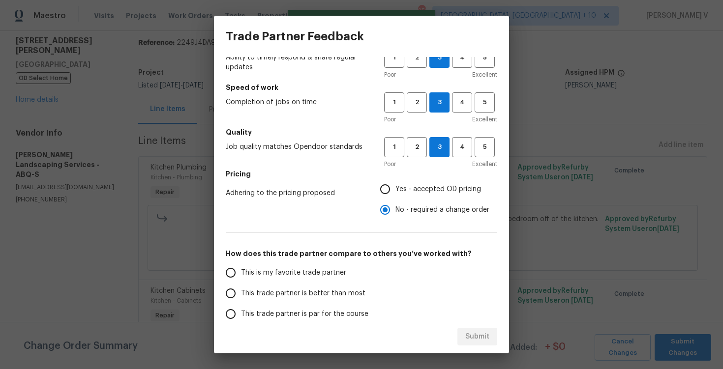
scroll to position [57, 0]
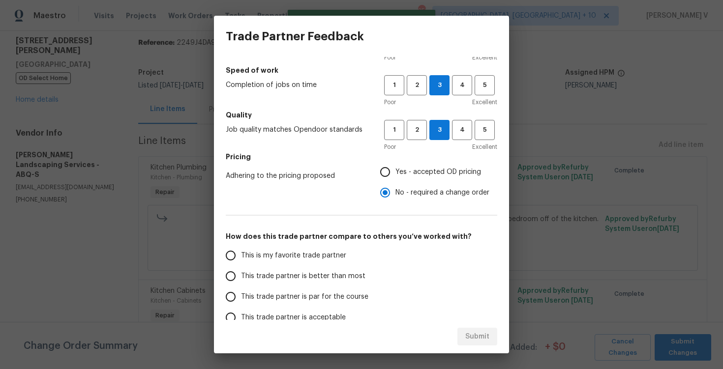
click at [322, 276] on span "This trade partner is better than most" at bounding box center [303, 276] width 124 height 10
click at [241, 276] on input "This trade partner is better than most" at bounding box center [230, 276] width 21 height 21
click at [476, 340] on span "Submit" at bounding box center [477, 337] width 24 height 12
radio input "true"
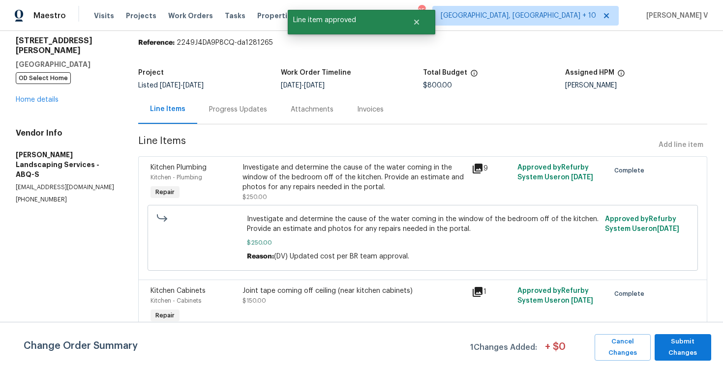
click at [223, 105] on div "Progress Updates" at bounding box center [238, 110] width 58 height 10
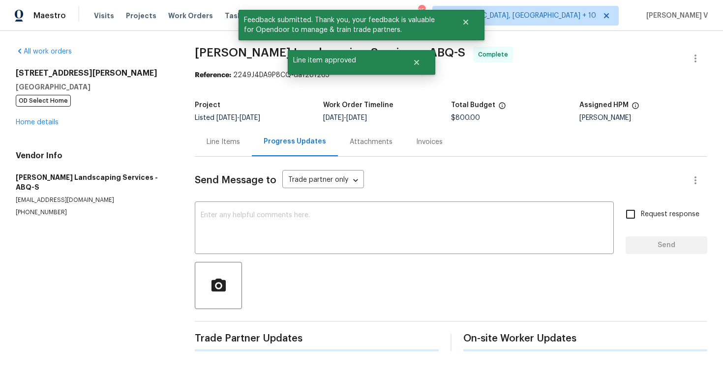
click at [247, 201] on div "Send Message to Trade partner only Trade partner only ​ x ​ Request response Se…" at bounding box center [451, 254] width 512 height 195
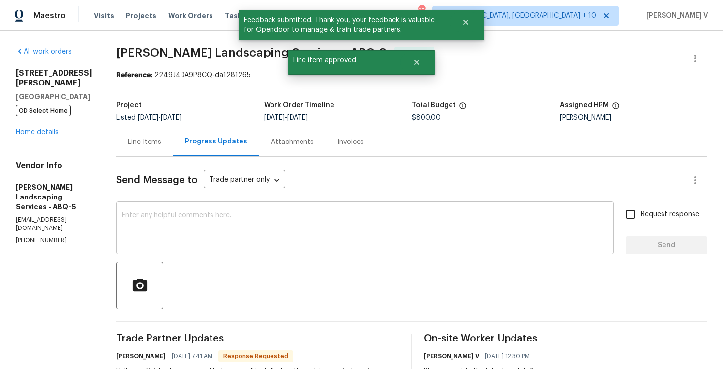
click at [230, 214] on textarea at bounding box center [365, 229] width 486 height 34
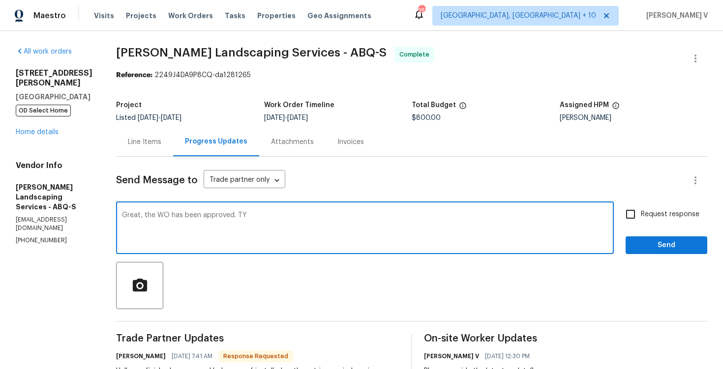
type textarea "Great, the WO has been approved. TY"
click at [670, 242] on span "Send" at bounding box center [666, 245] width 66 height 12
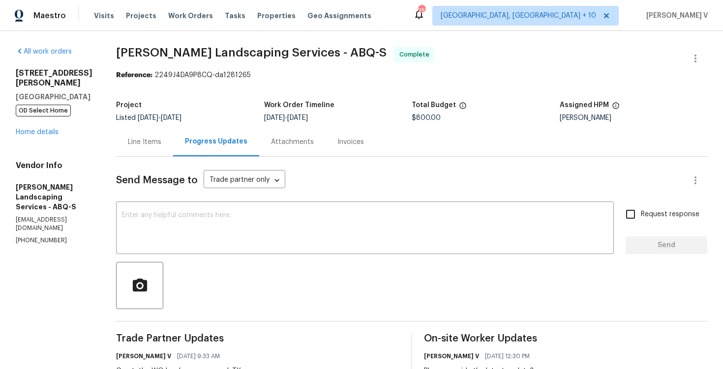
click at [46, 126] on div "[STREET_ADDRESS] OD Select Home Home details" at bounding box center [54, 102] width 77 height 69
click at [46, 129] on link "Home details" at bounding box center [37, 132] width 43 height 7
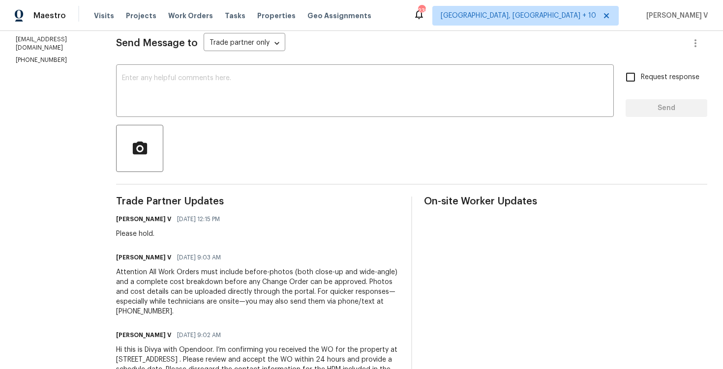
scroll to position [180, 0]
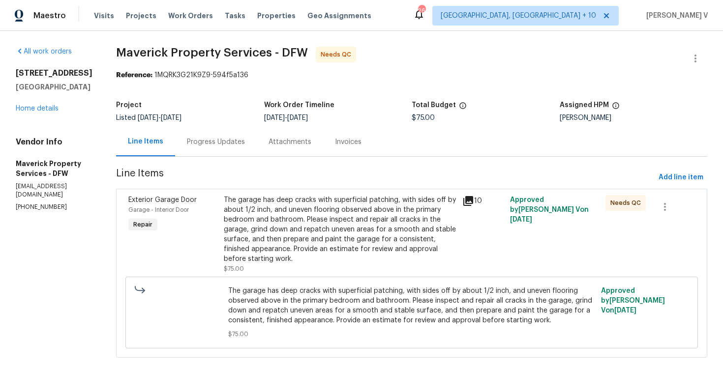
click at [257, 151] on div "Progress Updates" at bounding box center [216, 141] width 82 height 29
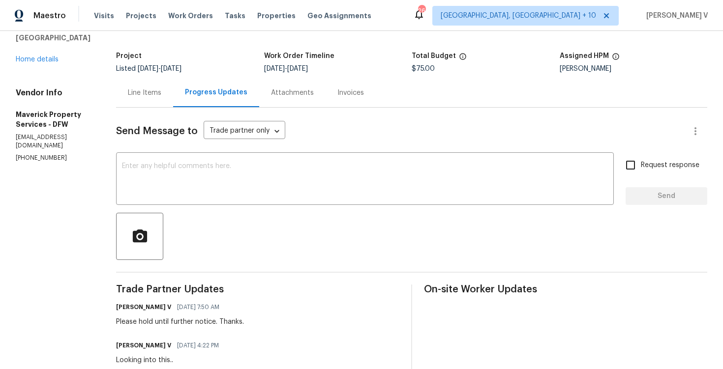
scroll to position [77, 0]
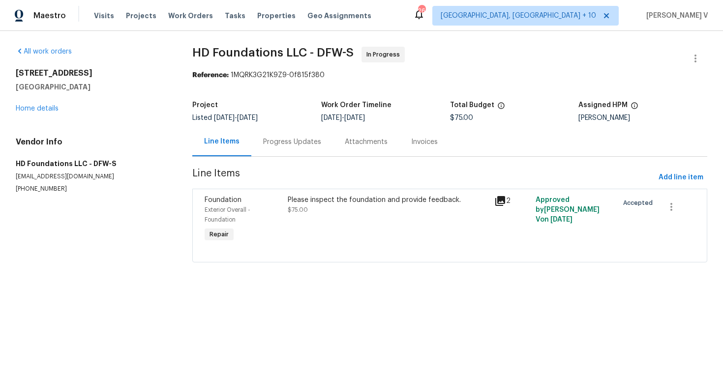
click at [281, 141] on div "Progress Updates" at bounding box center [292, 142] width 58 height 10
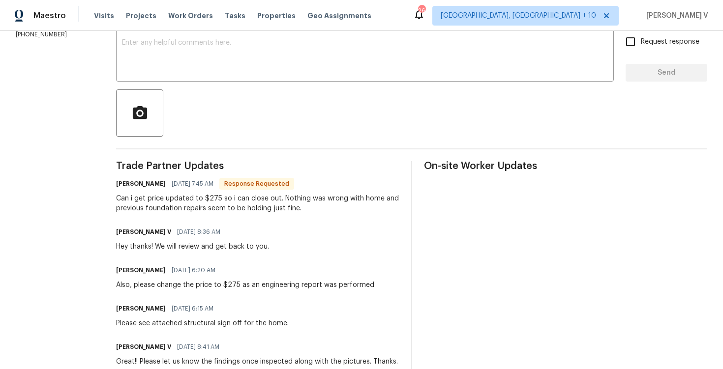
scroll to position [265, 0]
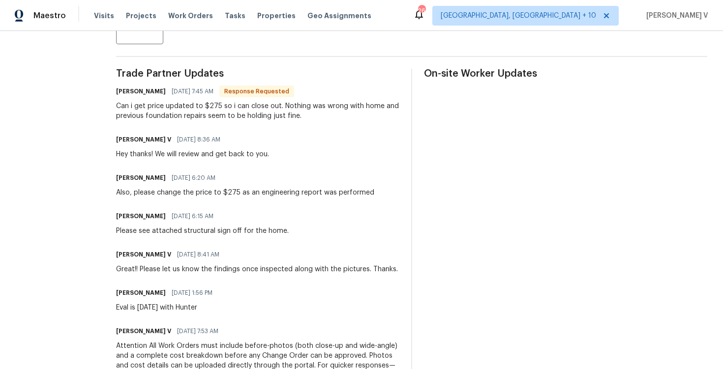
click at [276, 117] on div "Can i get price updated to $275 so i can close out. Nothing was wrong with home…" at bounding box center [257, 111] width 283 height 20
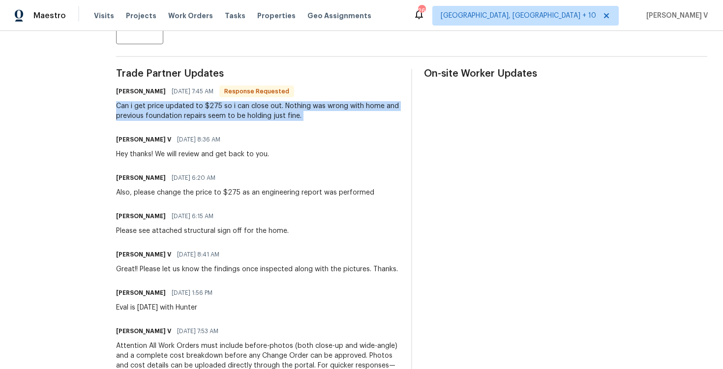
copy div "Can i get price updated to $275 so i can close out. Nothing was wrong with home…"
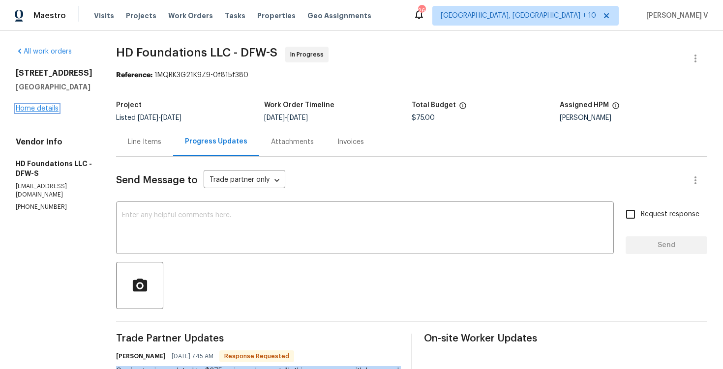
click at [32, 110] on link "Home details" at bounding box center [37, 108] width 43 height 7
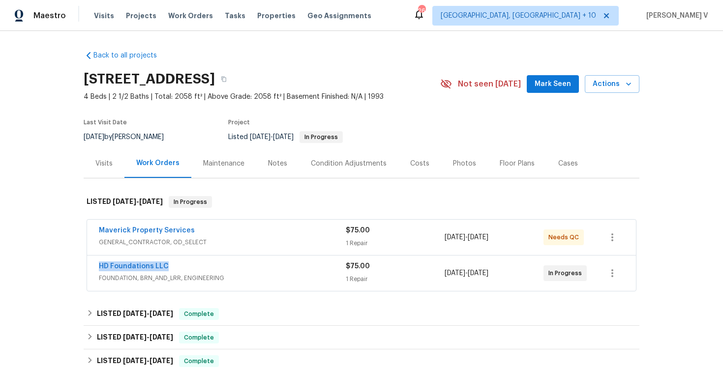
drag, startPoint x: 89, startPoint y: 258, endPoint x: 174, endPoint y: 266, distance: 85.0
click at [174, 266] on div "HD Foundations LLC FOUNDATION, BRN_AND_LRR, ENGINEERING $75.00 1 Repair [DATE] …" at bounding box center [361, 273] width 549 height 35
copy link "HD Foundations LLC"
click at [145, 267] on link "HD Foundations LLC" at bounding box center [134, 266] width 70 height 7
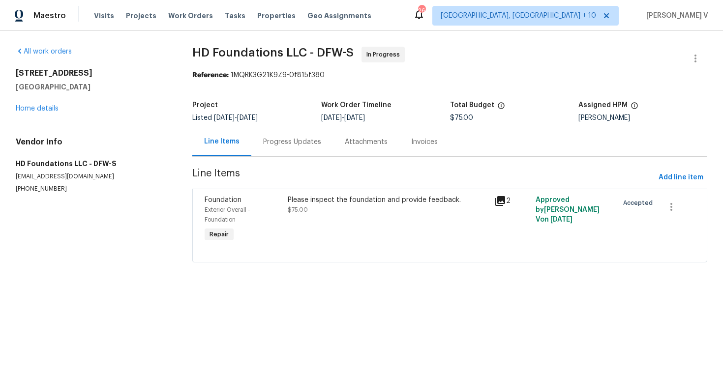
click at [276, 138] on div "Progress Updates" at bounding box center [292, 142] width 58 height 10
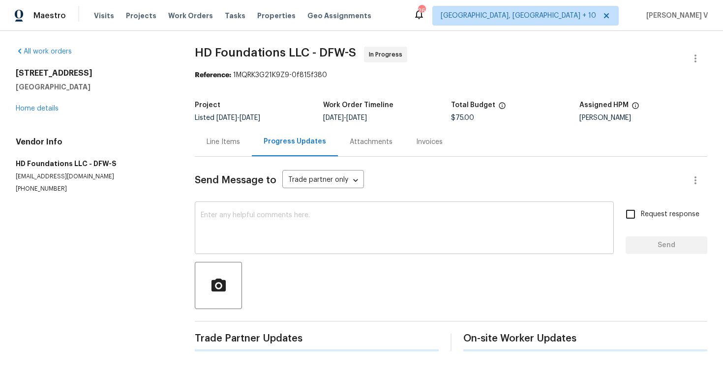
click at [276, 210] on div "x ​" at bounding box center [404, 229] width 419 height 50
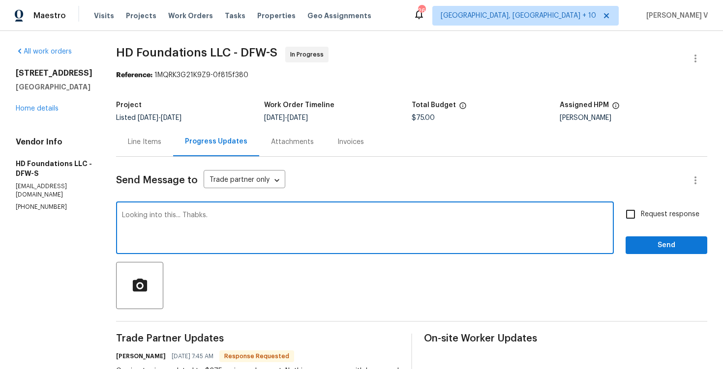
click at [212, 213] on textarea "Looking into this... Thabks." at bounding box center [365, 229] width 486 height 34
type textarea "Looking into this... Thanks."
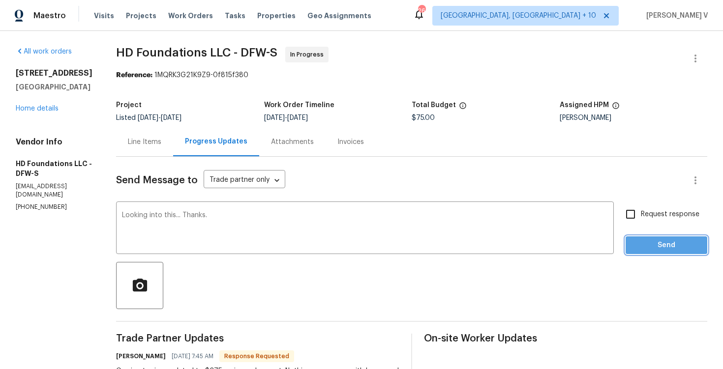
click at [678, 248] on span "Send" at bounding box center [666, 245] width 66 height 12
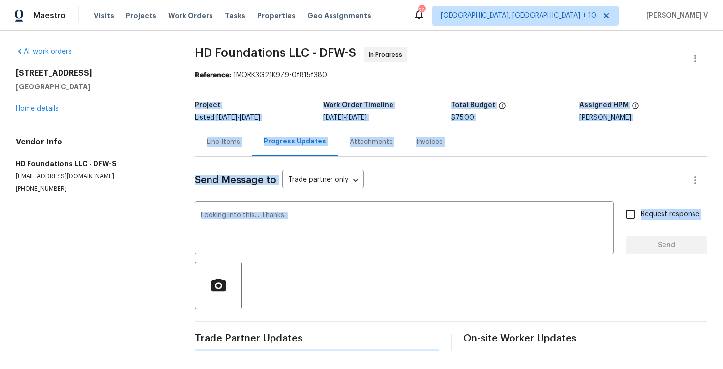
drag, startPoint x: 678, startPoint y: 248, endPoint x: 627, endPoint y: 31, distance: 223.1
click at [627, 31] on div "All work orders [STREET_ADDRESS] Home details Vendor Info HD Foundations LLC - …" at bounding box center [361, 199] width 723 height 336
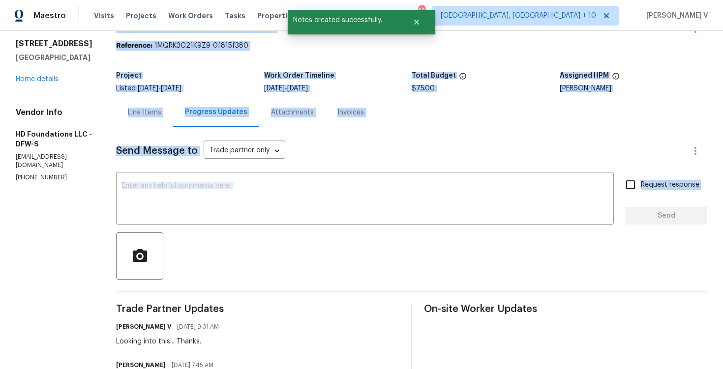
scroll to position [59, 0]
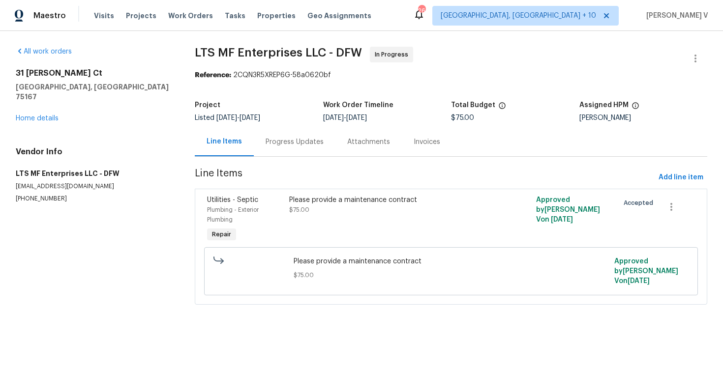
click at [276, 151] on div "Progress Updates" at bounding box center [295, 141] width 82 height 29
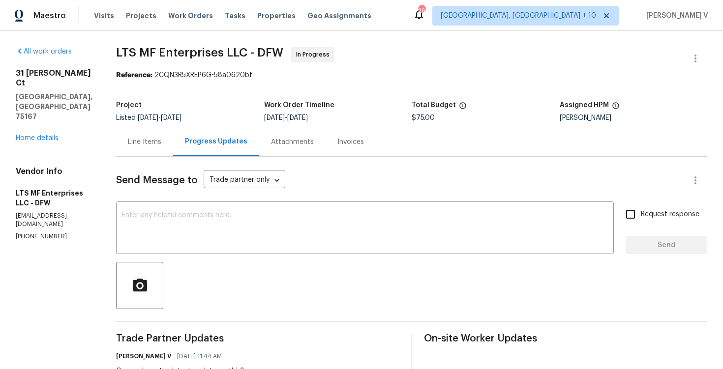
click at [51, 212] on p "[EMAIL_ADDRESS][DOMAIN_NAME]" at bounding box center [54, 220] width 77 height 17
click at [48, 233] on p "[PHONE_NUMBER]" at bounding box center [54, 237] width 77 height 8
copy p "[PHONE_NUMBER]"
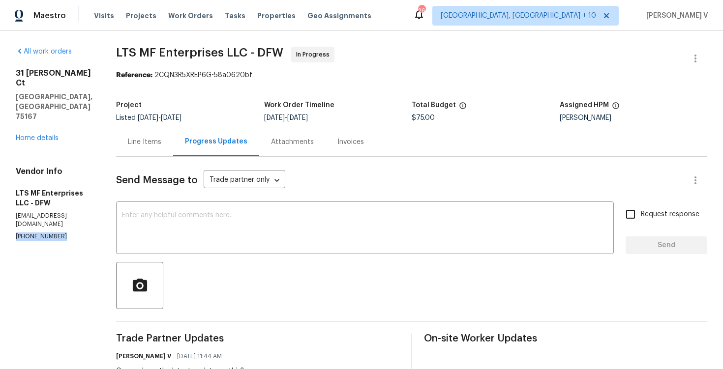
click at [176, 161] on div "Send Message to Trade partner only Trade partner only ​ x ​ Request response Se…" at bounding box center [411, 369] width 591 height 424
click at [152, 141] on div "Line Items" at bounding box center [144, 142] width 33 height 10
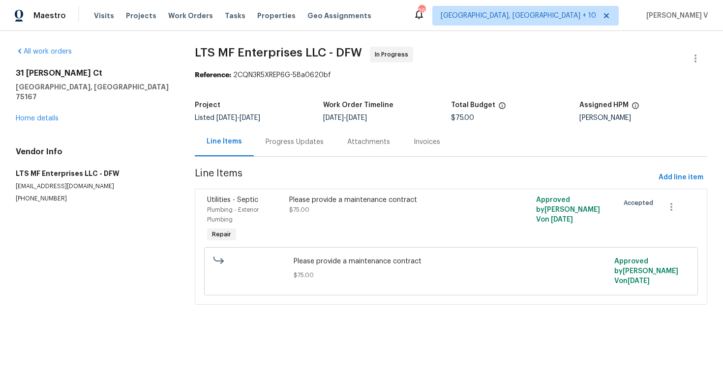
click at [346, 191] on div "Utilities - Septic Plumbing - Exterior Plumbing Repair Please provide a mainten…" at bounding box center [451, 247] width 512 height 116
click at [336, 201] on div "Please provide a maintenance contract" at bounding box center [389, 200] width 200 height 10
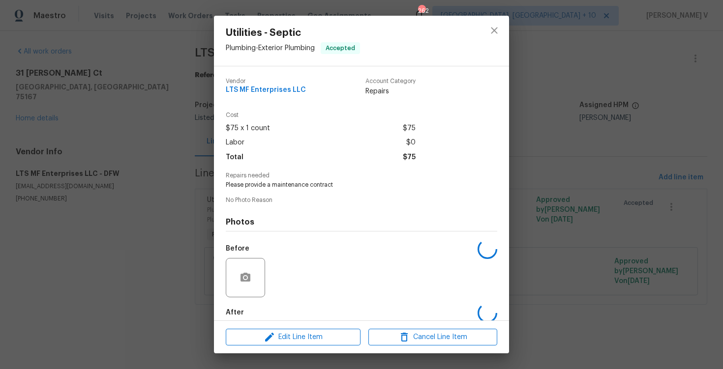
click at [336, 201] on span "No Photo Reason" at bounding box center [361, 200] width 271 height 6
drag, startPoint x: 247, startPoint y: 185, endPoint x: 380, endPoint y: 178, distance: 133.4
click at [386, 185] on span "Please provide a maintenance contract" at bounding box center [348, 185] width 244 height 8
copy span "rovide a maintenance contract"
click at [178, 152] on div "Utilities - Septic Plumbing - Exterior Plumbing Accepted Vendor LTS MF Enterpri…" at bounding box center [361, 184] width 723 height 369
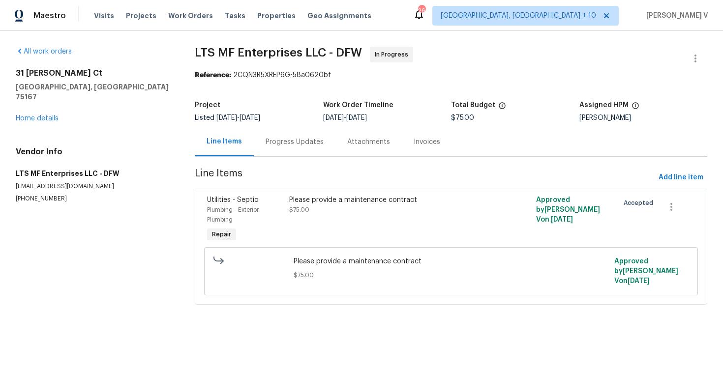
click at [269, 154] on div "Progress Updates" at bounding box center [295, 141] width 82 height 29
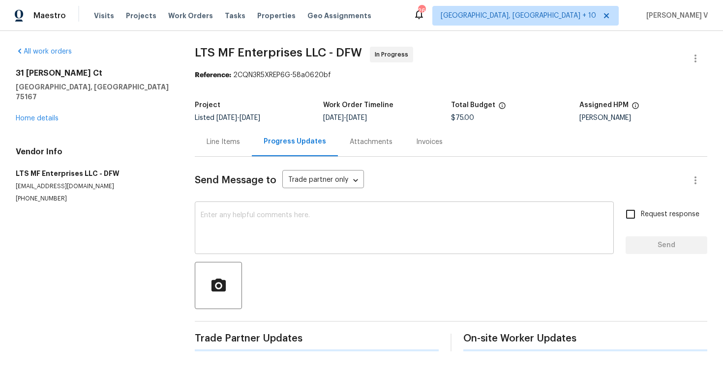
click at [275, 219] on textarea at bounding box center [404, 229] width 407 height 34
paste textarea "Regarding the [STREET_ADDRESS][PERSON_NAME]."
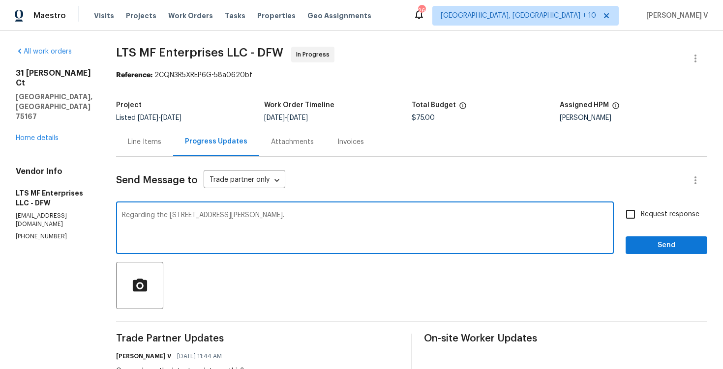
click at [187, 214] on textarea "Regarding the [STREET_ADDRESS][PERSON_NAME]." at bounding box center [365, 229] width 486 height 34
paste textarea "We tried reaching you by phone but did not get a response, so we have sent this…"
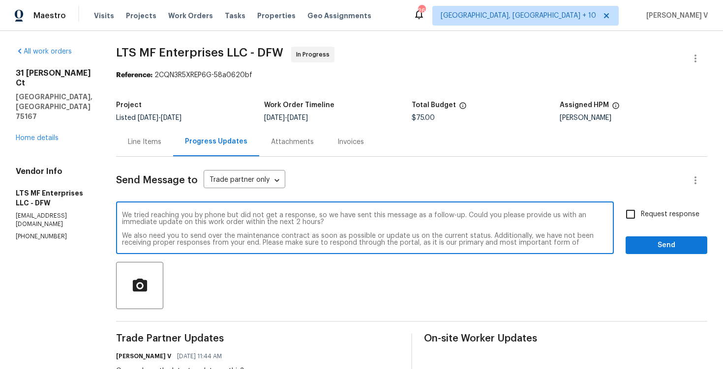
scroll to position [7, 0]
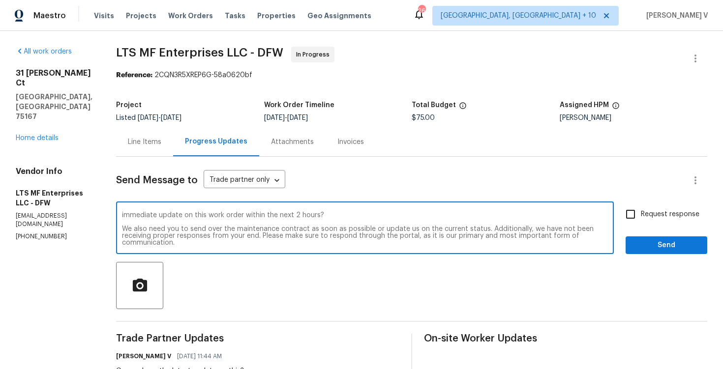
type textarea "We tried reaching you by phone but did not get a response, so we have sent this…"
click at [642, 217] on span "Request response" at bounding box center [670, 214] width 59 height 10
click at [641, 217] on input "Request response" at bounding box center [630, 214] width 21 height 21
checkbox input "true"
drag, startPoint x: 206, startPoint y: 229, endPoint x: 133, endPoint y: 228, distance: 72.3
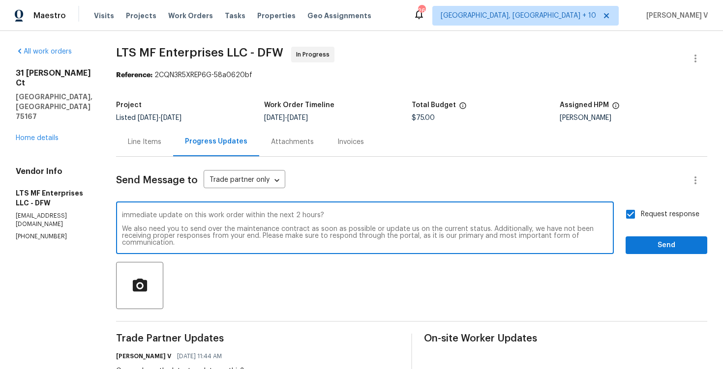
click at [133, 228] on textarea "We tried reaching you by phone but did not get a response, so we have sent this…" at bounding box center [365, 229] width 486 height 34
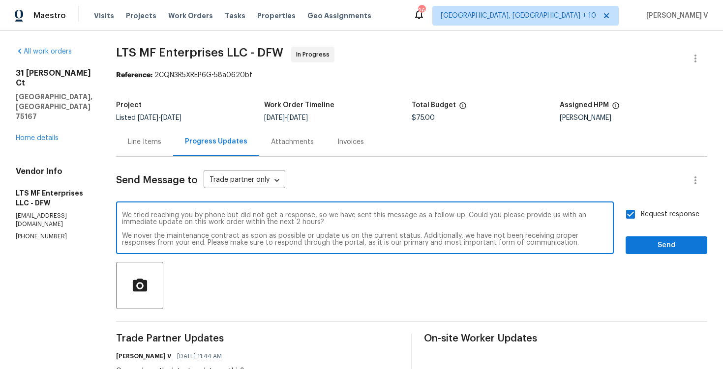
scroll to position [0, 0]
click at [178, 237] on textarea "We tried reaching you by phone but did not get a response, so we have sent this…" at bounding box center [365, 229] width 486 height 34
click at [0, 0] on div "us" at bounding box center [0, 0] width 0 height 0
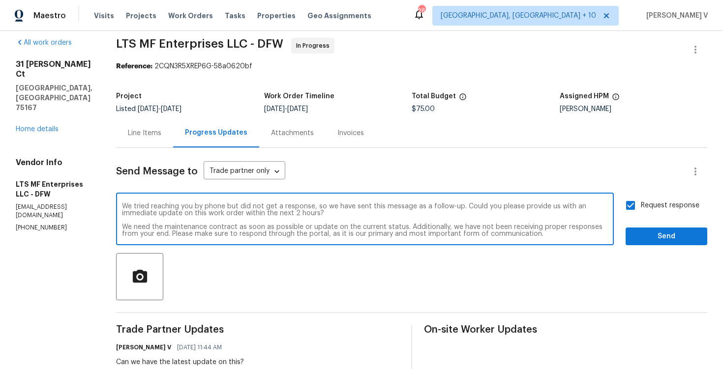
click at [0, 0] on span "update" at bounding box center [0, 0] width 0 height 0
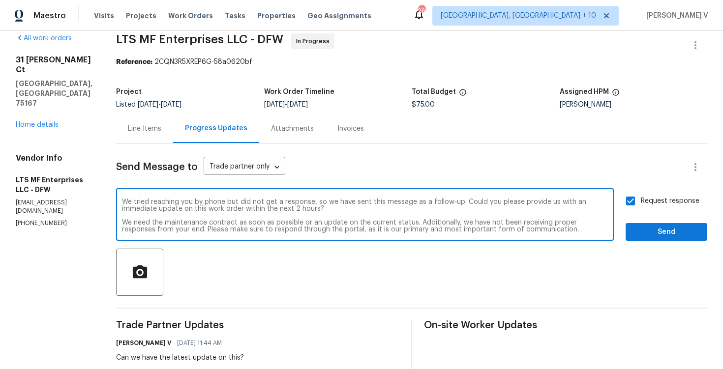
type textarea "We tried reaching you by phone but did not get a response, so we have sent this…"
click at [655, 226] on span "Send" at bounding box center [666, 232] width 66 height 12
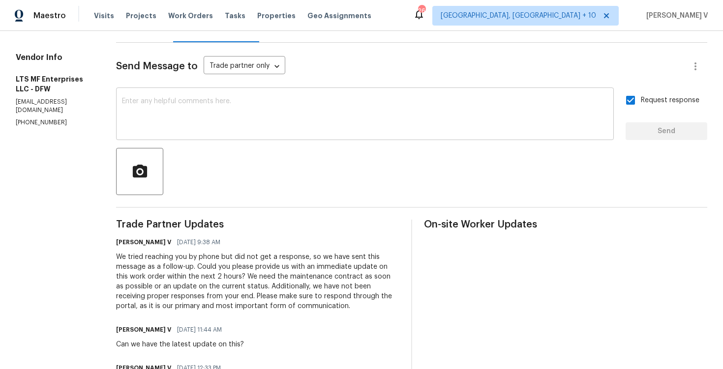
scroll to position [172, 0]
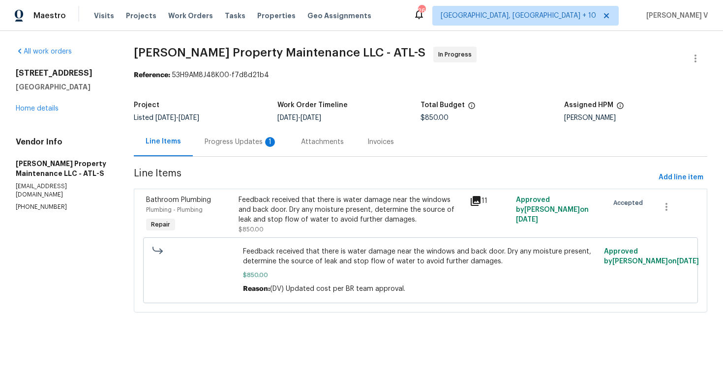
click at [241, 138] on div "Progress Updates 1" at bounding box center [241, 142] width 73 height 10
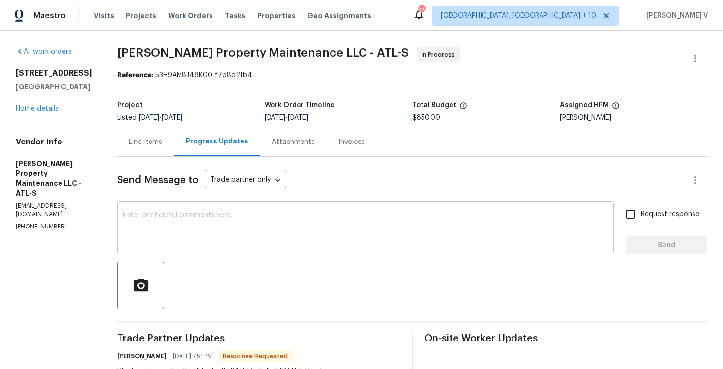
scroll to position [111, 0]
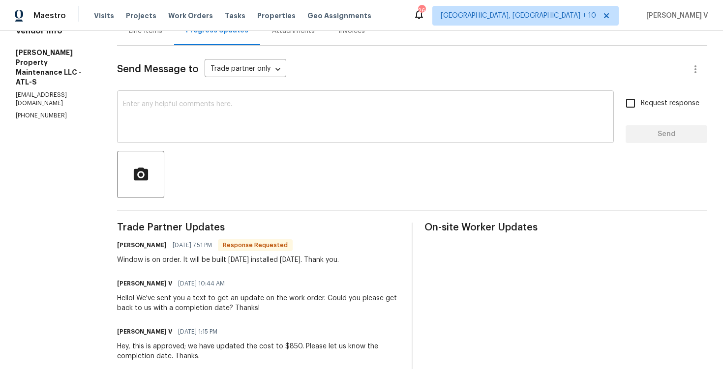
click at [193, 128] on textarea at bounding box center [365, 118] width 485 height 34
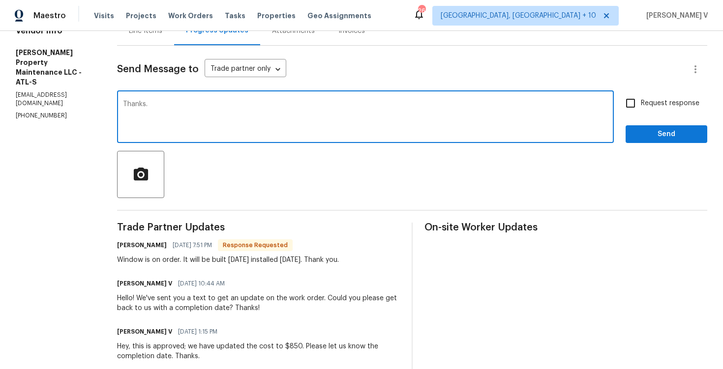
type textarea "Thanks."
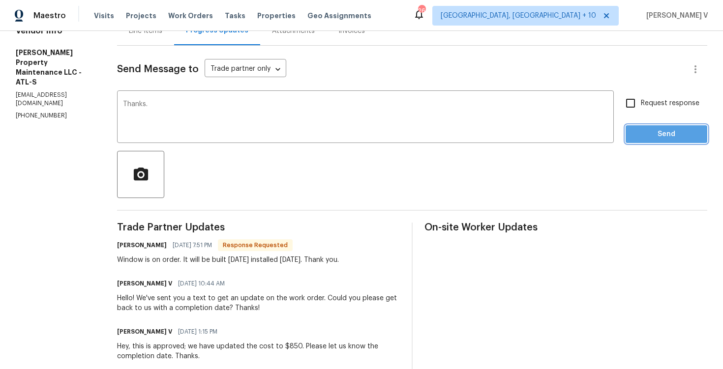
click at [689, 136] on span "Send" at bounding box center [666, 134] width 66 height 12
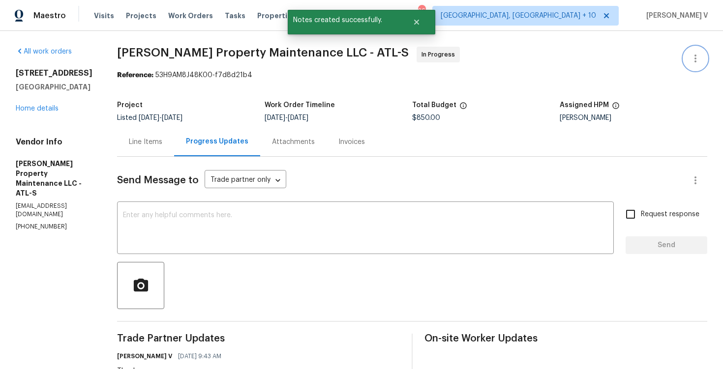
click at [694, 47] on button "button" at bounding box center [695, 59] width 24 height 24
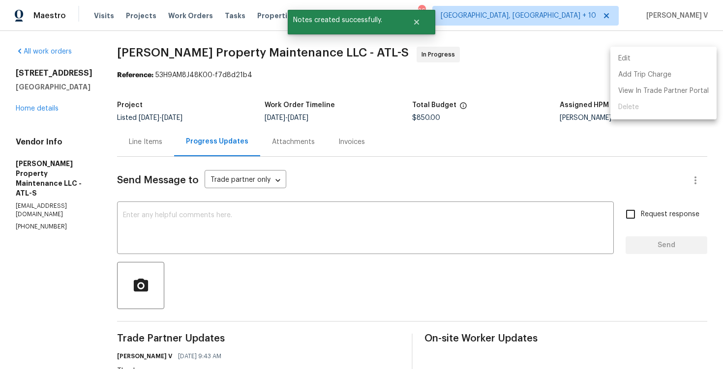
click at [694, 47] on ul "Edit Add Trip Charge View In Trade Partner Portal Delete" at bounding box center [663, 83] width 106 height 73
click at [669, 52] on li "Edit" at bounding box center [663, 59] width 106 height 16
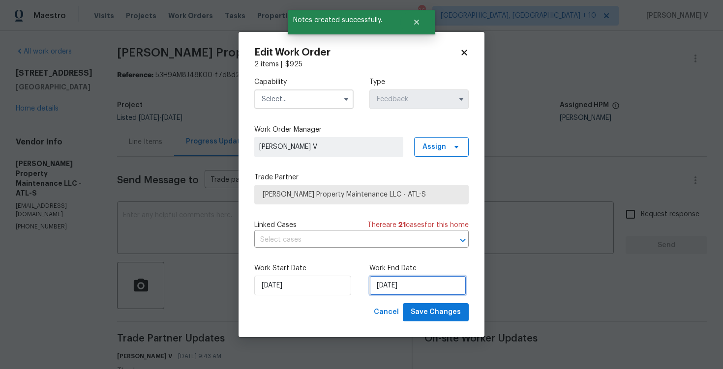
click at [379, 282] on input "[DATE]" at bounding box center [417, 286] width 97 height 20
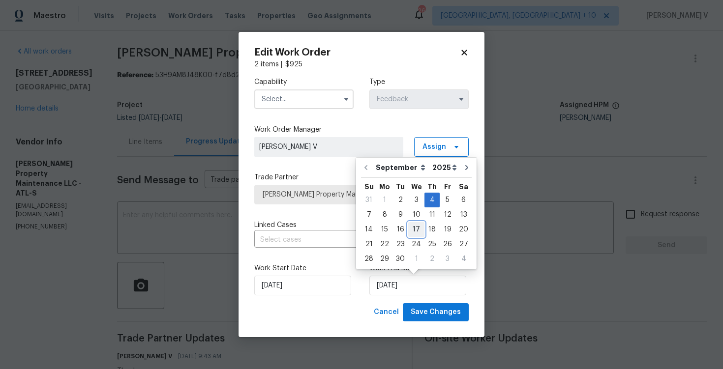
click at [411, 223] on div "17" at bounding box center [416, 230] width 16 height 14
type input "[DATE]"
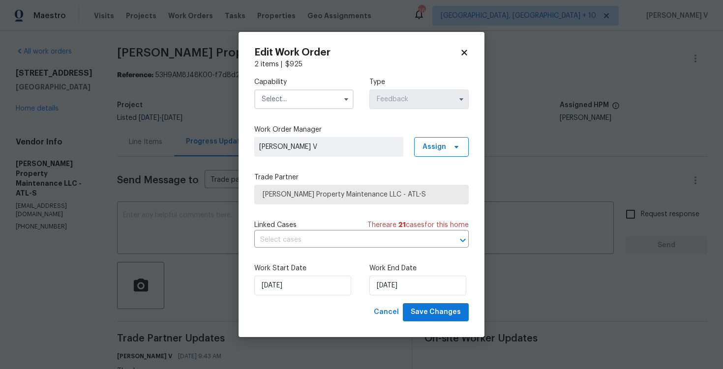
click at [294, 93] on input "text" at bounding box center [303, 99] width 99 height 20
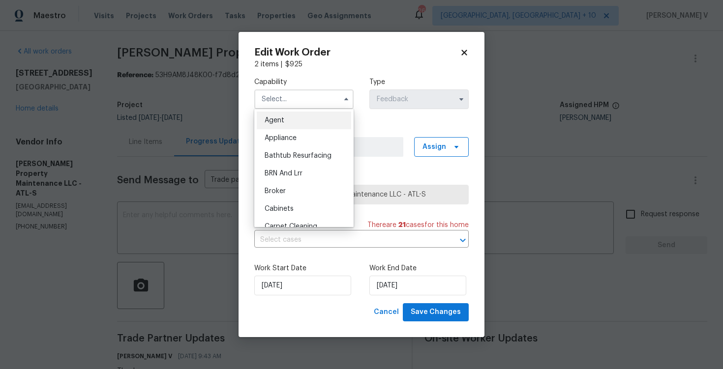
click at [286, 116] on div "Agent" at bounding box center [304, 121] width 94 height 18
type input "Agent"
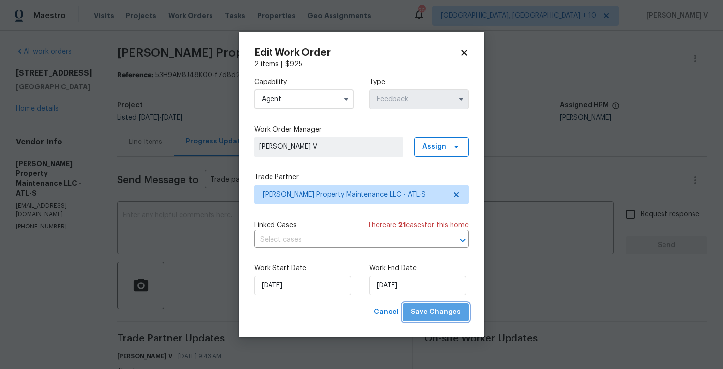
click at [441, 319] on button "Save Changes" at bounding box center [436, 312] width 66 height 18
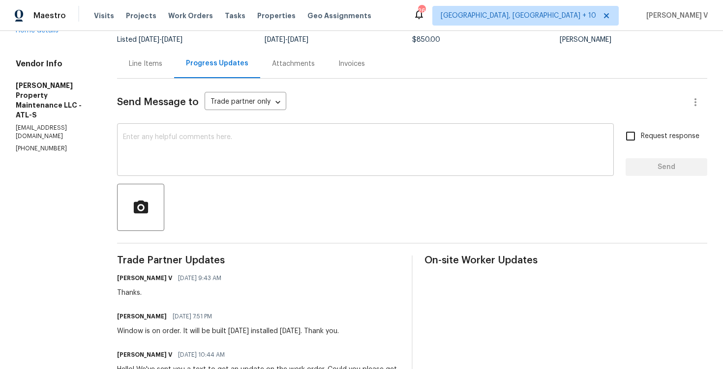
scroll to position [91, 0]
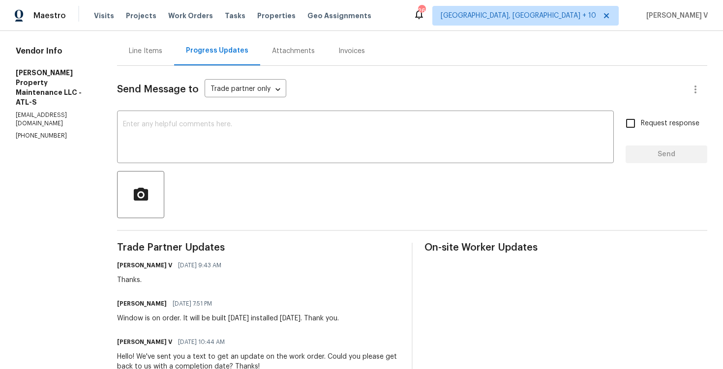
click at [125, 317] on div "Window is on order. It will be built [DATE] installed [DATE]. Thank you." at bounding box center [228, 319] width 222 height 10
copy div "Window is on order. It will be built [DATE] installed [DATE]. Thank you."
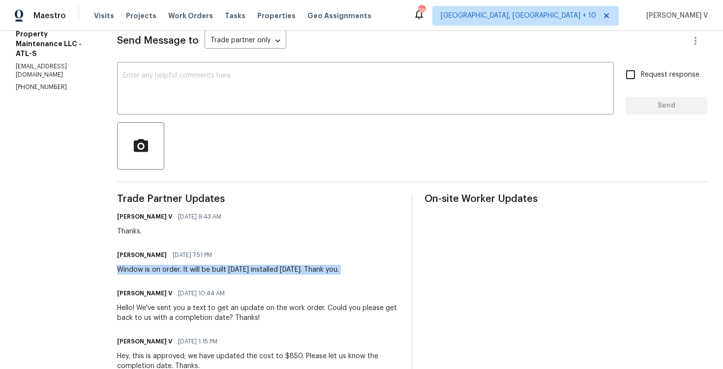
scroll to position [0, 0]
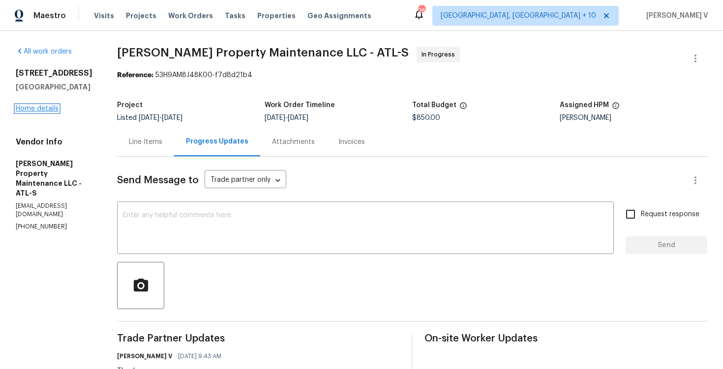
click at [52, 105] on link "Home details" at bounding box center [37, 108] width 43 height 7
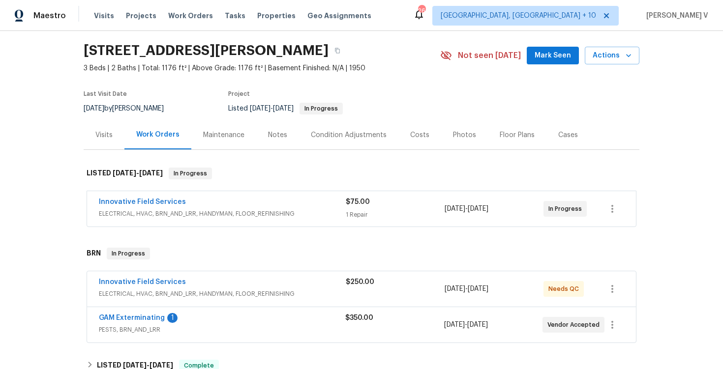
scroll to position [58, 0]
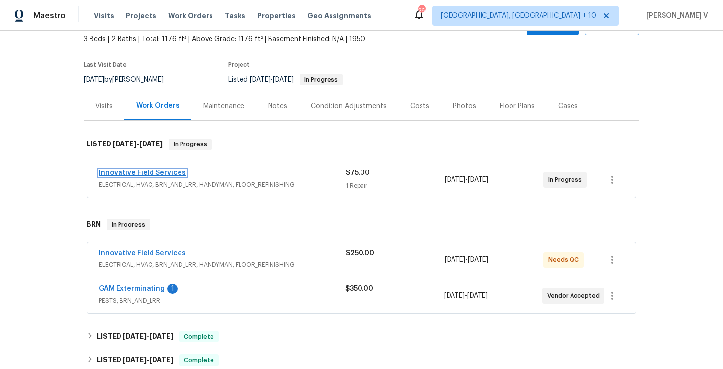
click at [140, 172] on link "Innovative Field Services" at bounding box center [142, 173] width 87 height 7
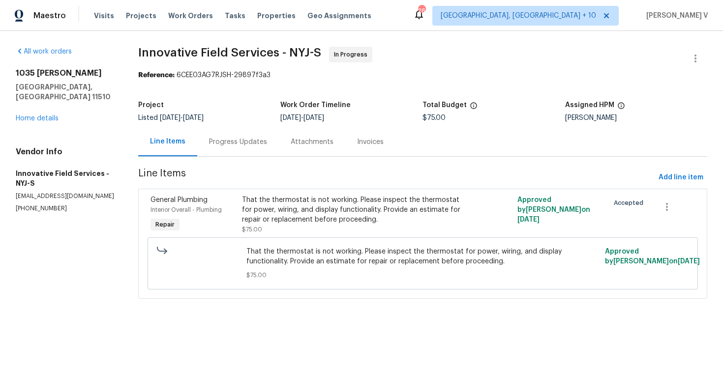
click at [230, 136] on div "Progress Updates" at bounding box center [238, 141] width 82 height 29
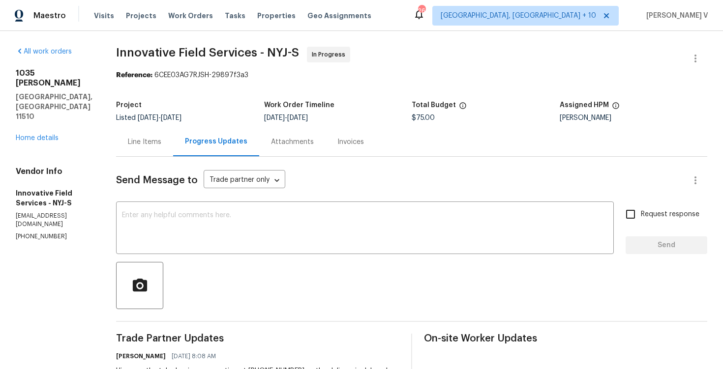
click at [143, 117] on span "[DATE]" at bounding box center [148, 118] width 21 height 7
click at [140, 131] on div "Line Items" at bounding box center [144, 141] width 57 height 29
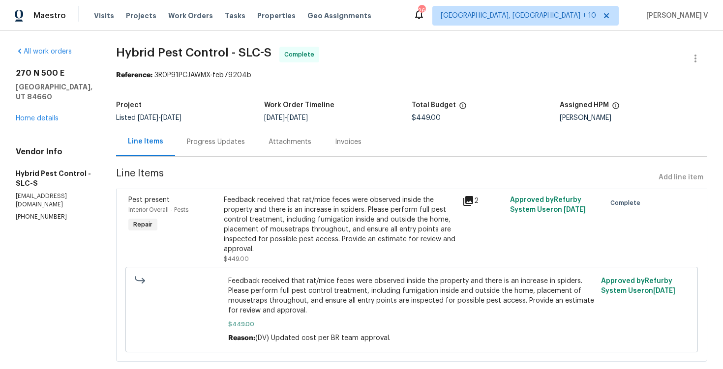
click at [240, 138] on div "Progress Updates" at bounding box center [216, 142] width 58 height 10
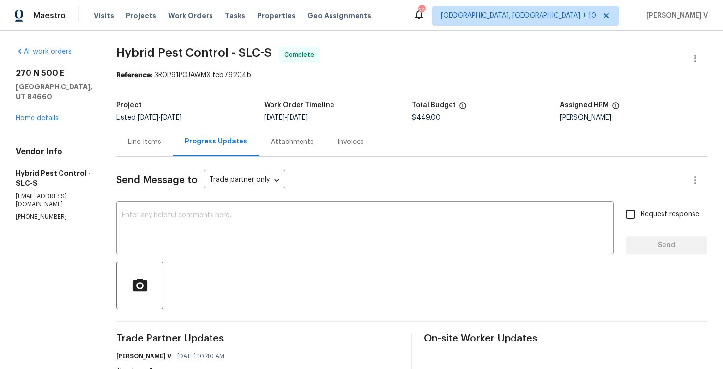
click at [36, 113] on div "270 N 500 E Spanish Fork, UT 84660 Home details" at bounding box center [54, 95] width 77 height 55
click at [36, 115] on link "Home details" at bounding box center [37, 118] width 43 height 7
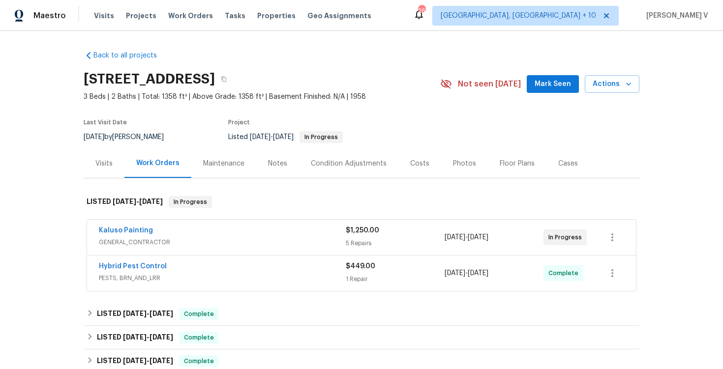
click at [215, 75] on h2 "270 N 500 E, Spanish Fork, UT 84660" at bounding box center [149, 79] width 131 height 10
click at [233, 75] on button "button" at bounding box center [224, 79] width 18 height 18
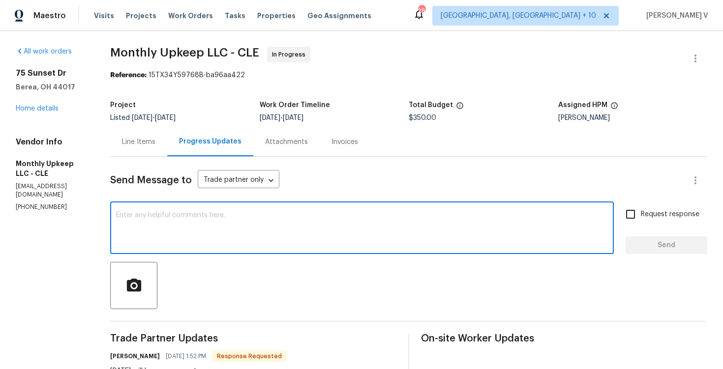
click at [267, 213] on textarea at bounding box center [362, 229] width 492 height 34
paste textarea "Hi, hope everything is on track with the WO scheduled for [DATE]. Please let us…"
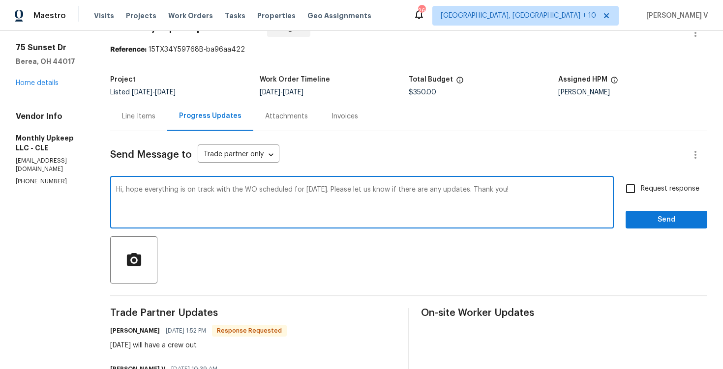
scroll to position [33, 0]
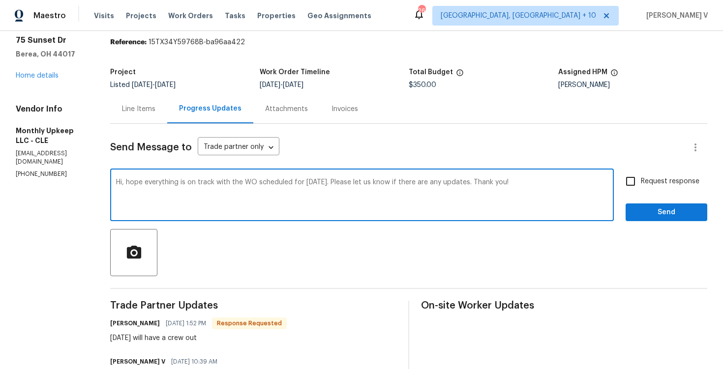
type textarea "Hi, hope everything is on track with the WO scheduled for [DATE]. Please let us…"
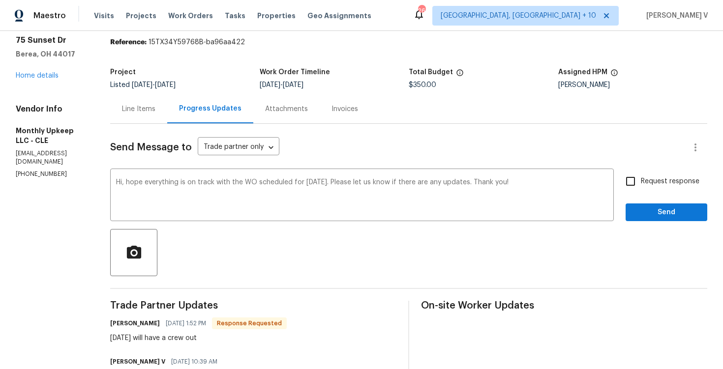
click at [644, 176] on span "Request response" at bounding box center [670, 181] width 59 height 10
click at [641, 176] on input "Request response" at bounding box center [630, 181] width 21 height 21
checkbox input "true"
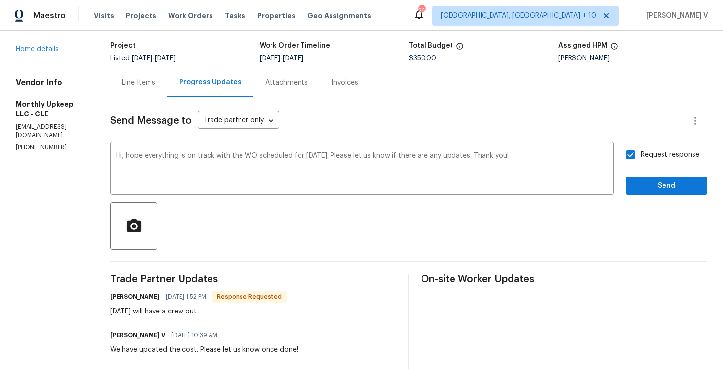
scroll to position [106, 0]
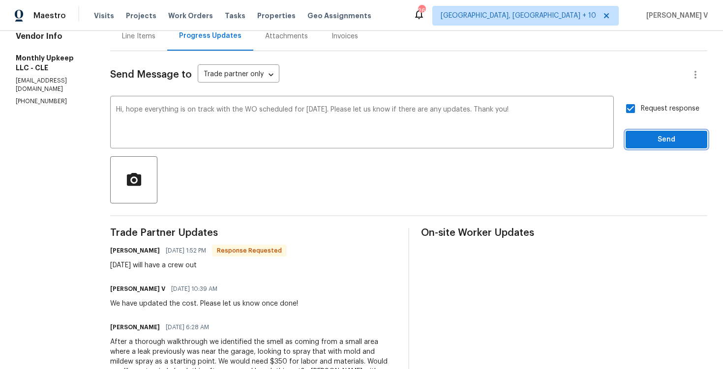
click at [641, 147] on button "Send" at bounding box center [666, 140] width 82 height 18
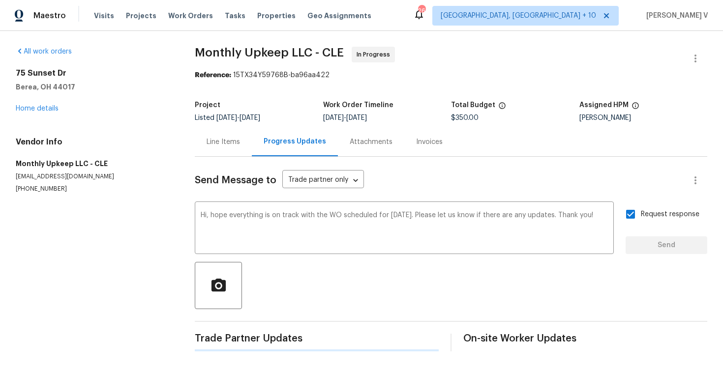
scroll to position [0, 0]
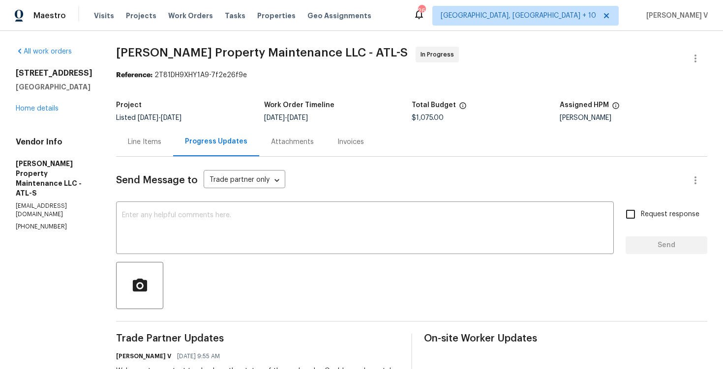
click at [28, 202] on p "[EMAIL_ADDRESS][DOMAIN_NAME]" at bounding box center [54, 210] width 77 height 17
click at [27, 223] on p "[PHONE_NUMBER]" at bounding box center [54, 227] width 77 height 8
copy p "[PHONE_NUMBER]"
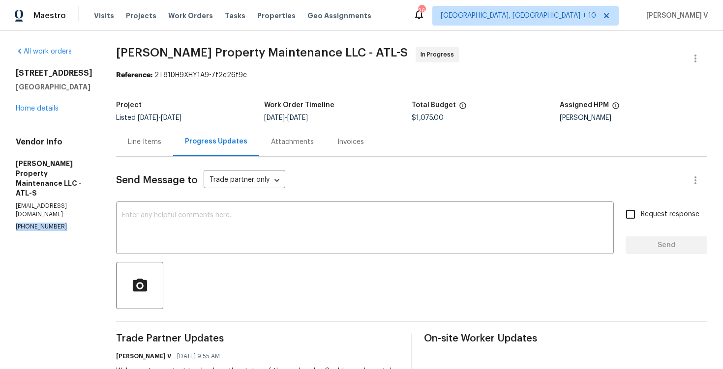
click at [144, 141] on div "Line Items" at bounding box center [144, 142] width 33 height 10
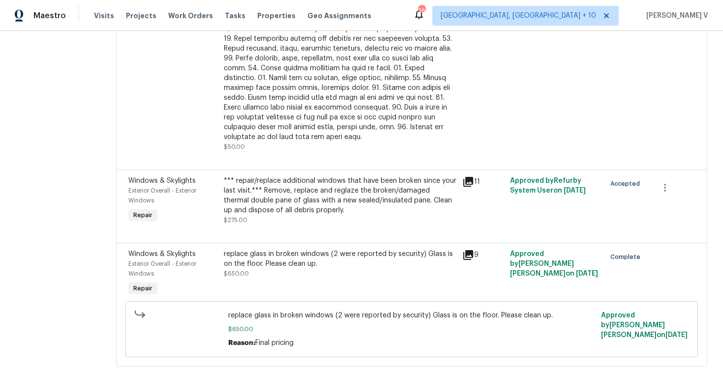
scroll to position [359, 0]
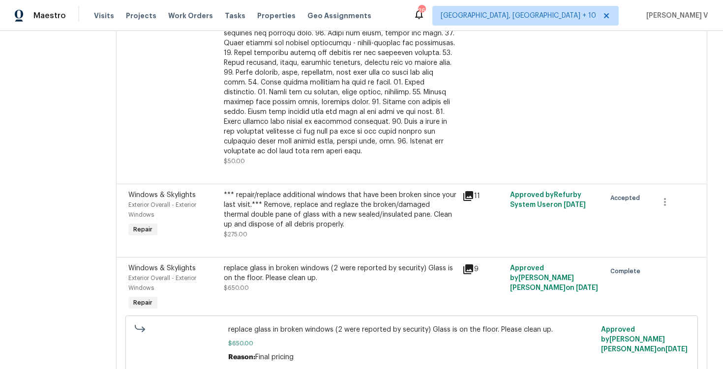
click at [316, 211] on div "*** repair/replace additional windows that have been broken since your last vis…" at bounding box center [340, 209] width 233 height 39
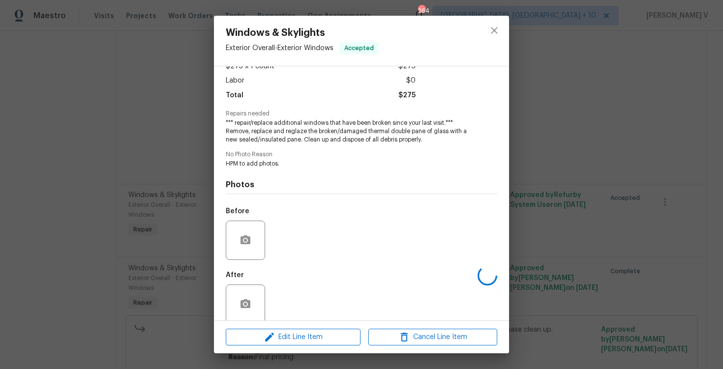
scroll to position [75, 0]
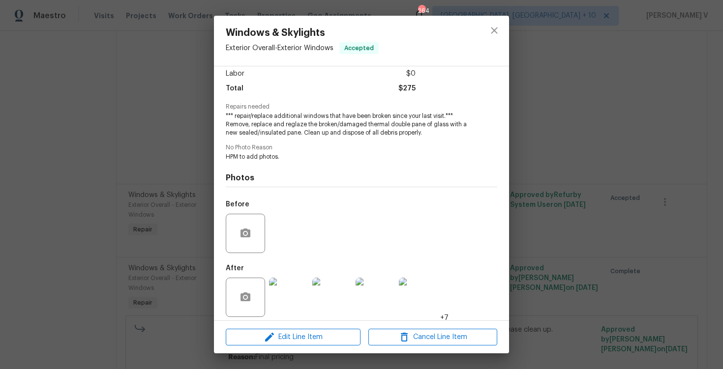
click at [152, 212] on div "Windows & Skylights Exterior Overall - Exterior Windows Accepted Vendor [PERSON…" at bounding box center [361, 184] width 723 height 369
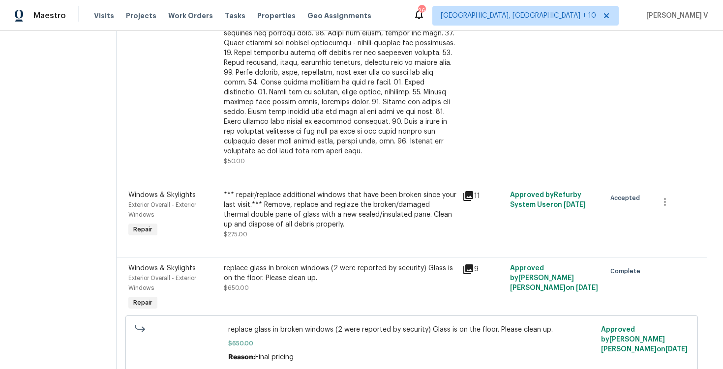
scroll to position [168, 0]
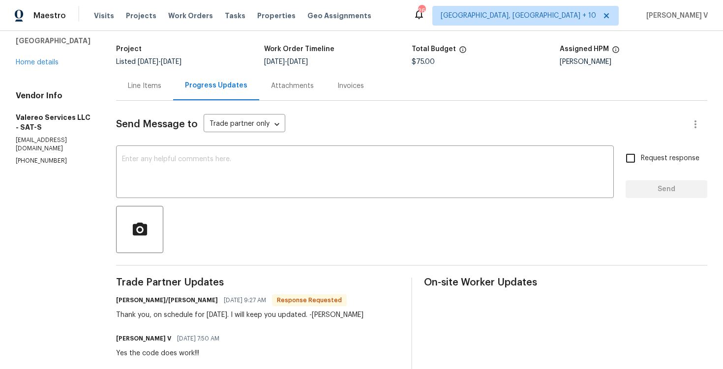
scroll to position [103, 0]
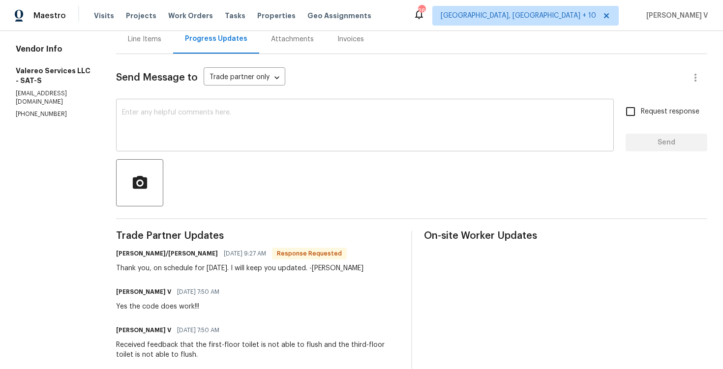
click at [197, 118] on textarea at bounding box center [365, 126] width 486 height 34
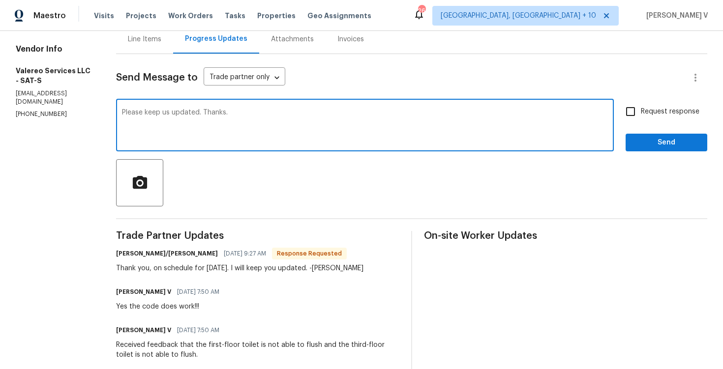
type textarea "Please keep us updated. Thanks."
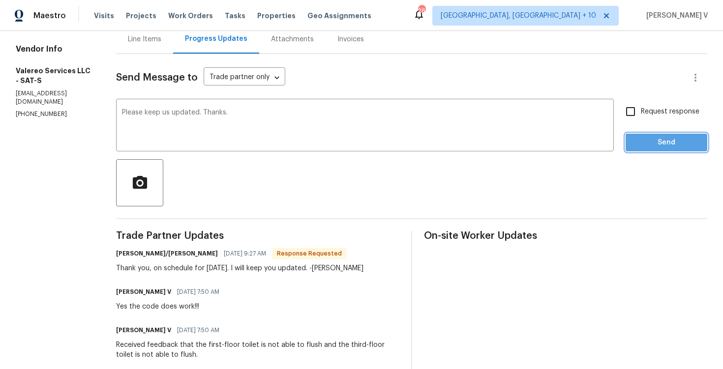
click at [652, 137] on span "Send" at bounding box center [666, 143] width 66 height 12
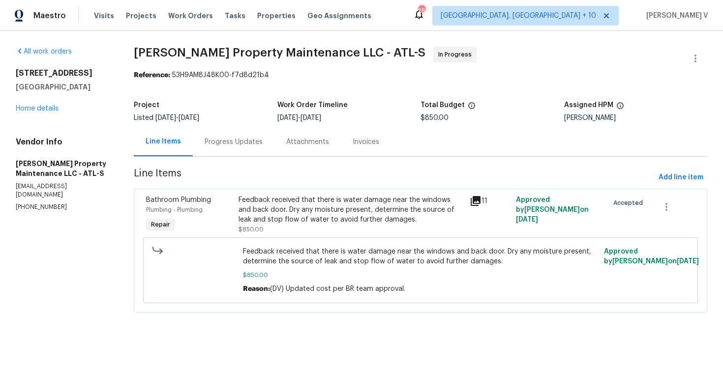
click at [260, 138] on div "Progress Updates" at bounding box center [234, 141] width 82 height 29
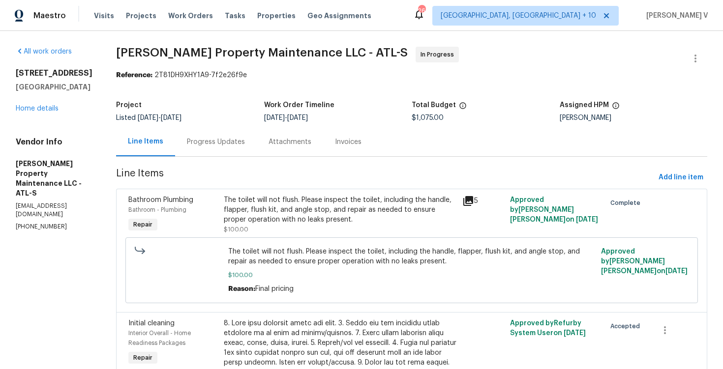
click at [212, 132] on div "Progress Updates" at bounding box center [216, 141] width 82 height 29
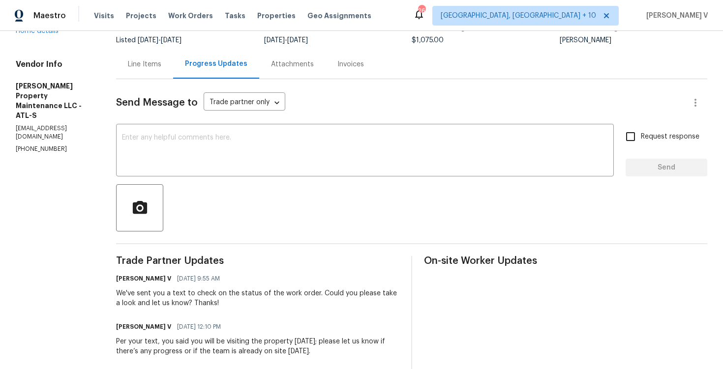
scroll to position [186, 0]
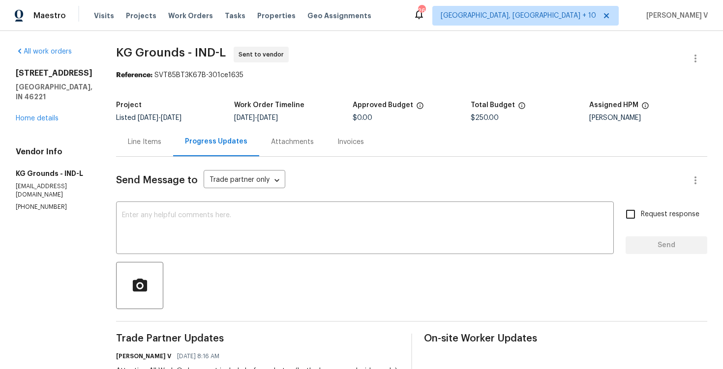
click at [130, 160] on div "Send Message to Trade partner only Trade partner only ​ x ​ Request response Se…" at bounding box center [411, 326] width 591 height 338
click at [150, 139] on div "Line Items" at bounding box center [144, 142] width 33 height 10
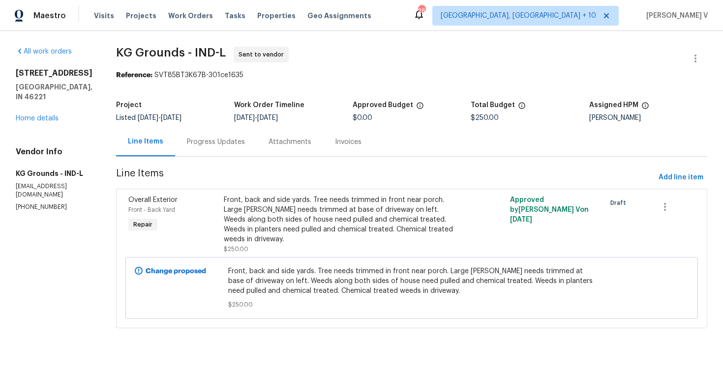
click at [311, 206] on div "Front, back and side yards. Tree needs trimmed in front near porch. Large bush …" at bounding box center [340, 219] width 233 height 49
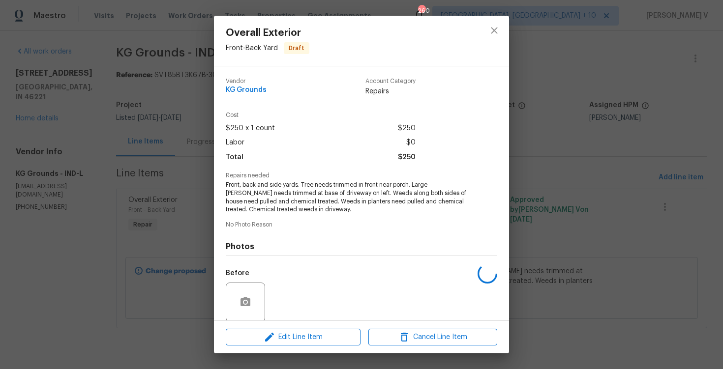
scroll to position [75, 0]
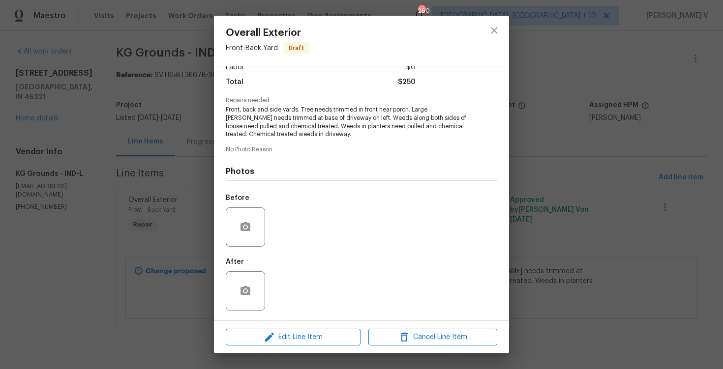
click at [229, 223] on div at bounding box center [245, 226] width 39 height 39
click at [245, 220] on button "button" at bounding box center [246, 227] width 24 height 24
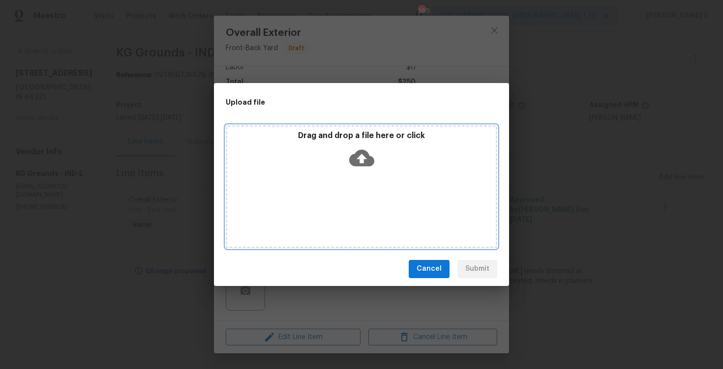
click at [363, 163] on icon at bounding box center [361, 157] width 25 height 17
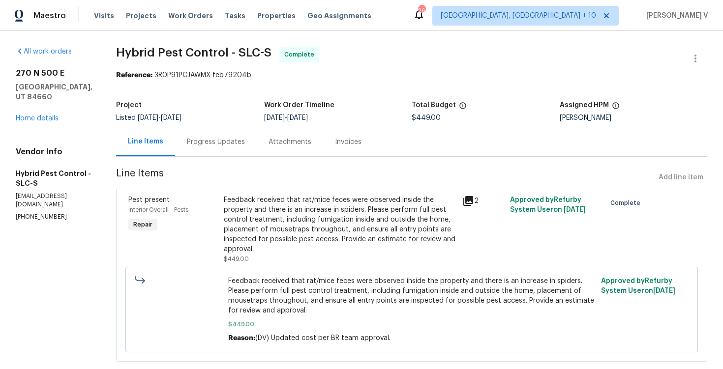
click at [330, 214] on div "Feedback received that rat/mice feces were observed inside the property and the…" at bounding box center [340, 224] width 233 height 59
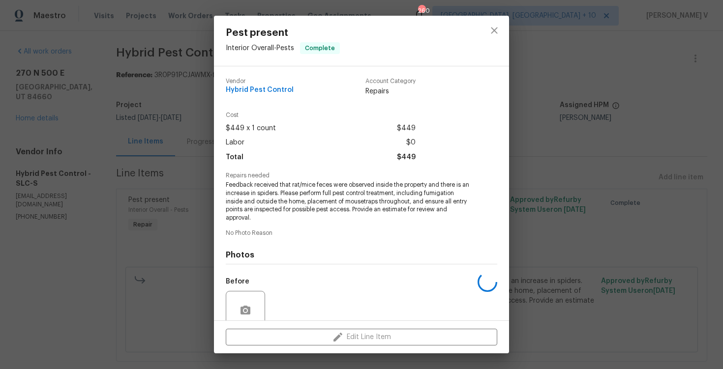
scroll to position [84, 0]
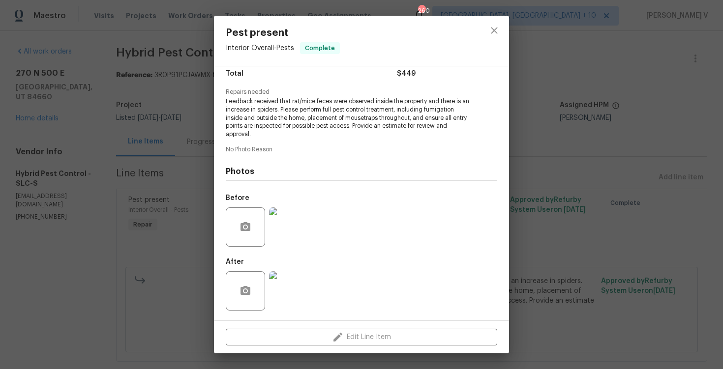
click at [161, 172] on div "Pest present Interior Overall - Pests Complete Vendor Hybrid Pest Control Accou…" at bounding box center [361, 184] width 723 height 369
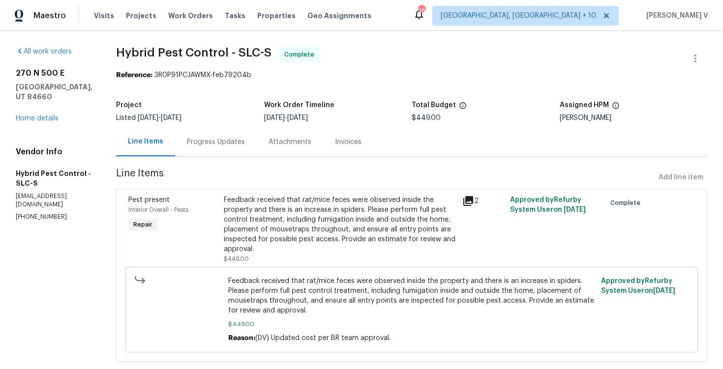
click at [204, 151] on div "Progress Updates" at bounding box center [216, 141] width 82 height 29
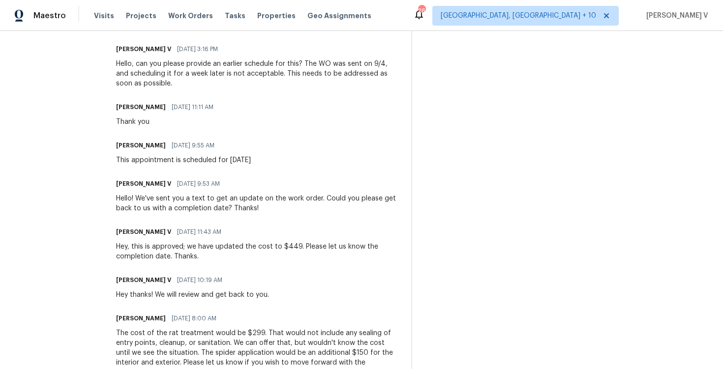
scroll to position [746, 0]
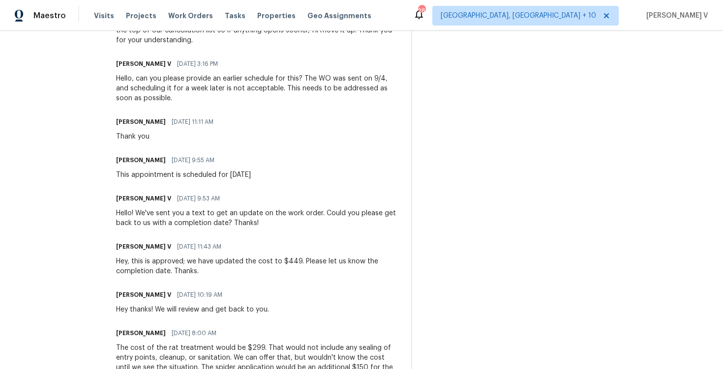
drag, startPoint x: 170, startPoint y: 173, endPoint x: 353, endPoint y: 166, distance: 183.5
click at [353, 166] on div "Trade Partner Updates Divya Dharshini V 09/15/2025 10:40 AM Thank you!! Chase L…" at bounding box center [257, 88] width 283 height 1000
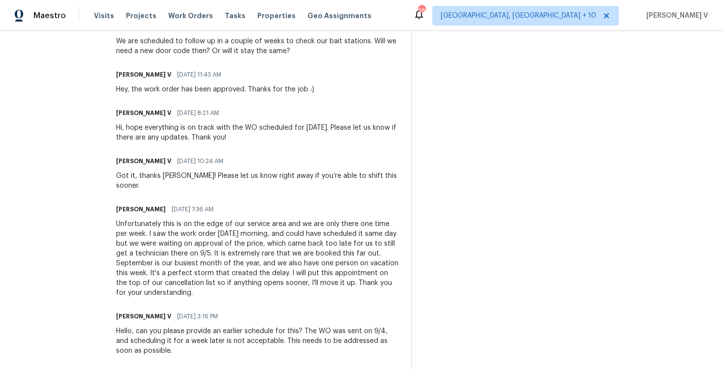
scroll to position [450, 0]
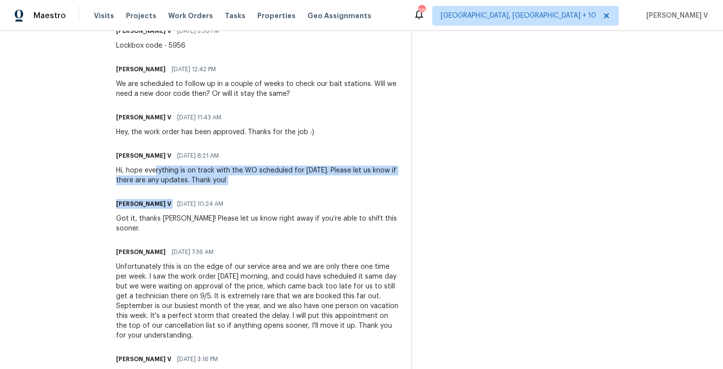
drag, startPoint x: 170, startPoint y: 168, endPoint x: 376, endPoint y: 191, distance: 206.8
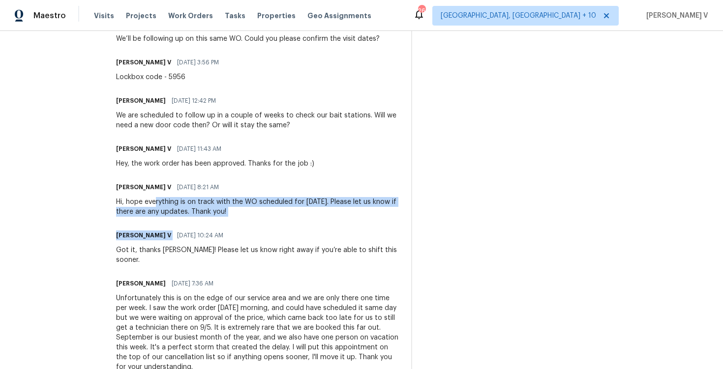
scroll to position [454, 0]
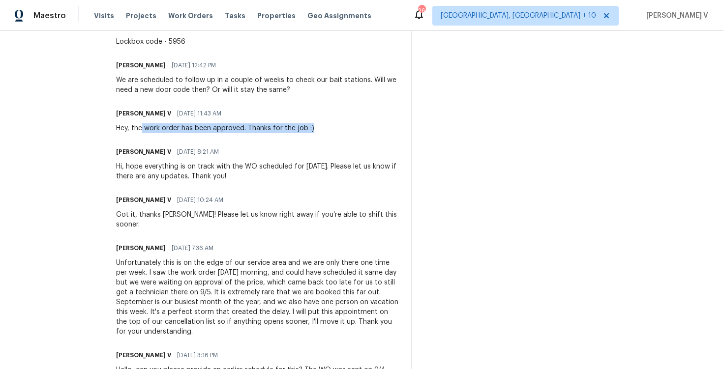
drag, startPoint x: 154, startPoint y: 132, endPoint x: 382, endPoint y: 130, distance: 227.6
click at [382, 130] on div "Divya Dharshini V 09/12/2025 11:43 AM Hey, the work order has been approved. Th…" at bounding box center [257, 120] width 283 height 27
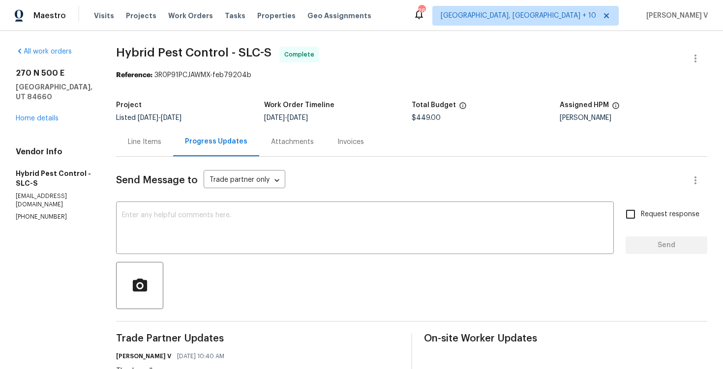
click at [155, 153] on div "Line Items" at bounding box center [144, 141] width 57 height 29
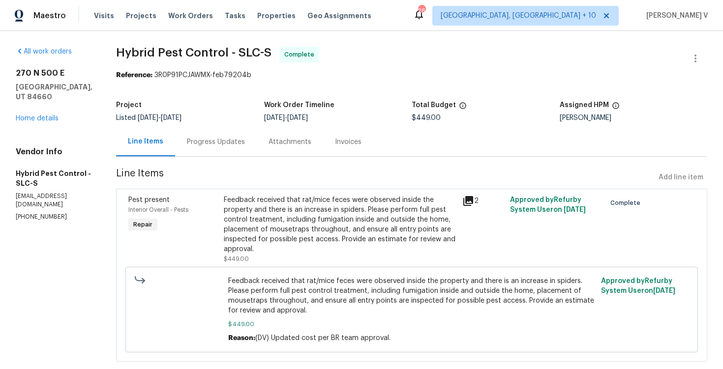
click at [316, 203] on div "Feedback received that rat/mice feces were observed inside the property and the…" at bounding box center [340, 224] width 233 height 59
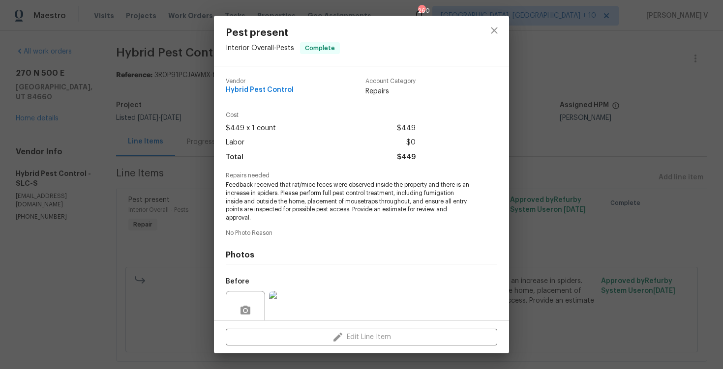
scroll to position [84, 0]
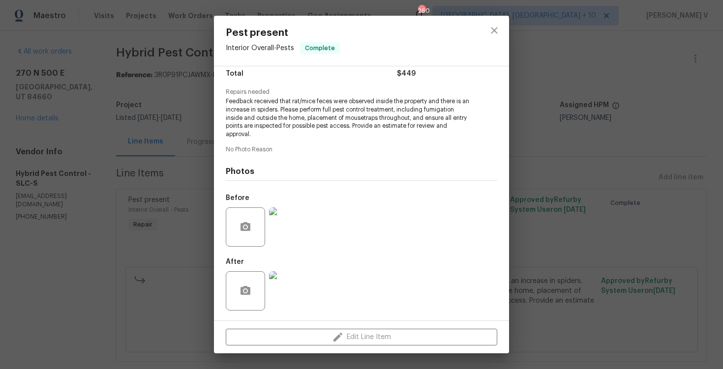
click at [284, 287] on img at bounding box center [288, 290] width 39 height 39
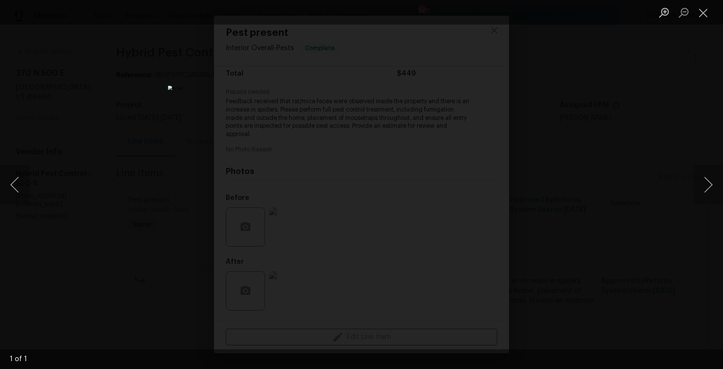
click at [621, 99] on div "Lightbox" at bounding box center [361, 184] width 723 height 369
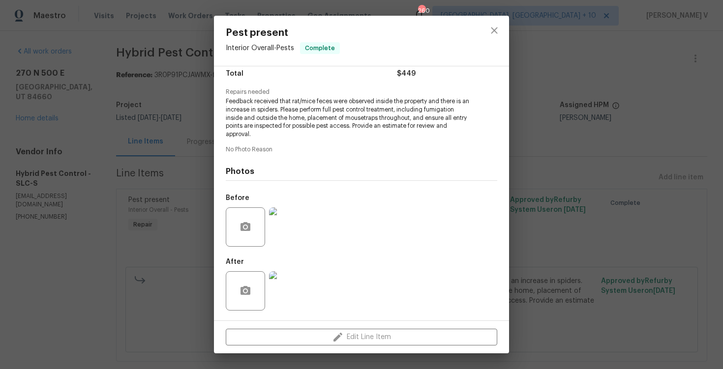
click at [621, 99] on div "Pest present Interior Overall - Pests Complete Vendor Hybrid Pest Control Accou…" at bounding box center [361, 184] width 723 height 369
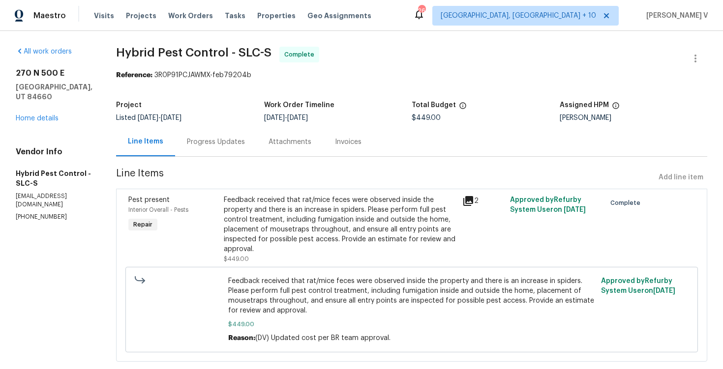
click at [224, 132] on div "Progress Updates" at bounding box center [216, 141] width 82 height 29
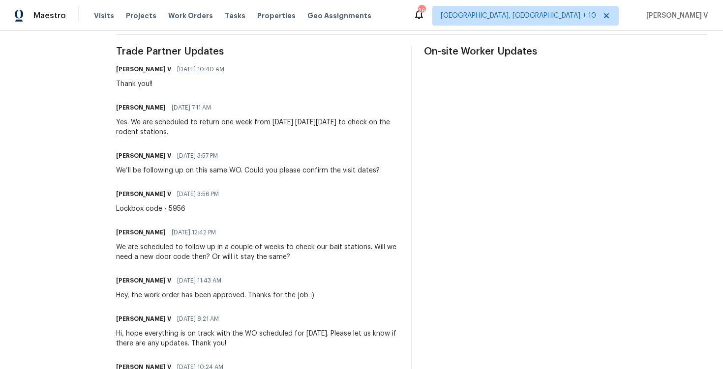
scroll to position [318, 0]
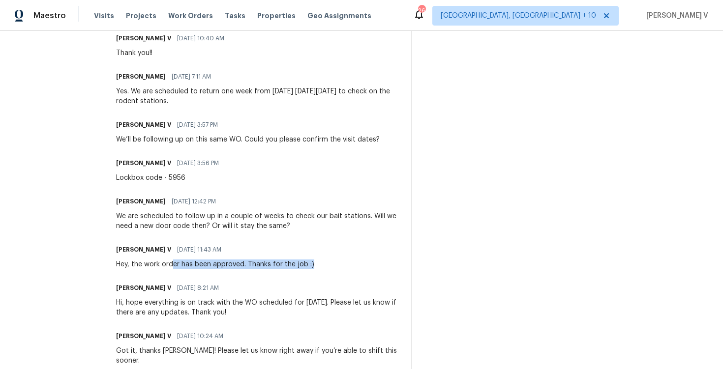
drag, startPoint x: 232, startPoint y: 265, endPoint x: 377, endPoint y: 265, distance: 145.5
click at [377, 265] on div "Divya Dharshini V 09/12/2025 11:43 AM Hey, the work order has been approved. Th…" at bounding box center [257, 256] width 283 height 27
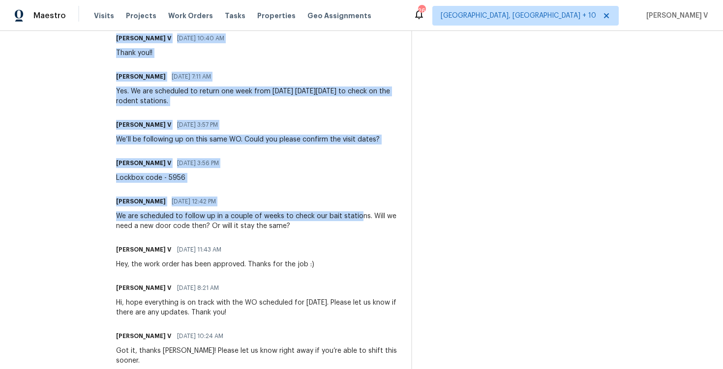
drag, startPoint x: 116, startPoint y: 212, endPoint x: 370, endPoint y: 220, distance: 254.3
click at [370, 220] on div "All work orders 270 N 500 E Spanish Fork, UT 84660 Home details Vendor Info Hyb…" at bounding box center [361, 372] width 723 height 1319
click at [315, 229] on div "We are scheduled to follow up in a couple of weeks to check our bait stations. …" at bounding box center [257, 221] width 283 height 20
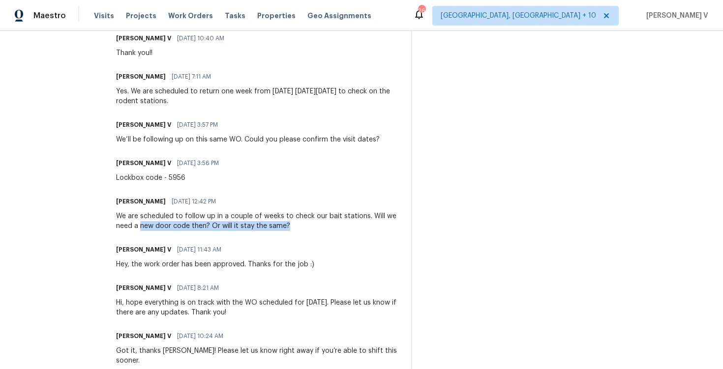
drag, startPoint x: 155, startPoint y: 225, endPoint x: 318, endPoint y: 214, distance: 162.6
click at [318, 214] on div "We are scheduled to follow up in a couple of weeks to check our bait stations. …" at bounding box center [257, 221] width 283 height 20
drag, startPoint x: 147, startPoint y: 181, endPoint x: 227, endPoint y: 181, distance: 79.2
click at [225, 181] on div "Lockbox code - 5956" at bounding box center [170, 178] width 109 height 10
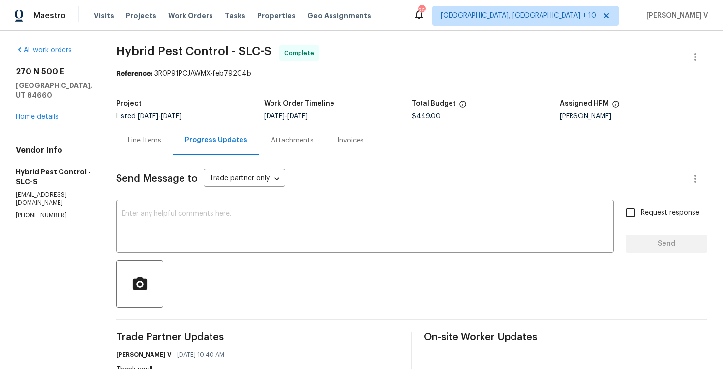
scroll to position [0, 0]
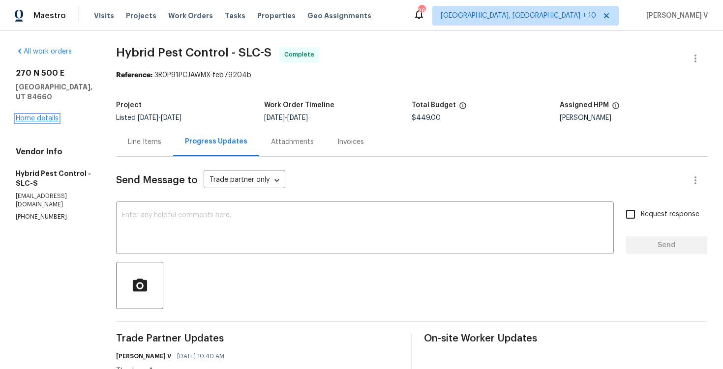
click at [38, 115] on link "Home details" at bounding box center [37, 118] width 43 height 7
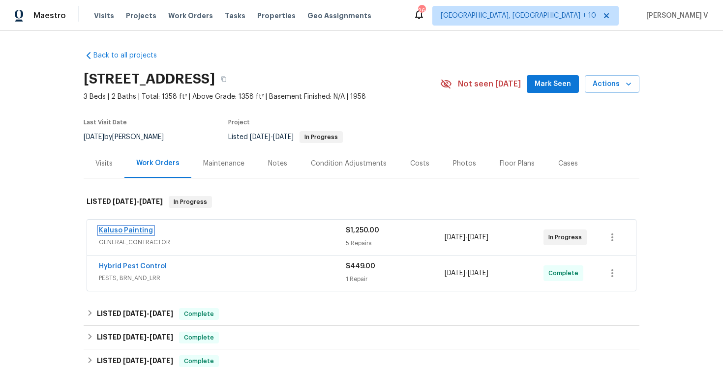
click at [129, 233] on link "Kaluso Painting" at bounding box center [126, 230] width 54 height 7
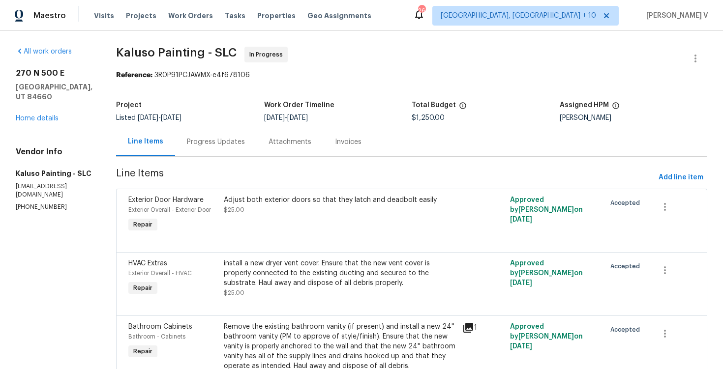
click at [219, 133] on div "Progress Updates" at bounding box center [216, 141] width 82 height 29
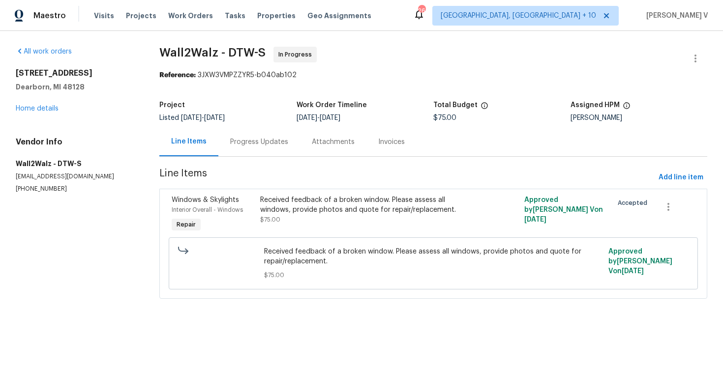
click at [261, 145] on div "Progress Updates" at bounding box center [259, 142] width 58 height 10
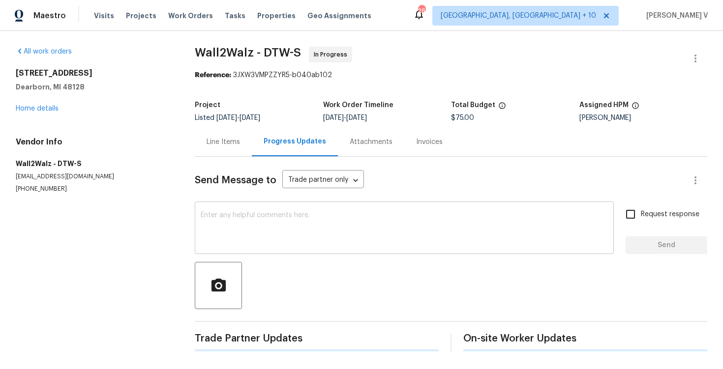
click at [270, 229] on textarea at bounding box center [404, 229] width 407 height 34
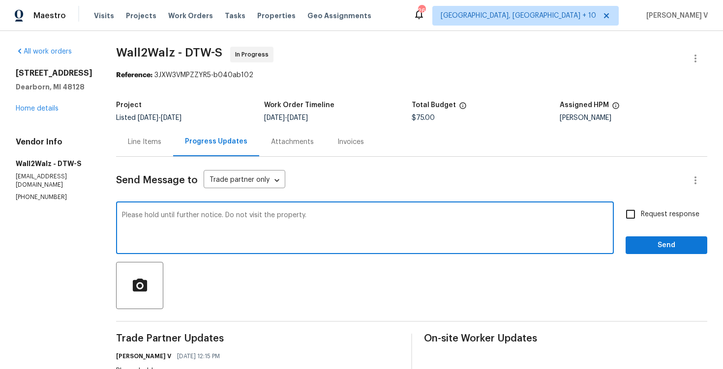
drag, startPoint x: 222, startPoint y: 216, endPoint x: 439, endPoint y: 215, distance: 216.8
click at [439, 215] on textarea "Please hold until further notice. Do not visit the property." at bounding box center [365, 229] width 486 height 34
click at [122, 217] on textarea "Please hold until further notice." at bounding box center [365, 229] width 486 height 34
paste textarea "Do not visit the property."
type textarea "Do not visit the property. Please hold until further notice."
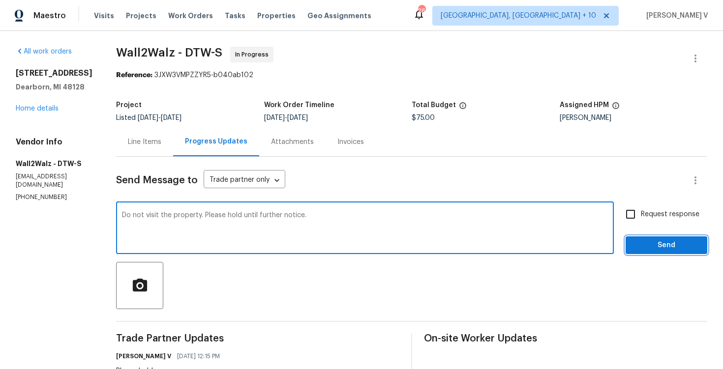
click at [675, 251] on span "Send" at bounding box center [666, 245] width 66 height 12
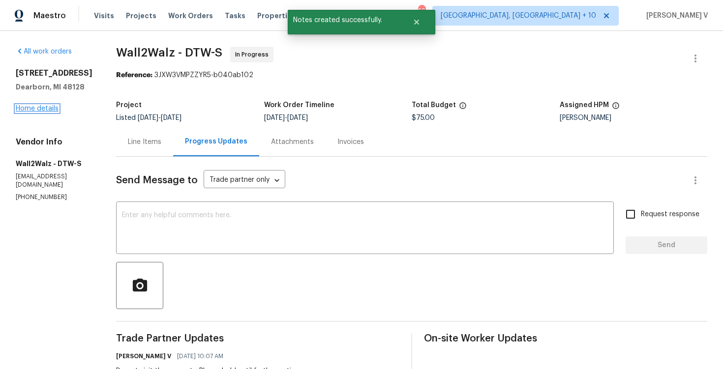
click at [29, 111] on link "Home details" at bounding box center [37, 108] width 43 height 7
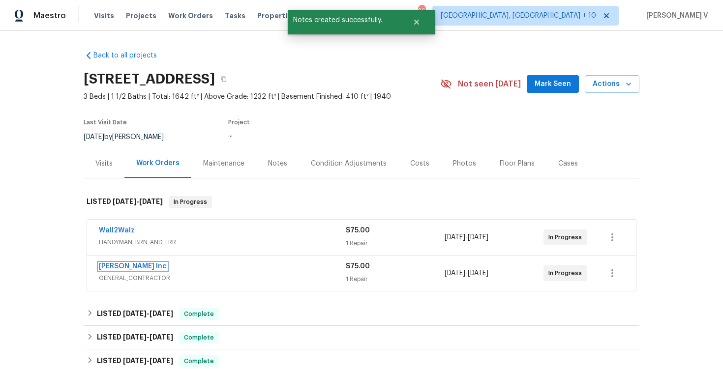
click at [127, 269] on link "Michael Radney Inc" at bounding box center [133, 266] width 68 height 7
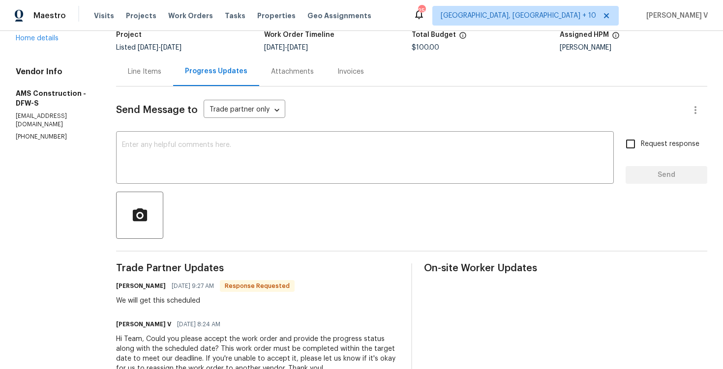
scroll to position [64, 0]
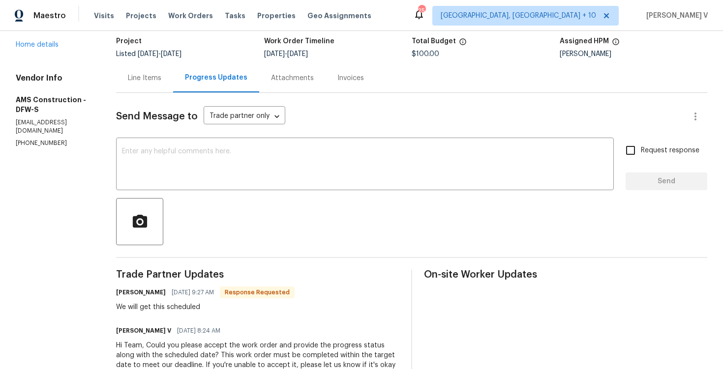
click at [176, 196] on div "Send Message to Trade partner only Trade partner only ​ x ​ Request response Se…" at bounding box center [411, 315] width 591 height 444
click at [179, 177] on textarea at bounding box center [365, 165] width 486 height 34
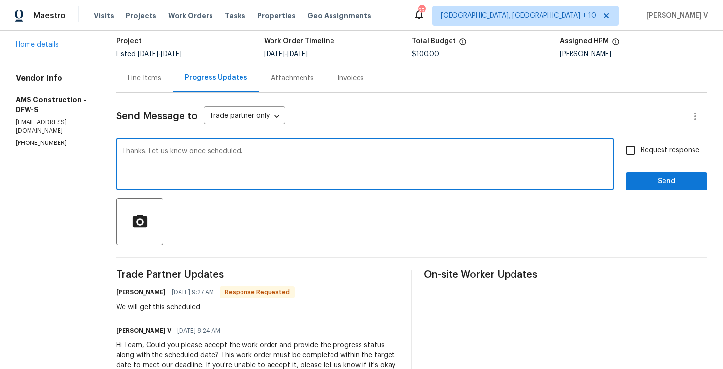
type textarea "Thanks. Let us know once scheduled."
click at [663, 181] on span "Send" at bounding box center [666, 182] width 66 height 12
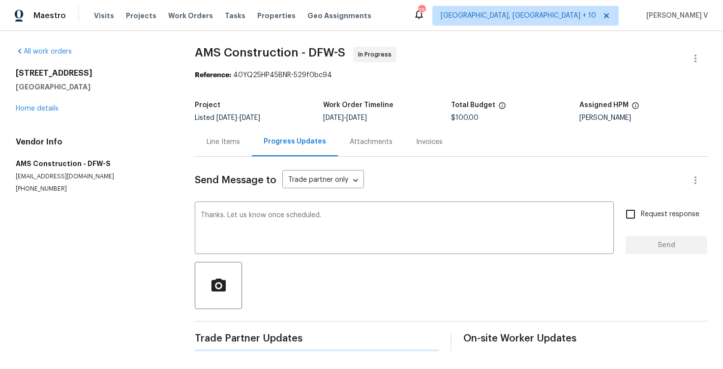
scroll to position [0, 0]
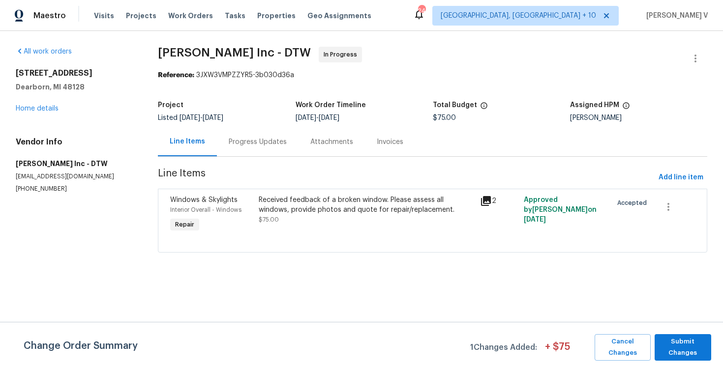
click at [284, 151] on div "Progress Updates" at bounding box center [258, 141] width 82 height 29
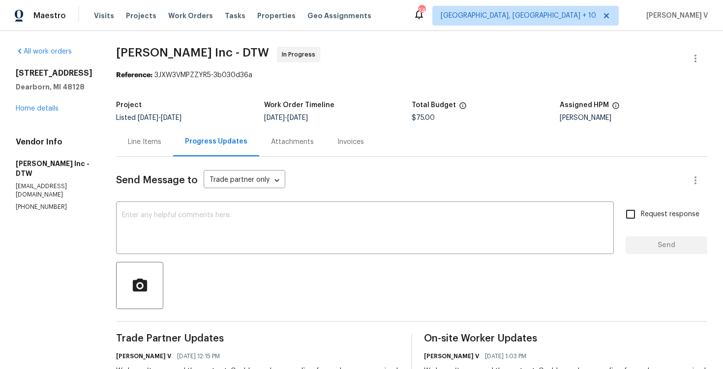
scroll to position [55, 0]
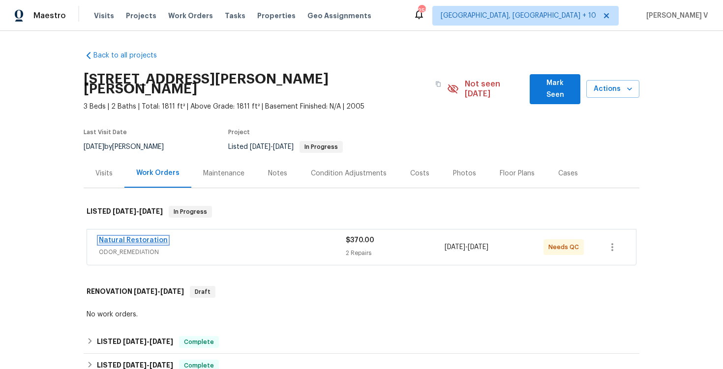
click at [130, 237] on link "Natural Restoration" at bounding box center [133, 240] width 69 height 7
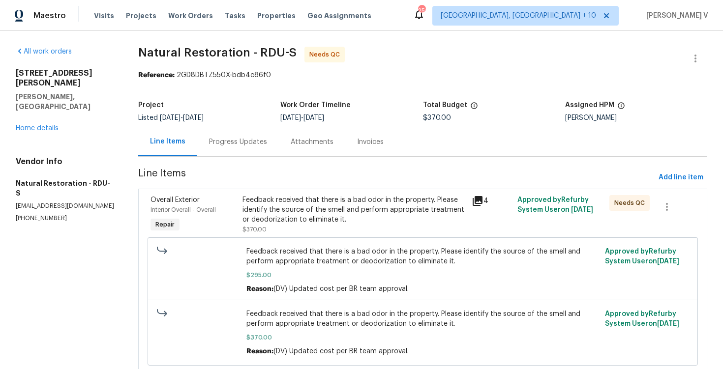
click at [223, 145] on div "Progress Updates" at bounding box center [238, 142] width 58 height 10
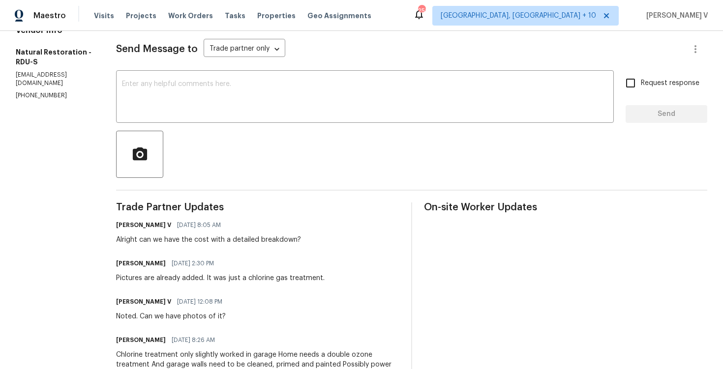
scroll to position [173, 0]
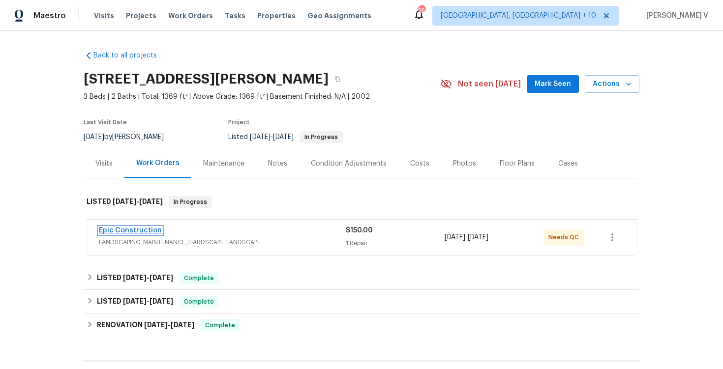
click at [118, 230] on link "Epic Construction" at bounding box center [130, 230] width 63 height 7
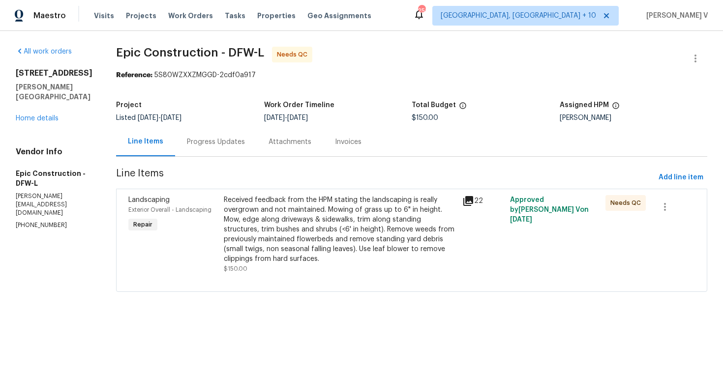
click at [257, 131] on div "Attachments" at bounding box center [290, 141] width 66 height 29
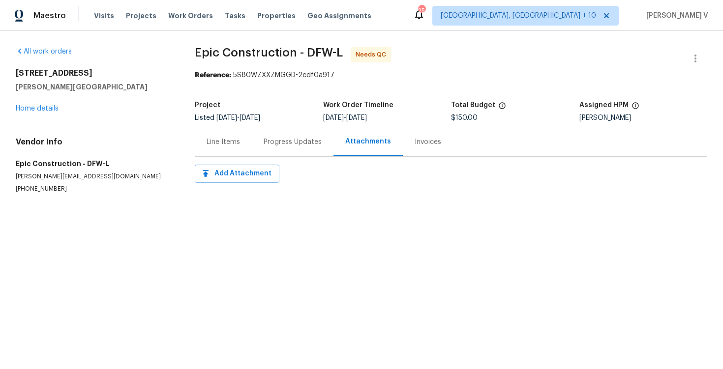
click at [256, 131] on div "Progress Updates" at bounding box center [293, 141] width 82 height 29
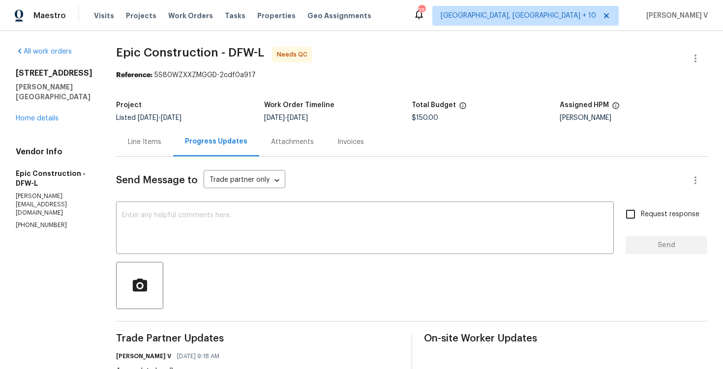
scroll to position [43, 0]
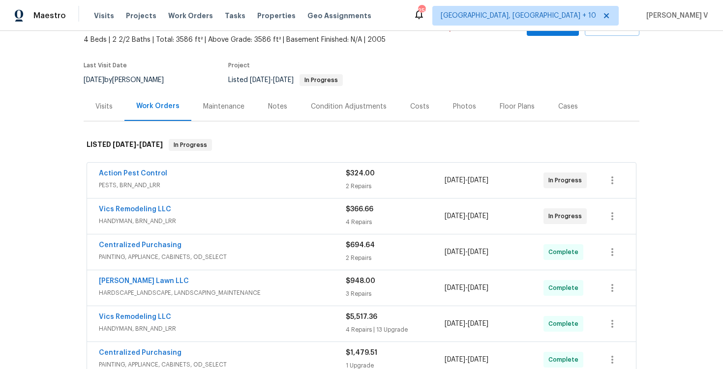
scroll to position [61, 0]
